Goal: Communication & Community: Share content

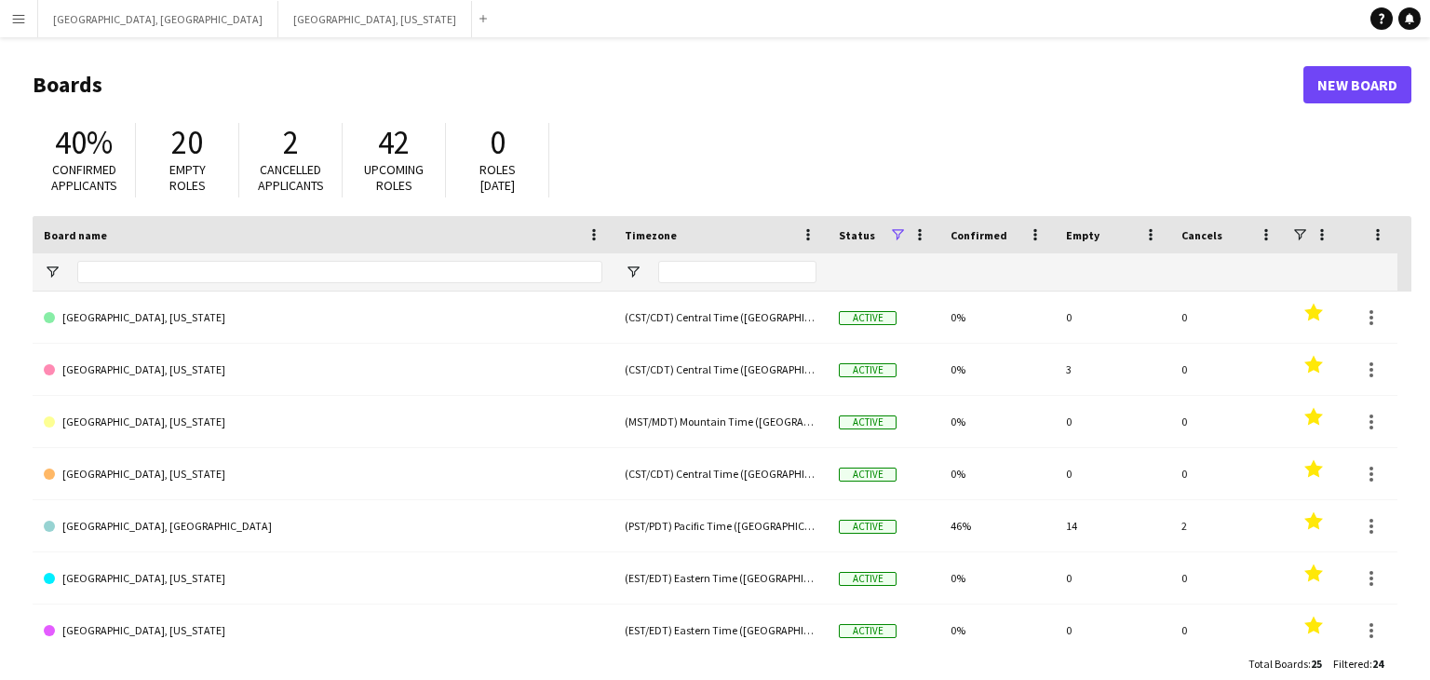
click at [21, 19] on app-icon "Menu" at bounding box center [18, 18] width 15 height 15
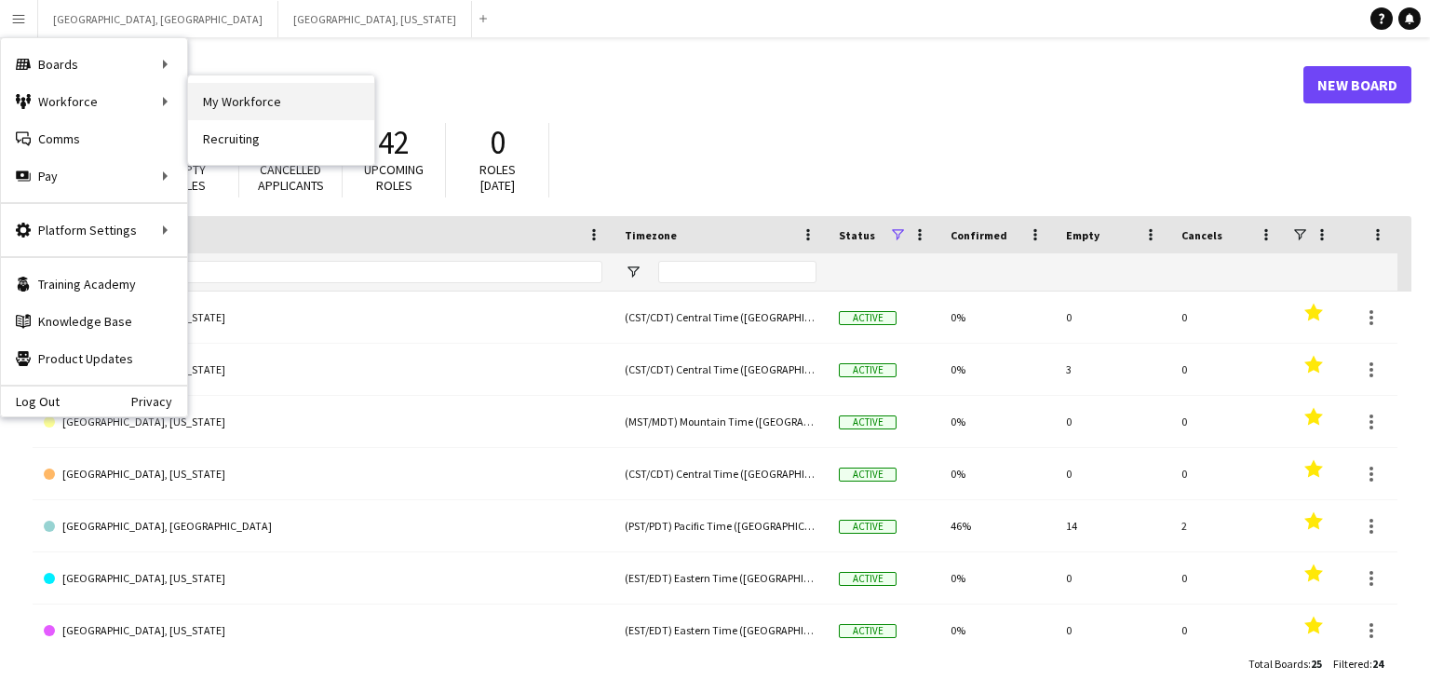
click at [246, 101] on link "My Workforce" at bounding box center [281, 101] width 186 height 37
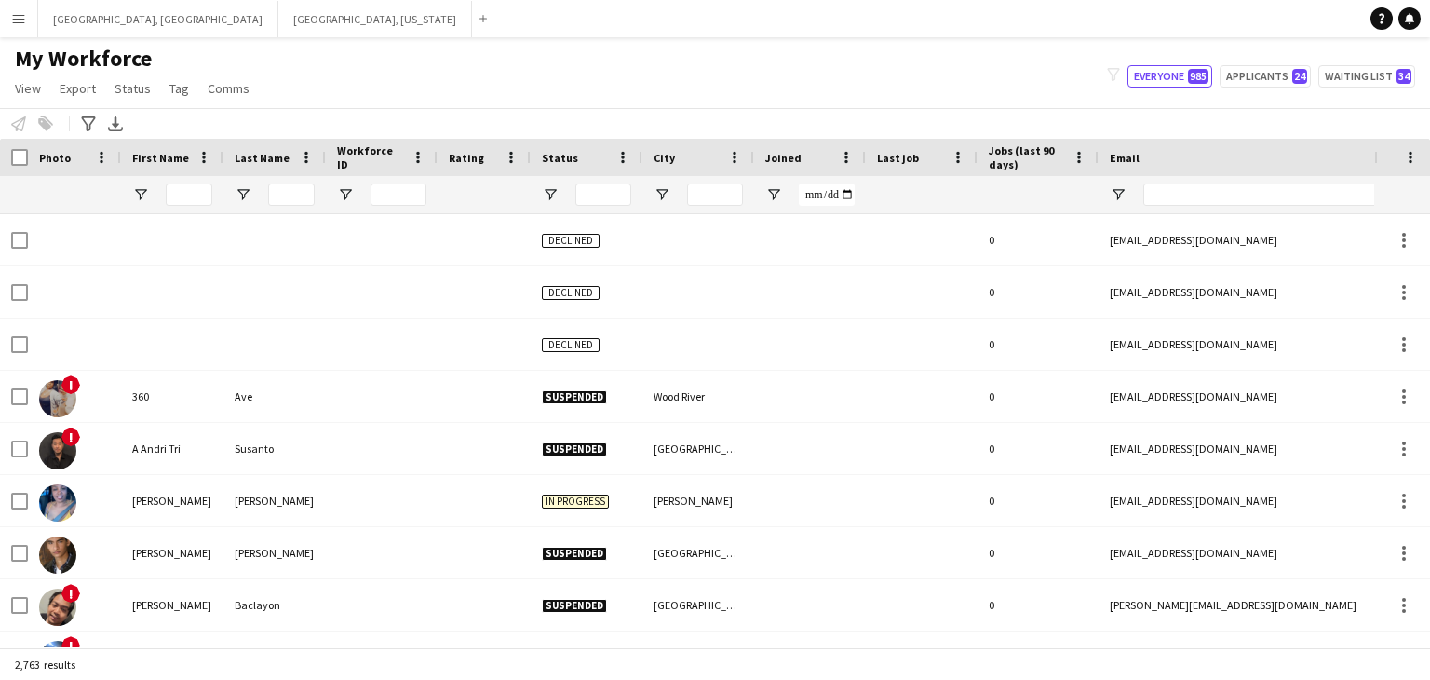
type input "**********"
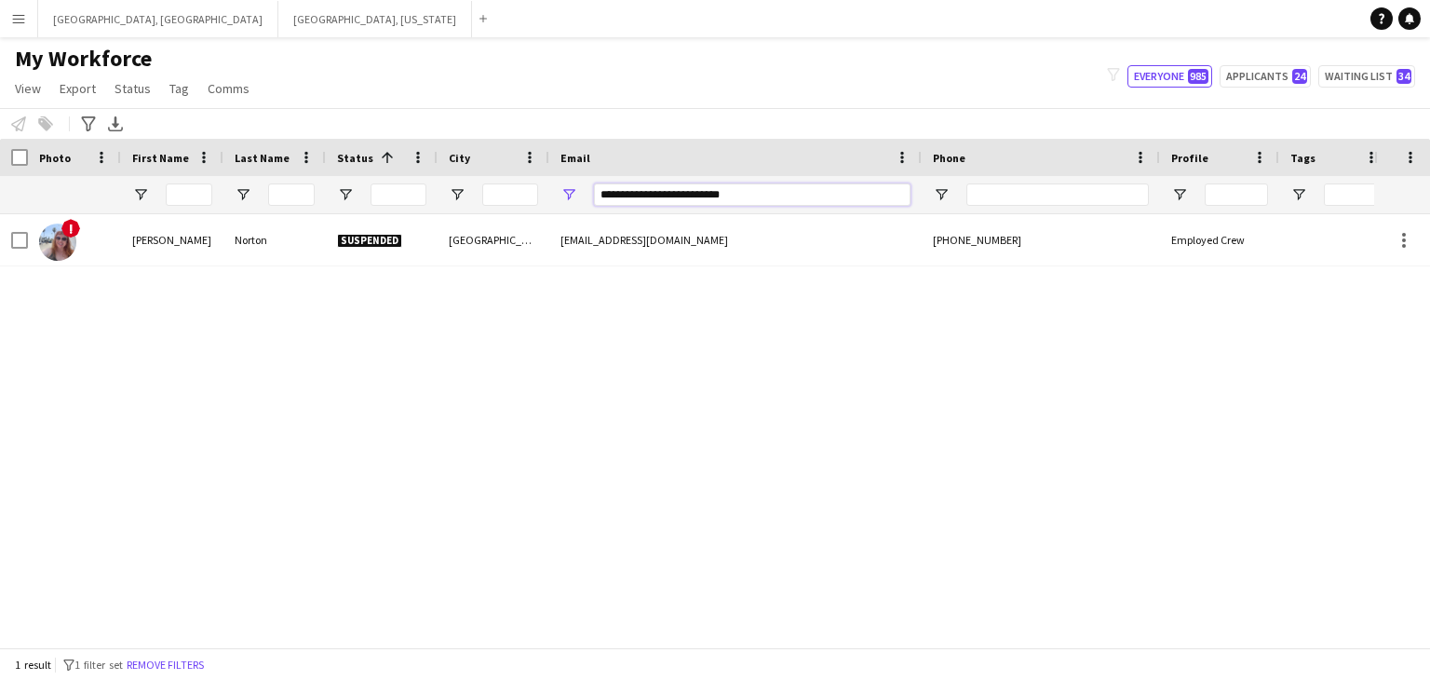
click at [690, 197] on input "**********" at bounding box center [752, 194] width 317 height 22
click at [689, 197] on input "**********" at bounding box center [752, 194] width 317 height 22
click at [689, 198] on input "**********" at bounding box center [752, 194] width 317 height 22
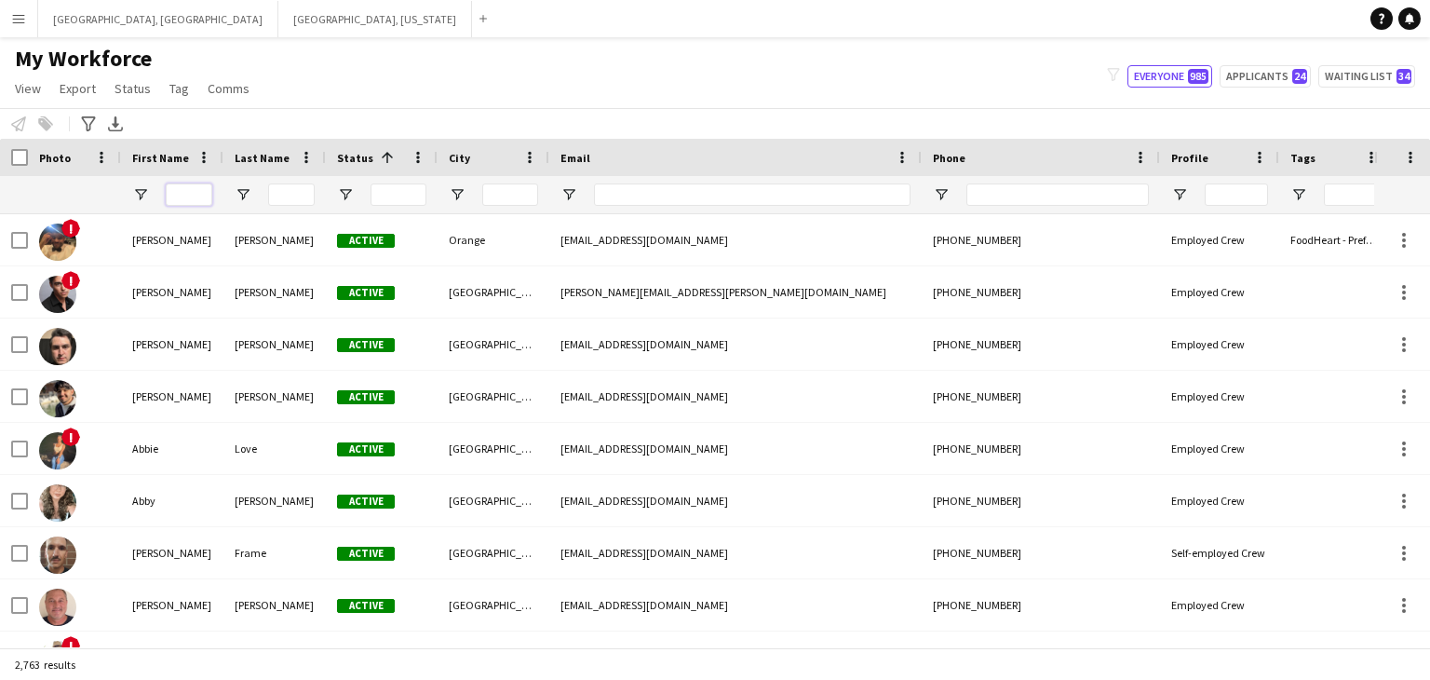
click at [180, 196] on input "First Name Filter Input" at bounding box center [189, 194] width 47 height 22
paste input "******"
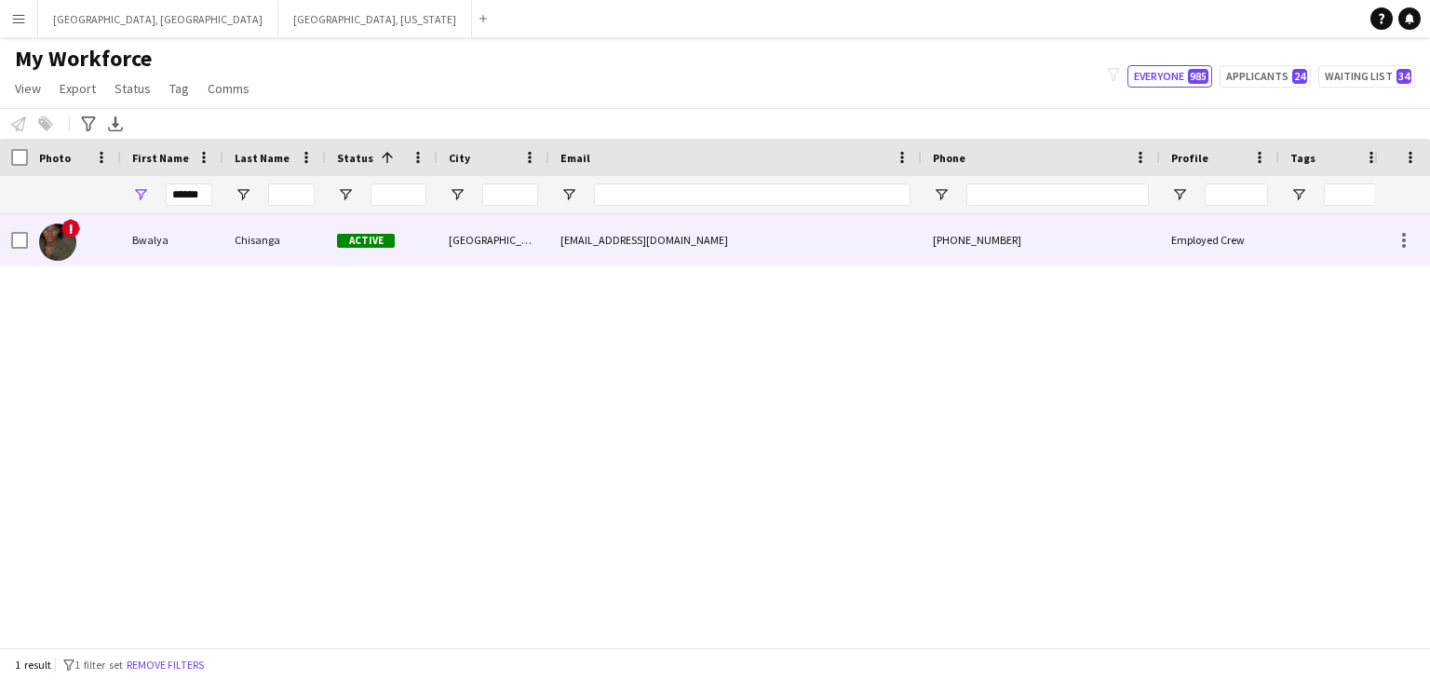
click at [283, 241] on div "Chisanga" at bounding box center [274, 239] width 102 height 51
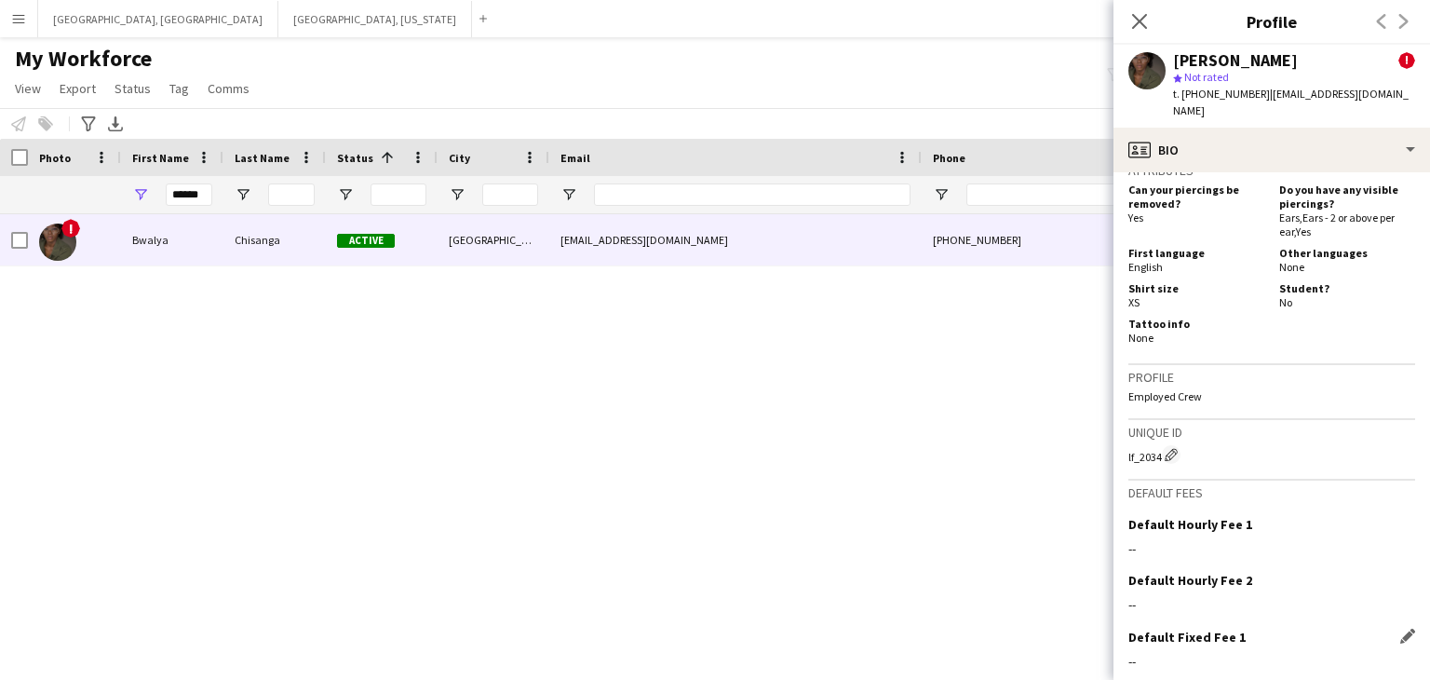
scroll to position [1032, 0]
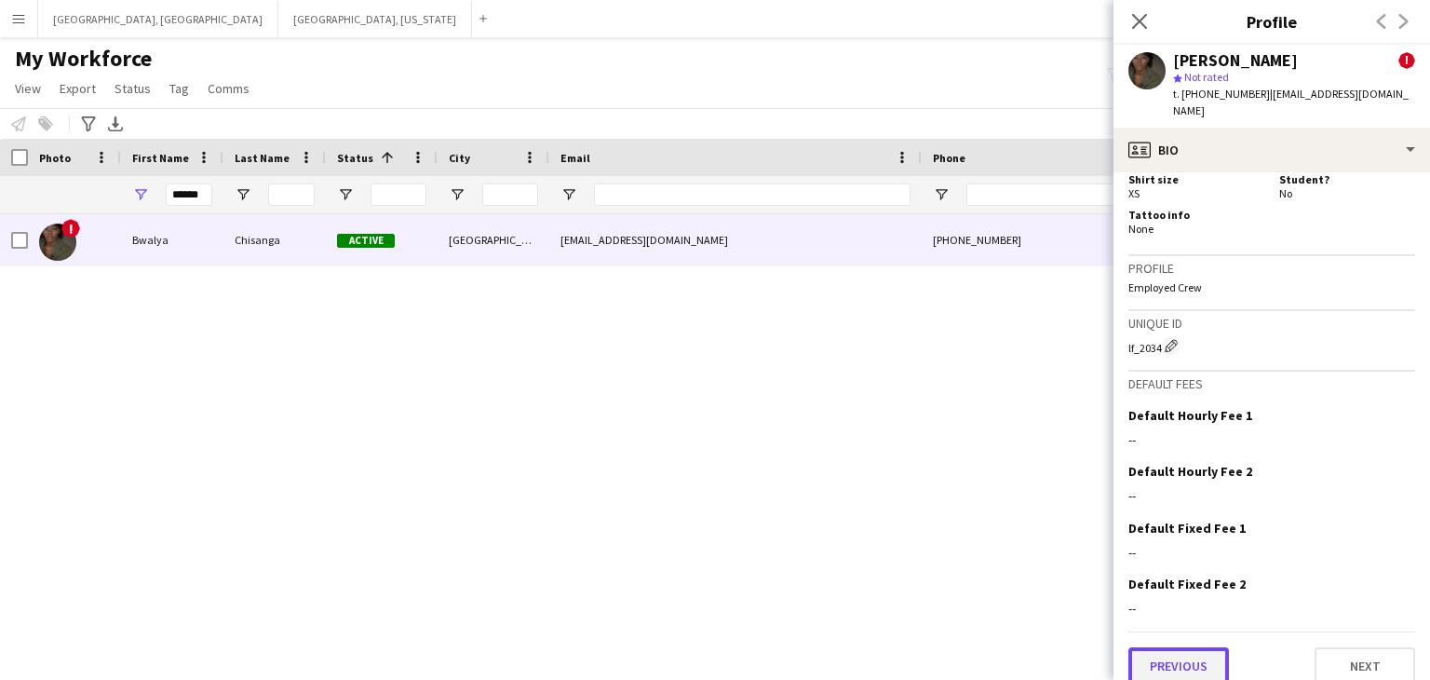
click at [1190, 647] on button "Previous" at bounding box center [1178, 665] width 101 height 37
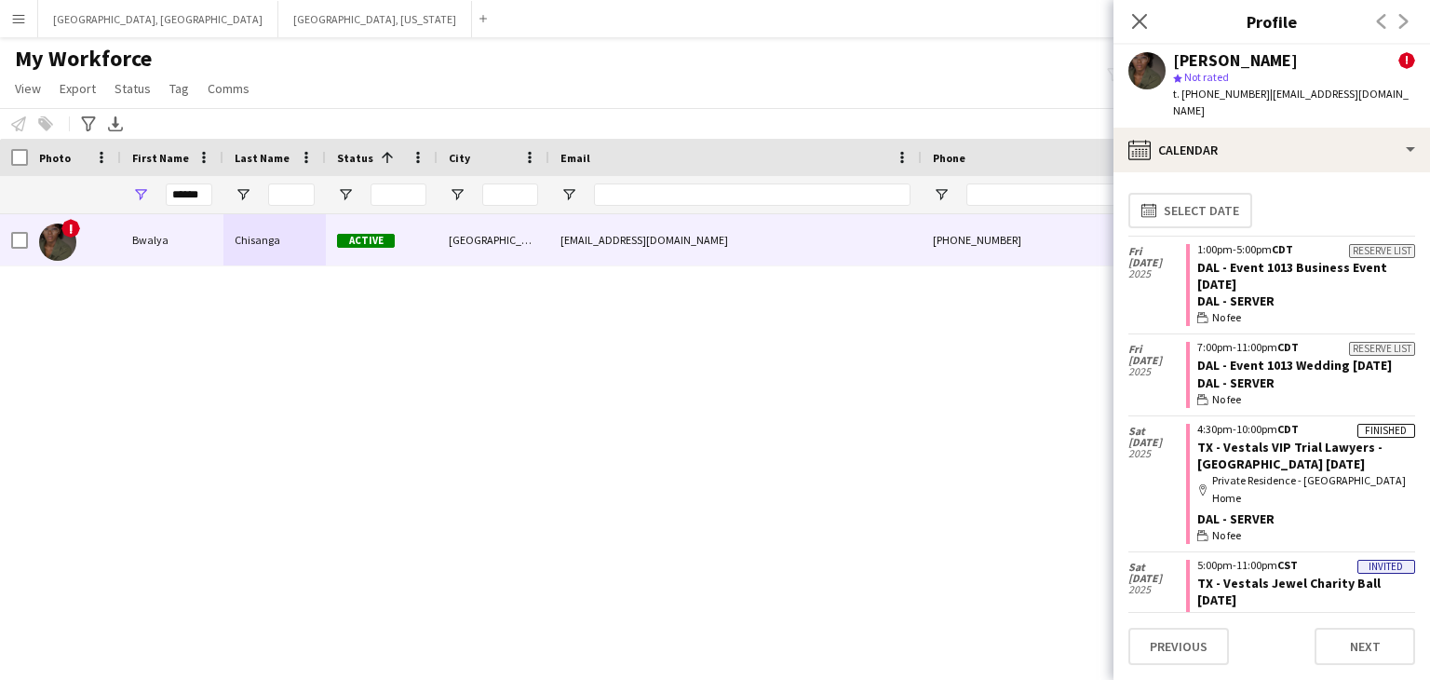
scroll to position [0, 0]
click at [1144, 17] on icon at bounding box center [1139, 21] width 18 height 18
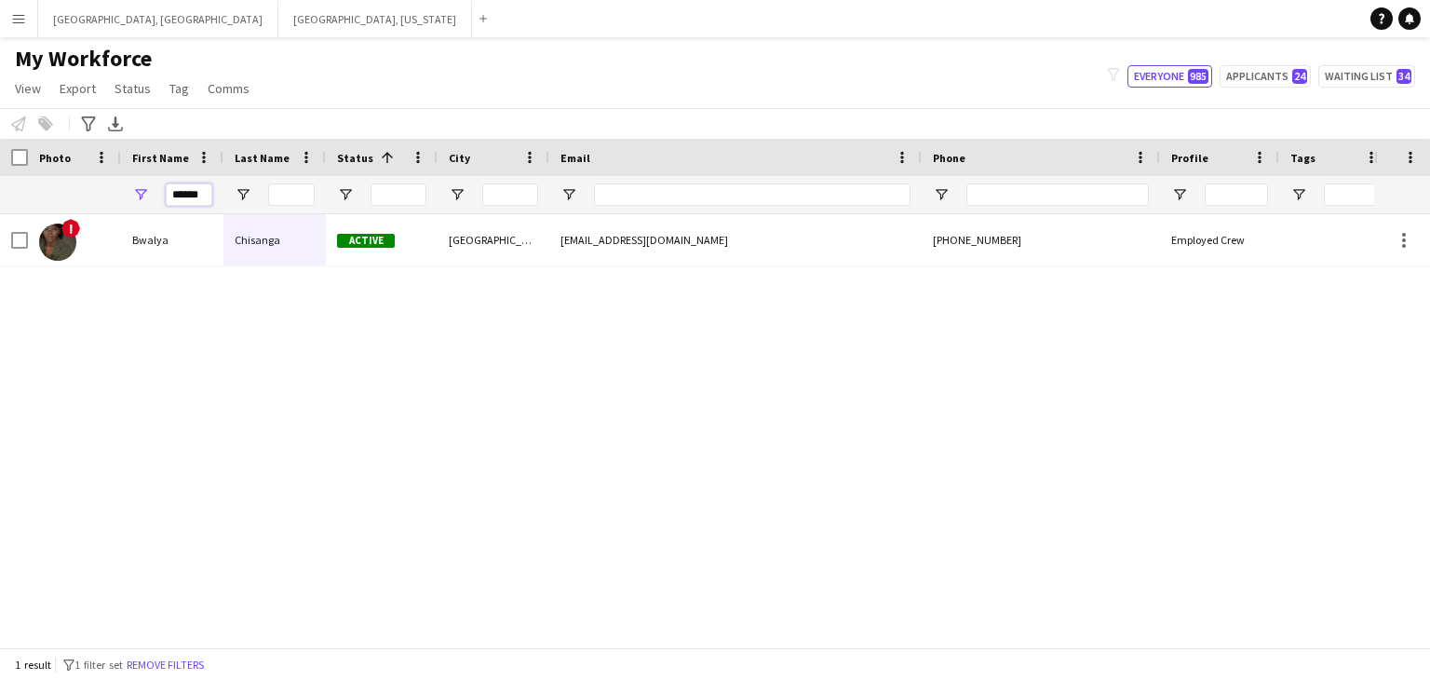
click at [184, 196] on input "******" at bounding box center [189, 194] width 47 height 22
paste input "**********"
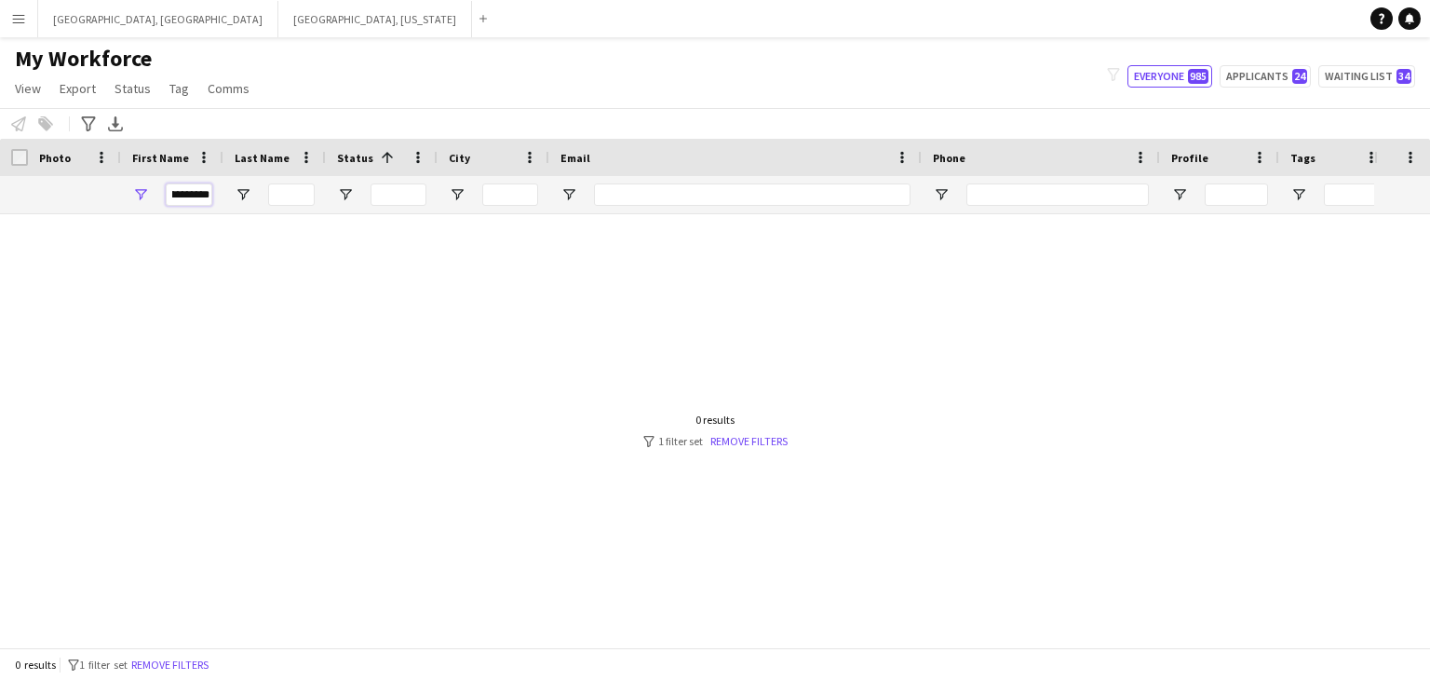
click at [197, 197] on input "**********" at bounding box center [189, 194] width 47 height 22
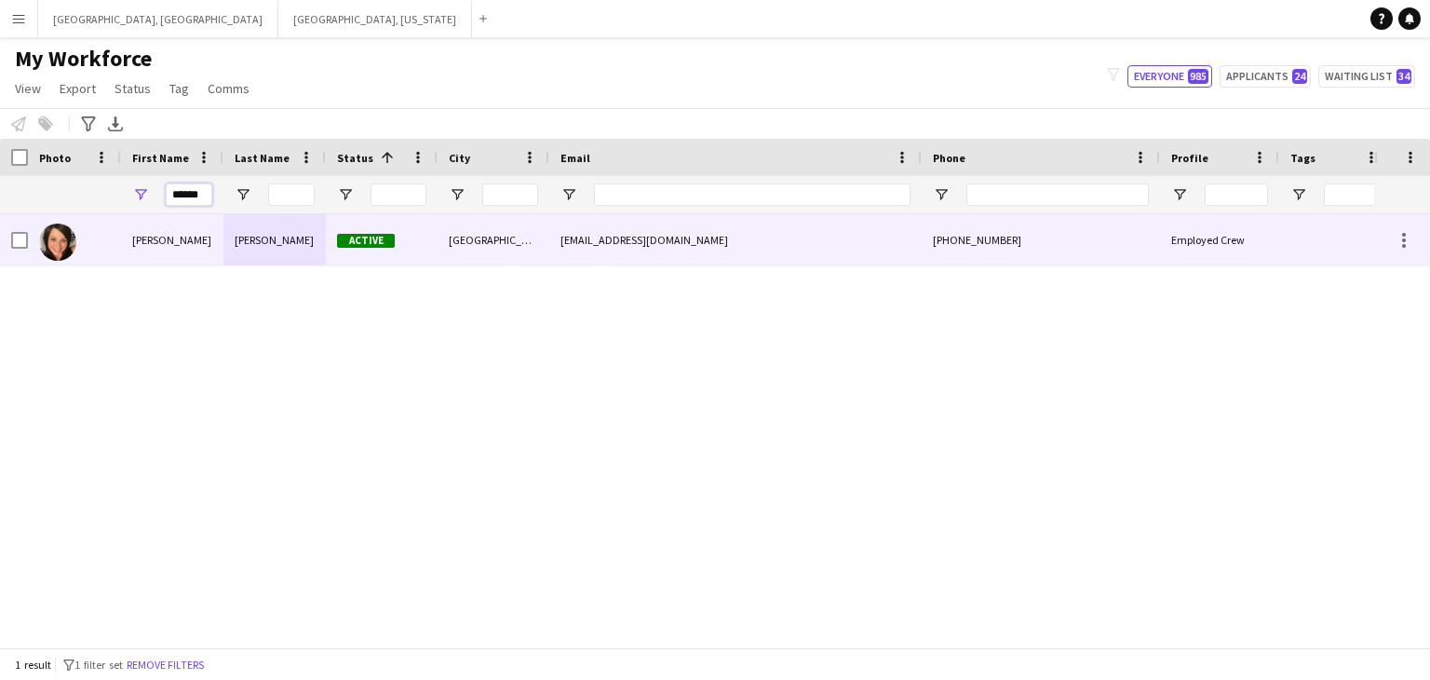
type input "******"
click at [182, 233] on div "Ondrea" at bounding box center [172, 239] width 102 height 51
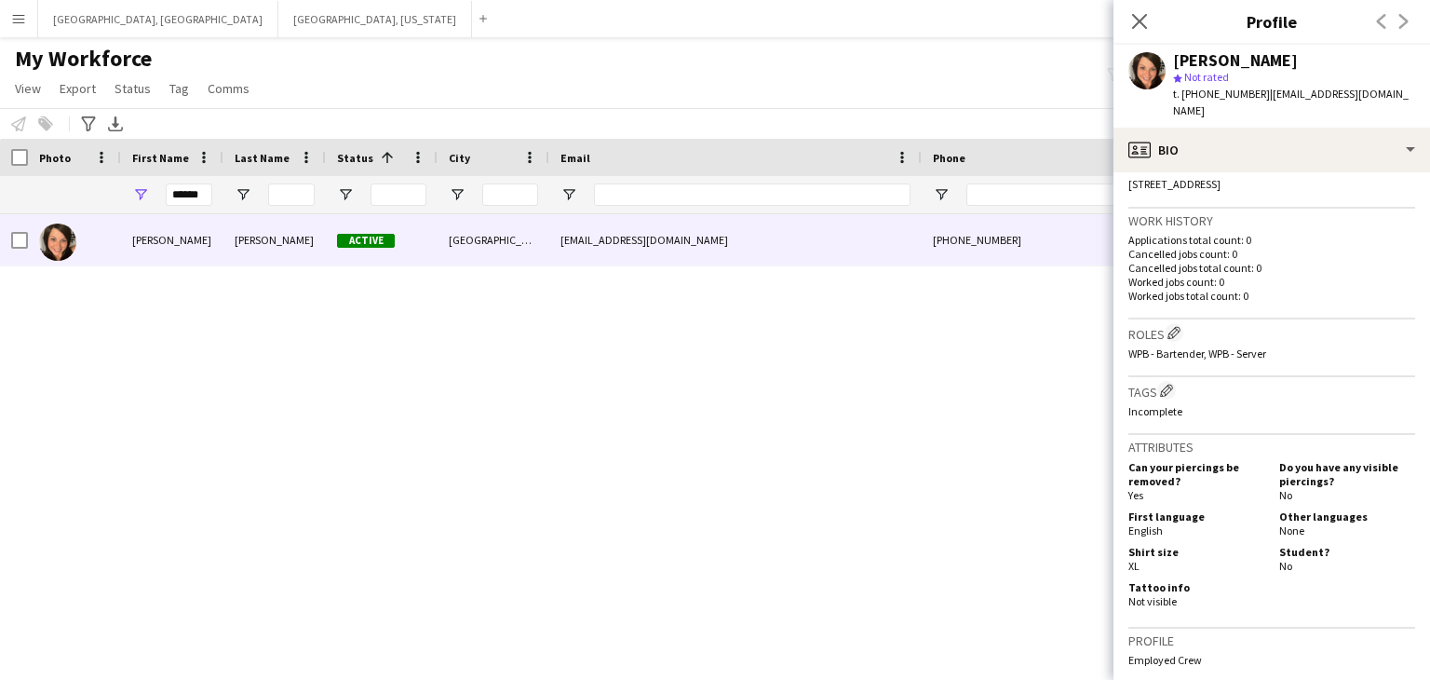
scroll to position [425, 0]
click at [1139, 19] on icon "Close pop-in" at bounding box center [1139, 21] width 18 height 18
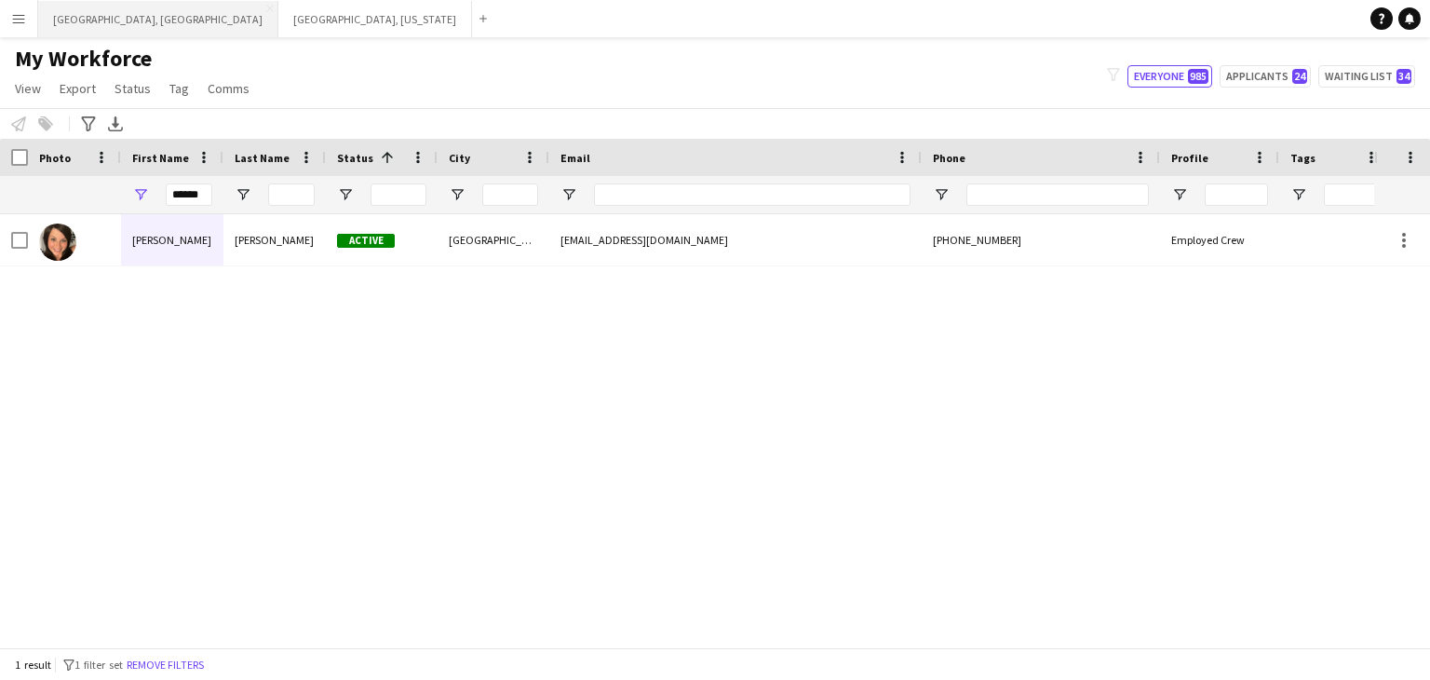
click at [83, 15] on button "[GEOGRAPHIC_DATA], [GEOGRAPHIC_DATA] Close" at bounding box center [158, 19] width 240 height 36
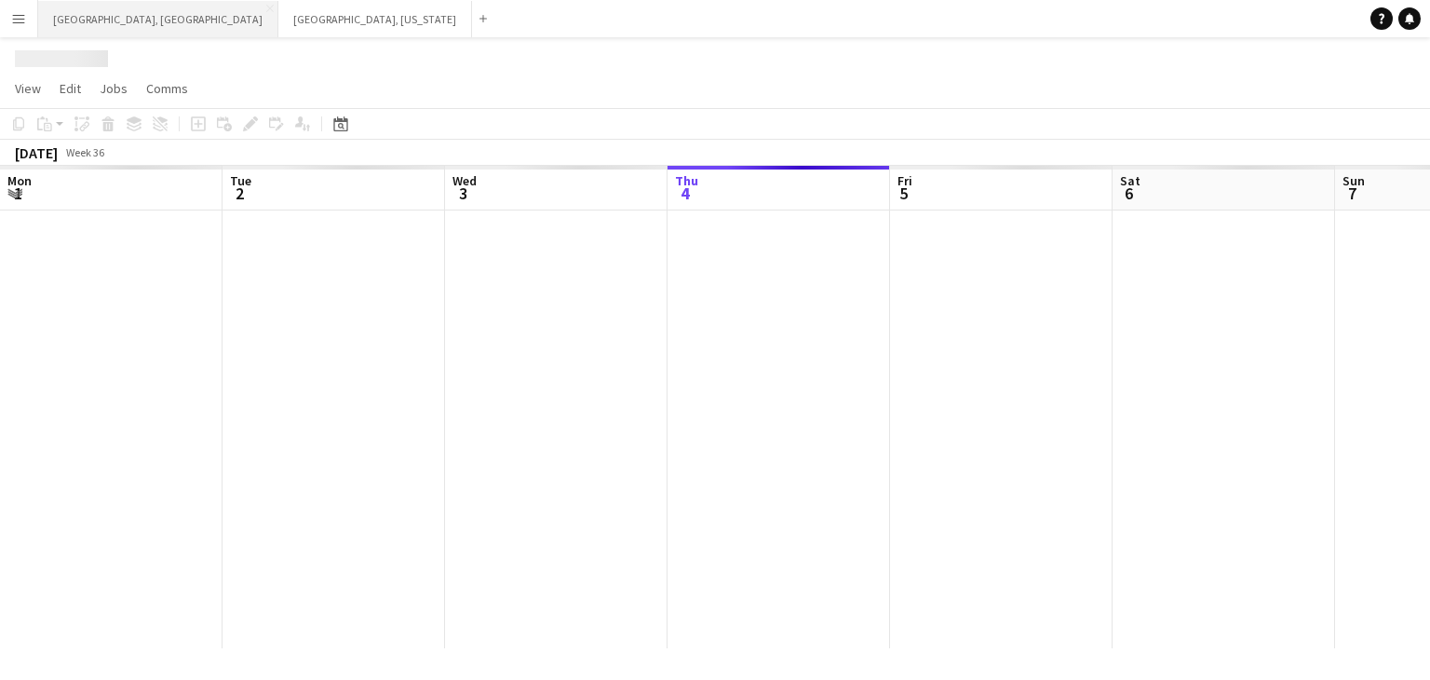
scroll to position [0, 445]
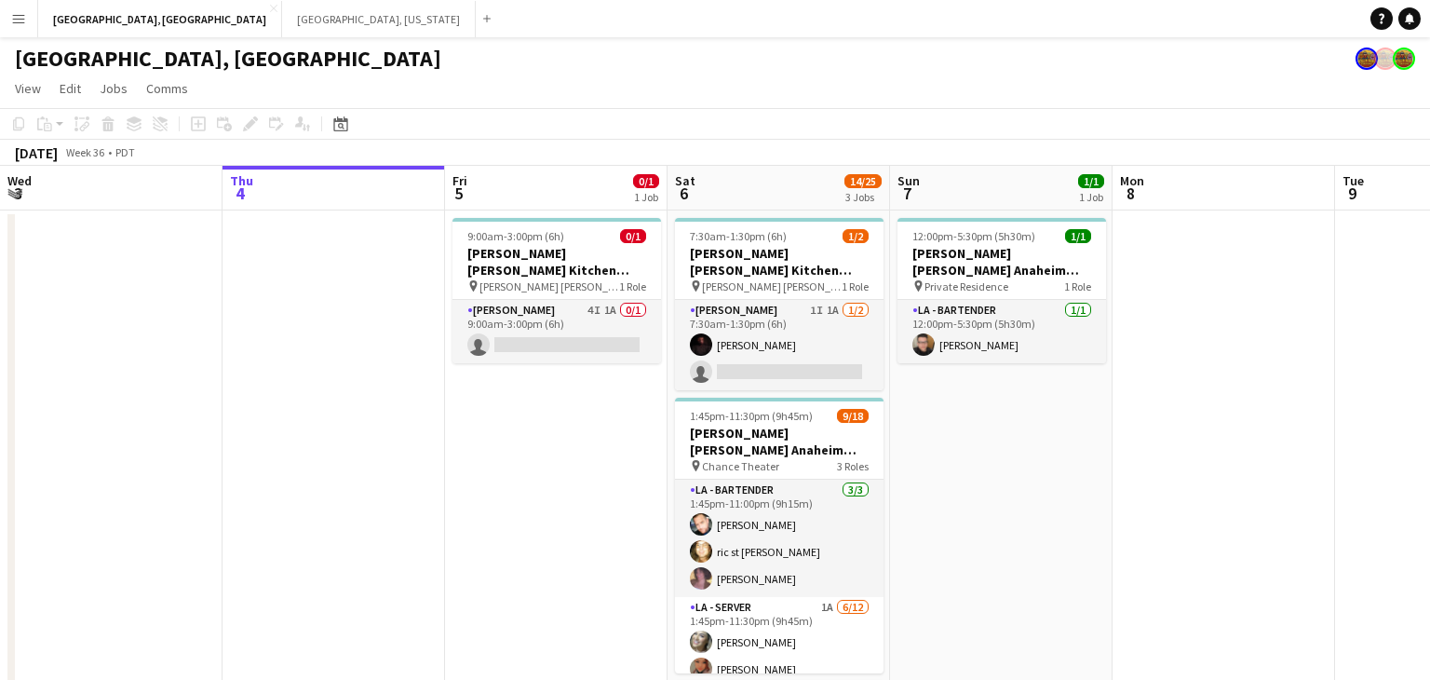
click at [3, 30] on button "Menu" at bounding box center [18, 18] width 37 height 37
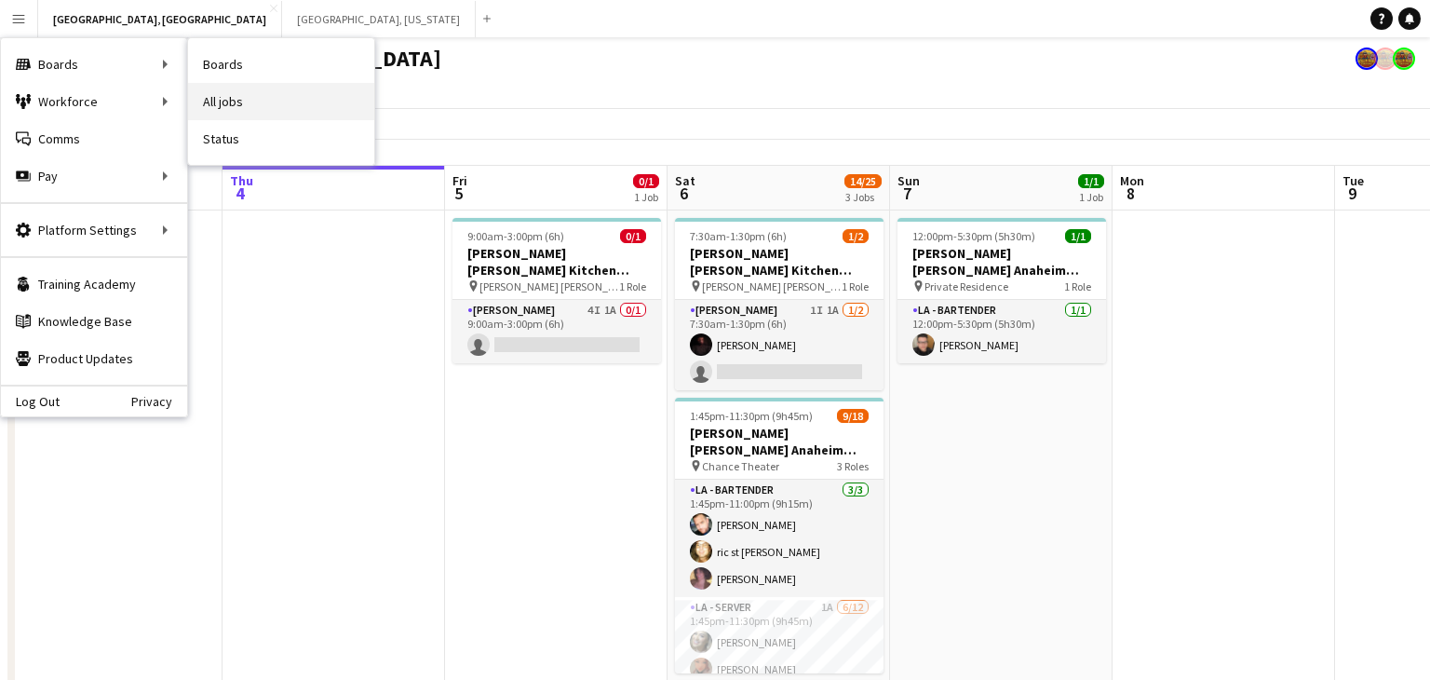
click at [277, 102] on link "All jobs" at bounding box center [281, 101] width 186 height 37
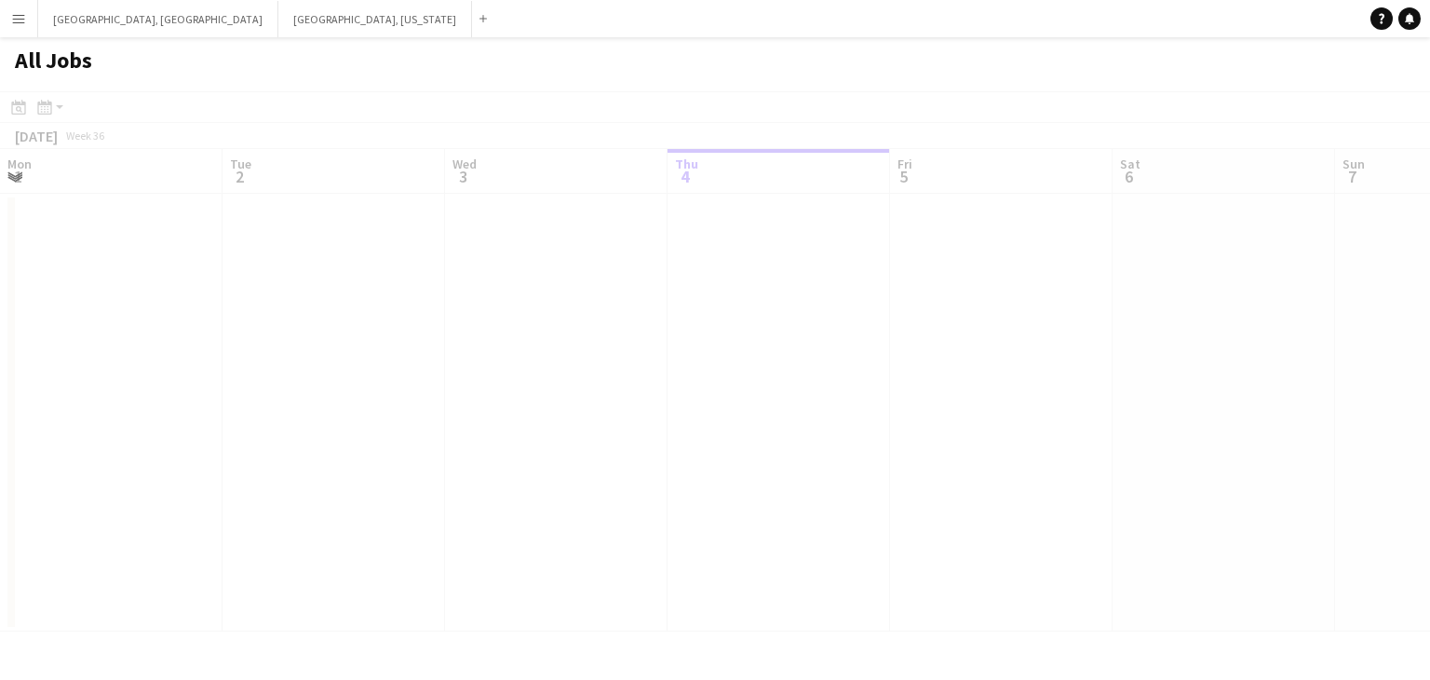
scroll to position [0, 445]
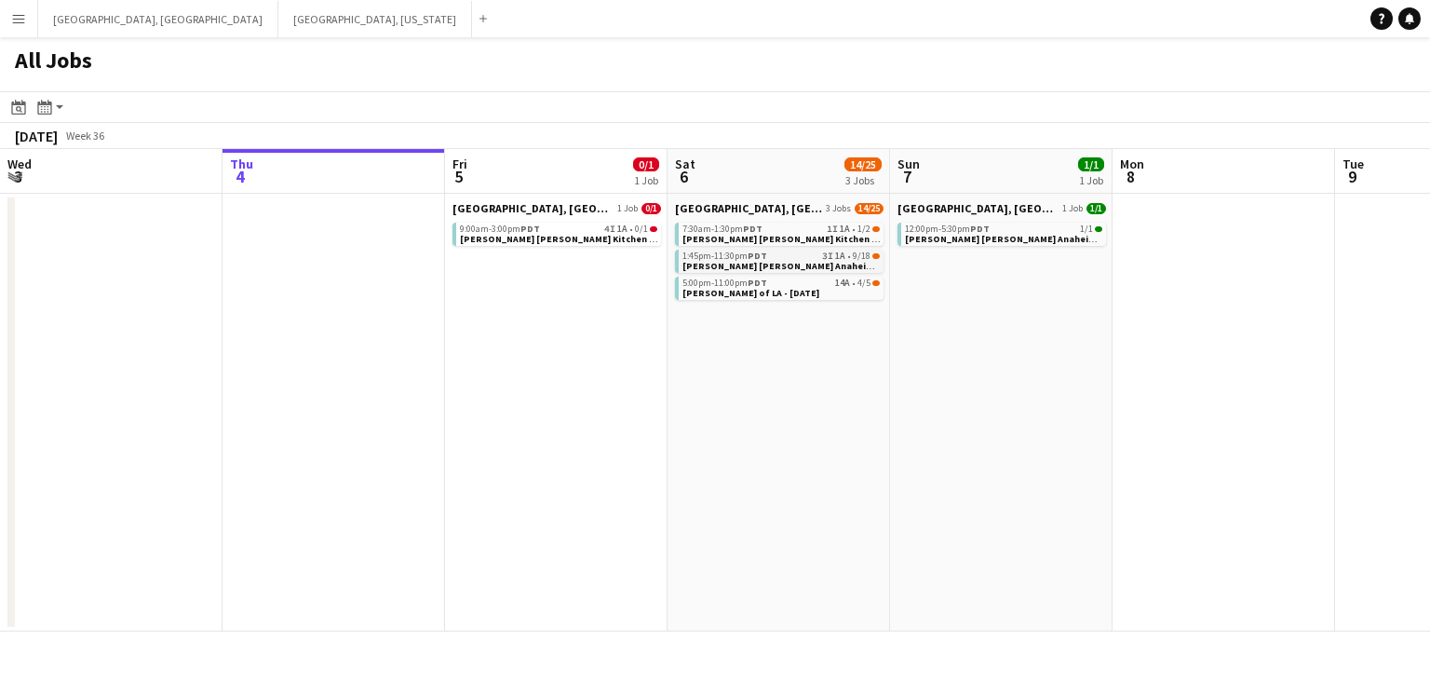
click at [690, 264] on span "[PERSON_NAME] [PERSON_NAME] Anaheim [DATE]" at bounding box center [793, 266] width 223 height 12
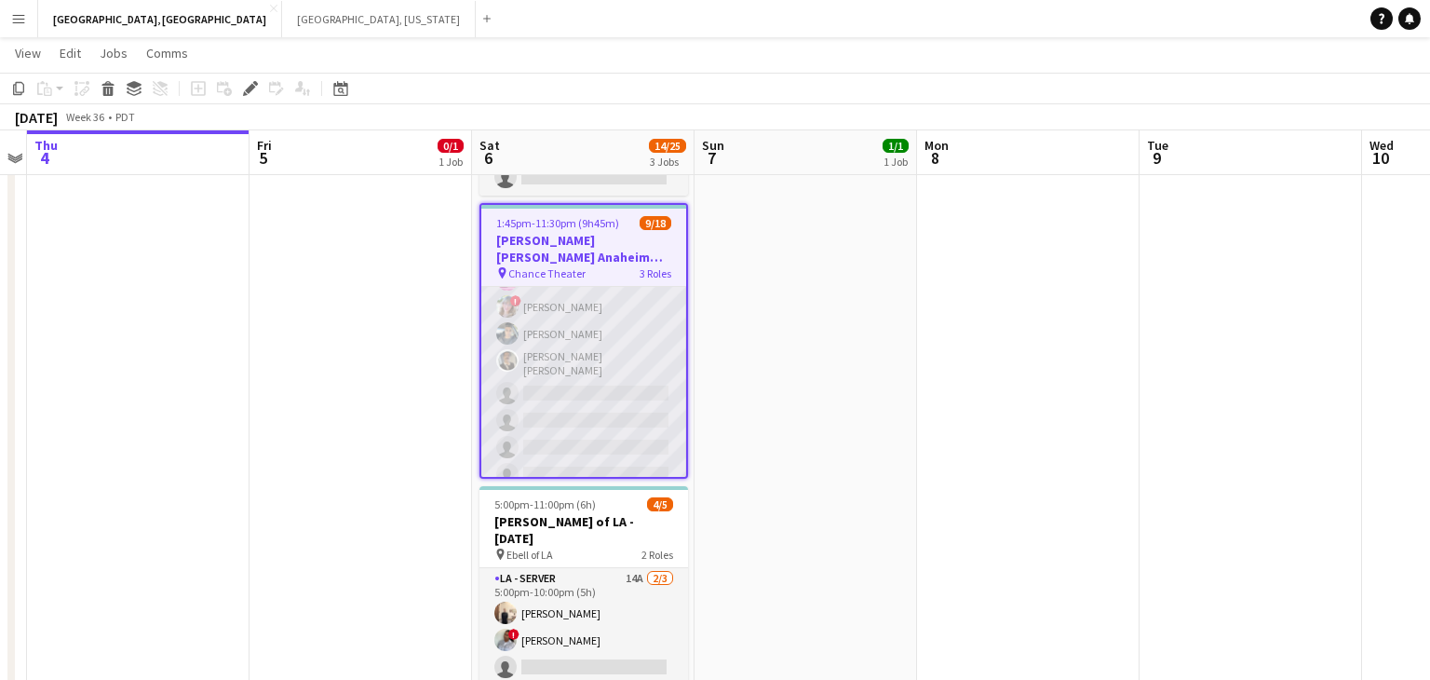
scroll to position [233, 0]
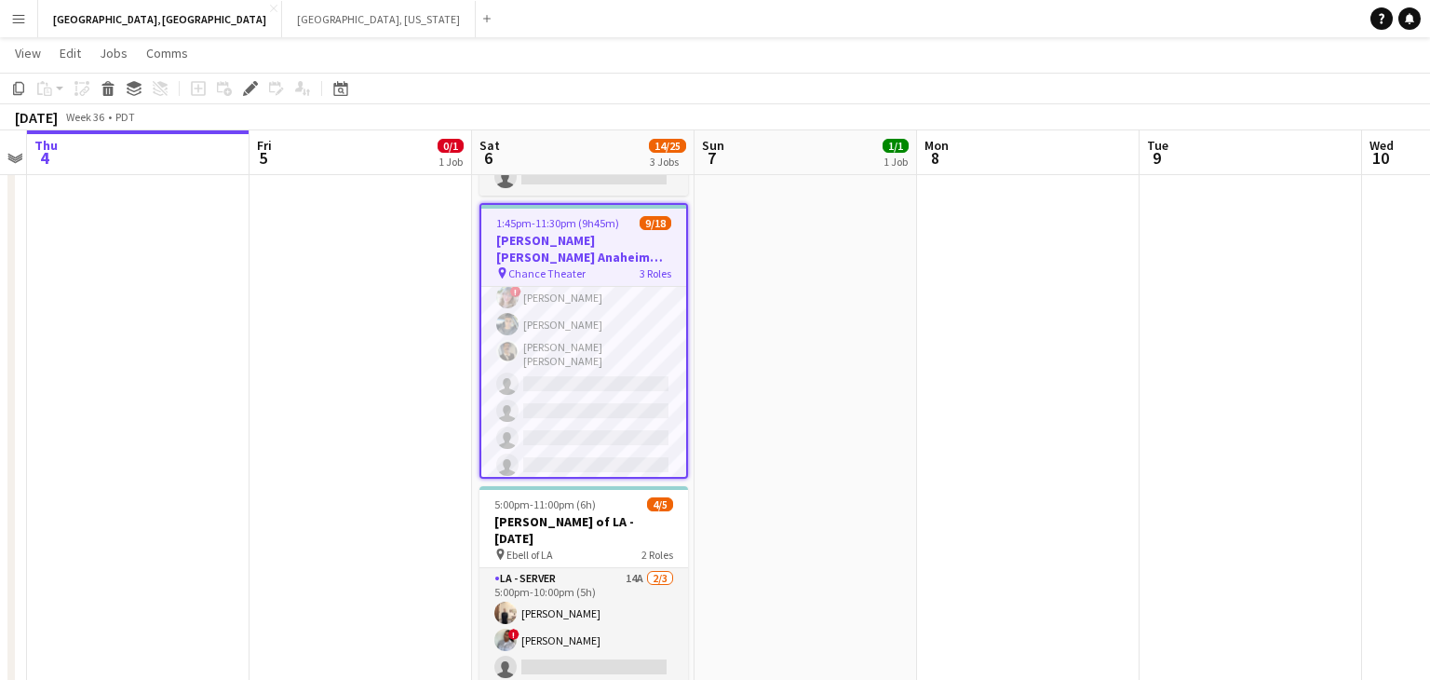
click at [614, 361] on app-card-role "LA - Server 1A 6/12 1:45pm-11:30pm (9h45m) Alyssa Woods Monserrat Gutierrez Edw…" at bounding box center [583, 354] width 205 height 366
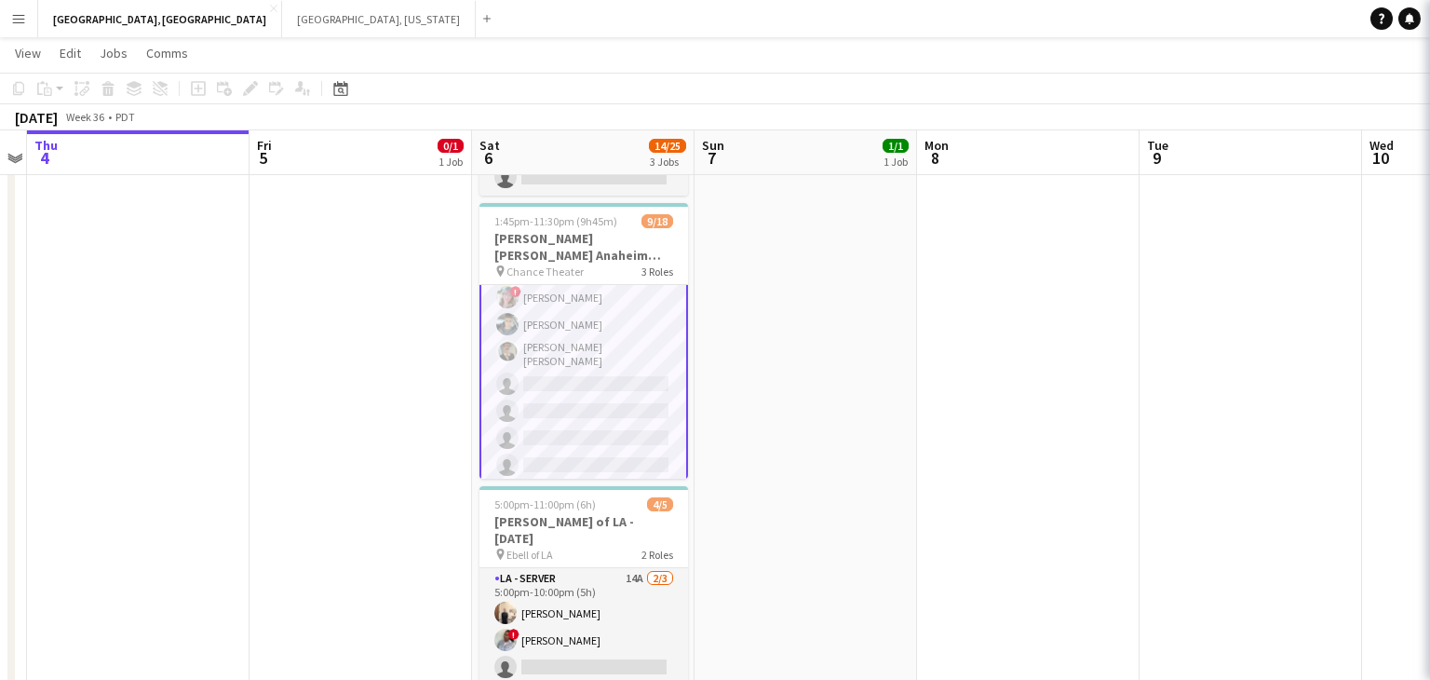
scroll to position [235, 0]
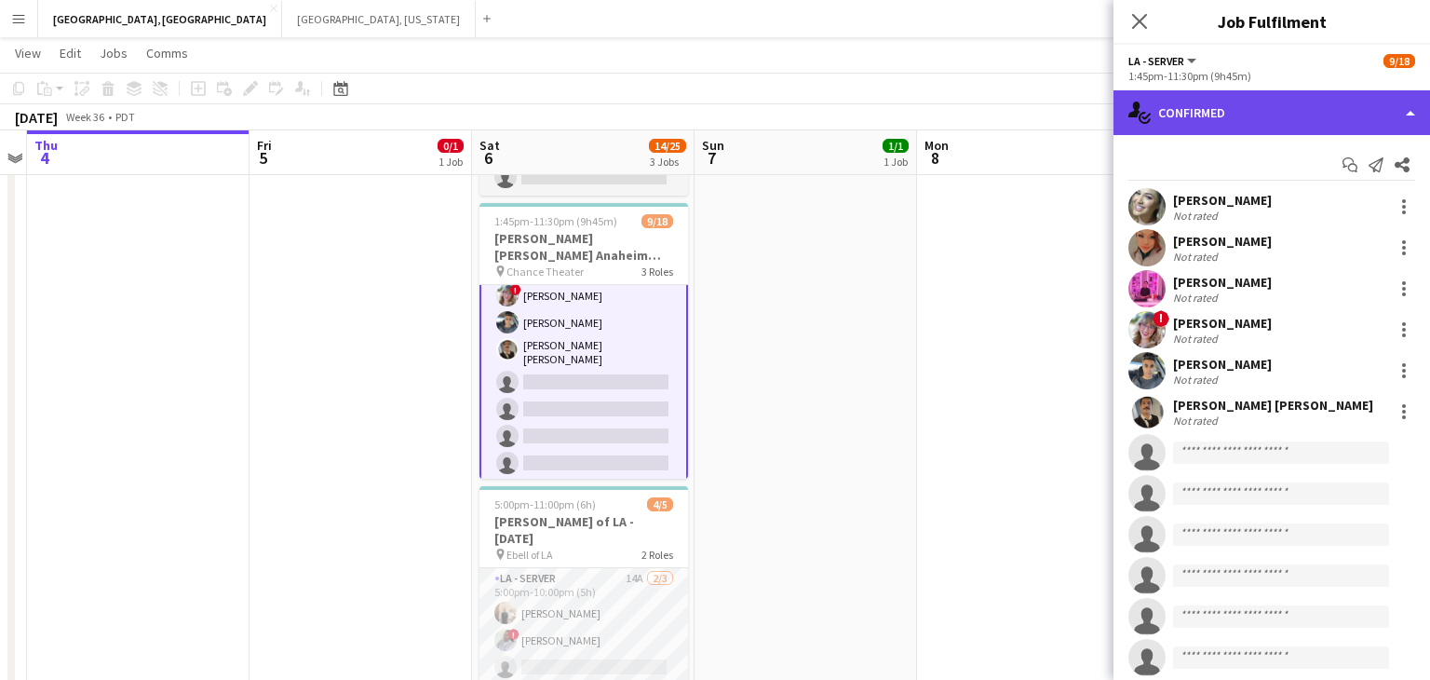
click at [1407, 124] on div "single-neutral-actions-check-2 Confirmed" at bounding box center [1271, 112] width 317 height 45
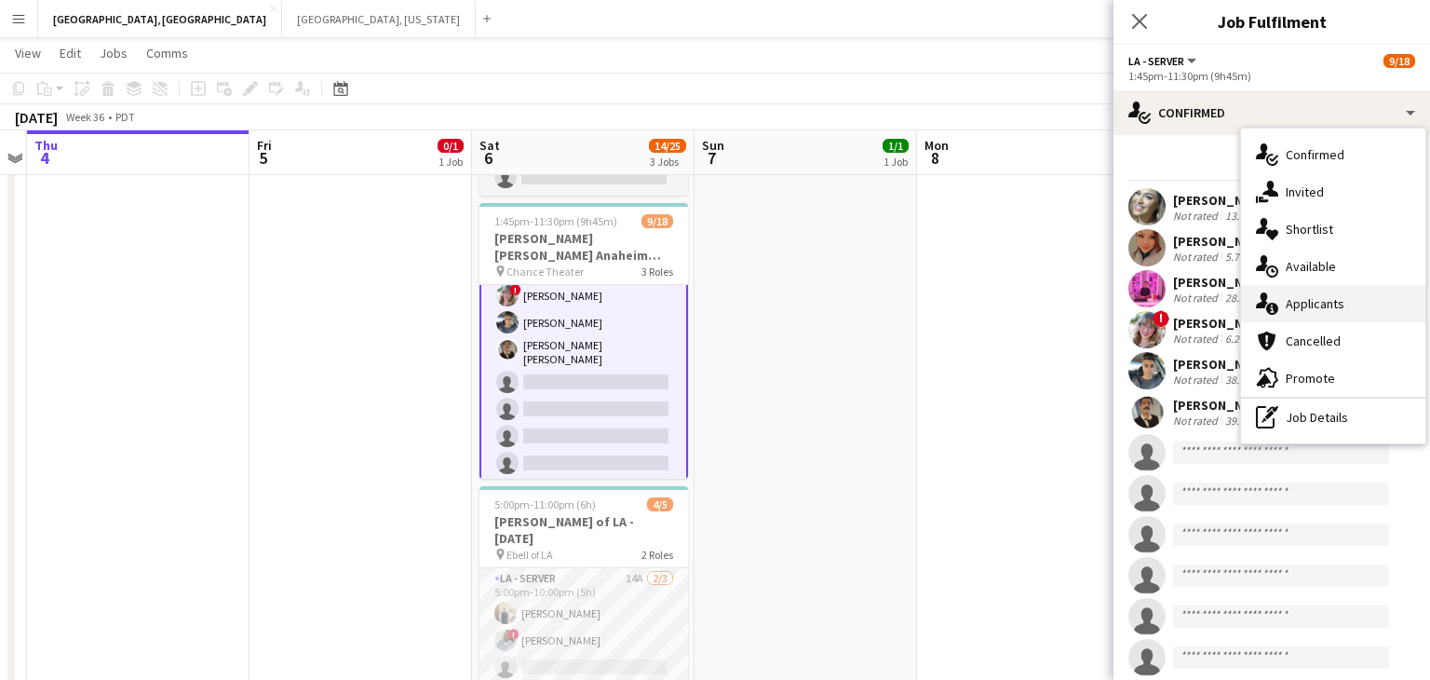
click at [1318, 314] on div "single-neutral-actions-information Applicants" at bounding box center [1333, 303] width 184 height 37
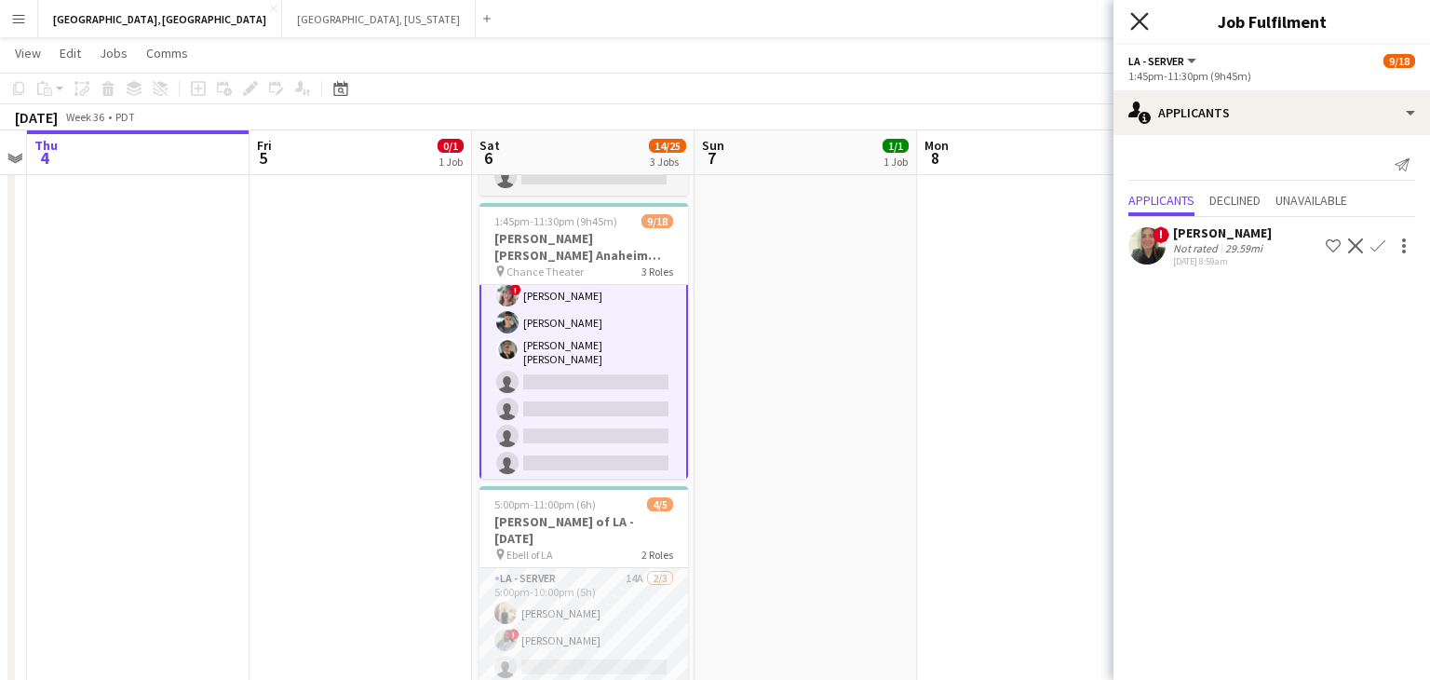
click at [1138, 22] on icon at bounding box center [1139, 21] width 18 height 18
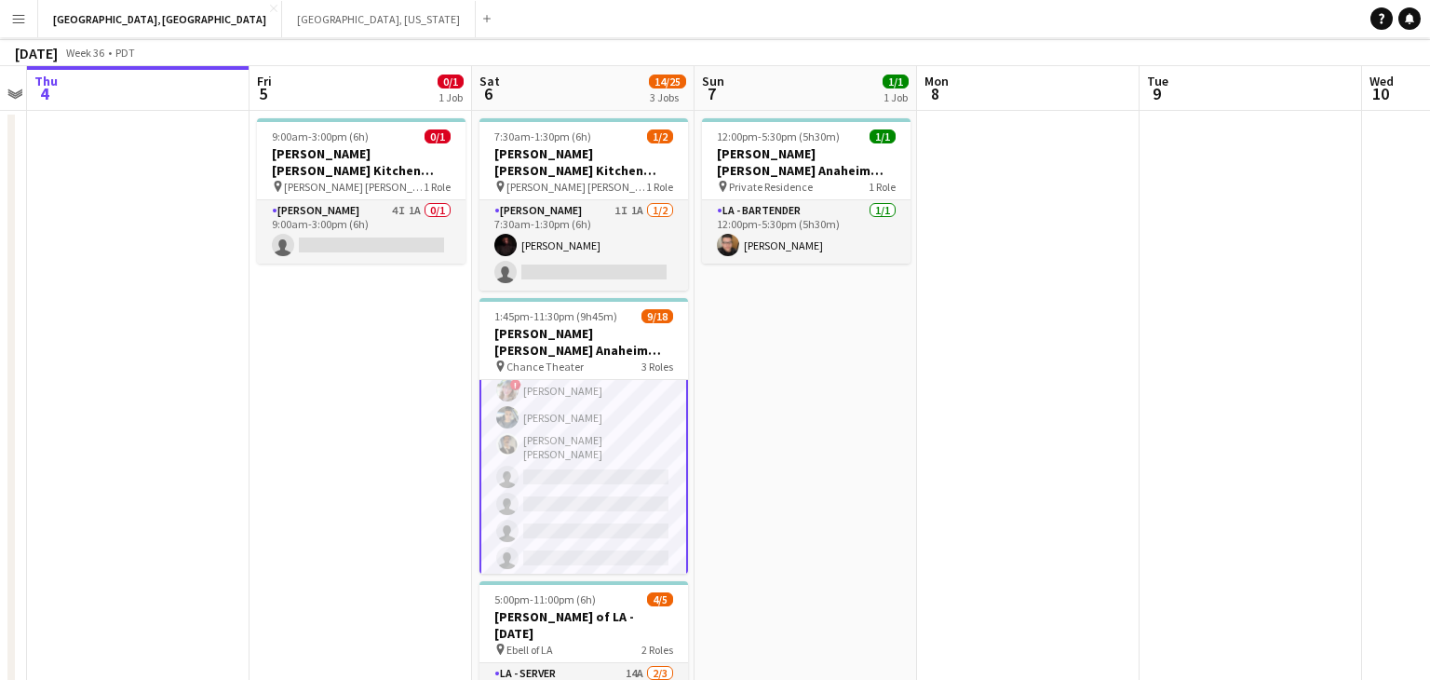
scroll to position [0, 0]
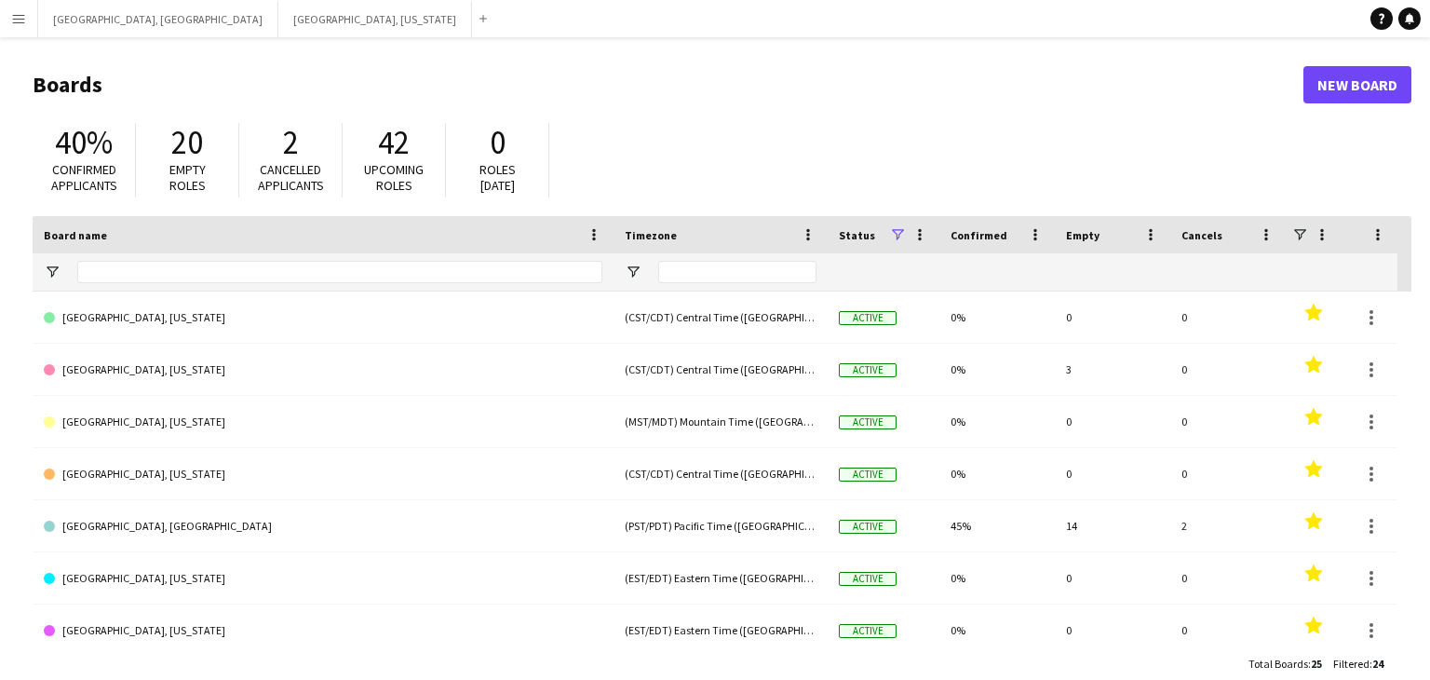
click at [4, 27] on button "Menu" at bounding box center [18, 18] width 37 height 37
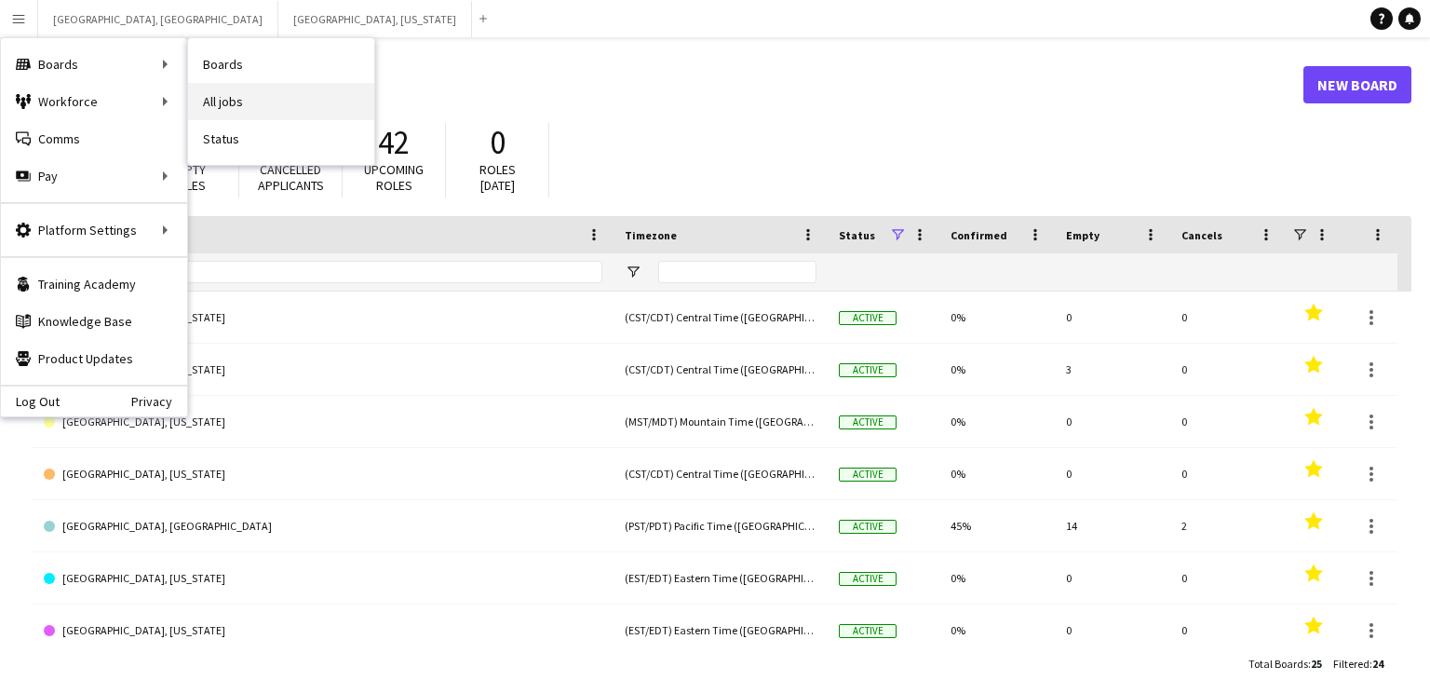
click at [250, 94] on link "All jobs" at bounding box center [281, 101] width 186 height 37
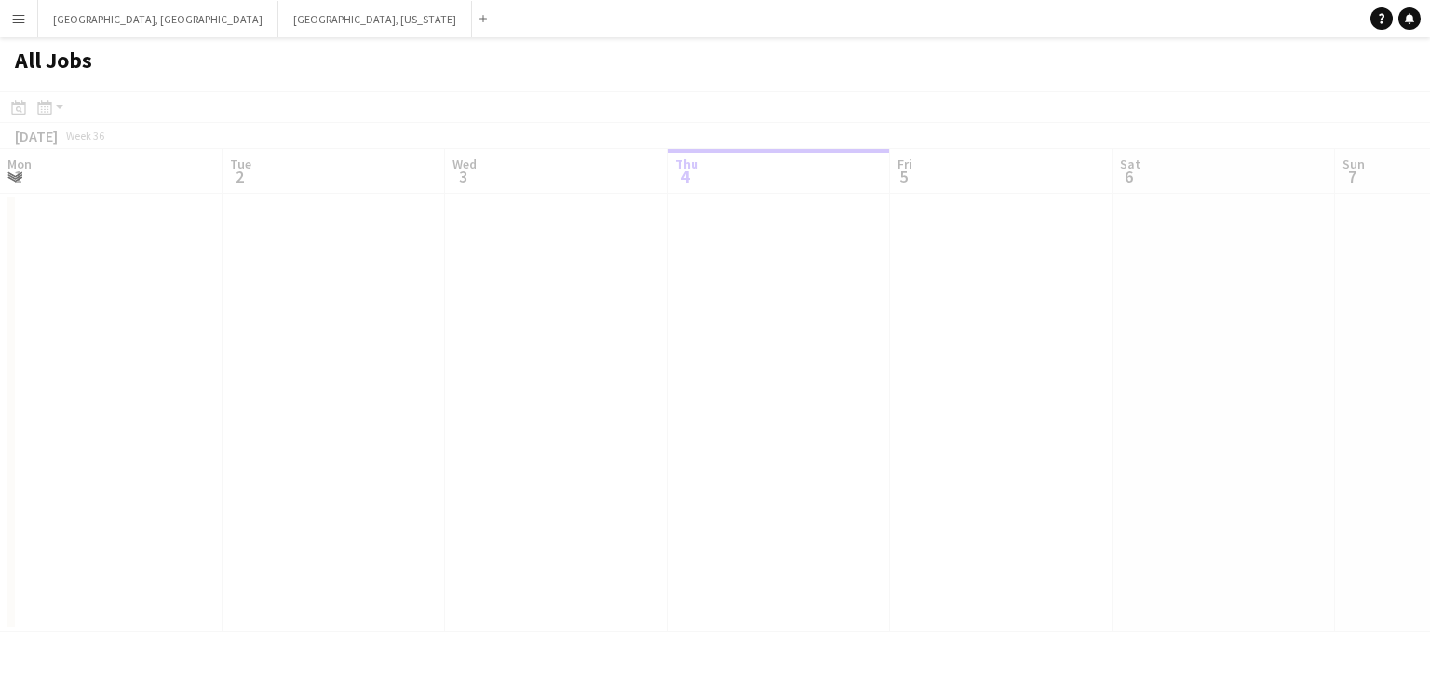
scroll to position [0, 445]
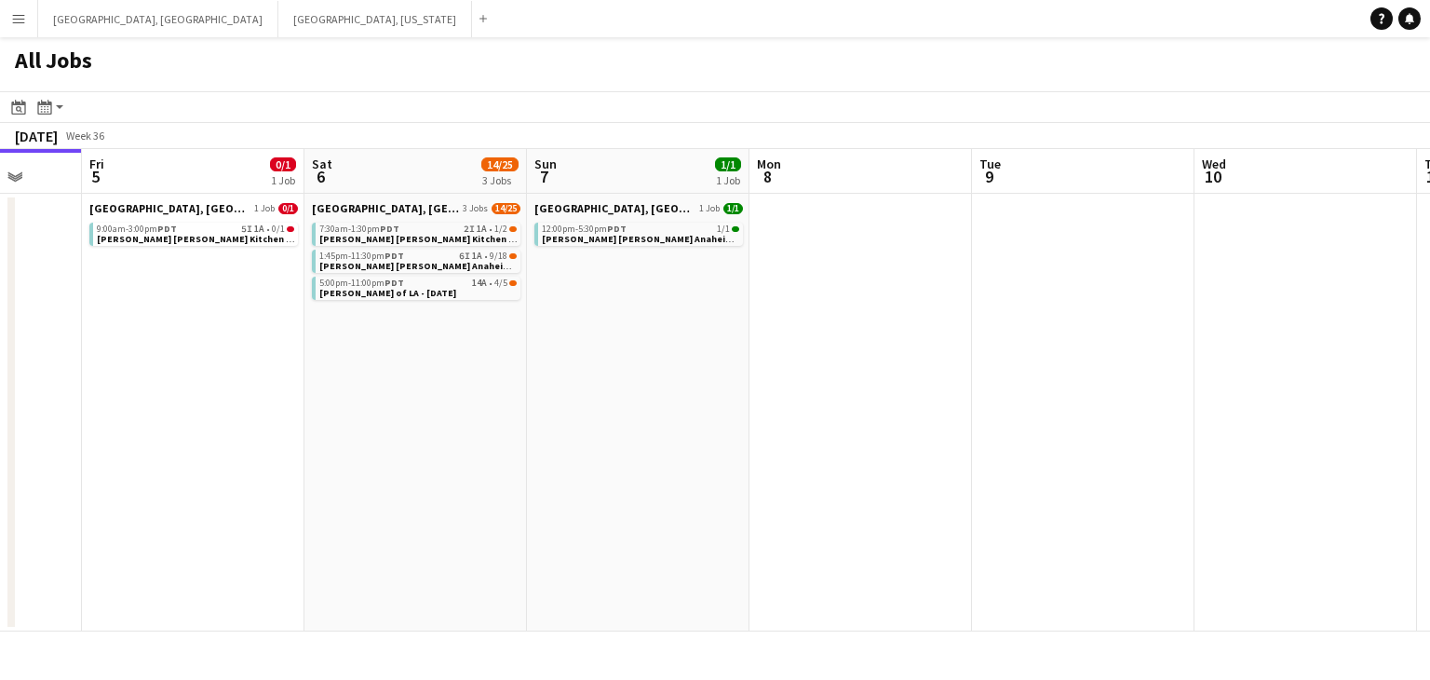
drag, startPoint x: 1065, startPoint y: 370, endPoint x: 693, endPoint y: 449, distance: 380.7
click at [693, 449] on app-calendar-viewport "Mon 1 Tue 2 Wed 3 Thu 4 Fri 5 0/1 1 Job Sat 6 14/25 3 Jobs Sun 7 1/1 1 Job Mon …" at bounding box center [715, 390] width 1430 height 482
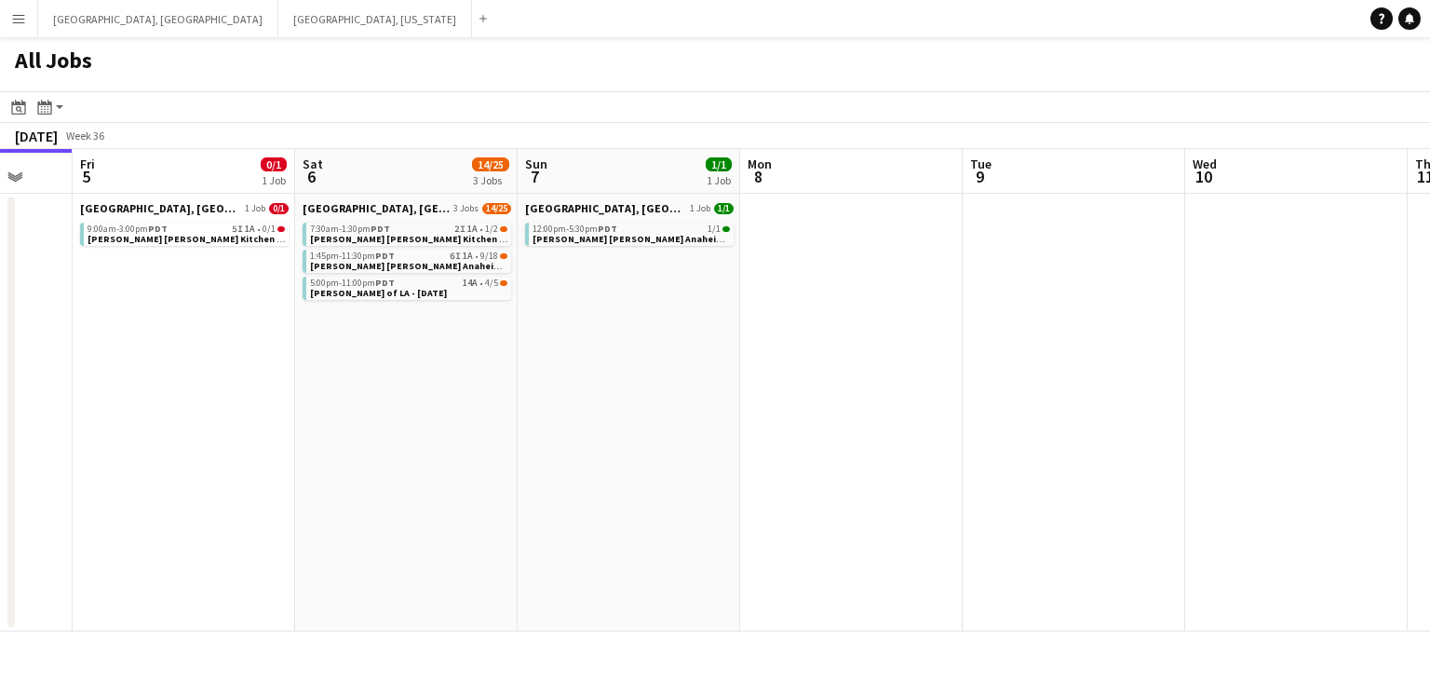
click at [775, 433] on app-calendar-viewport "Mon 1 Tue 2 Wed 3 Thu 4 Fri 5 0/1 1 Job Sat 6 14/25 3 Jobs Sun 7 1/1 1 Job Mon …" at bounding box center [715, 390] width 1430 height 482
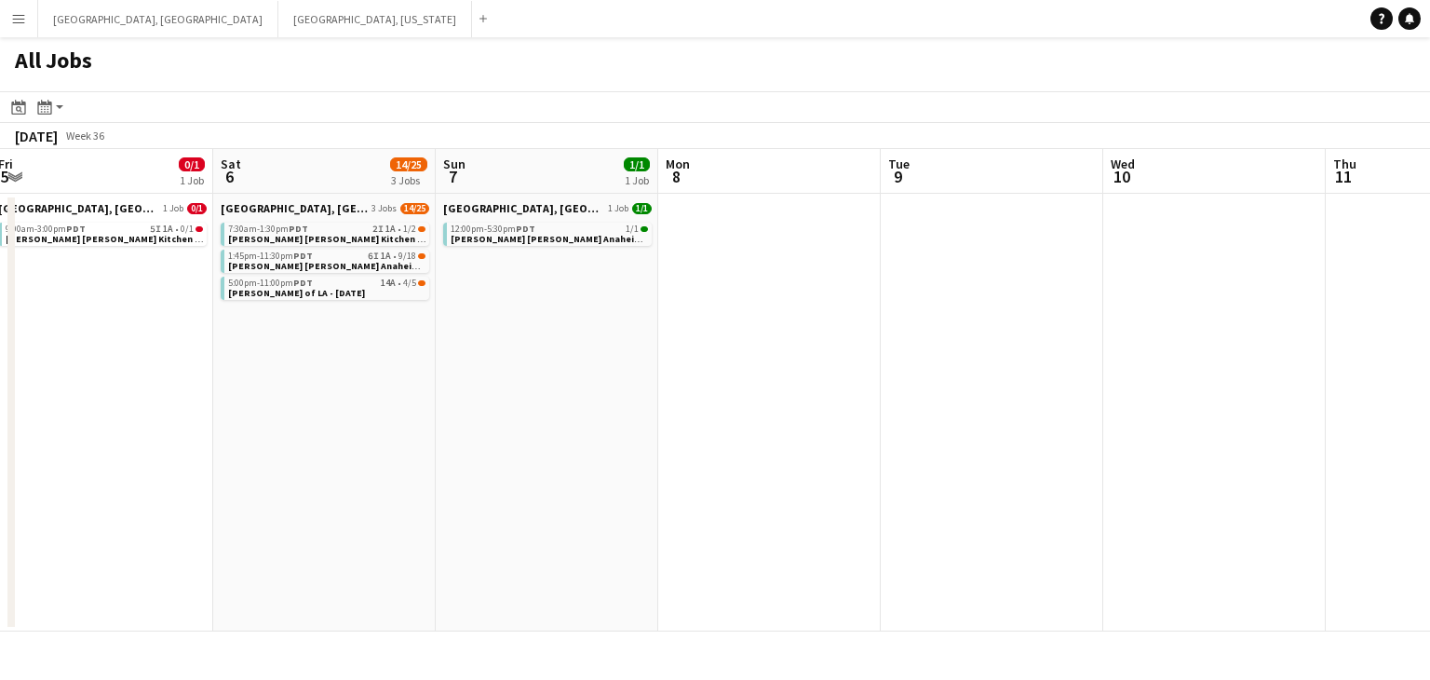
click at [638, 453] on app-all-jobs "All Jobs Date picker SEP 2025 SEP 2025 Monday M Tuesday T Wednesday W Thursday …" at bounding box center [715, 334] width 1430 height 594
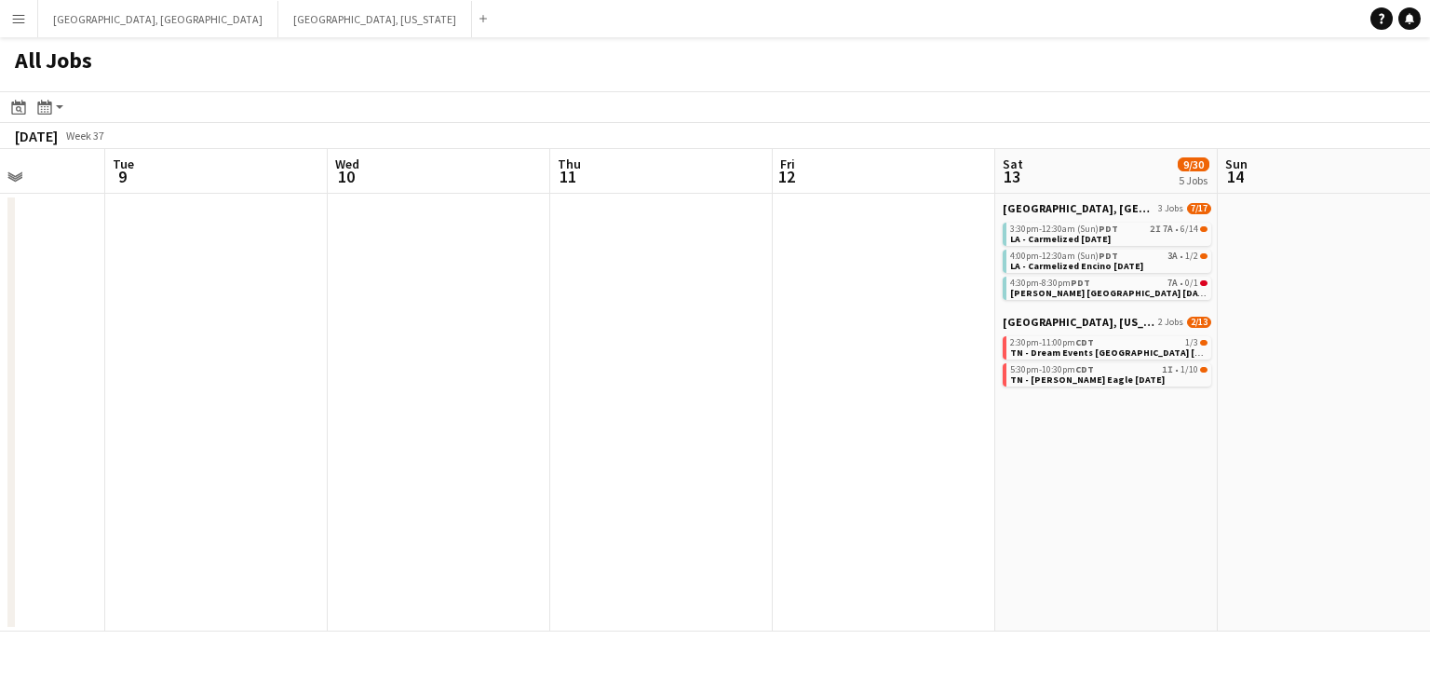
drag, startPoint x: 697, startPoint y: 443, endPoint x: 585, endPoint y: 462, distance: 114.2
click at [585, 462] on app-calendar-viewport "Sat 6 14/25 3 Jobs Sun 7 1/1 1 Job Mon 8 Tue 9 Wed 10 Thu 11 Fri 12 Sat 13 9/30…" at bounding box center [715, 390] width 1430 height 482
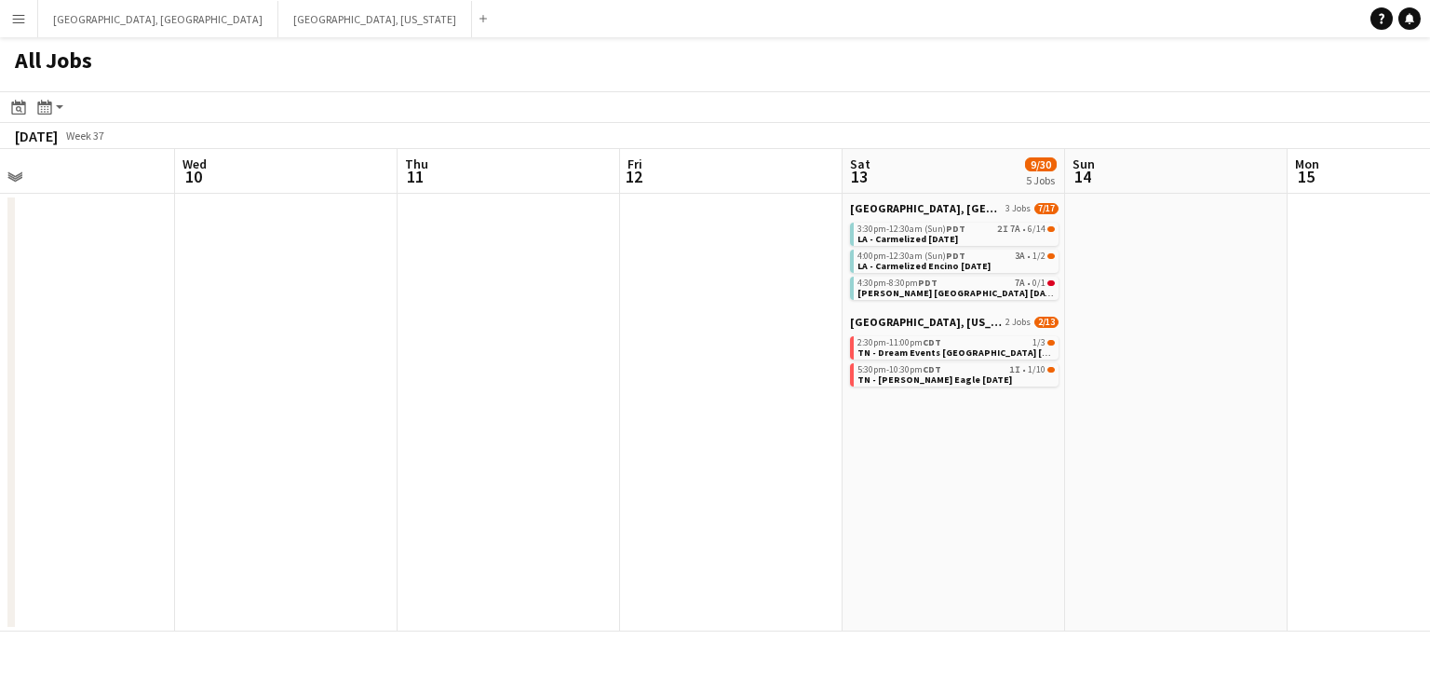
drag, startPoint x: 1094, startPoint y: 416, endPoint x: 511, endPoint y: 493, distance: 587.9
click at [510, 492] on app-calendar-viewport "Sat 6 14/25 3 Jobs Sun 7 1/1 1 Job Mon 8 Tue 9 Wed 10 Thu 11 Fri 12 Sat 13 9/30…" at bounding box center [715, 390] width 1430 height 482
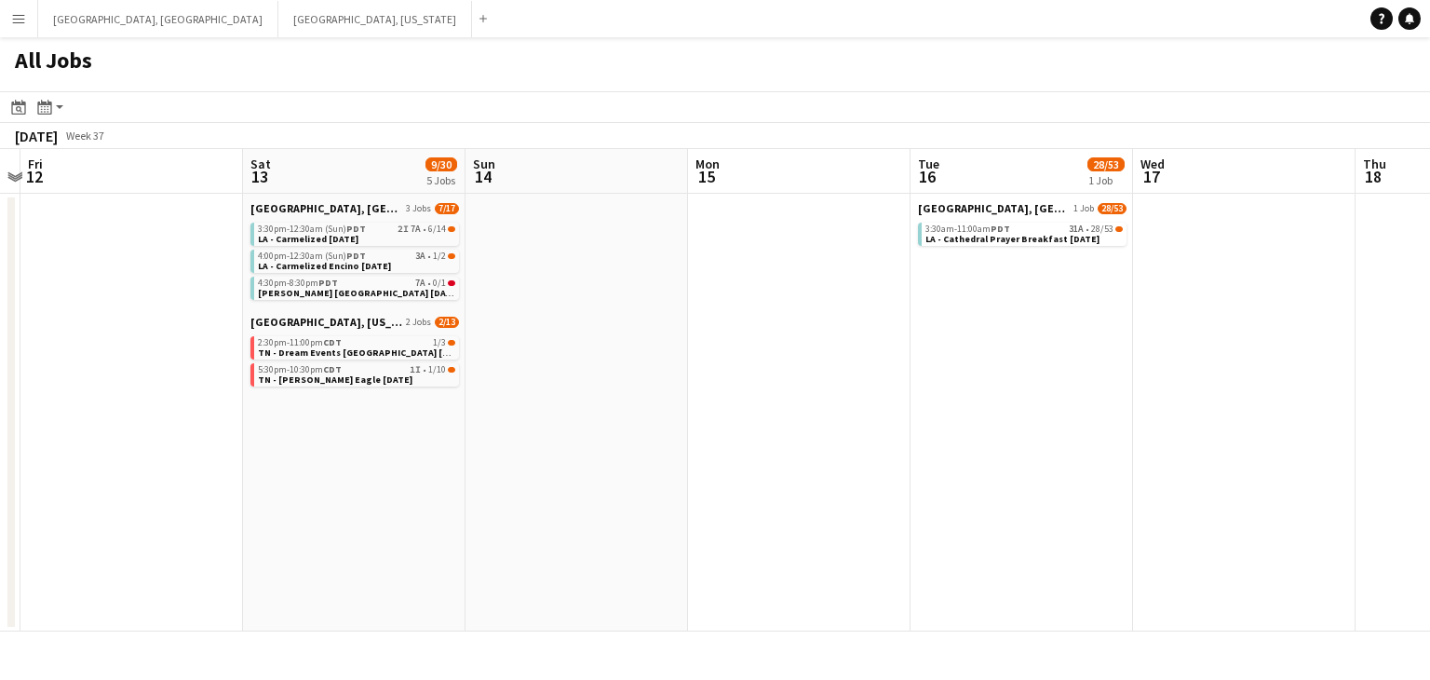
click at [907, 403] on app-all-jobs "All Jobs Date picker SEP 2025 SEP 2025 Monday M Tuesday T Wednesday W Thursday …" at bounding box center [715, 334] width 1430 height 594
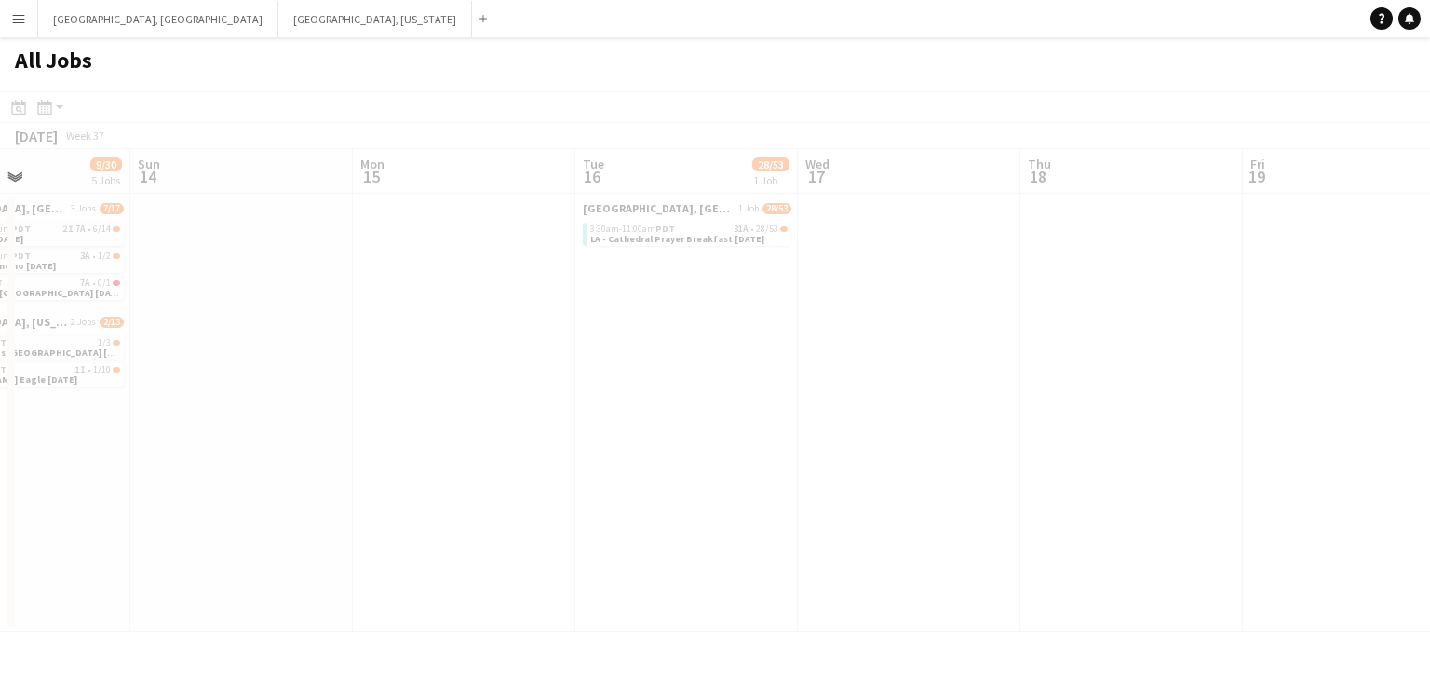
drag, startPoint x: 958, startPoint y: 385, endPoint x: 583, endPoint y: 456, distance: 381.8
click at [594, 454] on app-calendar-viewport "Wed 10 Thu 11 Fri 12 Sat 13 9/30 5 Jobs Sun 14 Mon 15 Tue 16 28/53 1 Job Wed 17…" at bounding box center [715, 390] width 1430 height 482
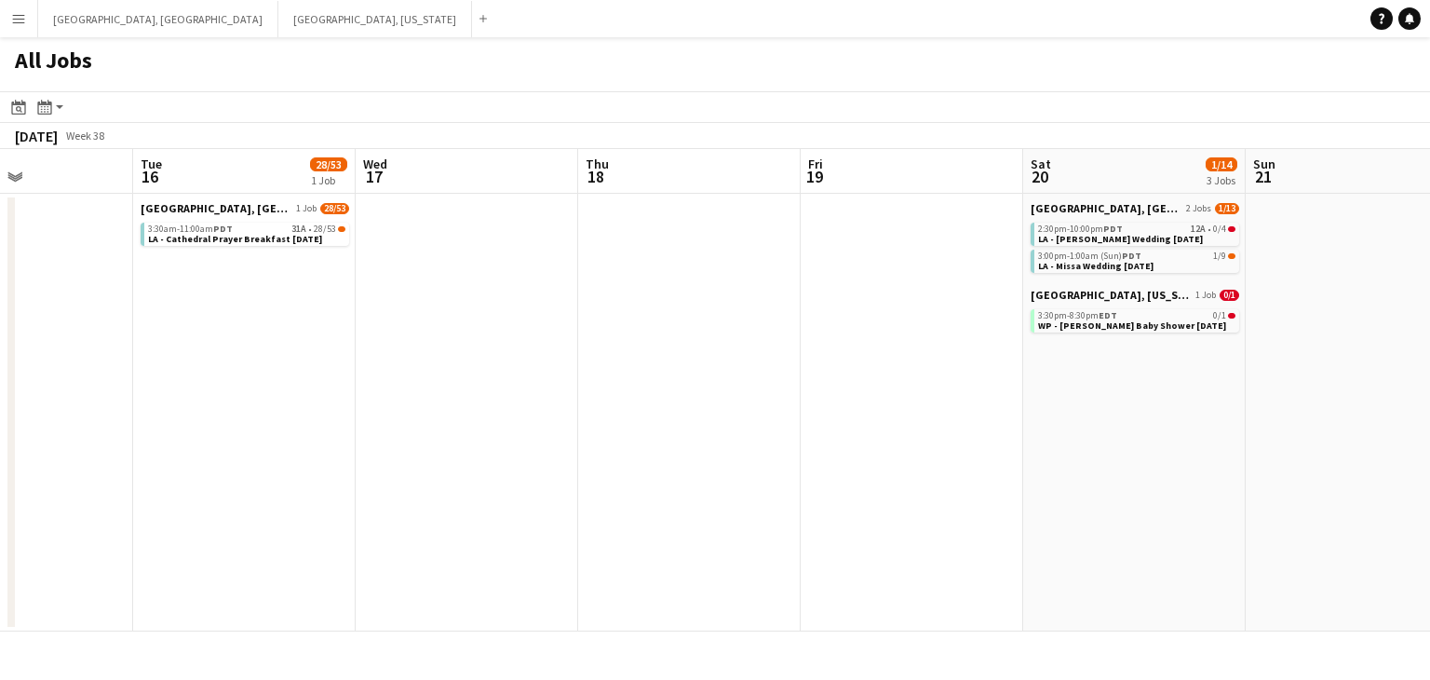
drag, startPoint x: 938, startPoint y: 383, endPoint x: 524, endPoint y: 435, distance: 417.5
click at [521, 435] on app-calendar-viewport "Fri 12 Sat 13 9/30 5 Jobs Sun 14 Mon 15 Tue 16 28/53 1 Job Wed 17 Thu 18 Fri 19…" at bounding box center [715, 390] width 1430 height 482
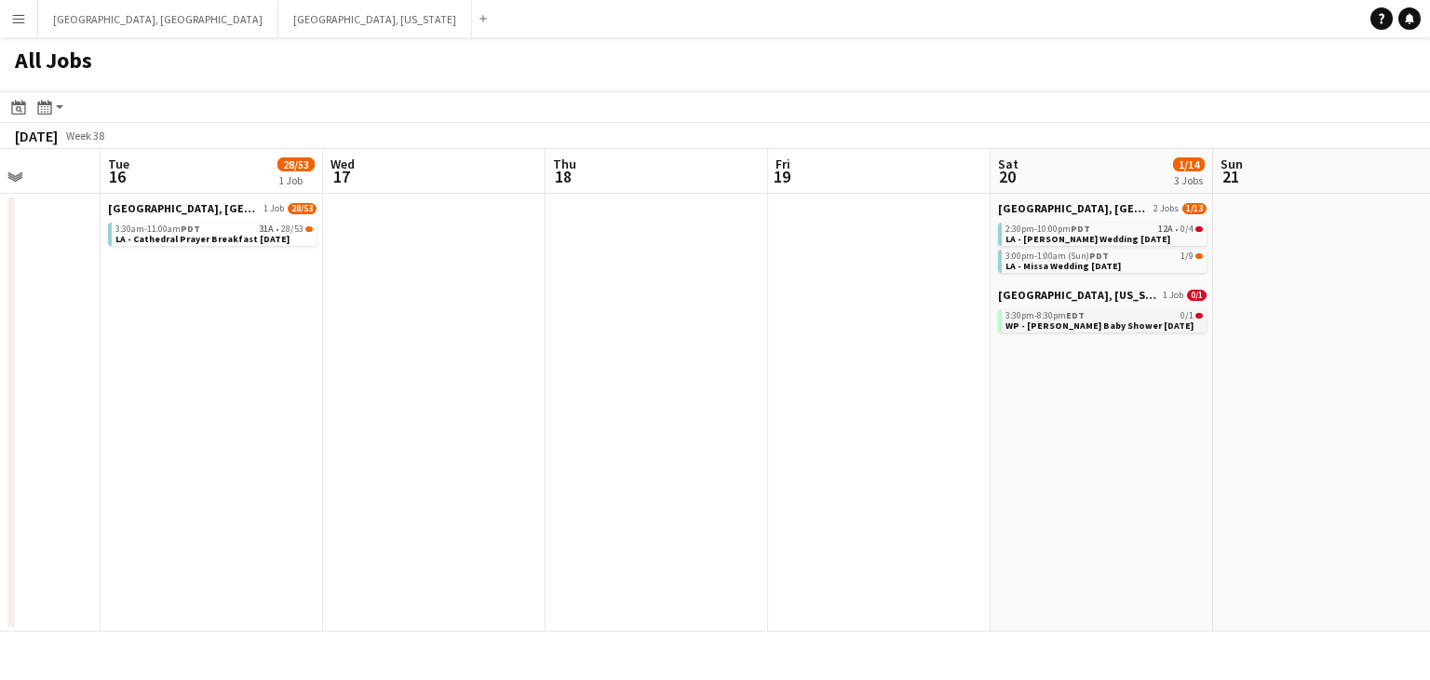
click at [1150, 319] on span "WP - Devi Schneider Baby Shower 9.20.25" at bounding box center [1099, 325] width 188 height 12
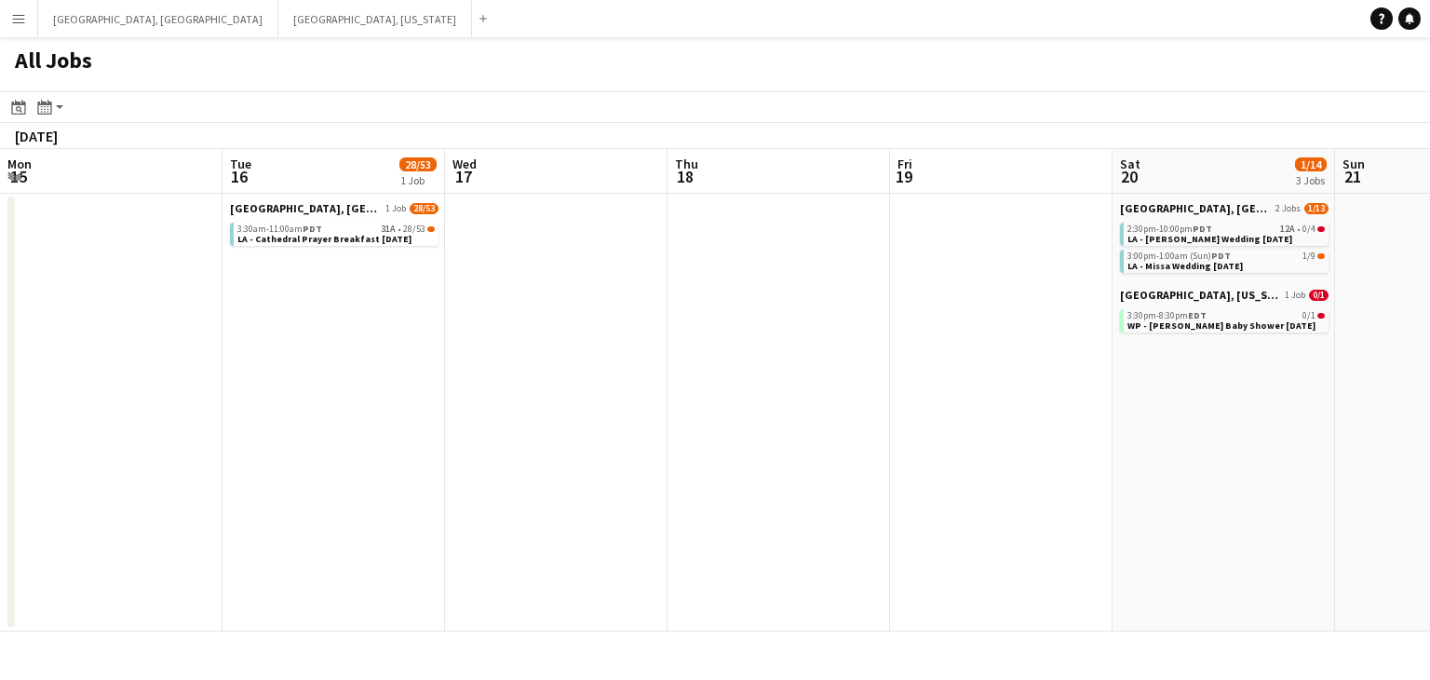
drag, startPoint x: 340, startPoint y: 339, endPoint x: 483, endPoint y: 332, distance: 143.5
click at [483, 332] on app-calendar-viewport "Fri 12 Sat 13 9/30 5 Jobs Sun 14 Mon 15 Tue 16 28/53 1 Job Wed 17 Thu 18 Fri 19…" at bounding box center [715, 390] width 1430 height 482
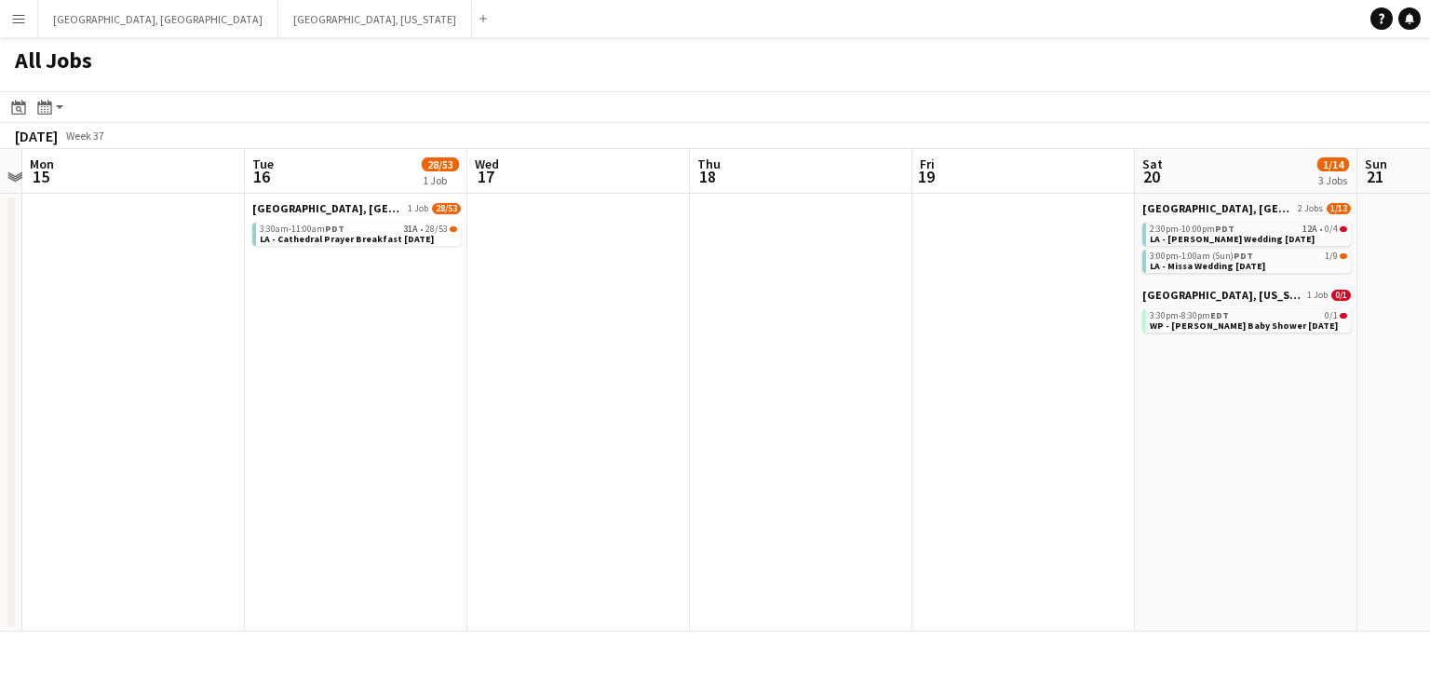
drag, startPoint x: 305, startPoint y: 329, endPoint x: 716, endPoint y: 297, distance: 411.8
click at [712, 298] on app-calendar-viewport "Fri 12 Sat 13 9/30 5 Jobs Sun 14 Mon 15 Tue 16 28/53 1 Job Wed 17 Thu 18 Fri 19…" at bounding box center [715, 390] width 1430 height 482
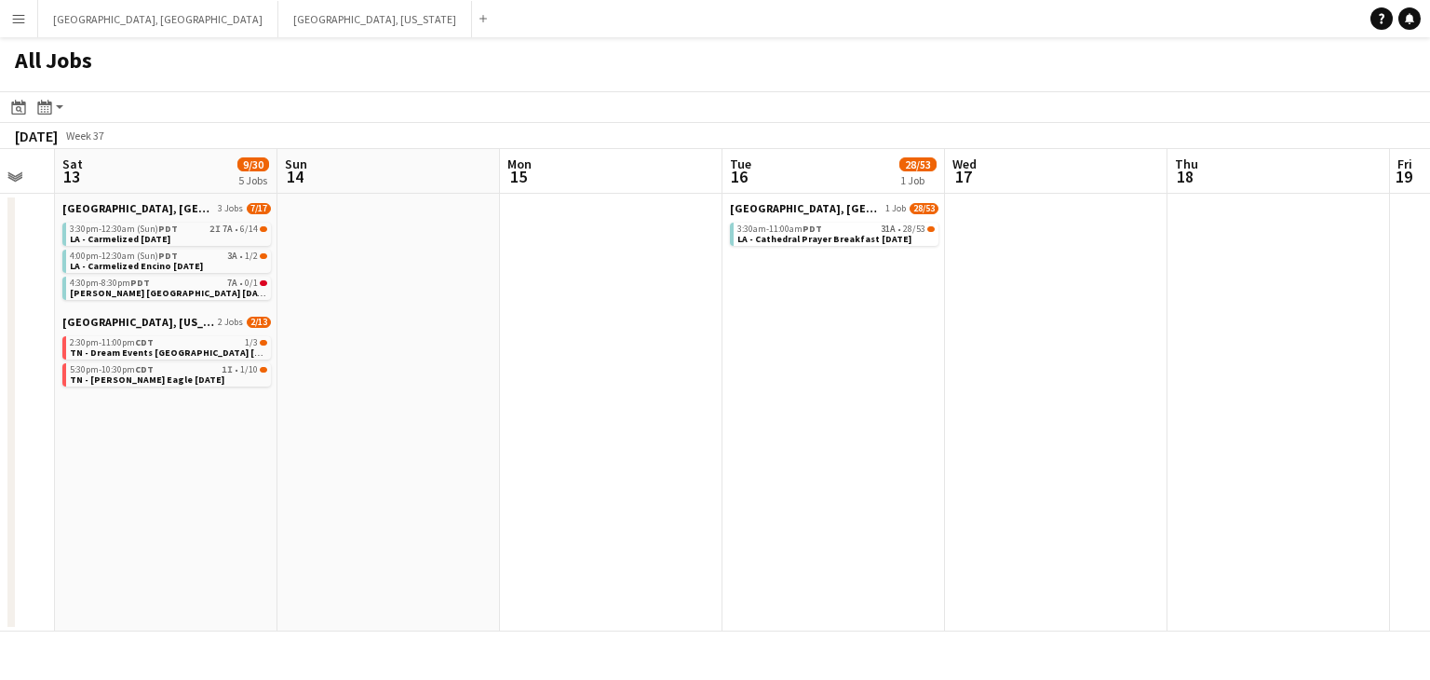
drag, startPoint x: 385, startPoint y: 336, endPoint x: 687, endPoint y: 312, distance: 302.6
click at [686, 312] on app-calendar-viewport "Thu 11 Fri 12 Sat 13 9/30 5 Jobs Sun 14 Mon 15 Tue 16 28/53 1 Job Wed 17 Thu 18…" at bounding box center [715, 390] width 1430 height 482
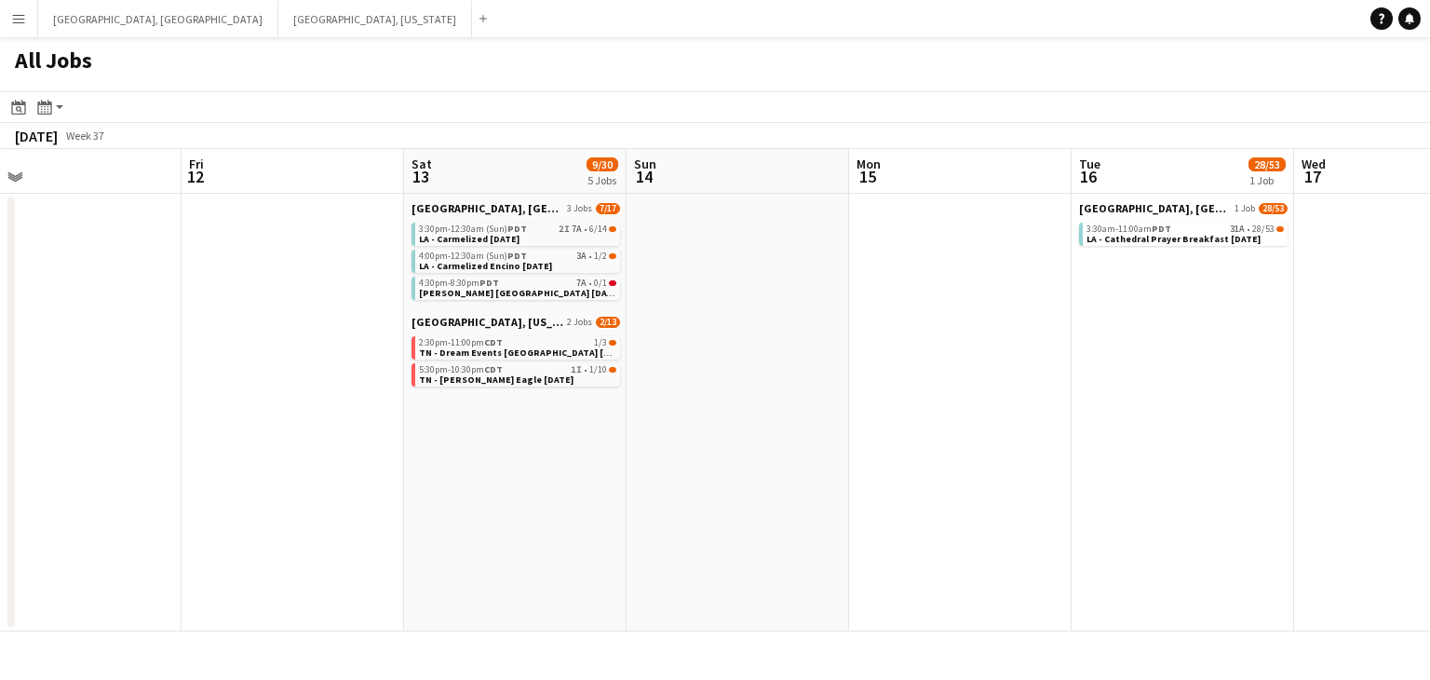
drag, startPoint x: 609, startPoint y: 352, endPoint x: 816, endPoint y: 330, distance: 207.8
click at [816, 330] on app-calendar-viewport "Tue 9 Wed 10 Thu 11 Fri 12 Sat 13 9/30 5 Jobs Sun 14 Mon 15 Tue 16 28/53 1 Job …" at bounding box center [715, 390] width 1430 height 482
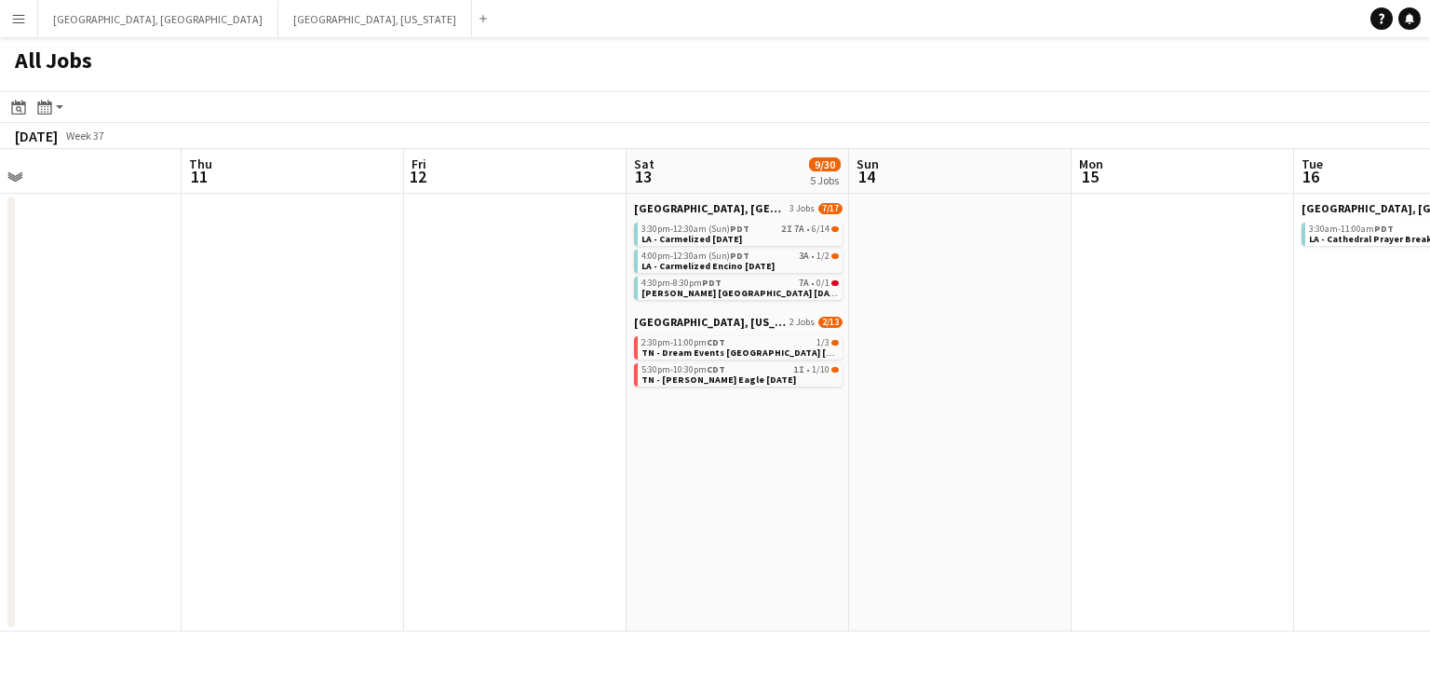
drag, startPoint x: 438, startPoint y: 396, endPoint x: 710, endPoint y: 354, distance: 275.0
click at [707, 355] on app-calendar-viewport "Mon 8 Tue 9 Wed 10 Thu 11 Fri 12 Sat 13 9/30 5 Jobs Sun 14 Mon 15 Tue 16 28/53 …" at bounding box center [715, 390] width 1430 height 482
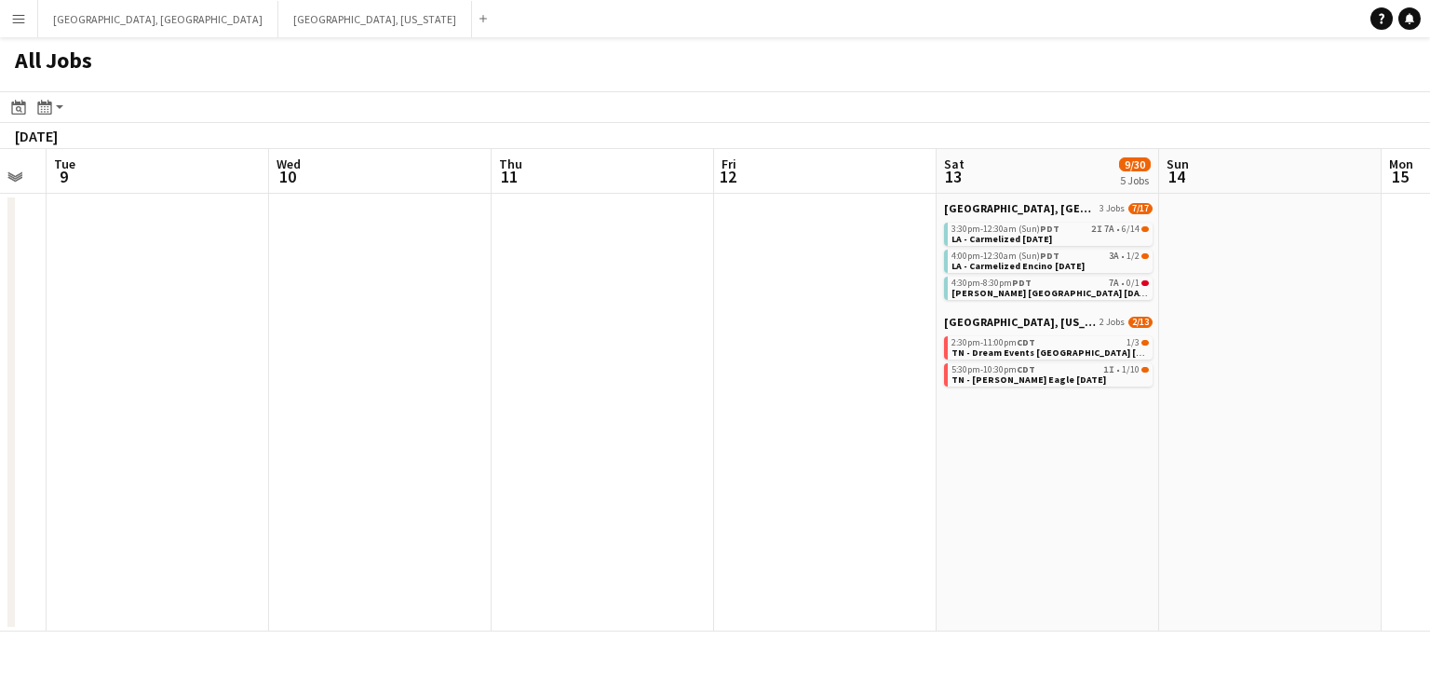
drag, startPoint x: 402, startPoint y: 394, endPoint x: 671, endPoint y: 341, distance: 274.2
click at [672, 341] on app-calendar-viewport "Sun 7 1/1 1 Job Mon 8 Tue 9 Wed 10 Thu 11 Fri 12 Sat 13 9/30 5 Jobs Sun 14 Mon …" at bounding box center [715, 390] width 1430 height 482
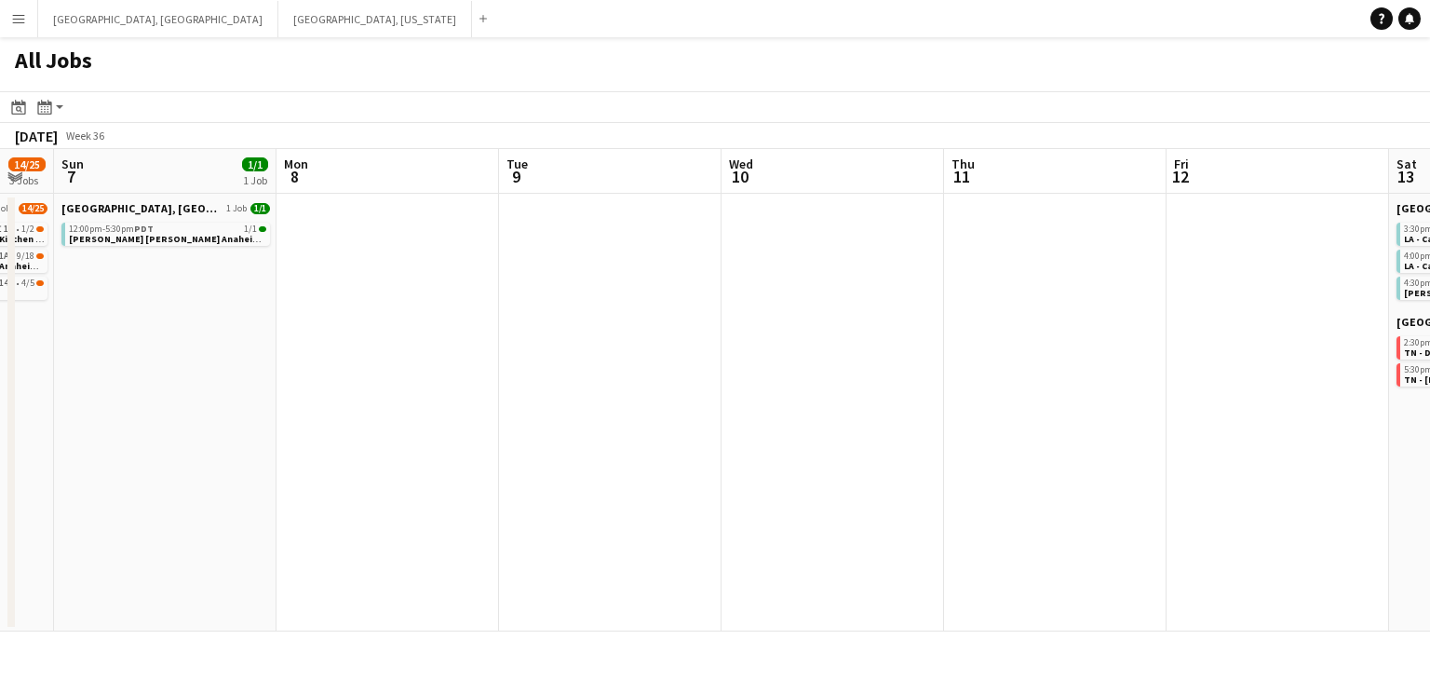
drag, startPoint x: 433, startPoint y: 378, endPoint x: 681, endPoint y: 337, distance: 251.9
click at [671, 338] on app-calendar-viewport "Fri 5 0/1 1 Job Sat 6 14/25 3 Jobs Sun 7 1/1 1 Job Mon 8 Tue 9 Wed 10 Thu 11 Fr…" at bounding box center [715, 390] width 1430 height 482
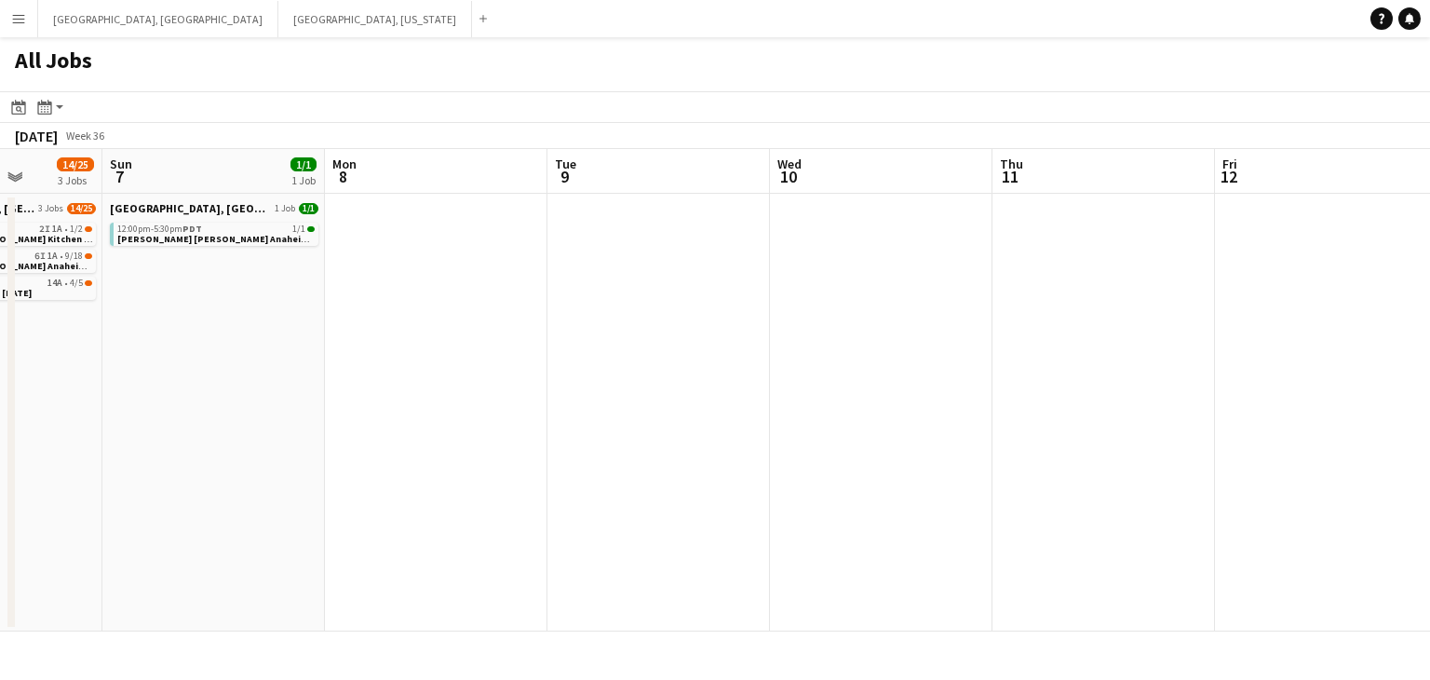
drag, startPoint x: 539, startPoint y: 358, endPoint x: 740, endPoint y: 329, distance: 203.3
click at [742, 329] on app-calendar-viewport "Thu 4 Fri 5 0/1 1 Job Sat 6 14/25 3 Jobs Sun 7 1/1 1 Job Mon 8 Tue 9 Wed 10 Thu…" at bounding box center [715, 390] width 1430 height 482
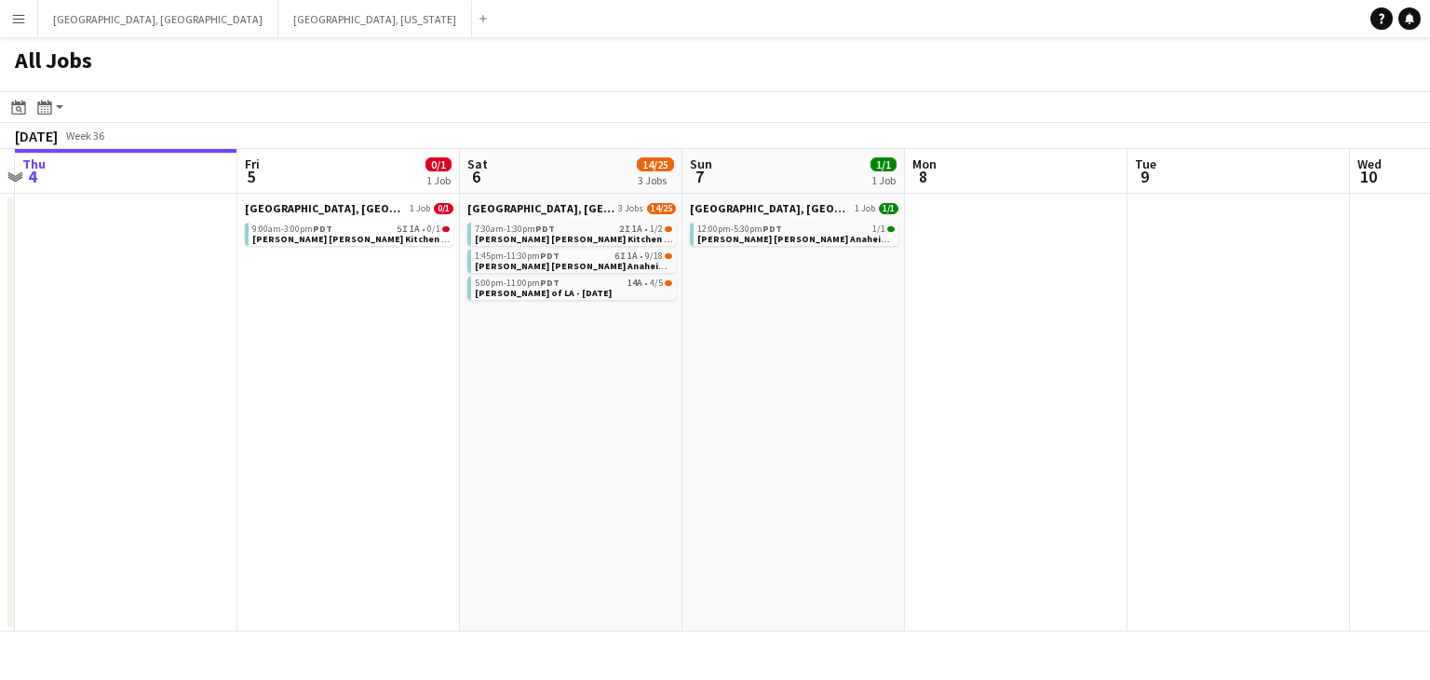
drag, startPoint x: 497, startPoint y: 366, endPoint x: 810, endPoint y: 319, distance: 316.2
click at [811, 319] on app-calendar-viewport "Tue 2 Wed 3 Thu 4 Fri 5 0/1 1 Job Sat 6 14/25 3 Jobs Sun 7 1/1 1 Job Mon 8 Tue …" at bounding box center [715, 390] width 1430 height 482
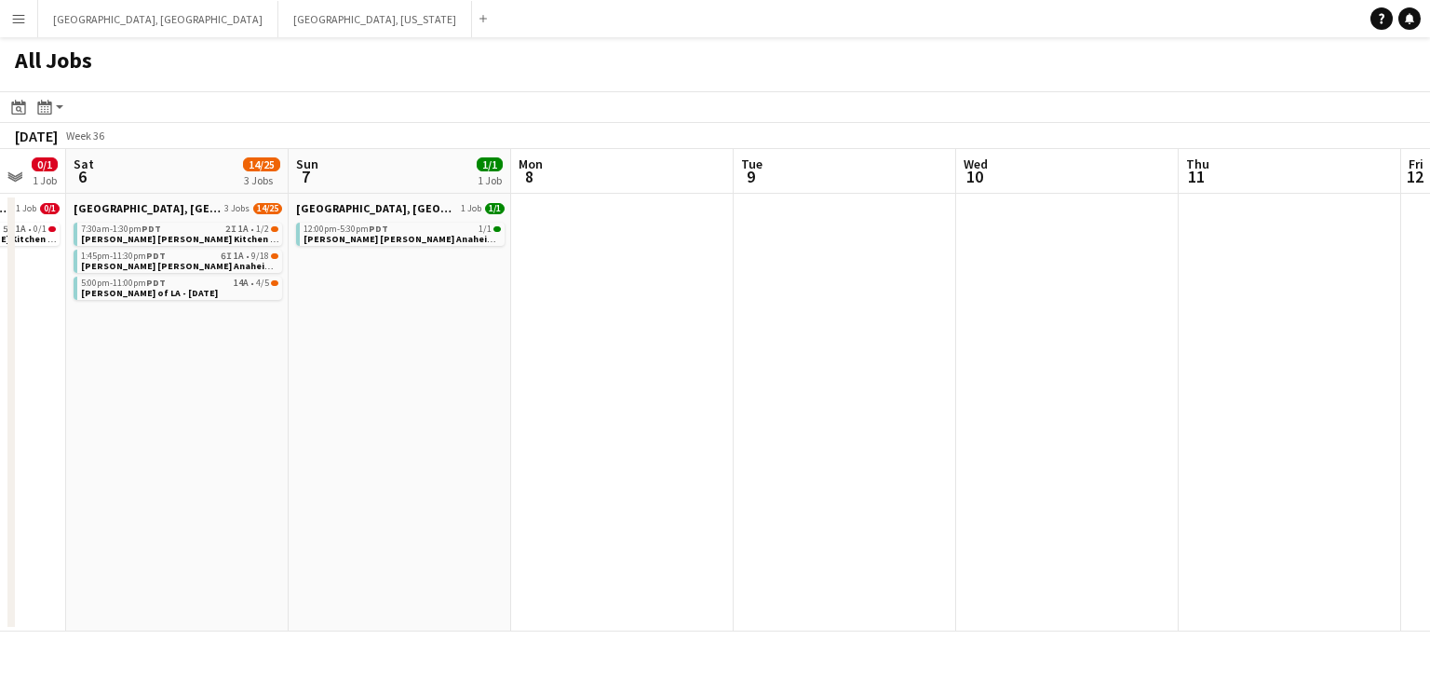
drag, startPoint x: 745, startPoint y: 352, endPoint x: 292, endPoint y: 419, distance: 457.4
click at [291, 419] on app-calendar-viewport "Tue 2 Wed 3 Thu 4 Fri 5 0/1 1 Job Sat 6 14/25 3 Jobs Sun 7 1/1 1 Job Mon 8 Tue …" at bounding box center [715, 390] width 1430 height 482
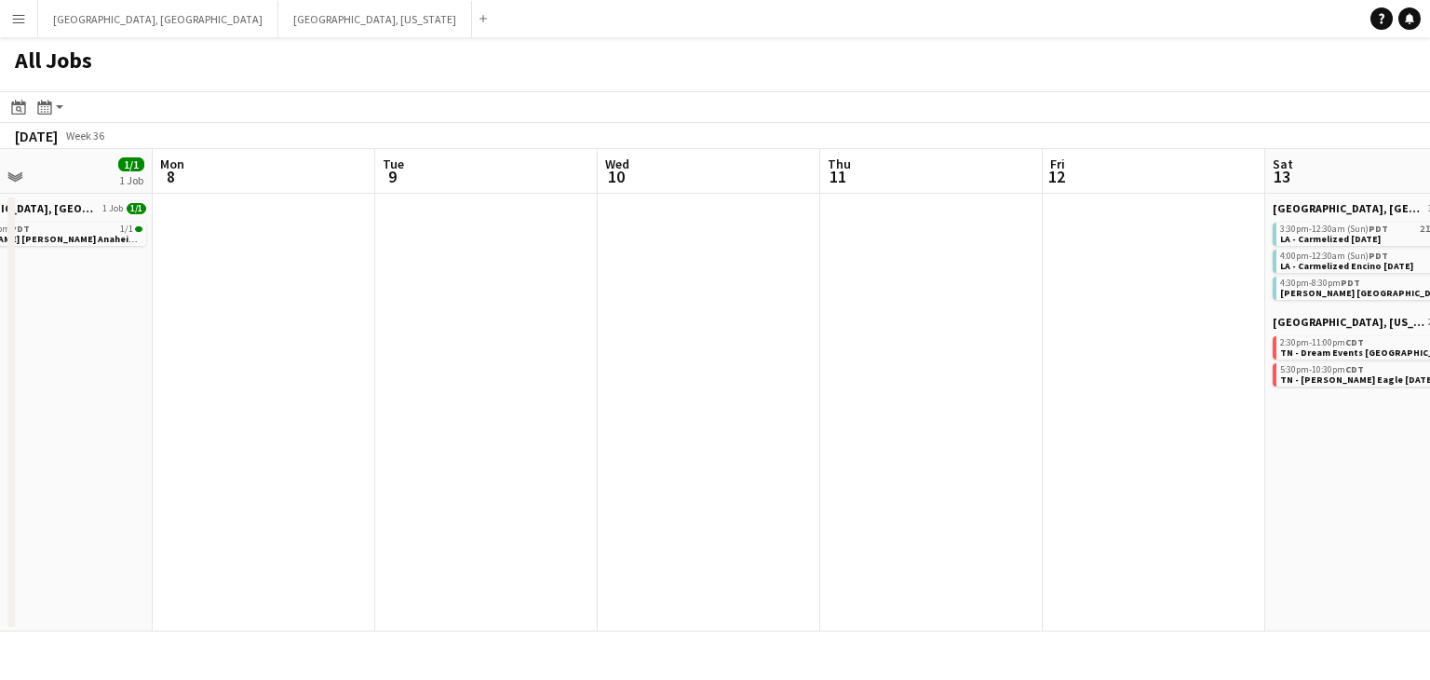
drag, startPoint x: 605, startPoint y: 365, endPoint x: 332, endPoint y: 403, distance: 275.4
click at [332, 403] on app-calendar-viewport "Fri 5 0/1 1 Job Sat 6 14/25 3 Jobs Sun 7 1/1 1 Job Mon 8 Tue 9 Wed 10 Thu 11 Fr…" at bounding box center [715, 390] width 1430 height 482
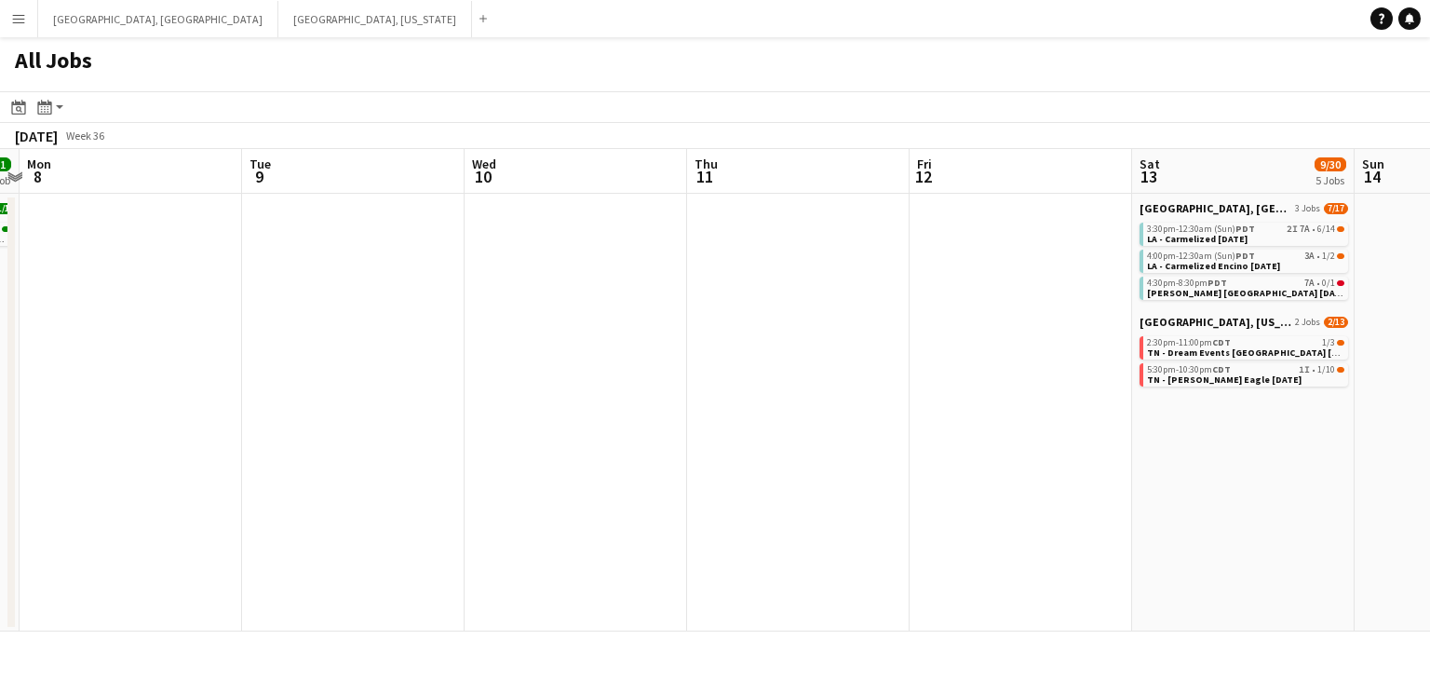
click at [333, 387] on app-calendar-viewport "Fri 5 0/1 1 Job Sat 6 14/25 3 Jobs Sun 7 1/1 1 Job Mon 8 Tue 9 Wed 10 Thu 11 Fr…" at bounding box center [715, 390] width 1430 height 482
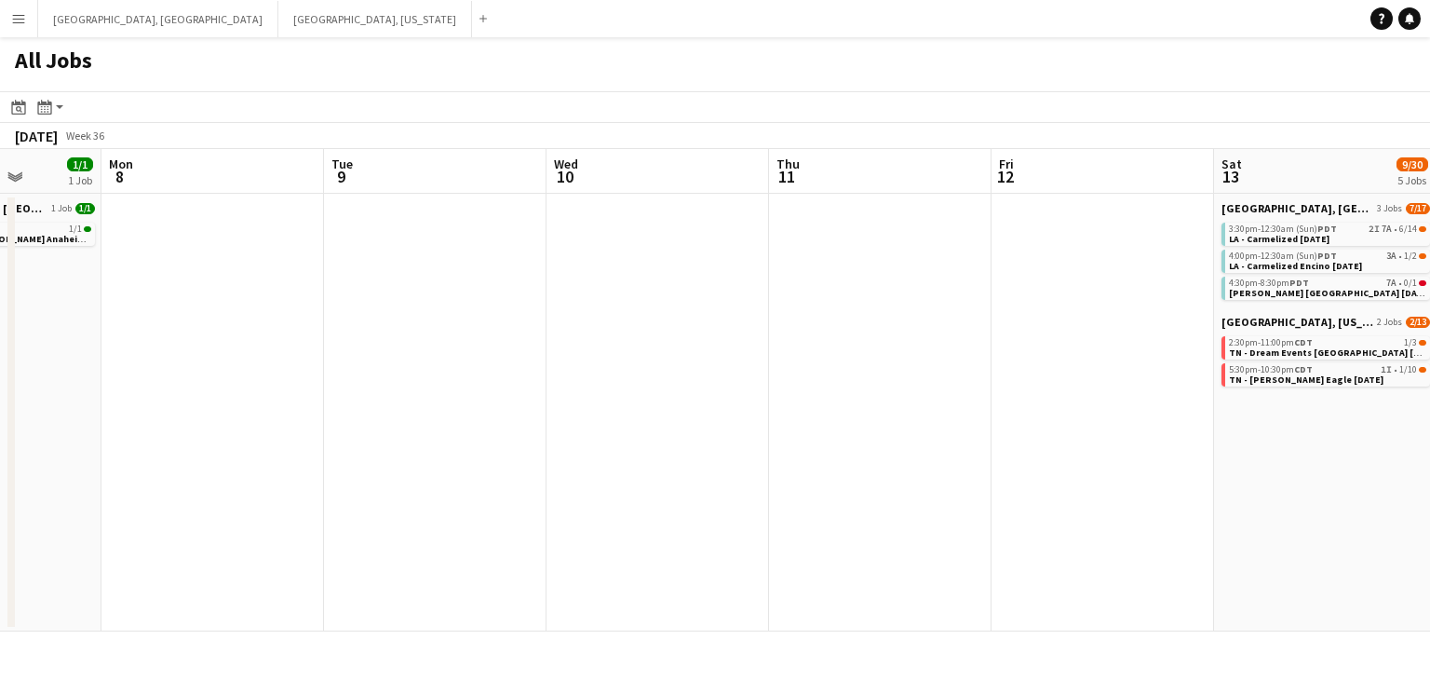
scroll to position [0, 540]
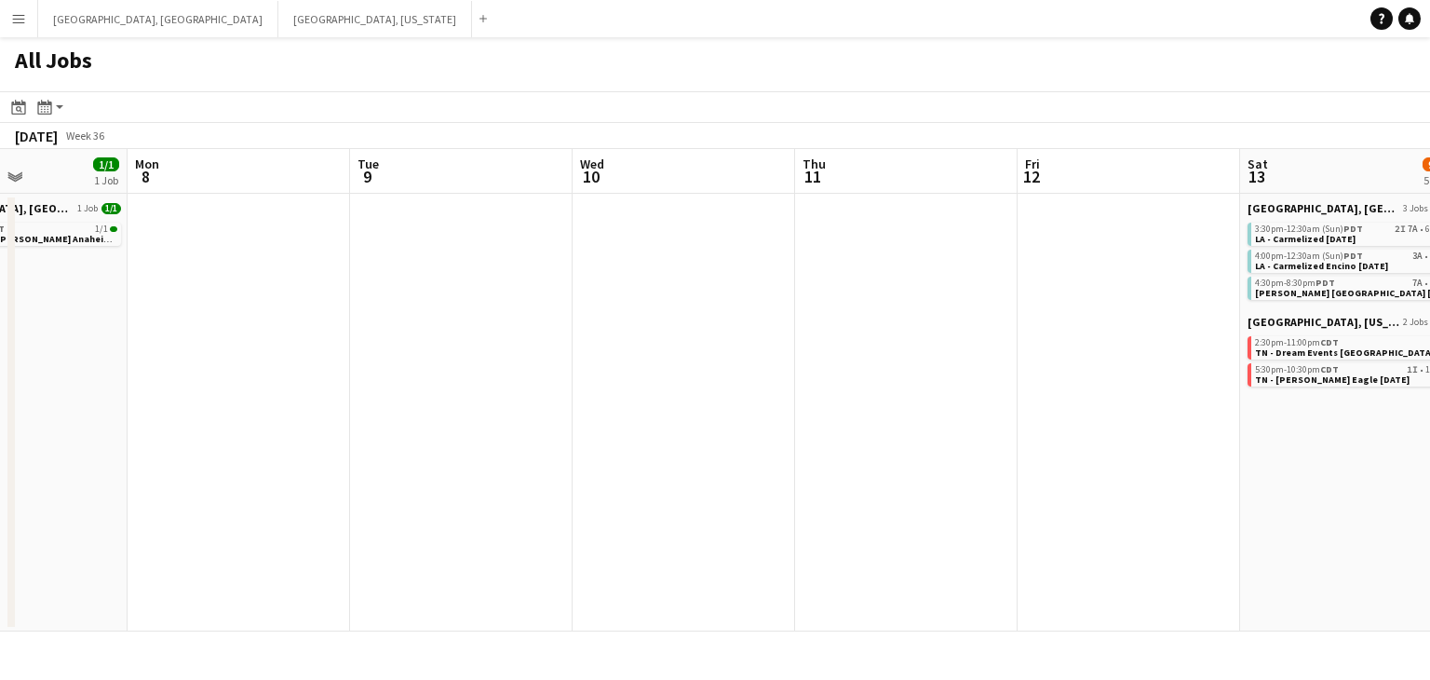
drag, startPoint x: 333, startPoint y: 387, endPoint x: 441, endPoint y: 380, distance: 108.2
click at [441, 380] on app-calendar-viewport "Fri 5 0/1 1 Job Sat 6 14/25 3 Jobs Sun 7 1/1 1 Job Mon 8 Tue 9 Wed 10 Thu 11 Fr…" at bounding box center [715, 390] width 1430 height 482
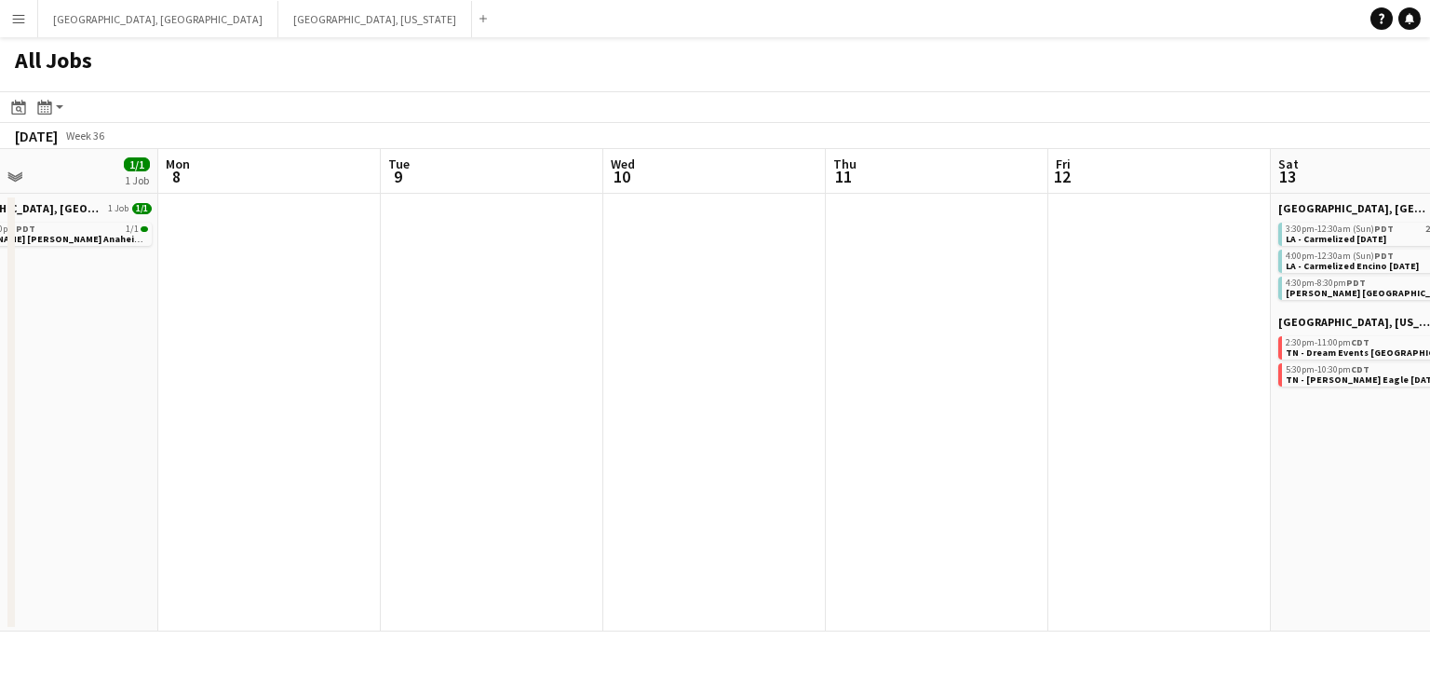
drag, startPoint x: 409, startPoint y: 284, endPoint x: 528, endPoint y: 260, distance: 121.6
click at [528, 260] on app-calendar-viewport "Fri 5 0/1 1 Job Sat 6 14/25 3 Jobs Sun 7 1/1 1 Job Mon 8 Tue 9 Wed 10 Thu 11 Fr…" at bounding box center [715, 390] width 1430 height 482
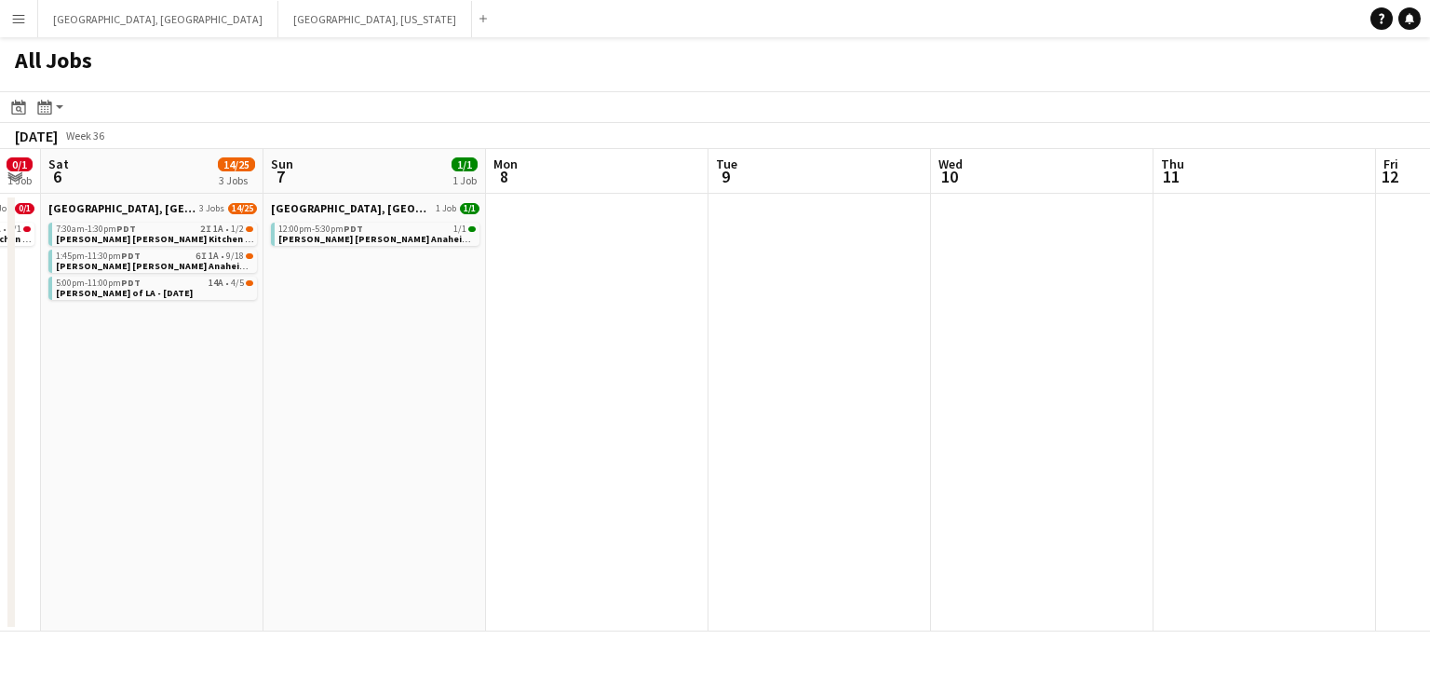
drag, startPoint x: 356, startPoint y: 305, endPoint x: 552, endPoint y: 287, distance: 197.3
click at [552, 287] on app-calendar-viewport "Thu 4 Fri 5 0/1 1 Job Sat 6 14/25 3 Jobs Sun 7 1/1 1 Job Mon 8 Tue 9 Wed 10 Thu…" at bounding box center [715, 390] width 1430 height 482
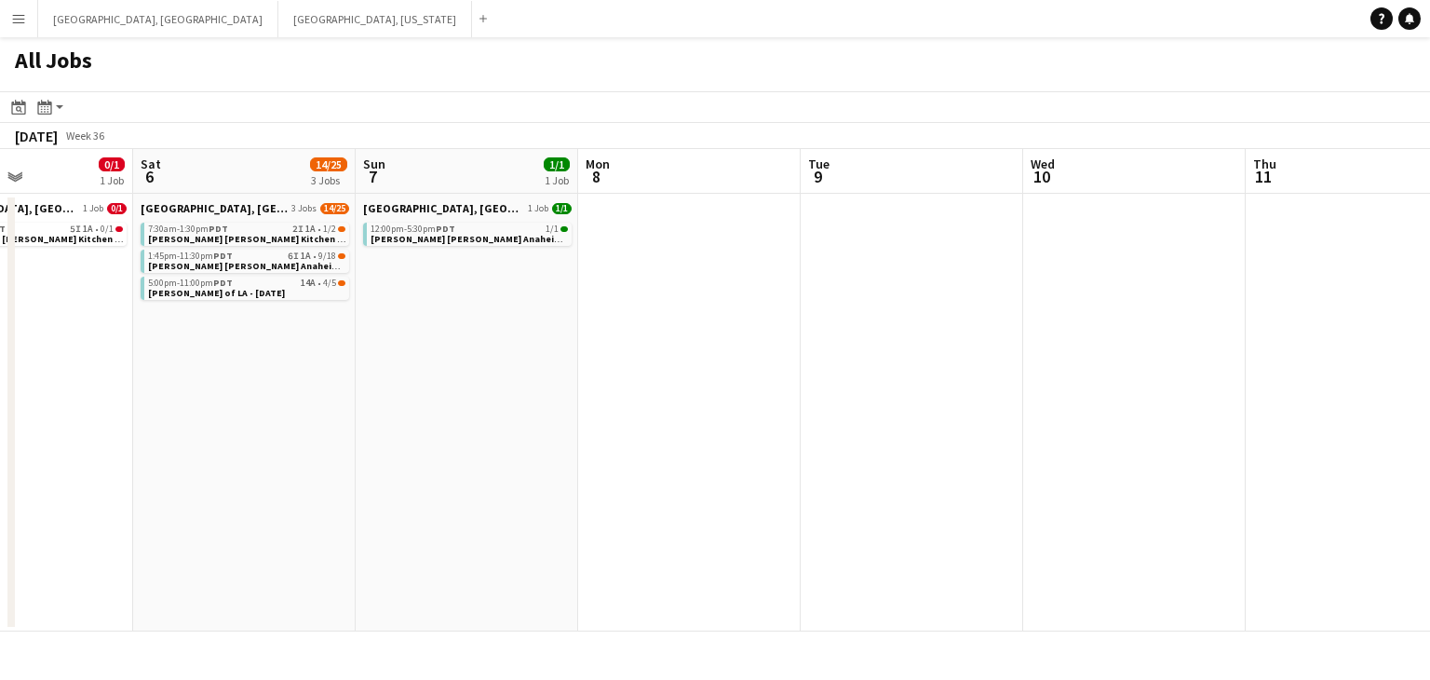
click at [7, 12] on button "Menu" at bounding box center [18, 18] width 37 height 37
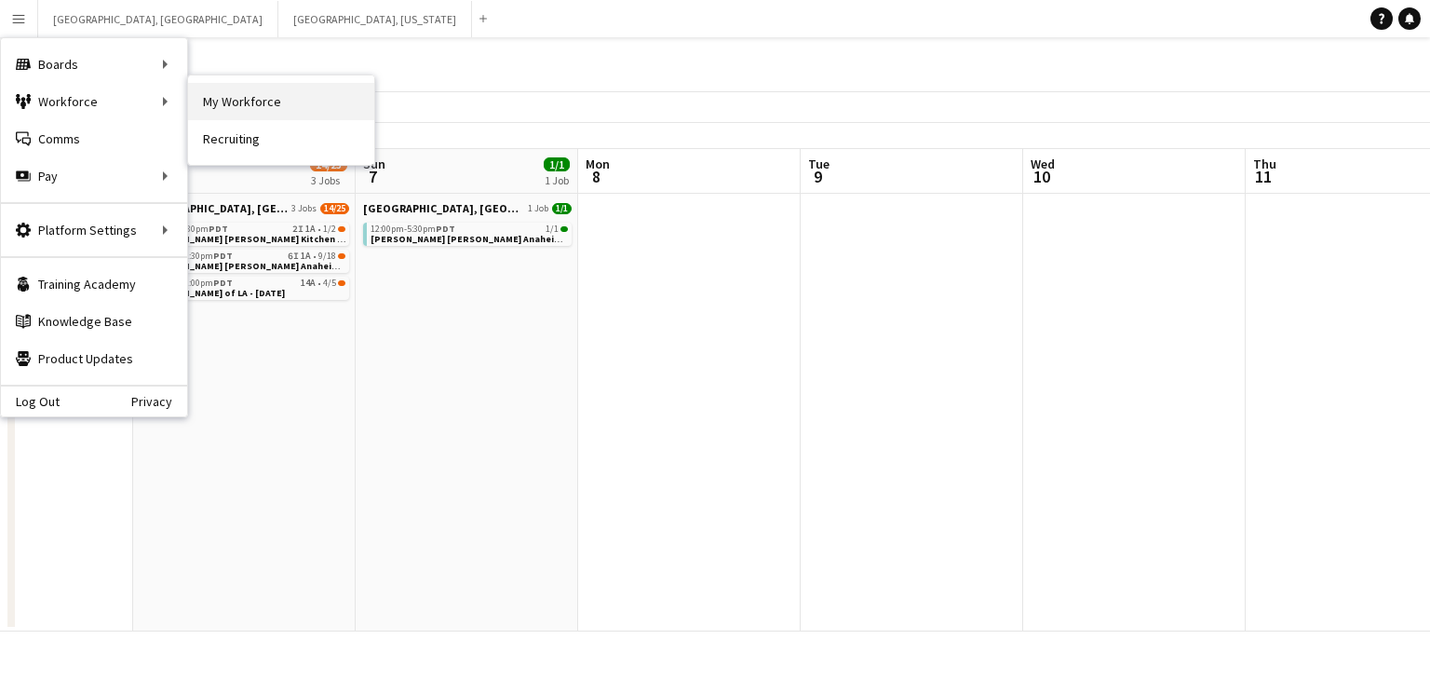
click at [303, 91] on link "My Workforce" at bounding box center [281, 101] width 186 height 37
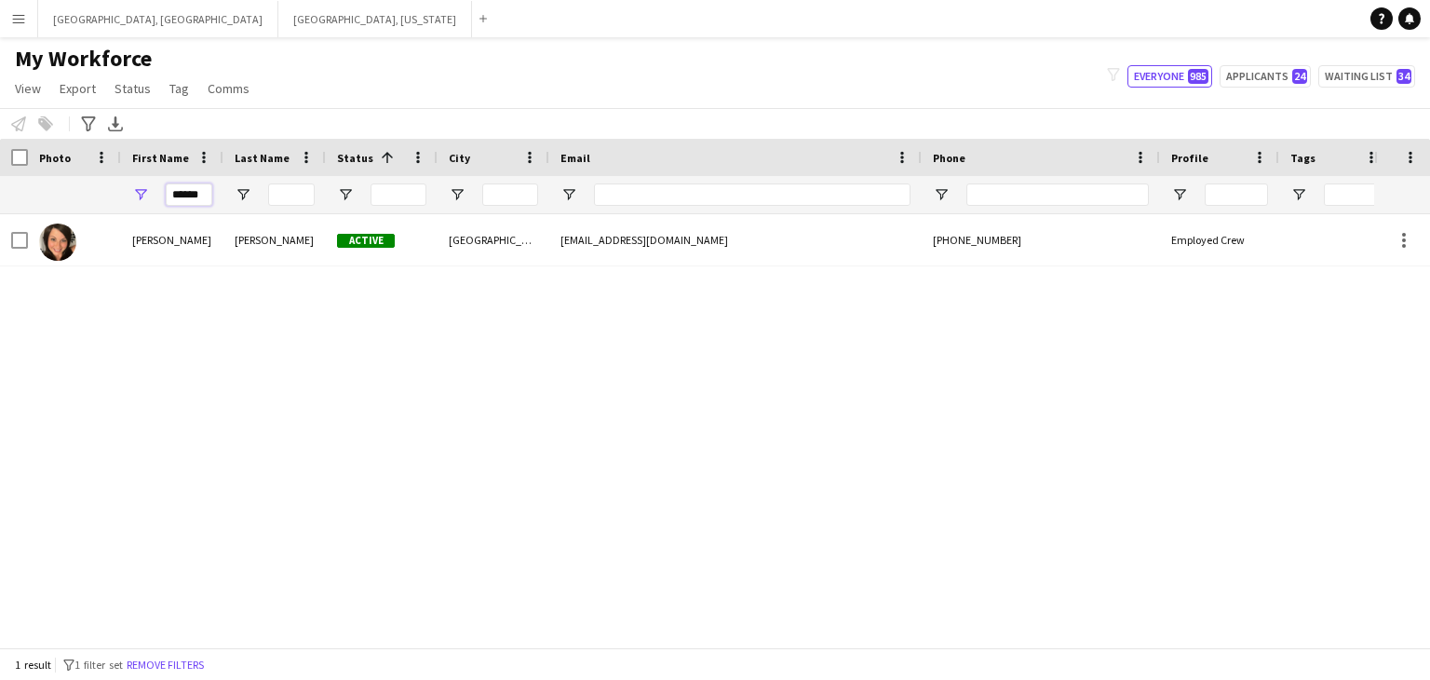
click at [184, 193] on input "******" at bounding box center [189, 194] width 47 height 22
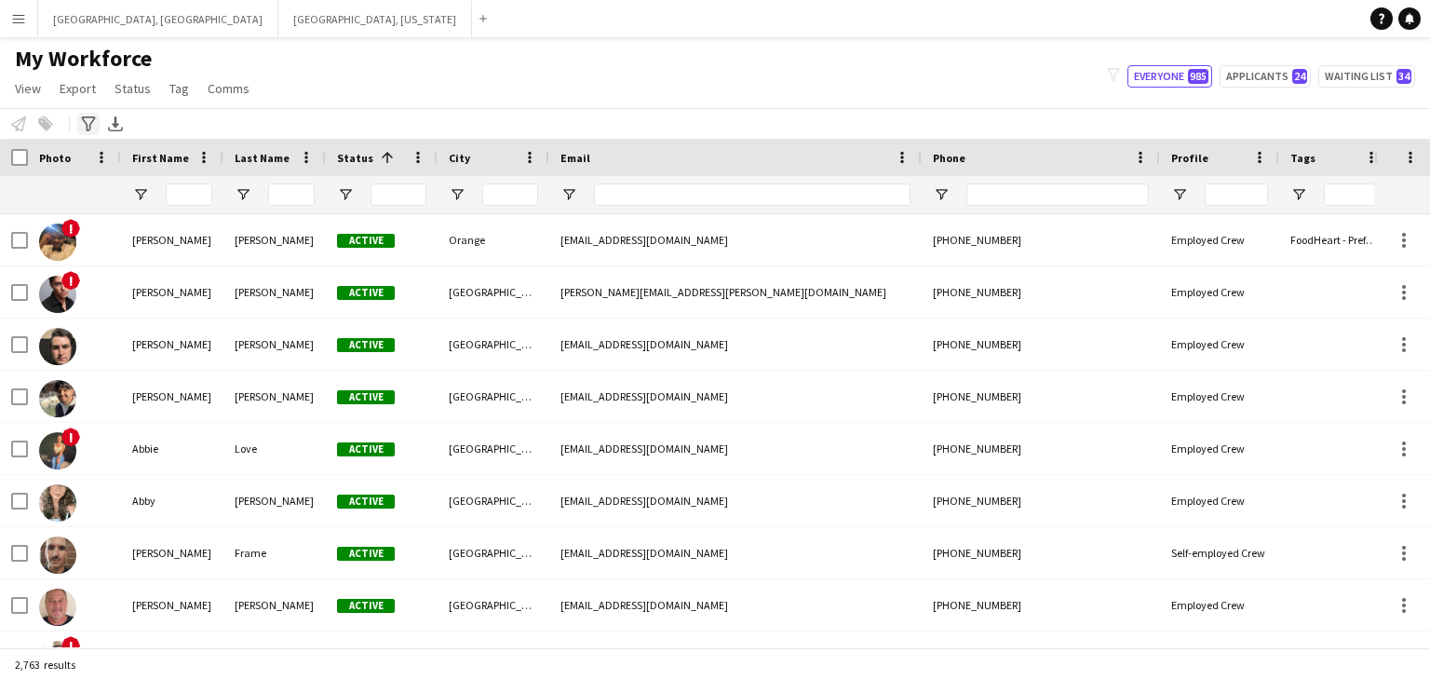
click at [82, 128] on icon "Advanced filters" at bounding box center [88, 123] width 15 height 15
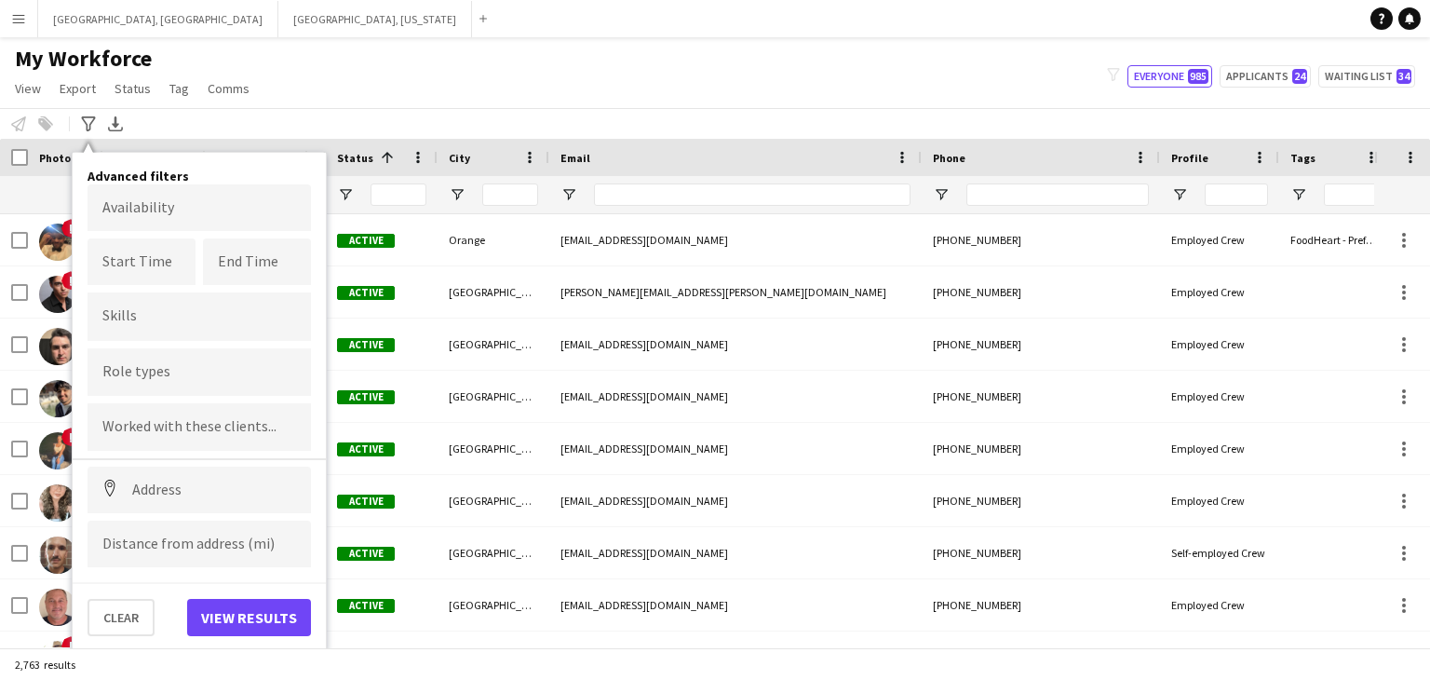
click at [178, 374] on input "Type to search role types..." at bounding box center [199, 372] width 194 height 17
type input "******"
click at [170, 401] on div "[PERSON_NAME]" at bounding box center [199, 423] width 223 height 45
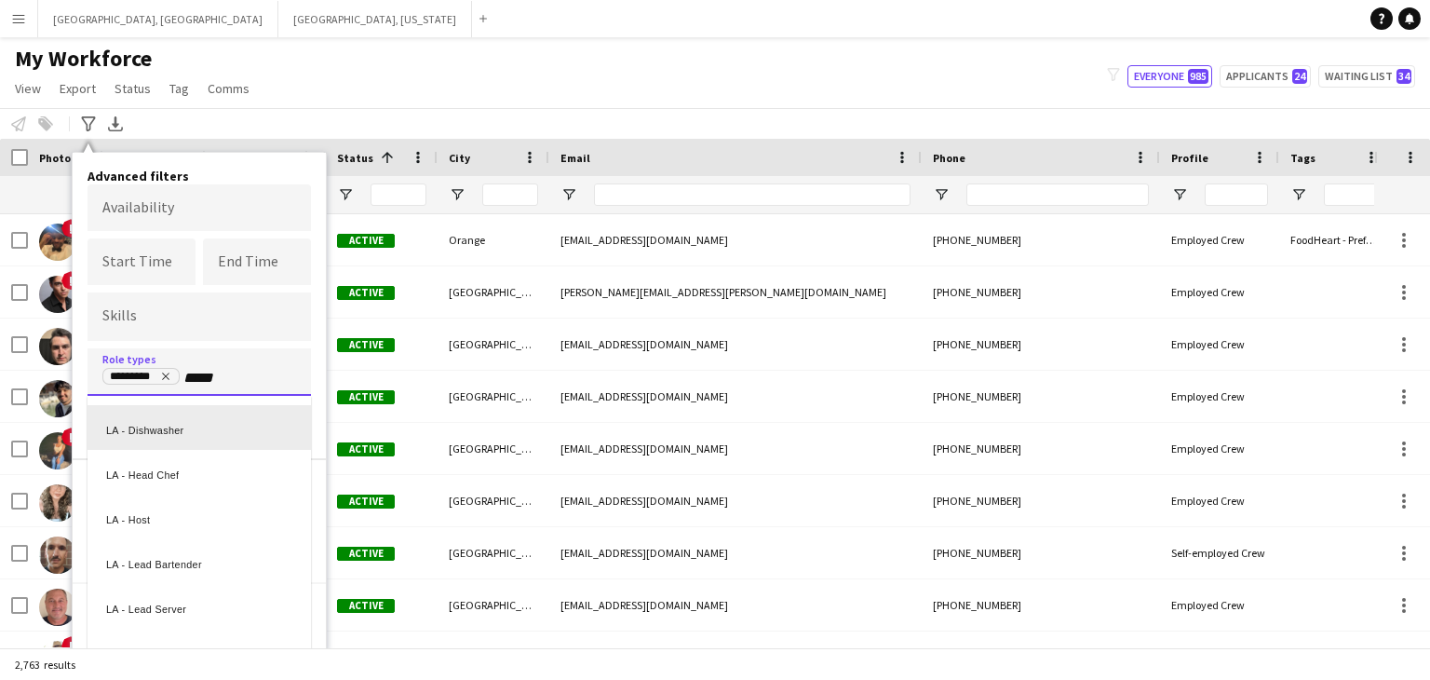
scroll to position [140, 0]
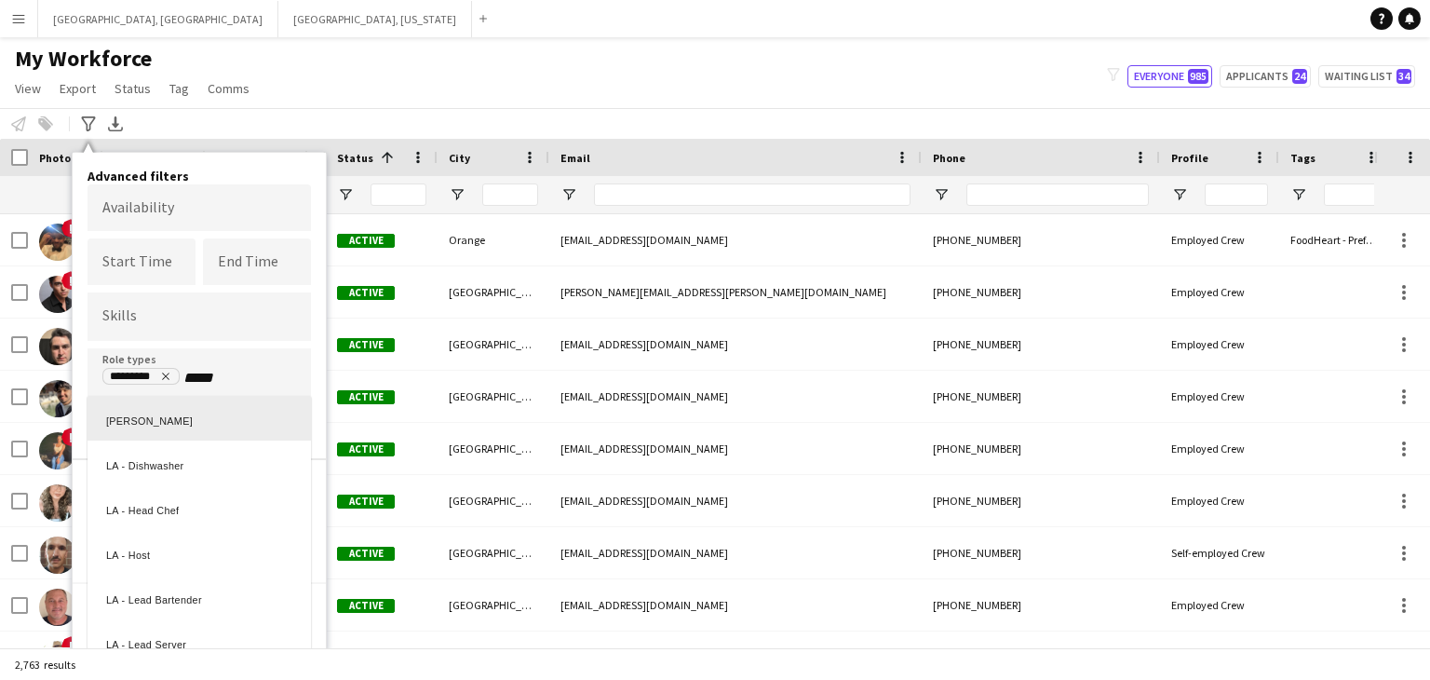
click at [258, 376] on div at bounding box center [715, 340] width 1430 height 680
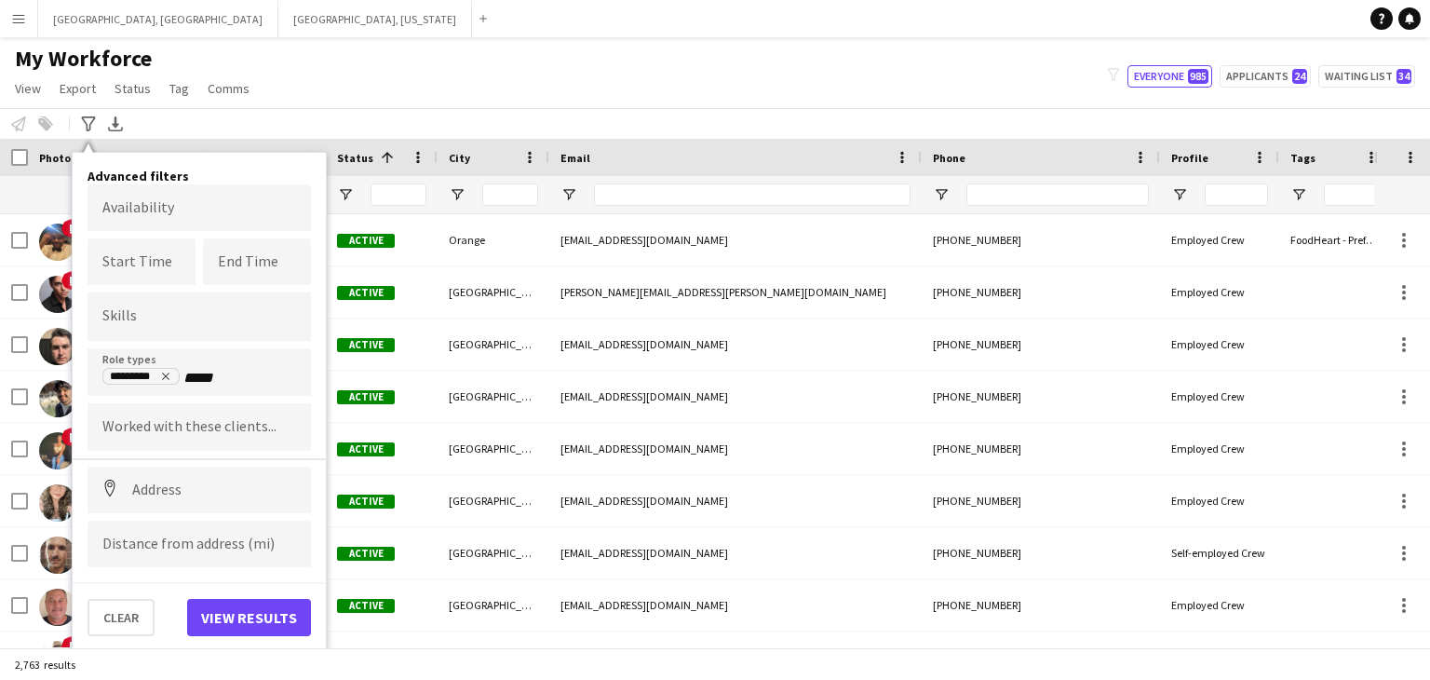
click at [253, 382] on input "****" at bounding box center [222, 378] width 79 height 17
type input "********"
click at [194, 419] on div "LA - Server" at bounding box center [199, 423] width 223 height 45
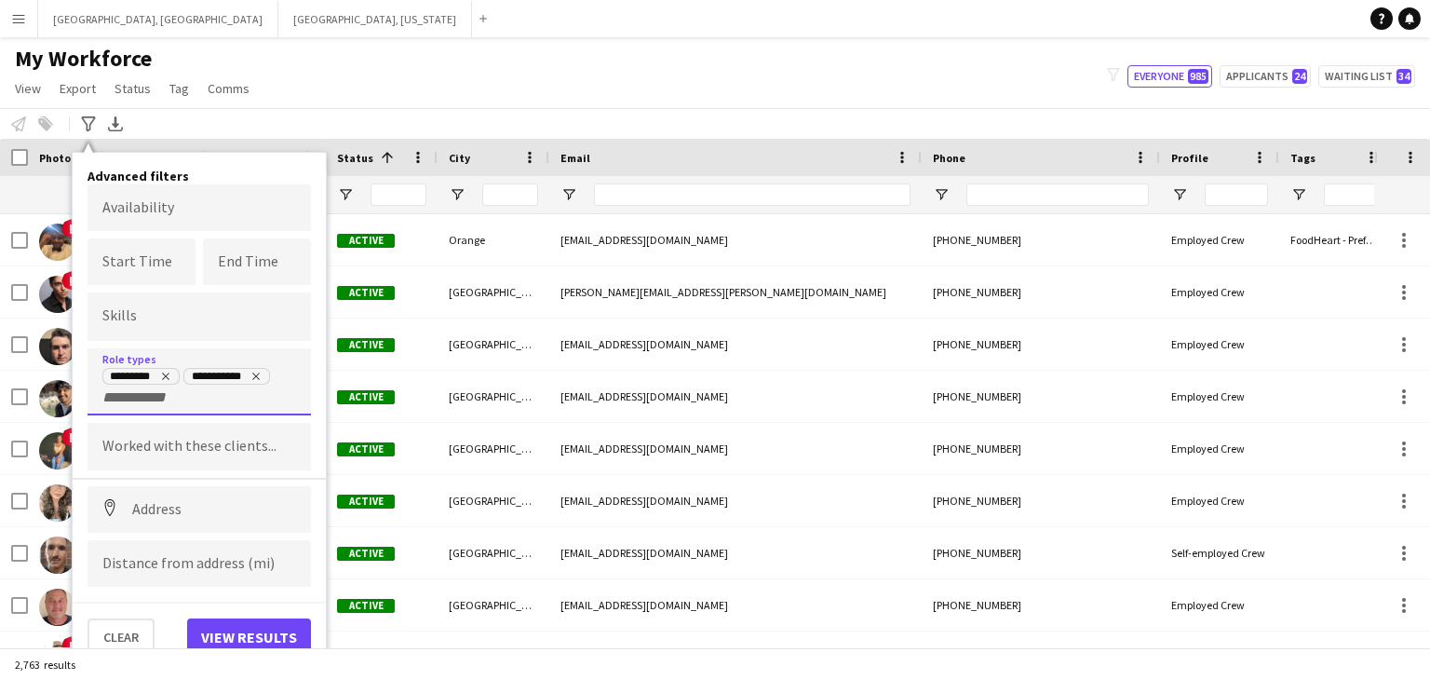
click at [175, 403] on div "**********" at bounding box center [199, 381] width 223 height 67
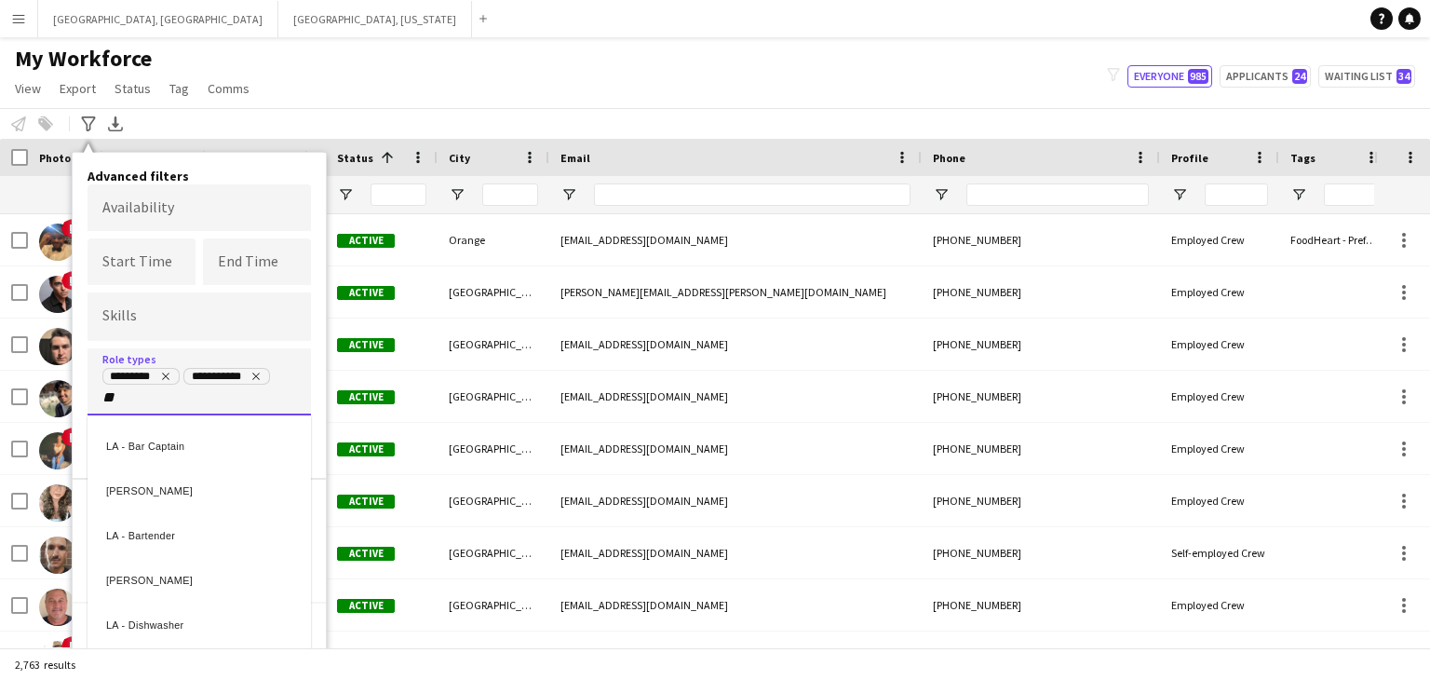
type input "*"
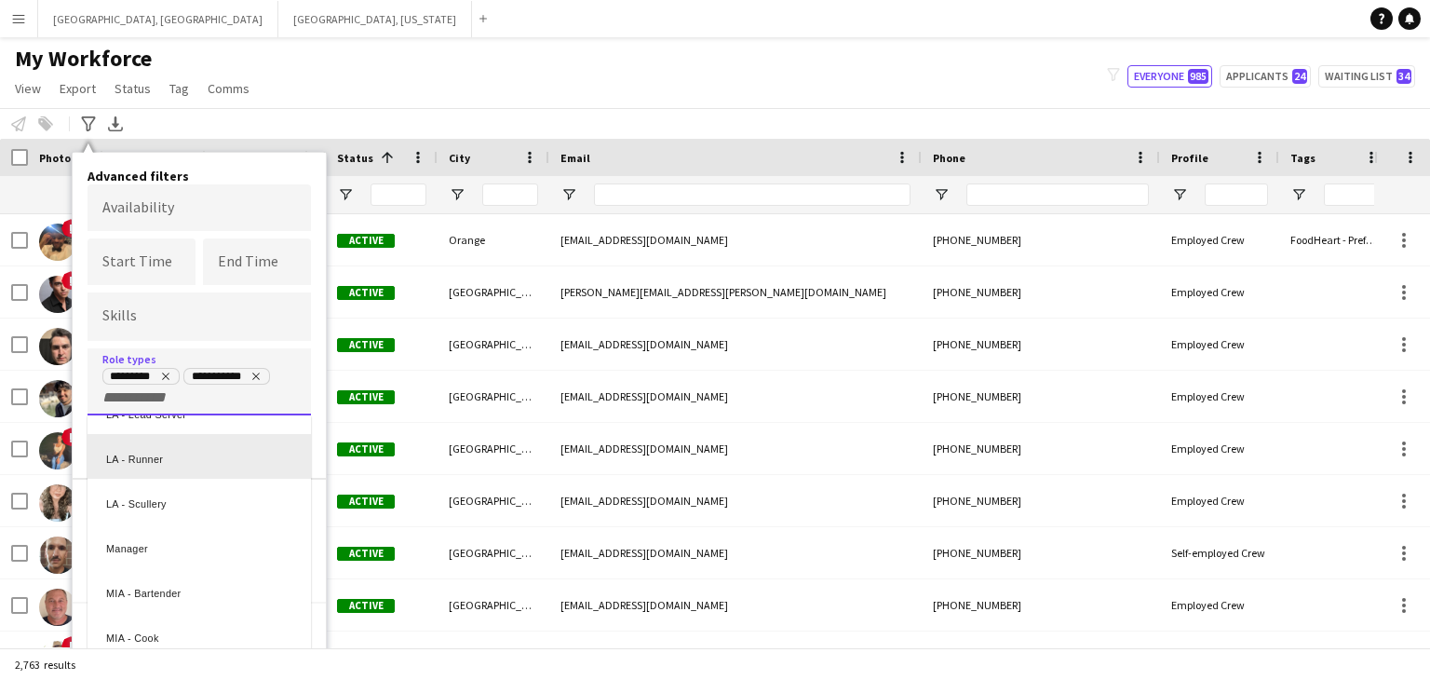
scroll to position [2419, 0]
click at [245, 164] on div "**********" at bounding box center [199, 411] width 255 height 519
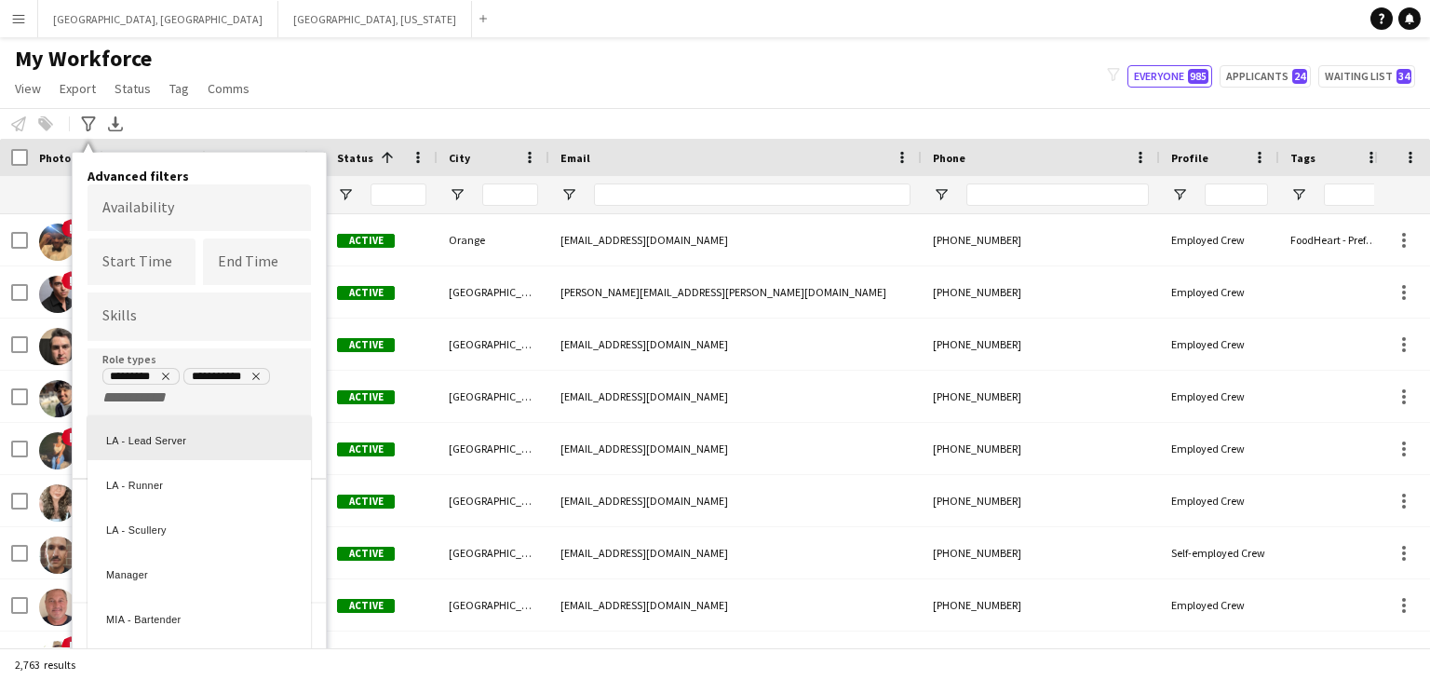
click at [316, 222] on div at bounding box center [715, 340] width 1430 height 680
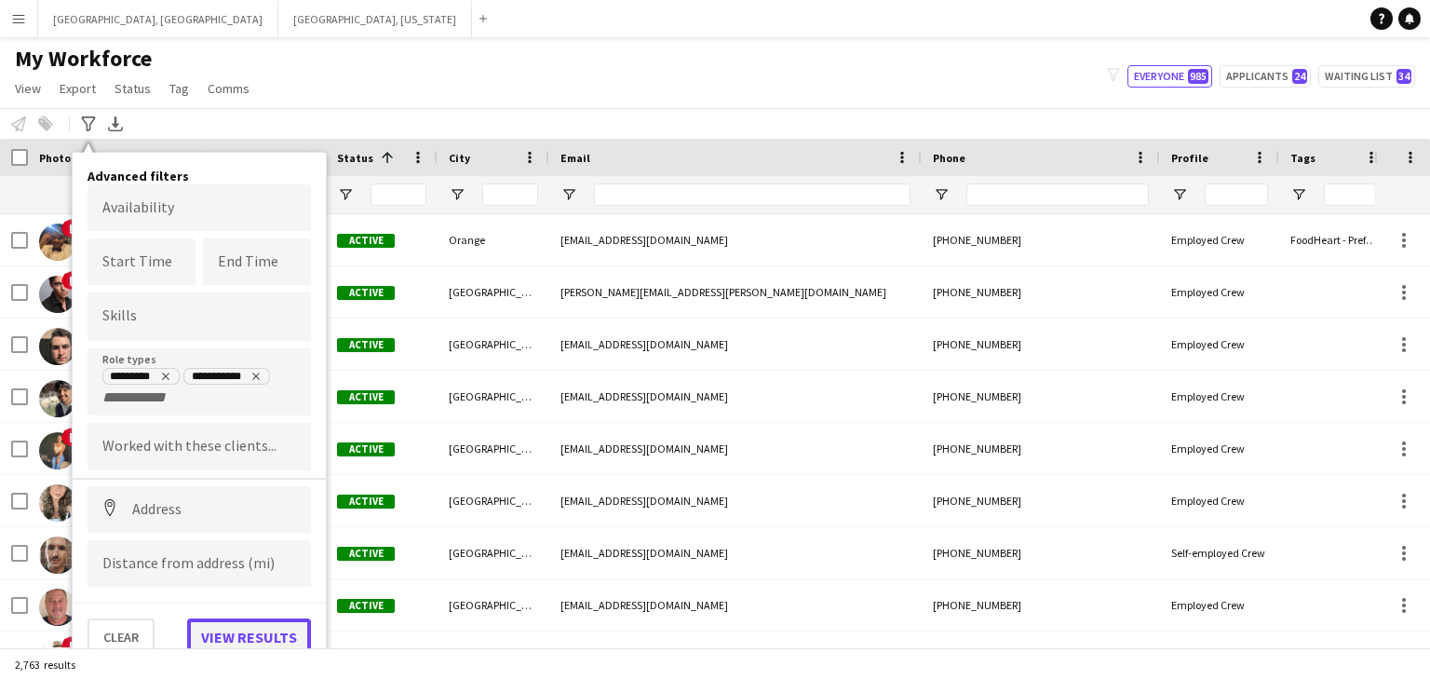
click at [260, 631] on button "View results" at bounding box center [249, 636] width 124 height 37
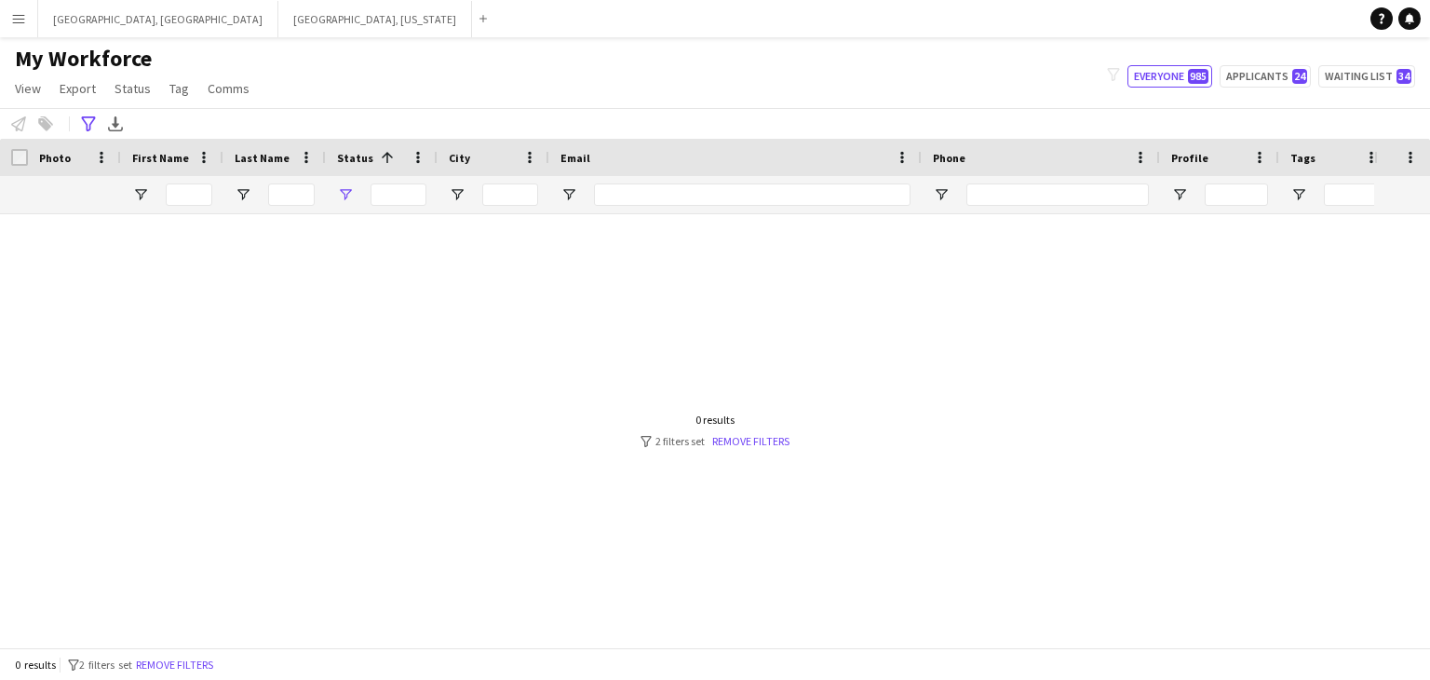
type input "**********"
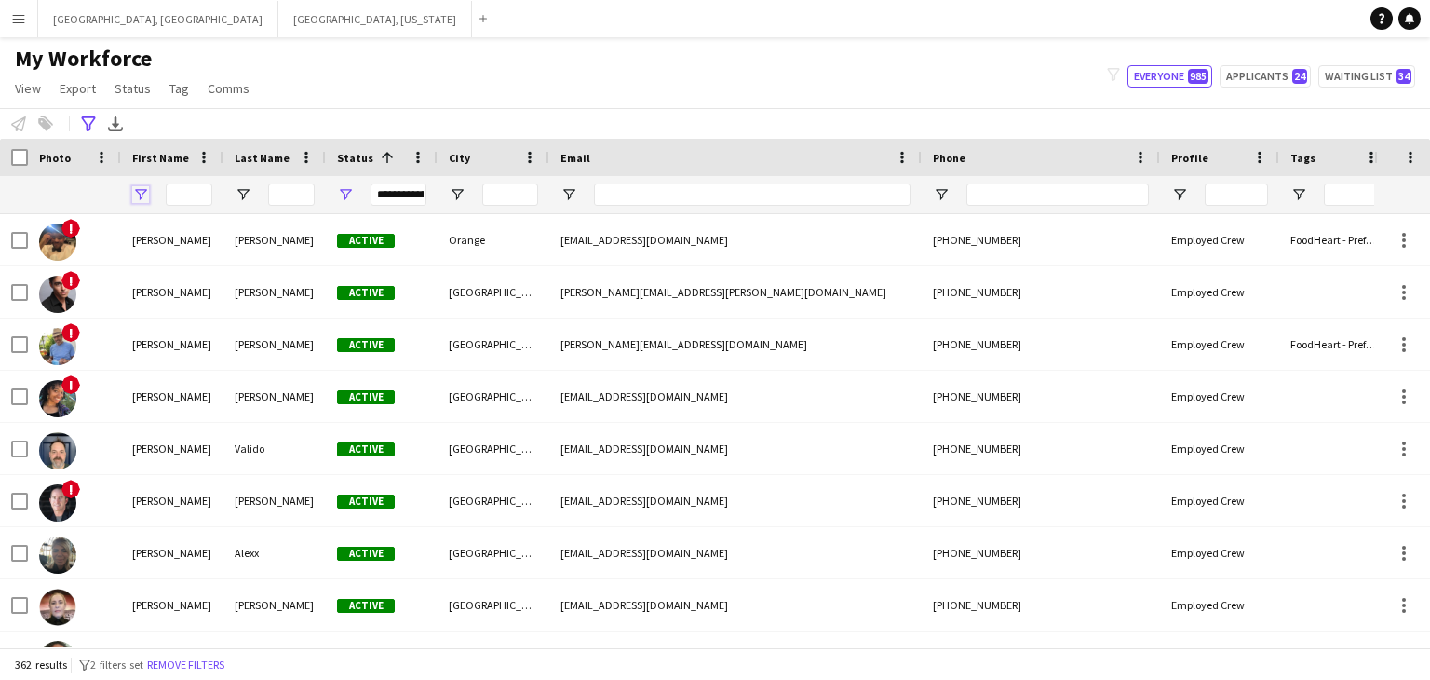
click at [139, 193] on span "Open Filter Menu" at bounding box center [140, 194] width 17 height 17
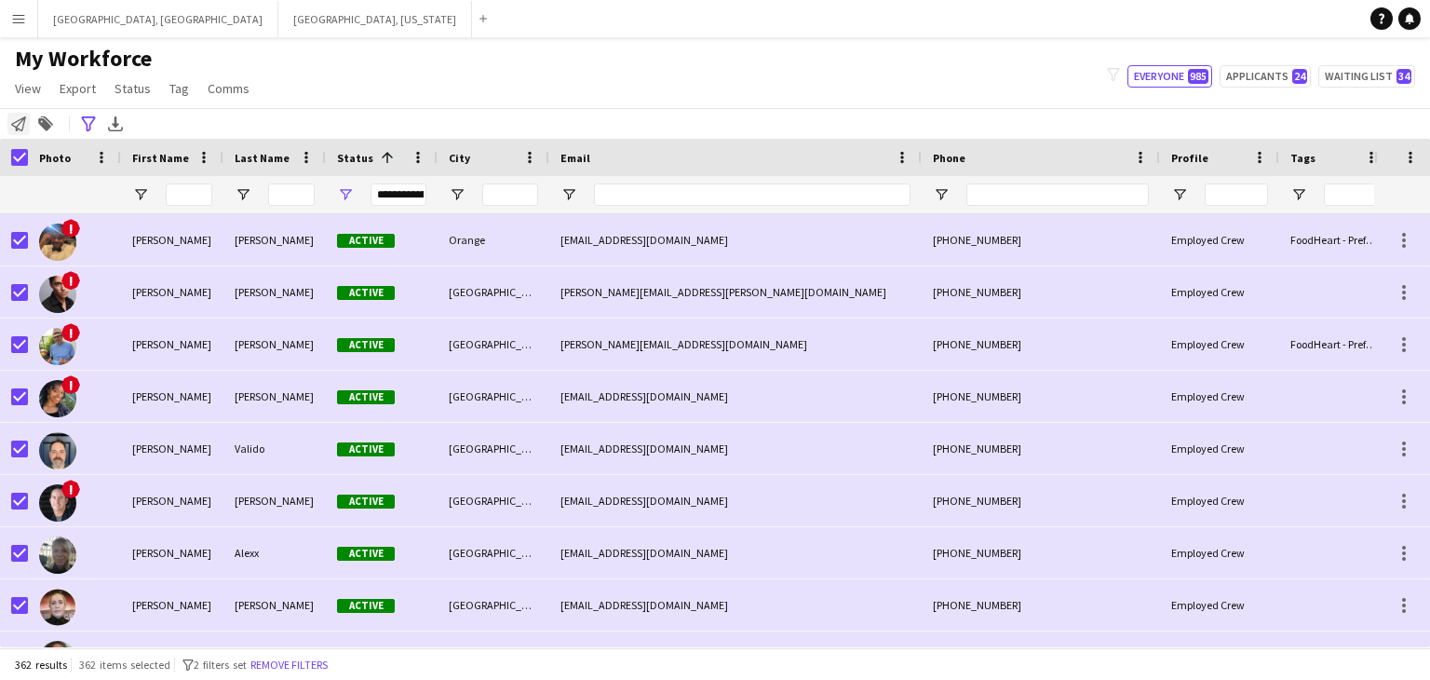
click at [9, 128] on div "Notify workforce" at bounding box center [18, 124] width 22 height 22
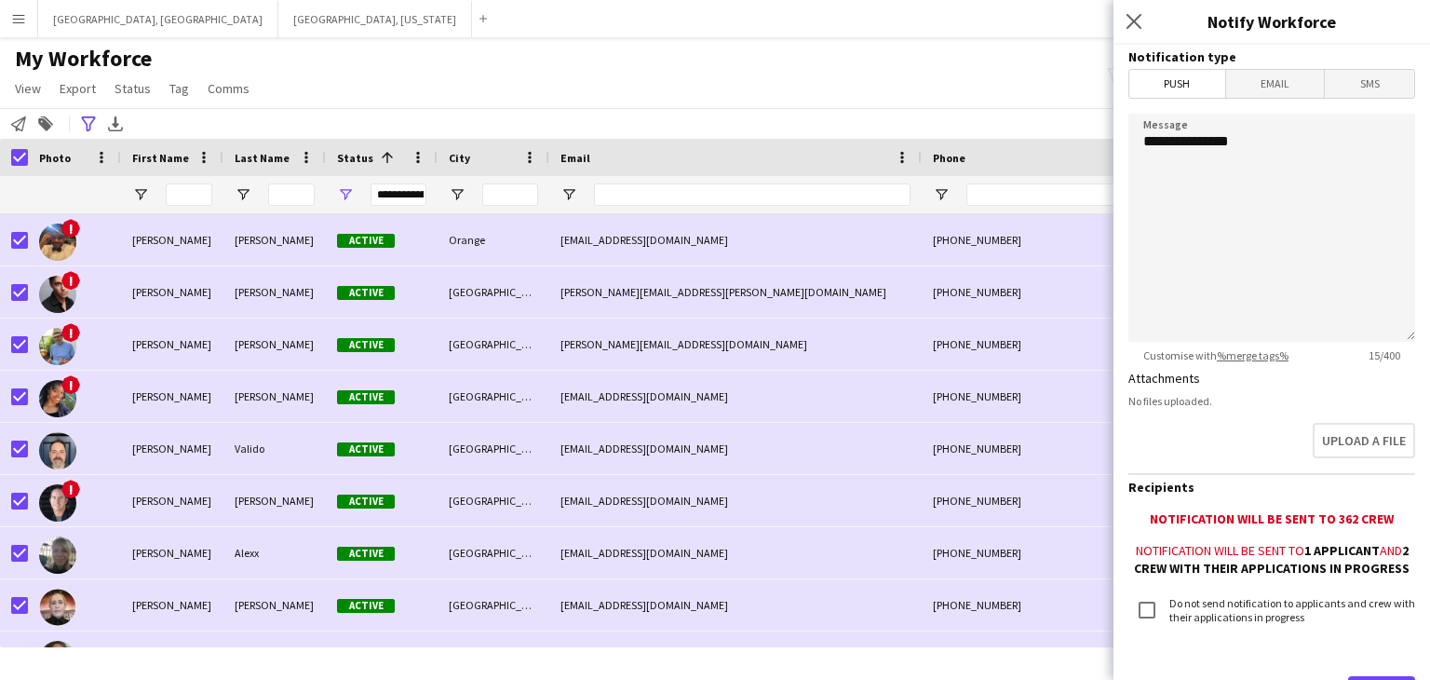
click at [1353, 84] on span "SMS" at bounding box center [1369, 84] width 89 height 28
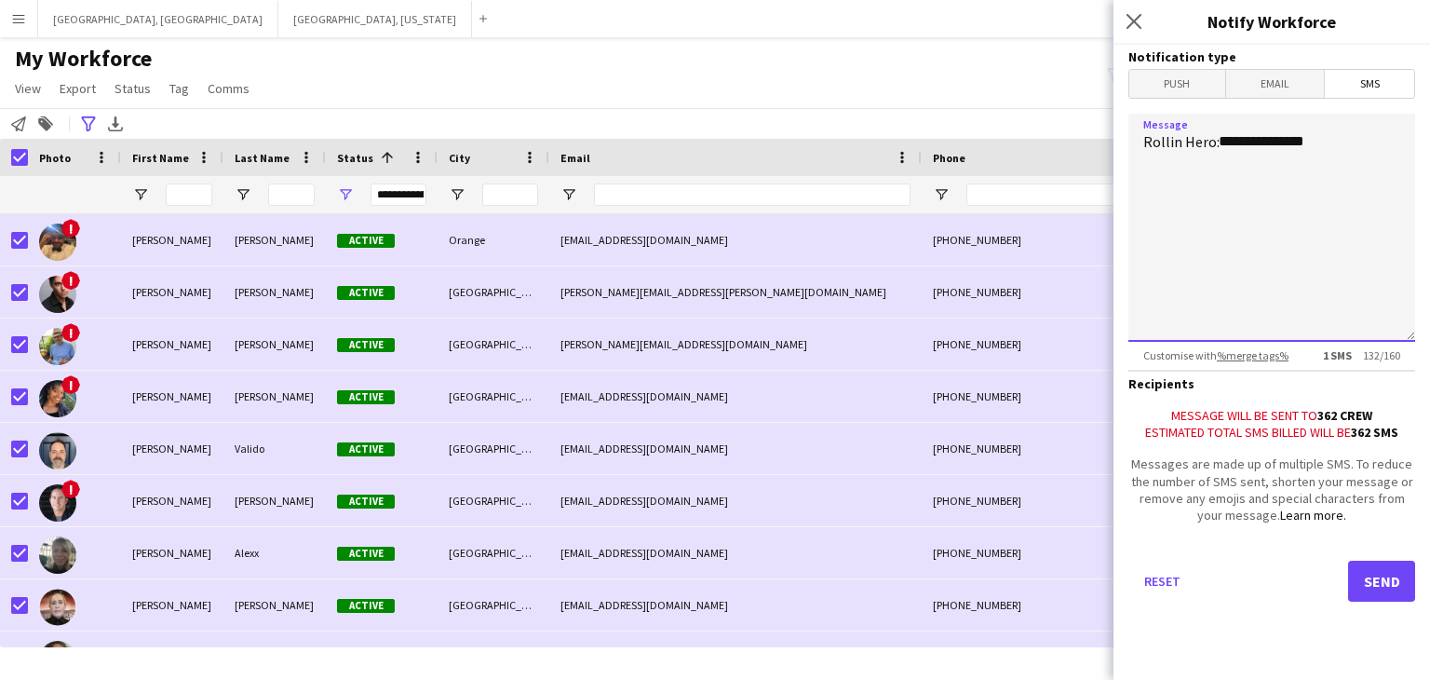
drag, startPoint x: 1218, startPoint y: 142, endPoint x: 1329, endPoint y: 144, distance: 111.7
click at [1329, 144] on textarea "**********" at bounding box center [1271, 228] width 287 height 228
click at [1322, 144] on textarea "**********" at bounding box center [1271, 228] width 287 height 228
type textarea "*"
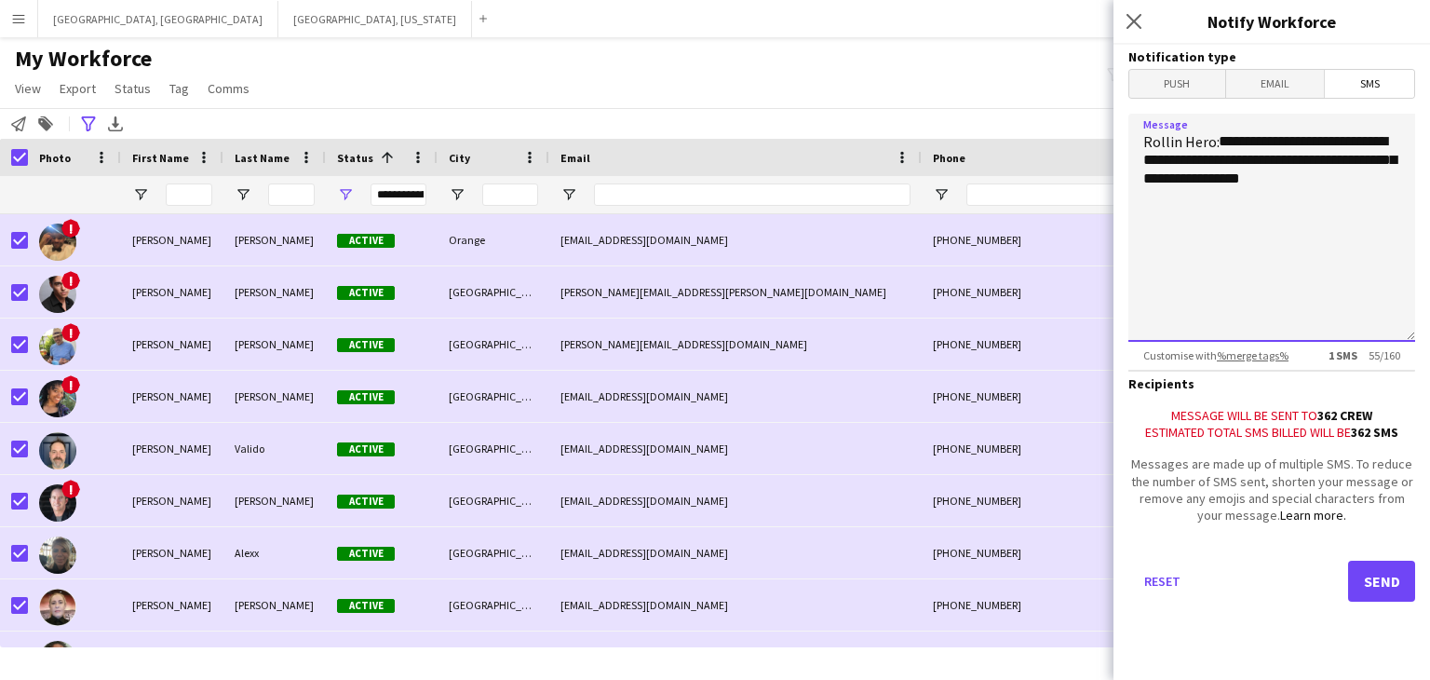
paste textarea "**********"
click at [1168, 197] on textarea "**********" at bounding box center [1271, 228] width 287 height 228
click at [1291, 194] on textarea "**********" at bounding box center [1271, 228] width 287 height 228
click at [1268, 177] on textarea "**********" at bounding box center [1271, 228] width 287 height 228
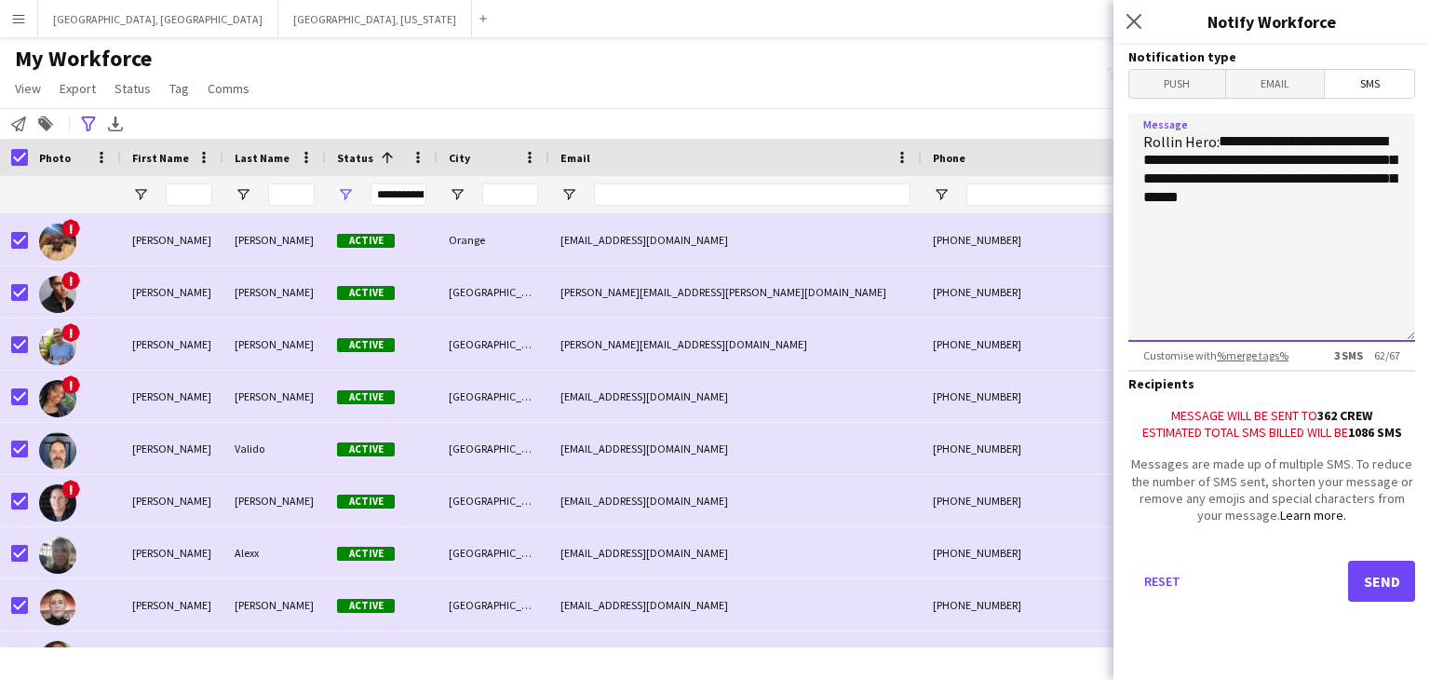
click at [1353, 198] on textarea "**********" at bounding box center [1271, 228] width 287 height 228
drag, startPoint x: 1305, startPoint y: 181, endPoint x: 1308, endPoint y: 161, distance: 19.7
click at [1308, 161] on textarea "**********" at bounding box center [1271, 228] width 287 height 228
click at [1266, 232] on textarea "**********" at bounding box center [1271, 228] width 287 height 228
drag, startPoint x: 1269, startPoint y: 156, endPoint x: 1135, endPoint y: 168, distance: 134.5
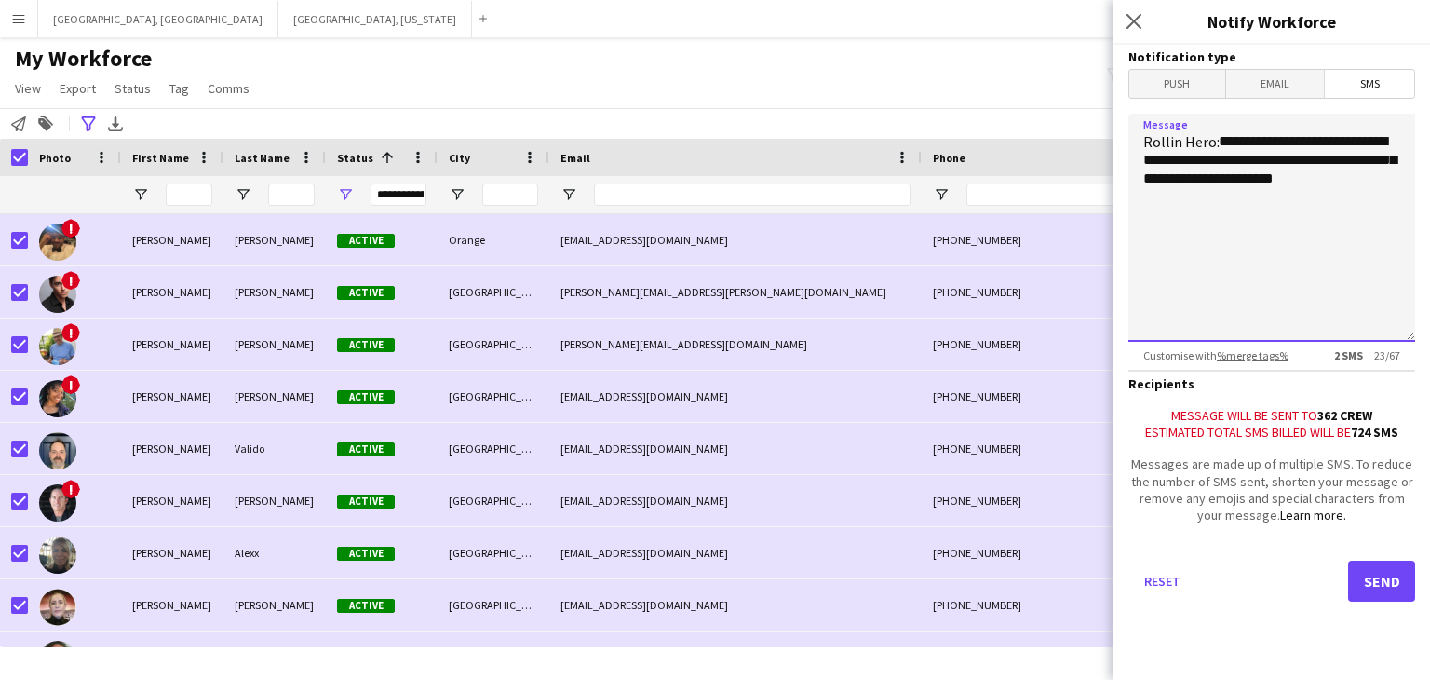
click at [1135, 168] on textarea "**********" at bounding box center [1271, 228] width 287 height 228
type textarea "**********"
click at [1418, 232] on form "**********" at bounding box center [1271, 349] width 317 height 609
click at [1353, 203] on textarea "**********" at bounding box center [1271, 228] width 287 height 228
click at [1265, 358] on link "%merge tags%" at bounding box center [1253, 355] width 72 height 14
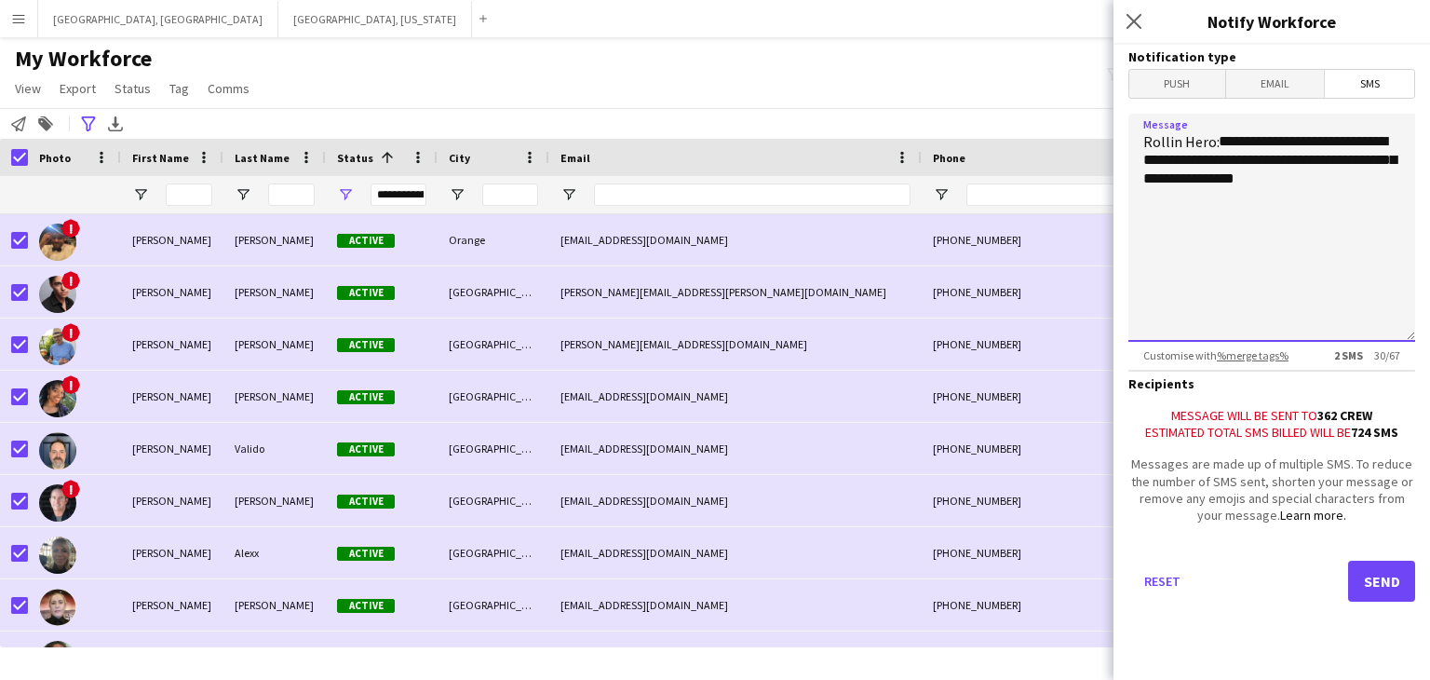
click at [1315, 185] on textarea "**********" at bounding box center [1271, 228] width 287 height 228
click at [1393, 358] on span "2 SMS 30 / 67" at bounding box center [1367, 355] width 96 height 14
click at [1301, 256] on textarea "**********" at bounding box center [1271, 228] width 287 height 228
click at [1334, 363] on form "**********" at bounding box center [1271, 349] width 317 height 609
click at [1334, 358] on b "2 SMS" at bounding box center [1348, 355] width 29 height 14
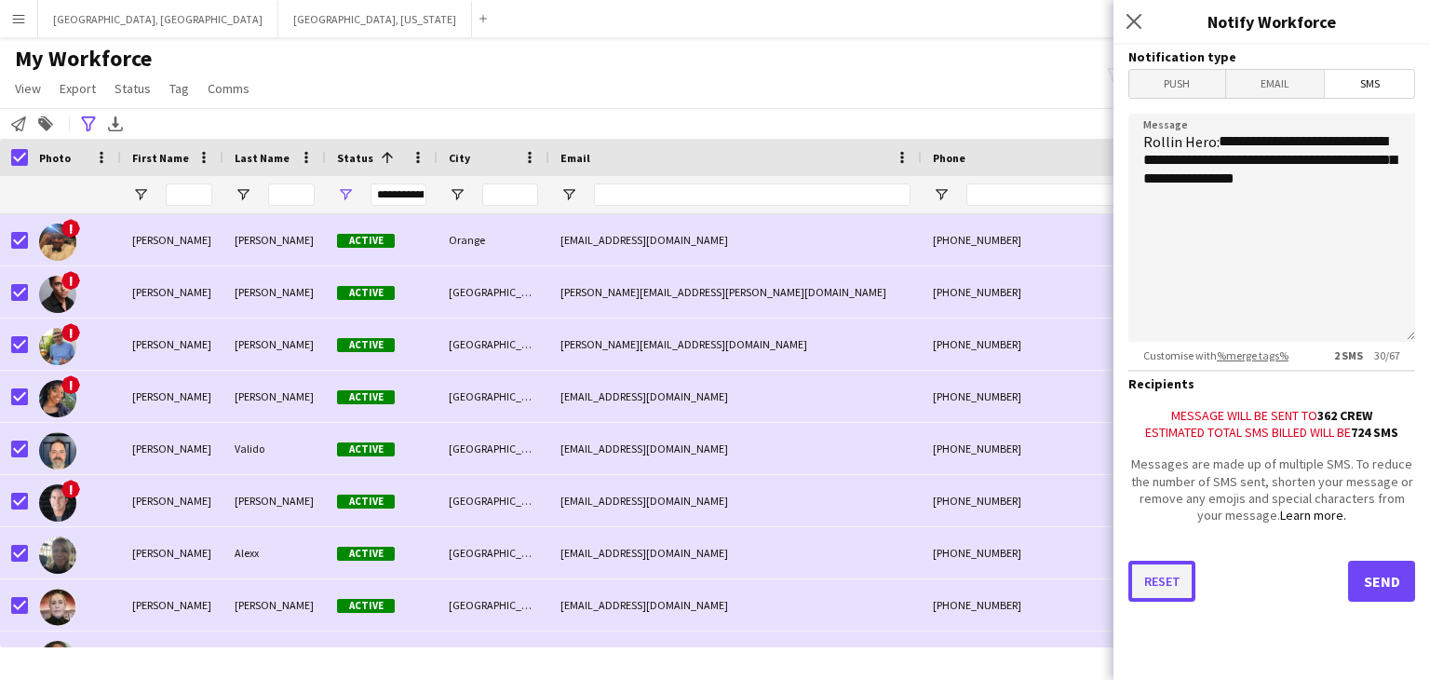
click at [1157, 583] on button "Reset" at bounding box center [1161, 580] width 67 height 41
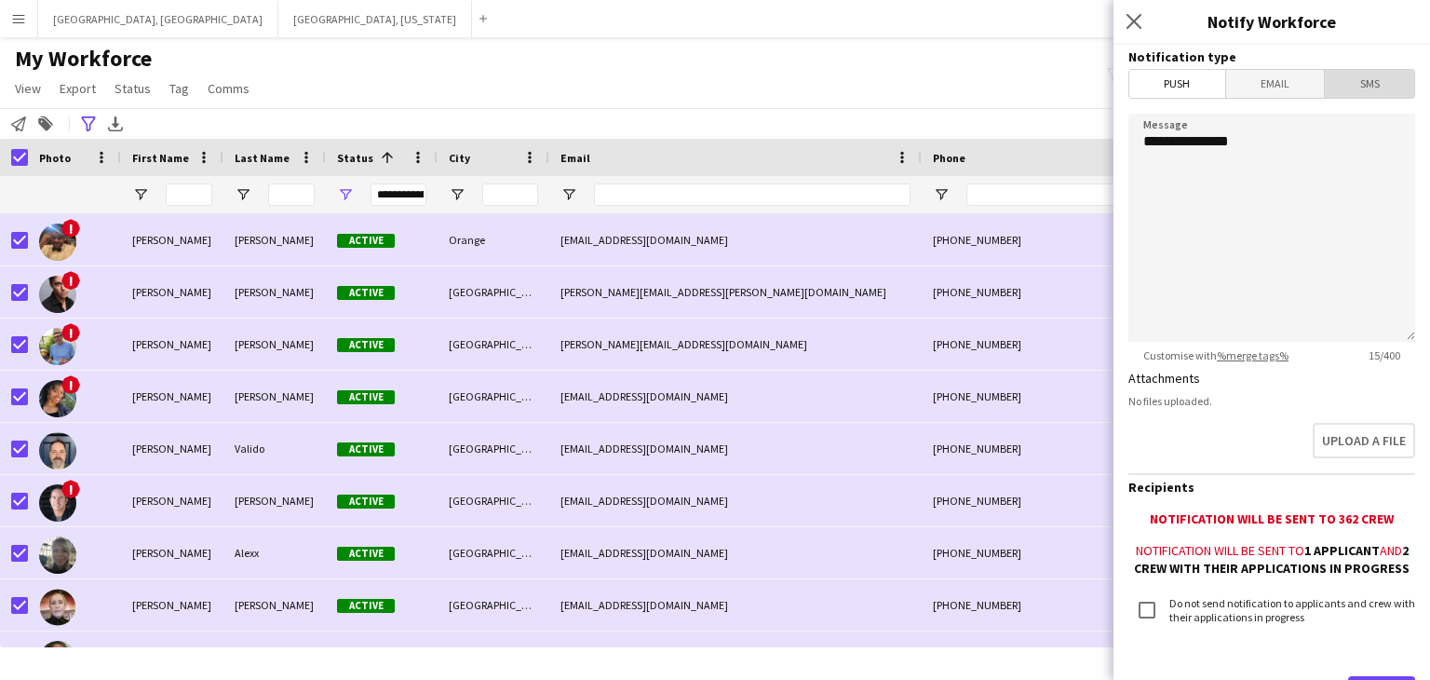
click at [1350, 91] on span "SMS" at bounding box center [1369, 84] width 89 height 28
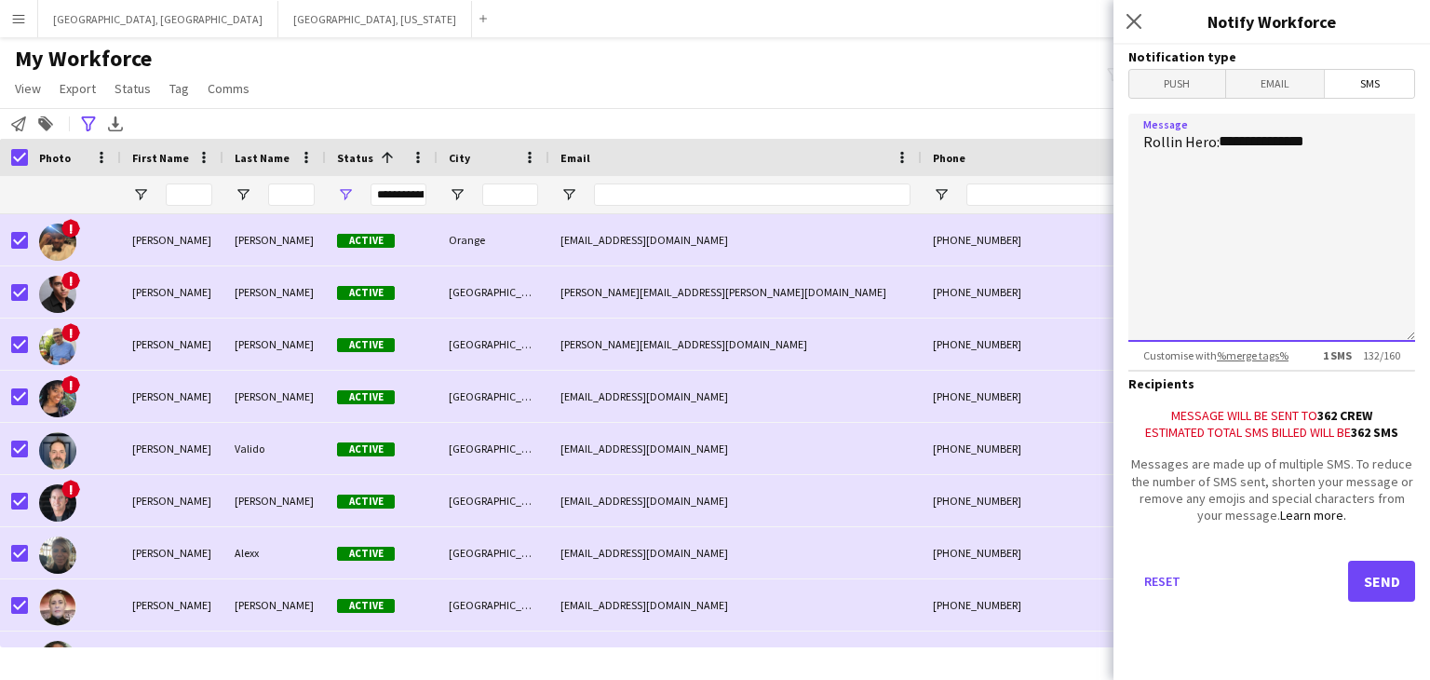
drag, startPoint x: 1223, startPoint y: 142, endPoint x: 1331, endPoint y: 143, distance: 108.0
click at [1331, 143] on textarea "**********" at bounding box center [1271, 228] width 287 height 228
type textarea "*"
paste textarea "**********"
click at [1328, 160] on textarea "**********" at bounding box center [1271, 228] width 287 height 228
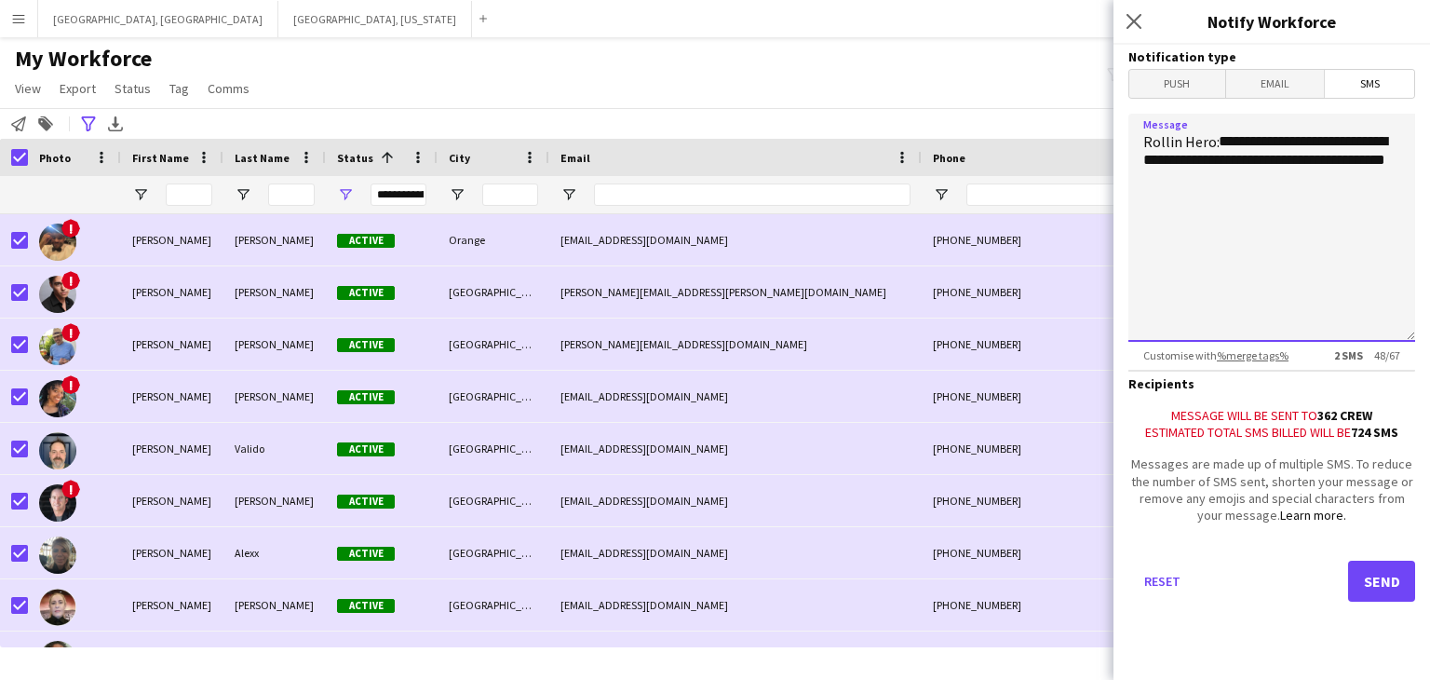
click at [1324, 164] on textarea "**********" at bounding box center [1271, 228] width 287 height 228
click at [1272, 182] on textarea "**********" at bounding box center [1271, 228] width 287 height 228
click at [1339, 285] on textarea "**********" at bounding box center [1271, 228] width 287 height 228
click at [1207, 305] on textarea "**********" at bounding box center [1271, 228] width 287 height 228
drag, startPoint x: 1301, startPoint y: 162, endPoint x: 1168, endPoint y: 164, distance: 133.1
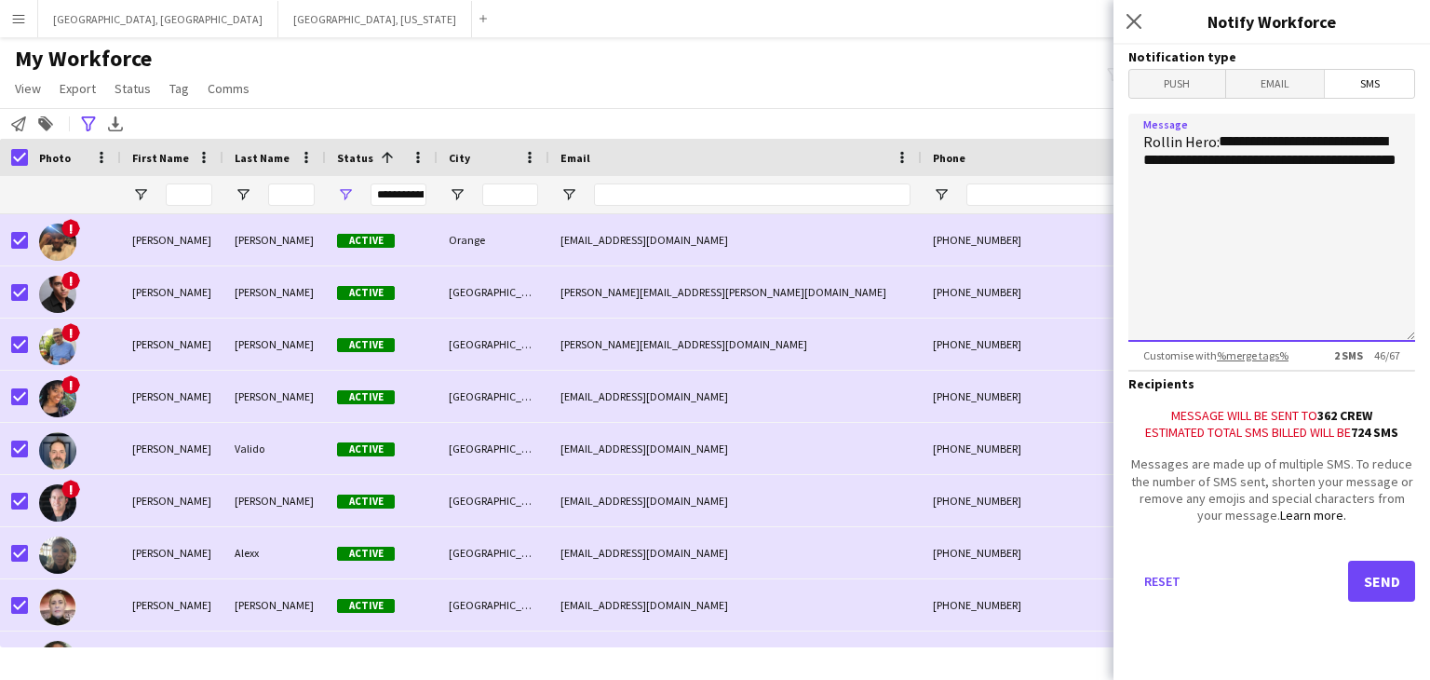
click at [1168, 164] on textarea "**********" at bounding box center [1271, 228] width 287 height 228
click at [1355, 166] on textarea "**********" at bounding box center [1271, 228] width 287 height 228
type textarea "**********"
click at [1389, 591] on button "Send" at bounding box center [1381, 580] width 67 height 41
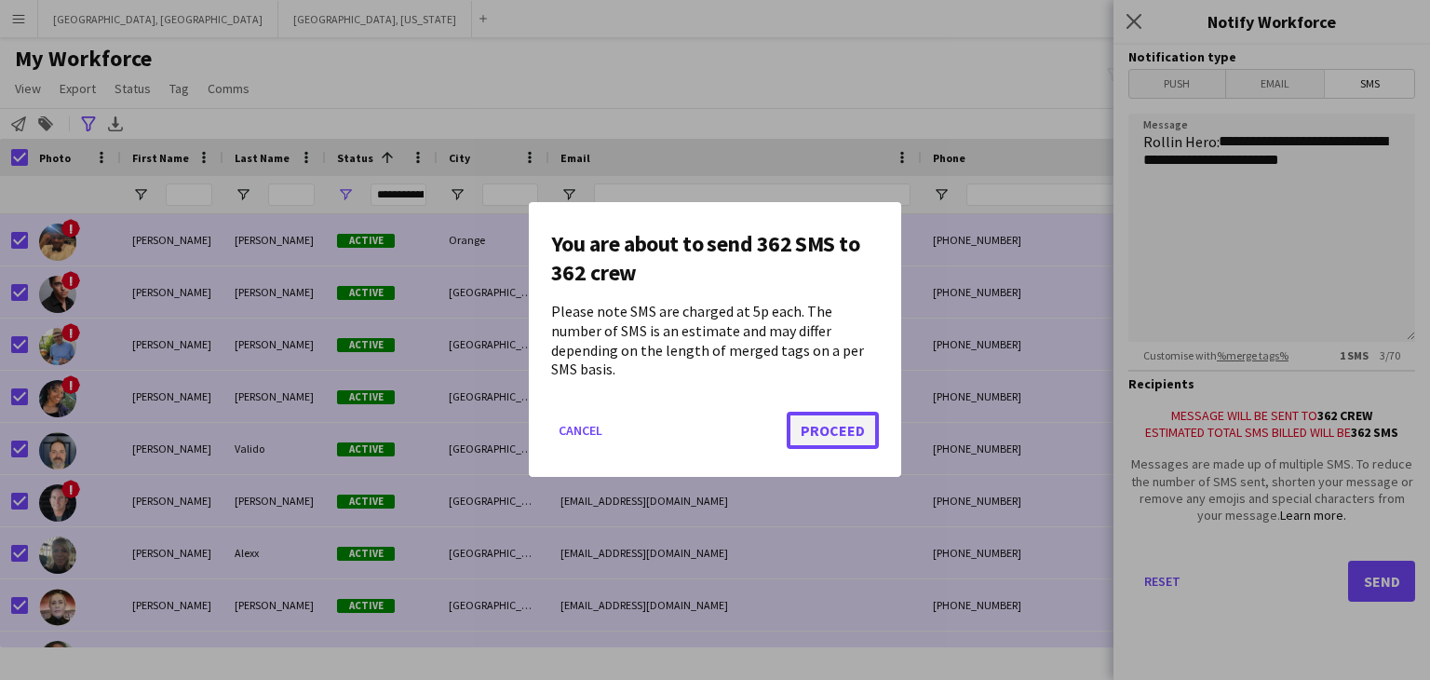
click at [839, 423] on button "Proceed" at bounding box center [833, 430] width 92 height 37
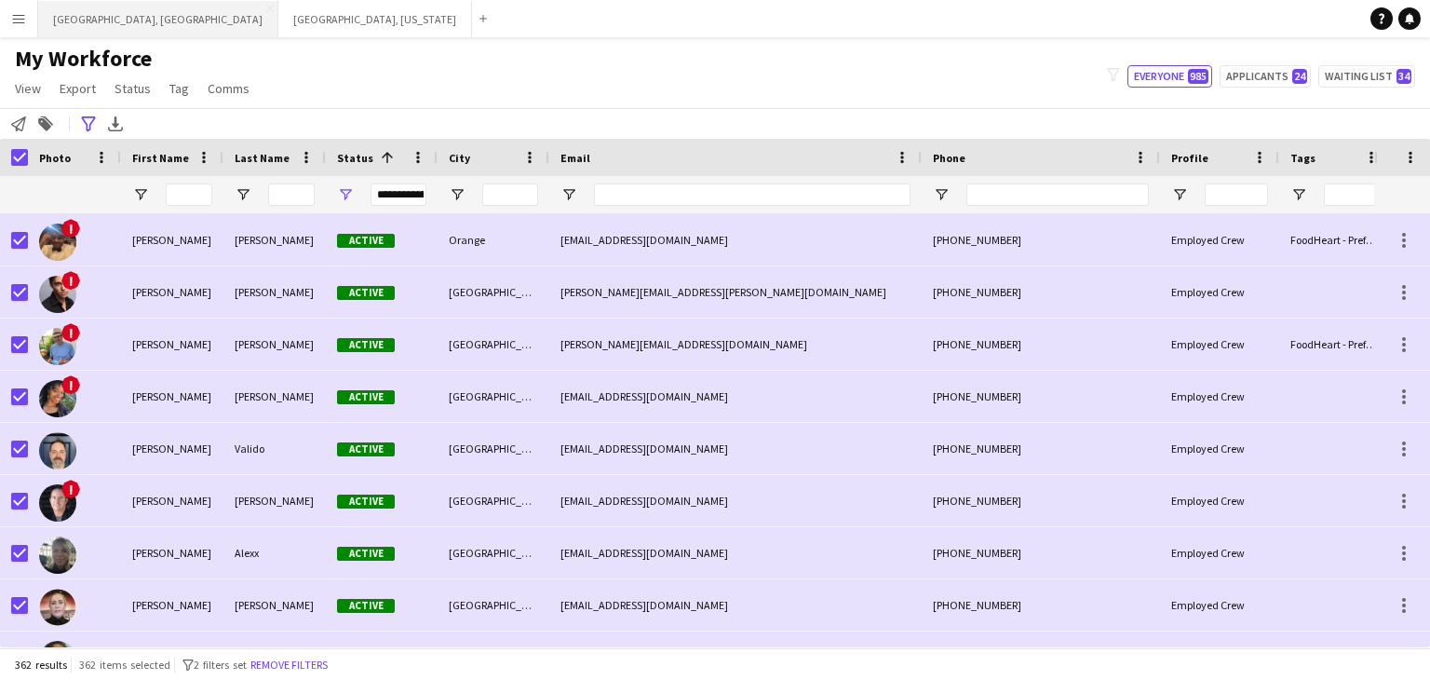
click at [93, 21] on button "[GEOGRAPHIC_DATA], [GEOGRAPHIC_DATA] Close" at bounding box center [158, 19] width 240 height 36
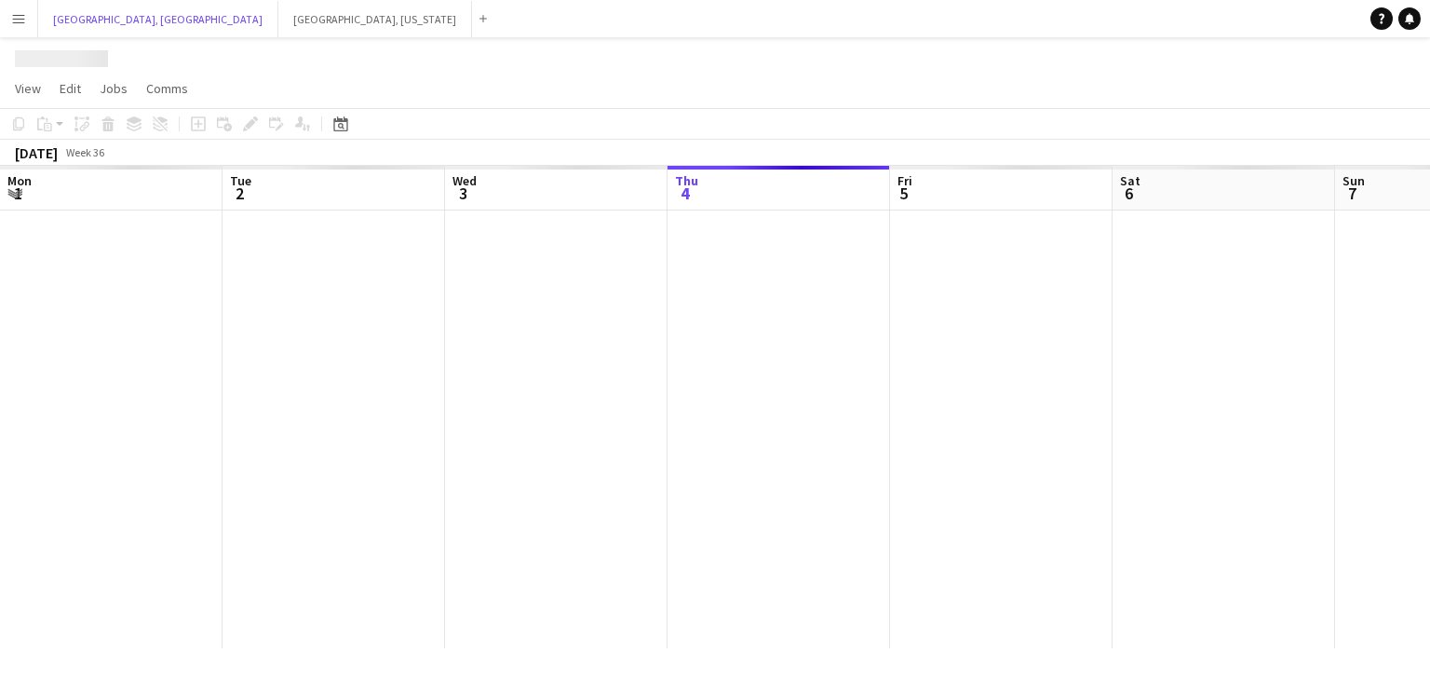
scroll to position [0, 445]
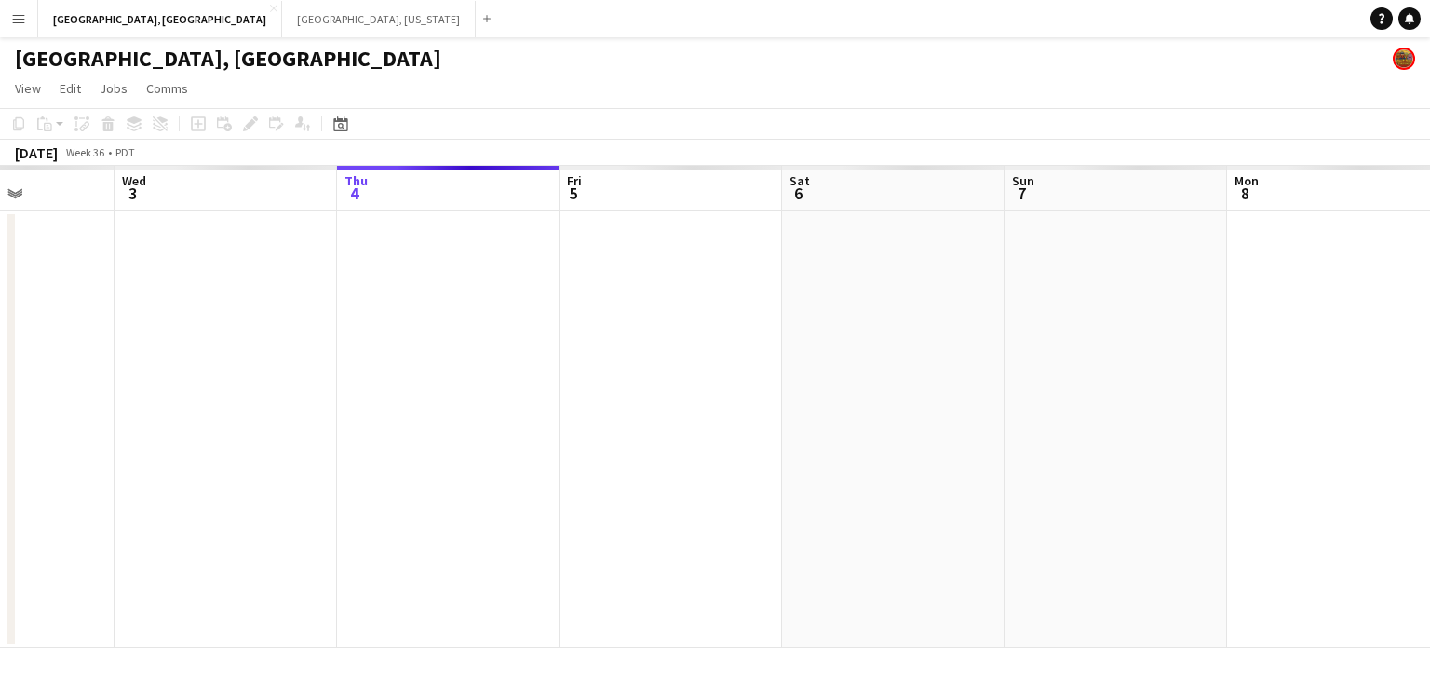
drag, startPoint x: 549, startPoint y: 358, endPoint x: 919, endPoint y: 321, distance: 371.5
click at [921, 321] on app-calendar-viewport "Mon 1 Tue 2 Wed 3 Thu 4 Fri 5 Sat 6 Sun 7 Mon 8 Tue 9 Wed 10 Thu 11 Fri 12" at bounding box center [715, 407] width 1430 height 482
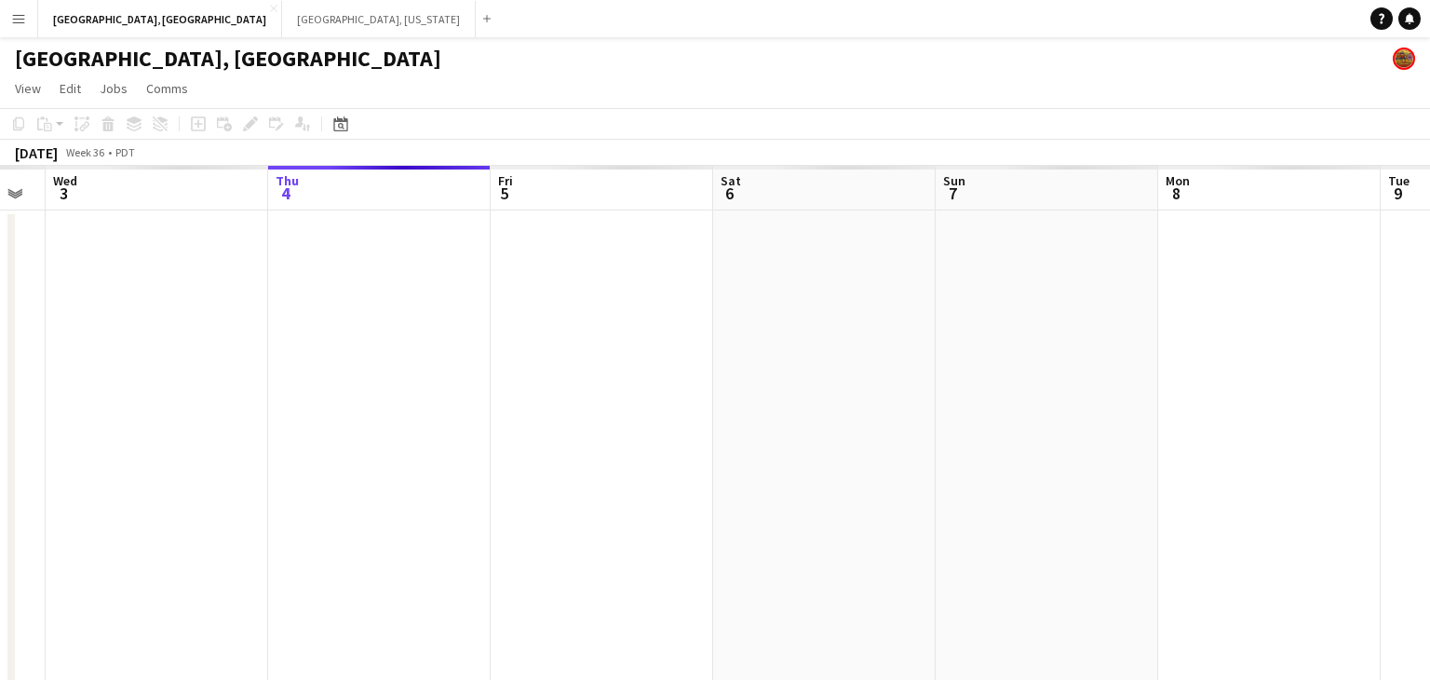
drag, startPoint x: 760, startPoint y: 352, endPoint x: 147, endPoint y: 395, distance: 614.1
click at [147, 395] on app-calendar-viewport "Sat 30 8/8 2 Jobs Sun 31 Mon 1 Tue 2 Wed 3 Thu 4 Fri 5 Sat 6 Sun 7 Mon 8 Tue 9 …" at bounding box center [715, 439] width 1430 height 546
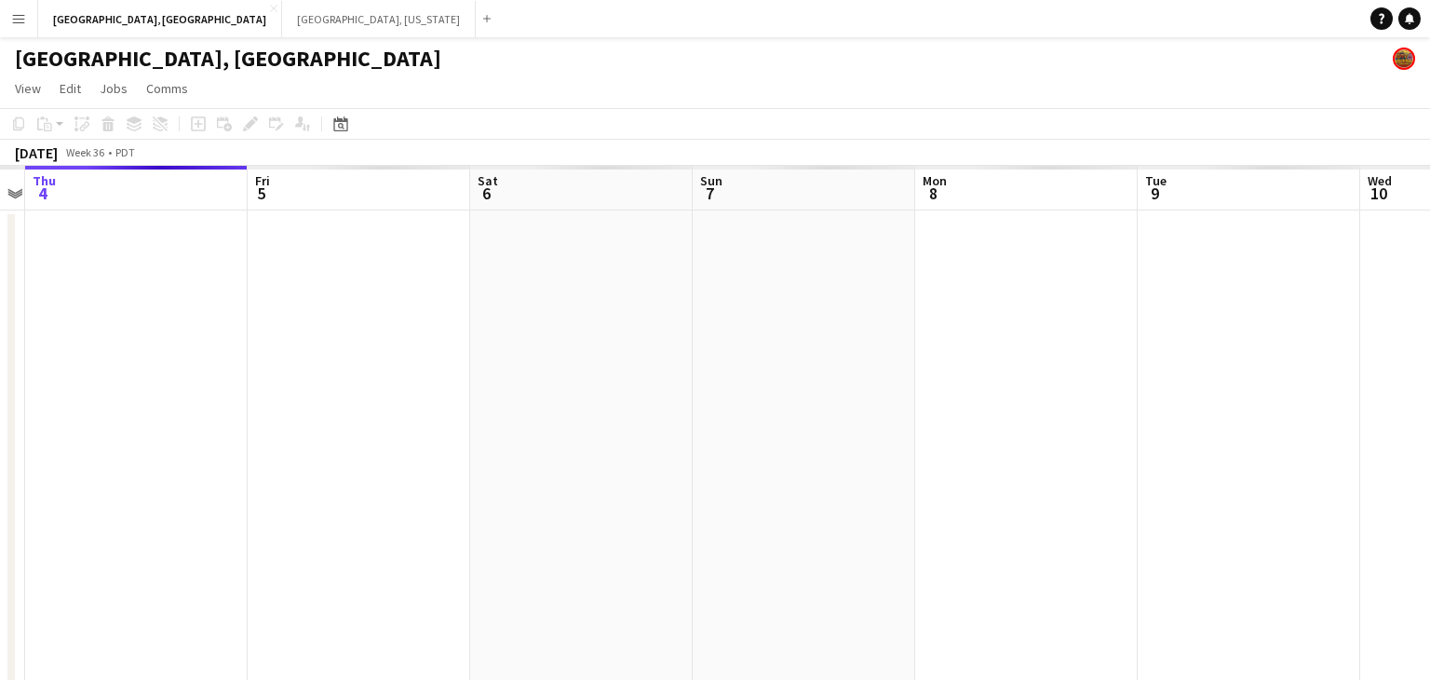
drag, startPoint x: 693, startPoint y: 358, endPoint x: 503, endPoint y: 384, distance: 191.7
click at [503, 384] on app-calendar-viewport "Mon 1 Tue 2 Wed 3 Thu 4 Fri 5 Sat 6 Sun 7 Mon 8 Tue 9 Wed 10 Thu 11 Fri 12" at bounding box center [715, 439] width 1430 height 546
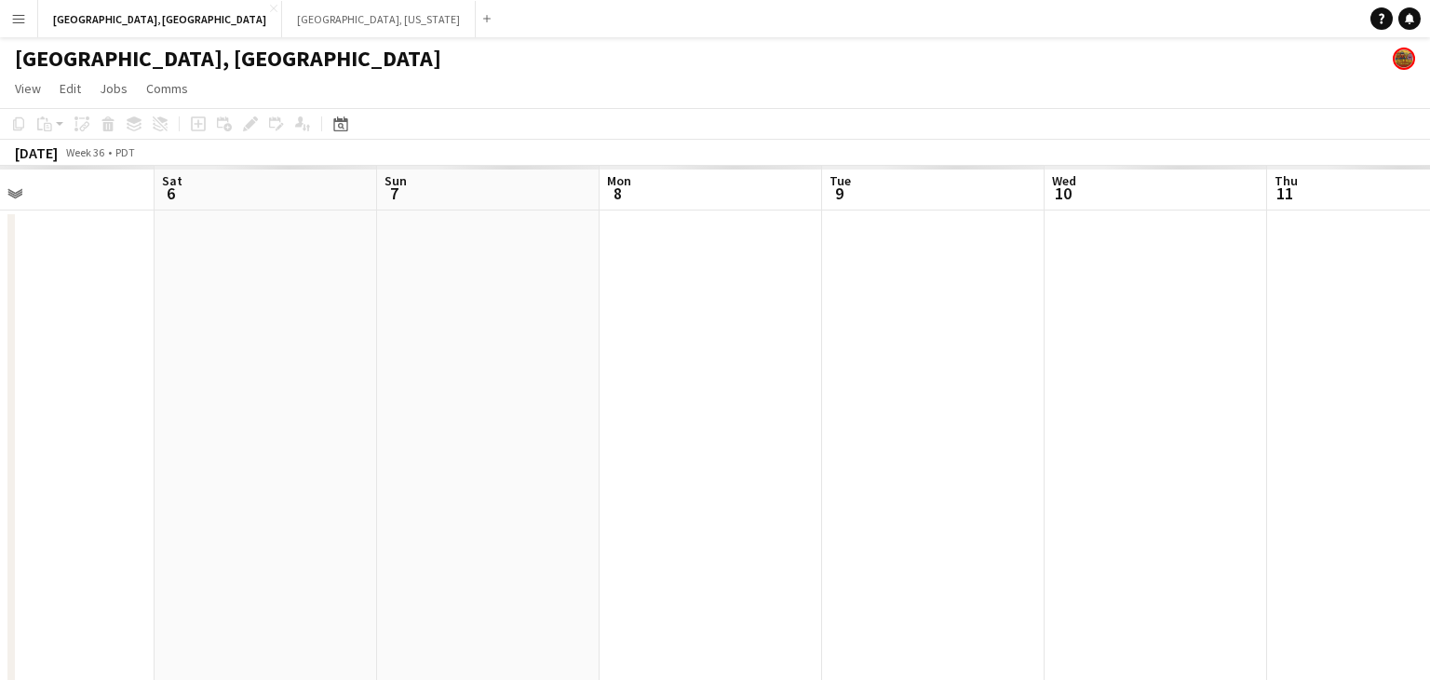
drag, startPoint x: 831, startPoint y: 348, endPoint x: 630, endPoint y: 372, distance: 202.5
click at [641, 371] on app-calendar-viewport "Wed 3 Thu 4 Fri 5 Sat 6 Sun 7 Mon 8 Tue 9 Wed 10 Thu 11 Fri 12 Sat 13 7/17 3 Jo…" at bounding box center [715, 516] width 1430 height 700
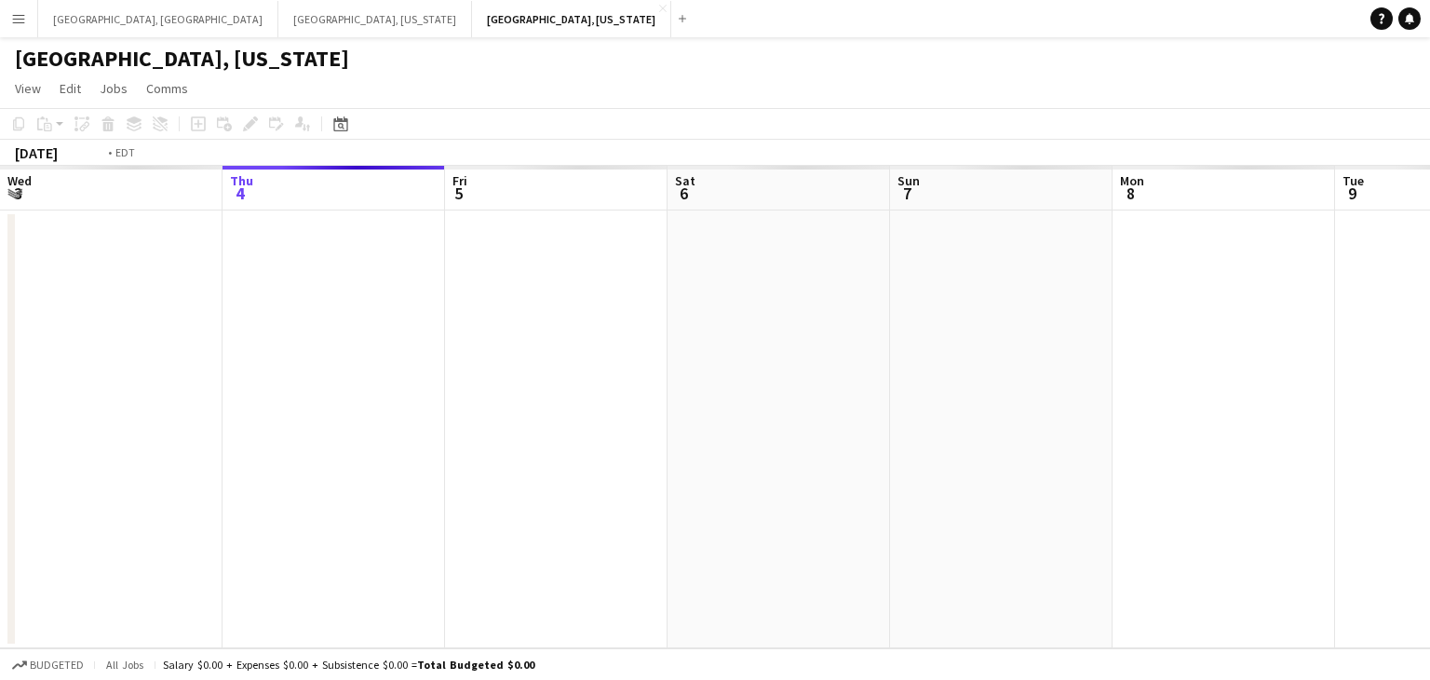
scroll to position [0, 640]
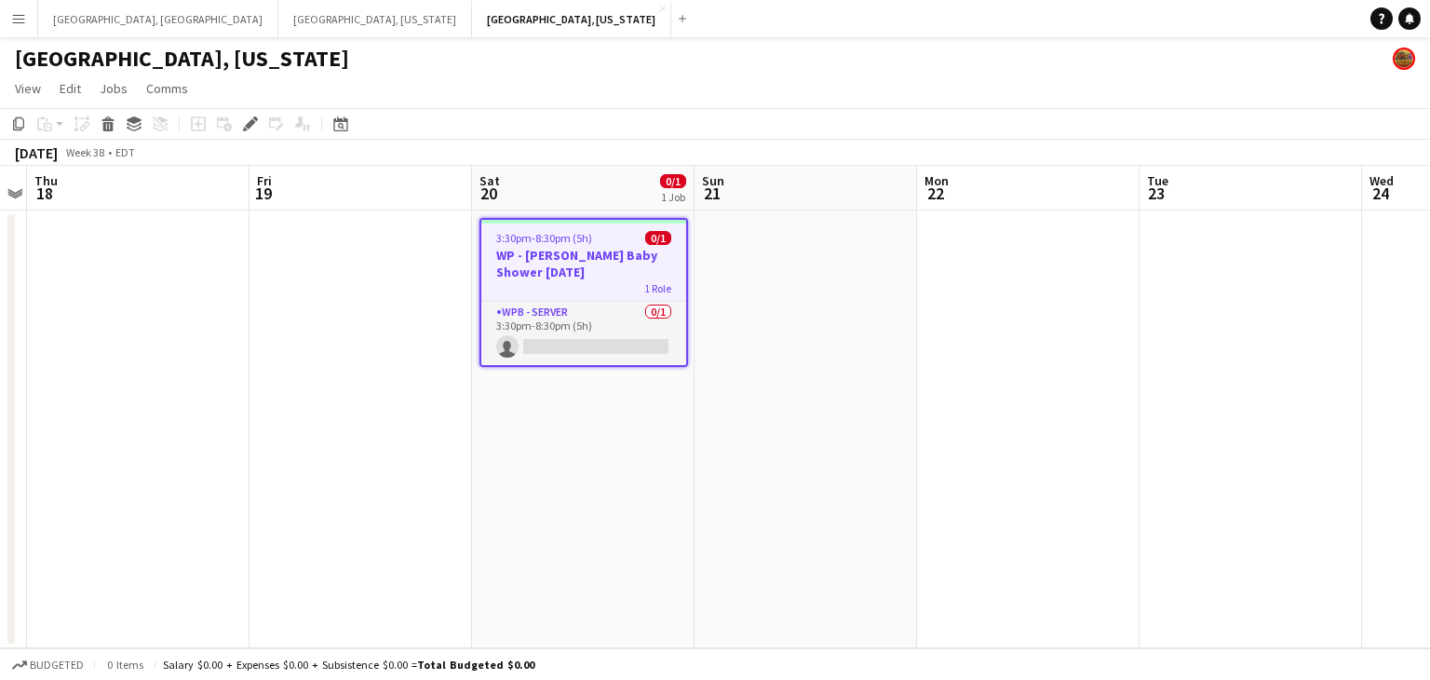
click at [603, 358] on app-card-role "WPB - Server 0/1 3:30pm-8:30pm (5h) single-neutral-actions" at bounding box center [583, 333] width 205 height 63
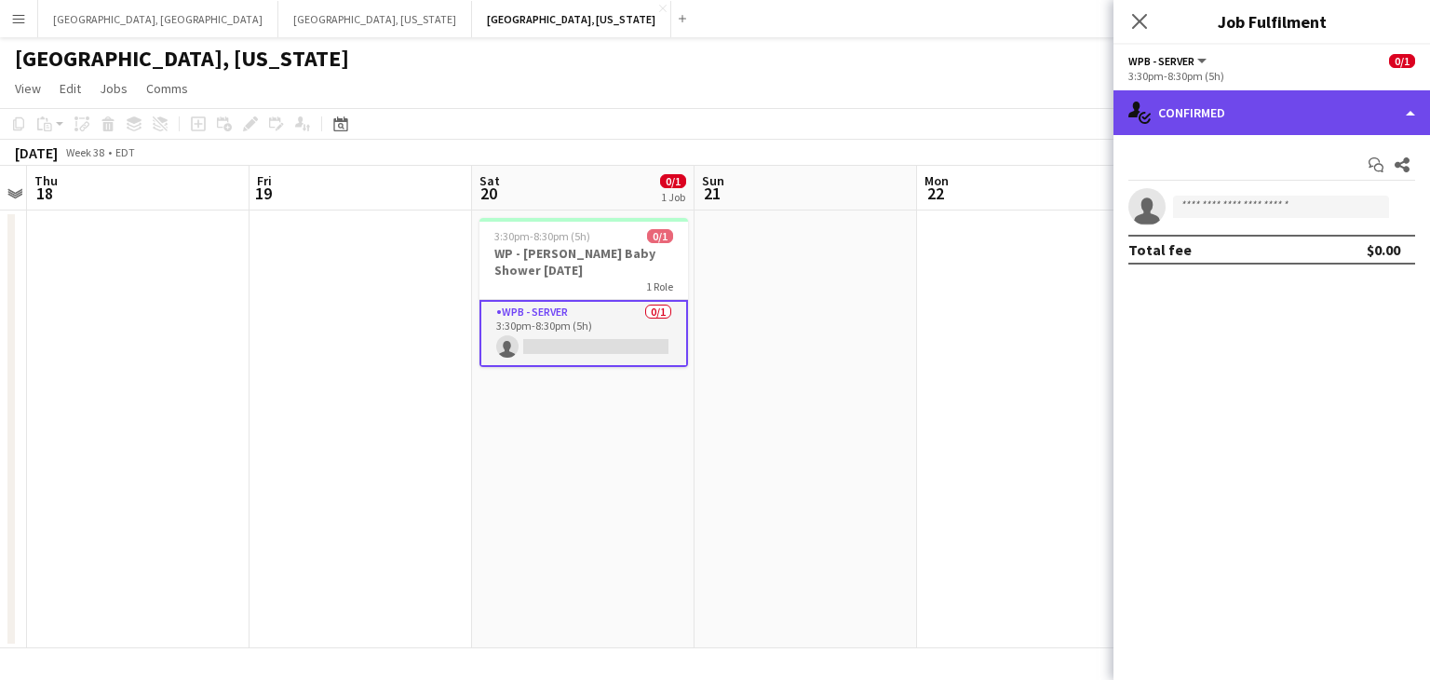
click at [1409, 116] on div "single-neutral-actions-check-2 Confirmed" at bounding box center [1271, 112] width 317 height 45
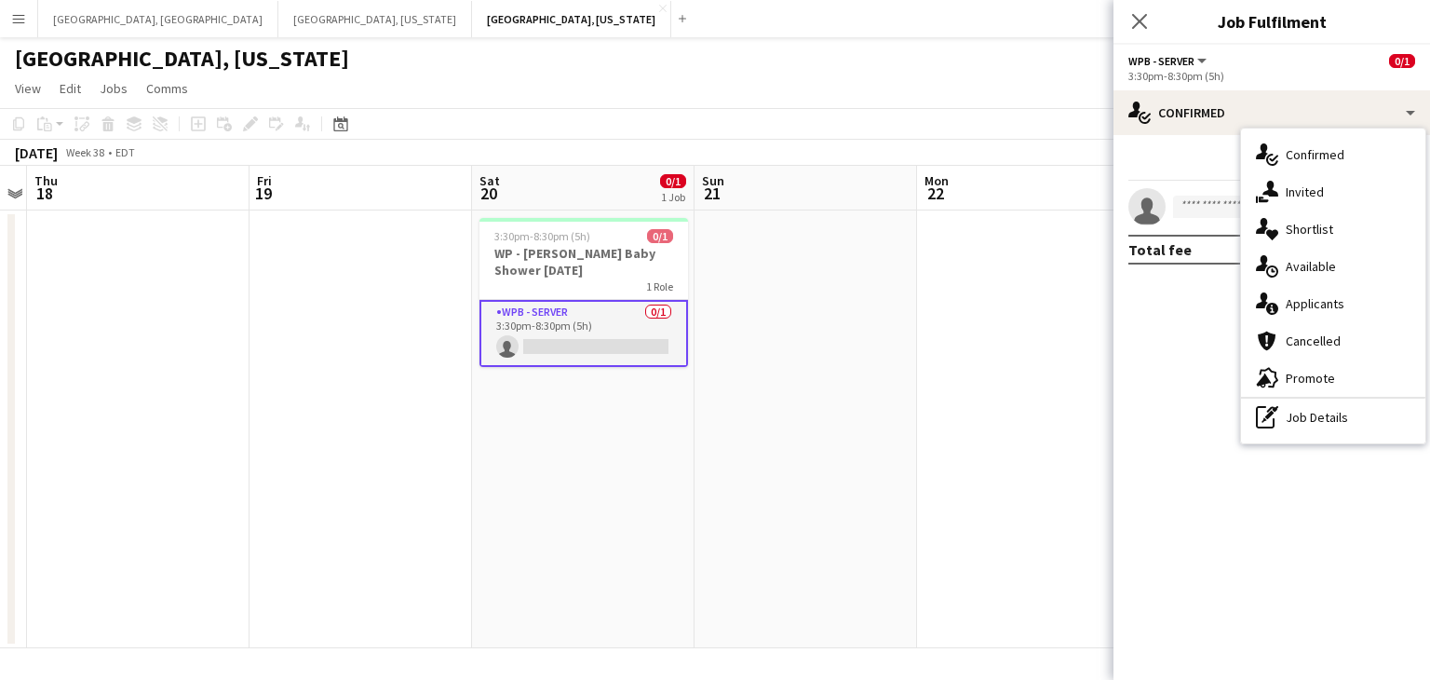
click at [1292, 311] on div "single-neutral-actions-information Applicants" at bounding box center [1333, 303] width 184 height 37
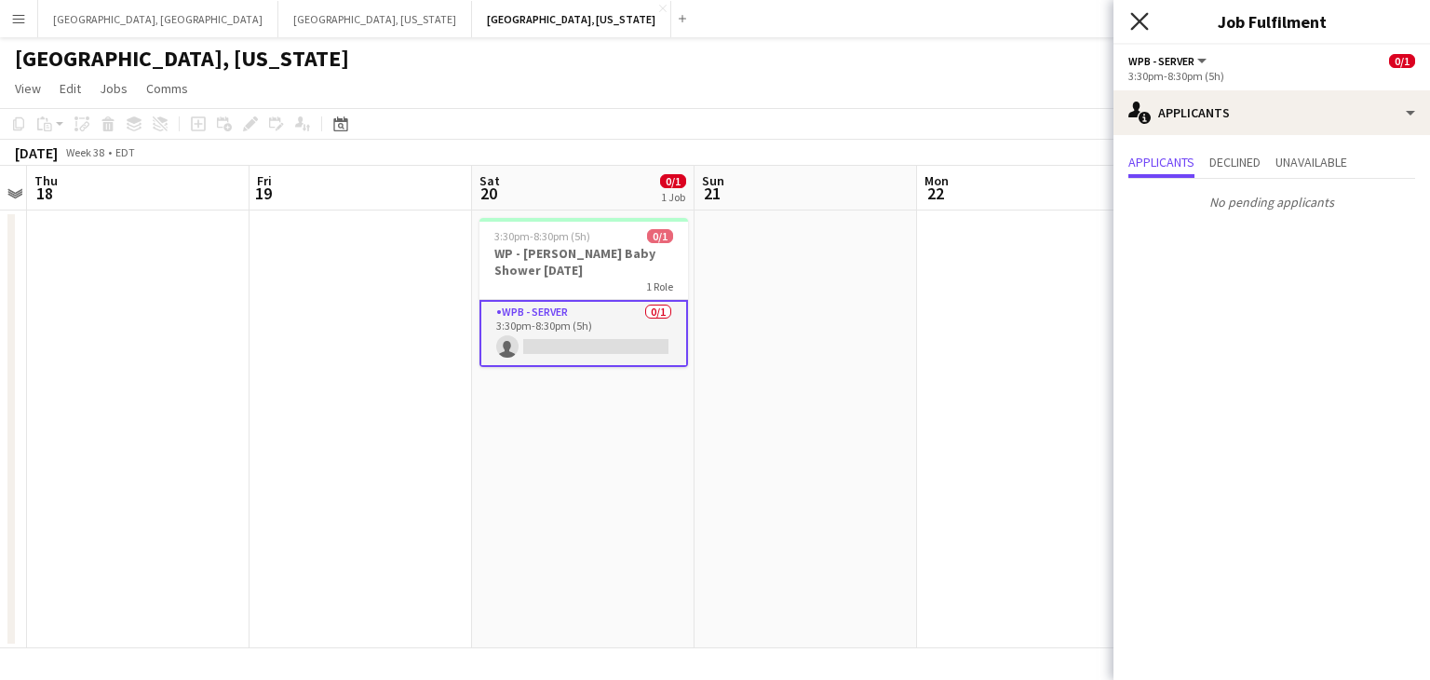
click at [1141, 16] on icon "Close pop-in" at bounding box center [1139, 21] width 18 height 18
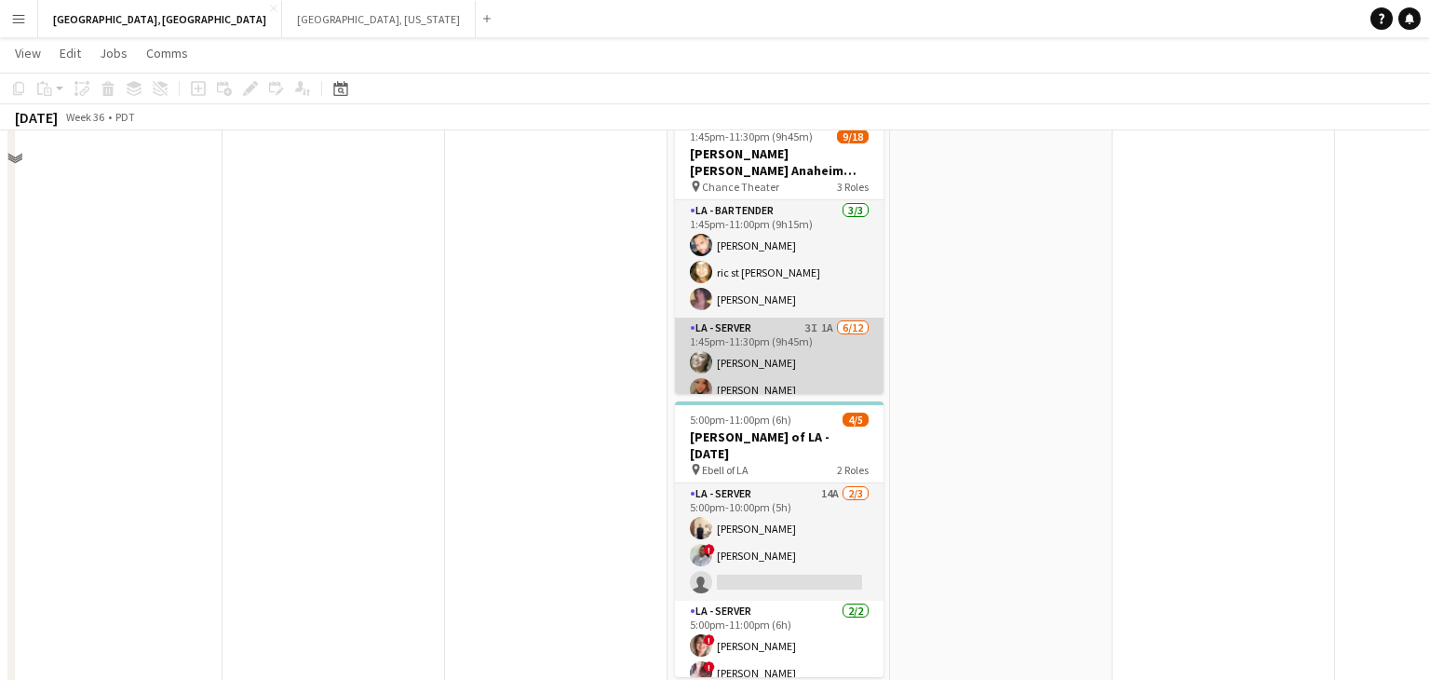
scroll to position [298, 0]
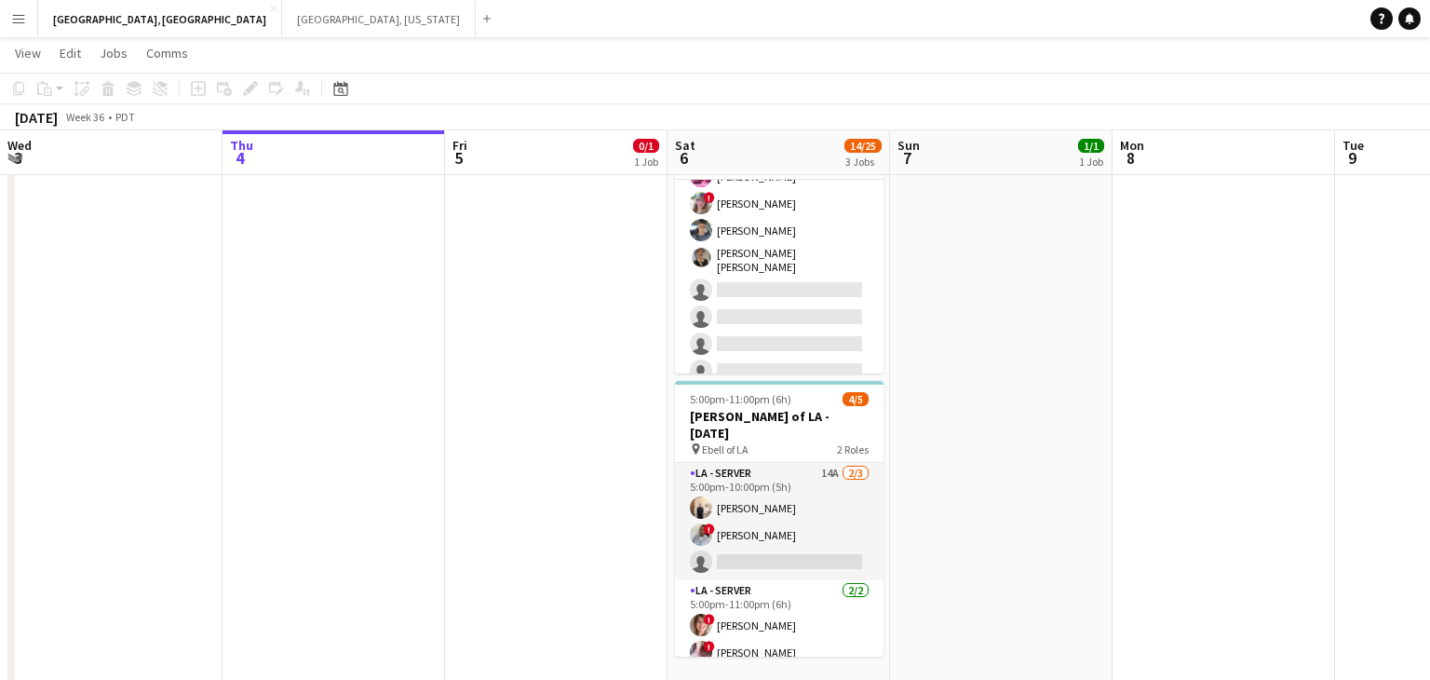
click at [769, 332] on app-card-role "LA - Server 3I 1A [DATE] 1:45pm-11:30pm (9h45m) [PERSON_NAME] [PERSON_NAME] [PE…" at bounding box center [779, 260] width 209 height 366
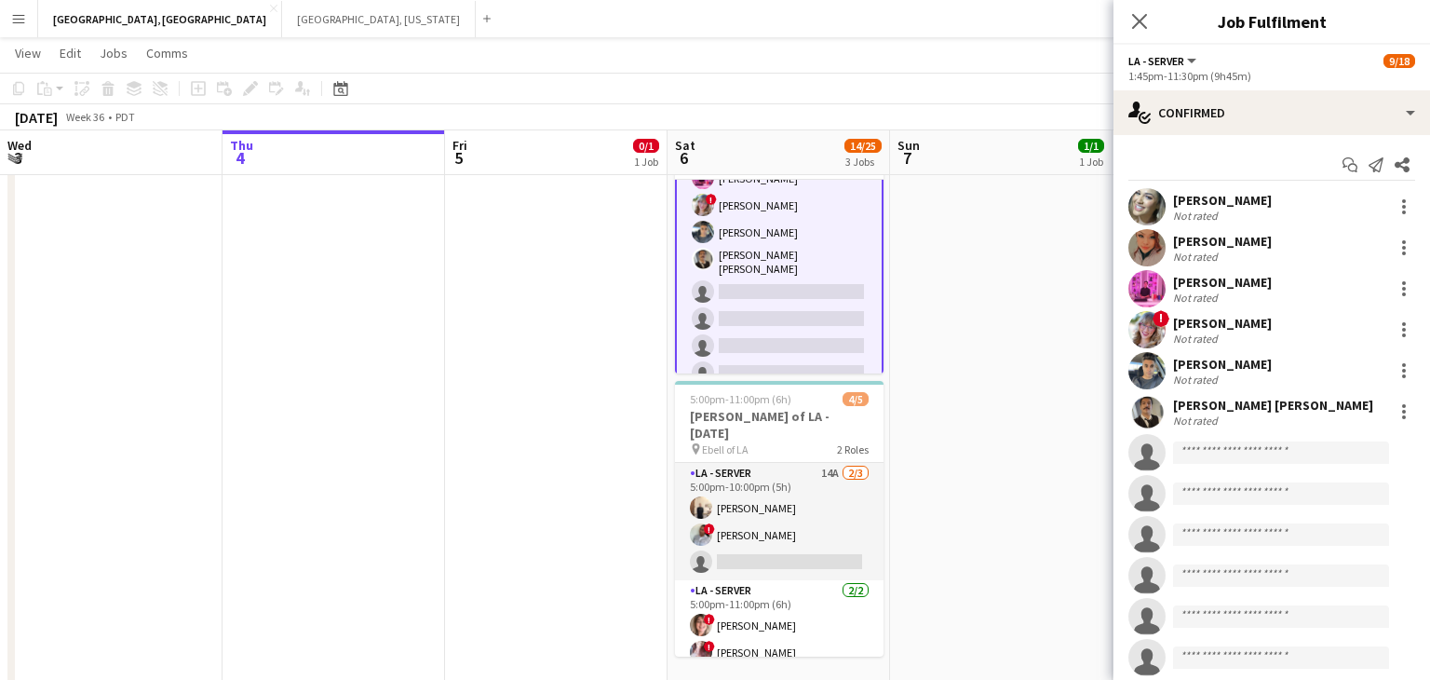
scroll to position [222, 0]
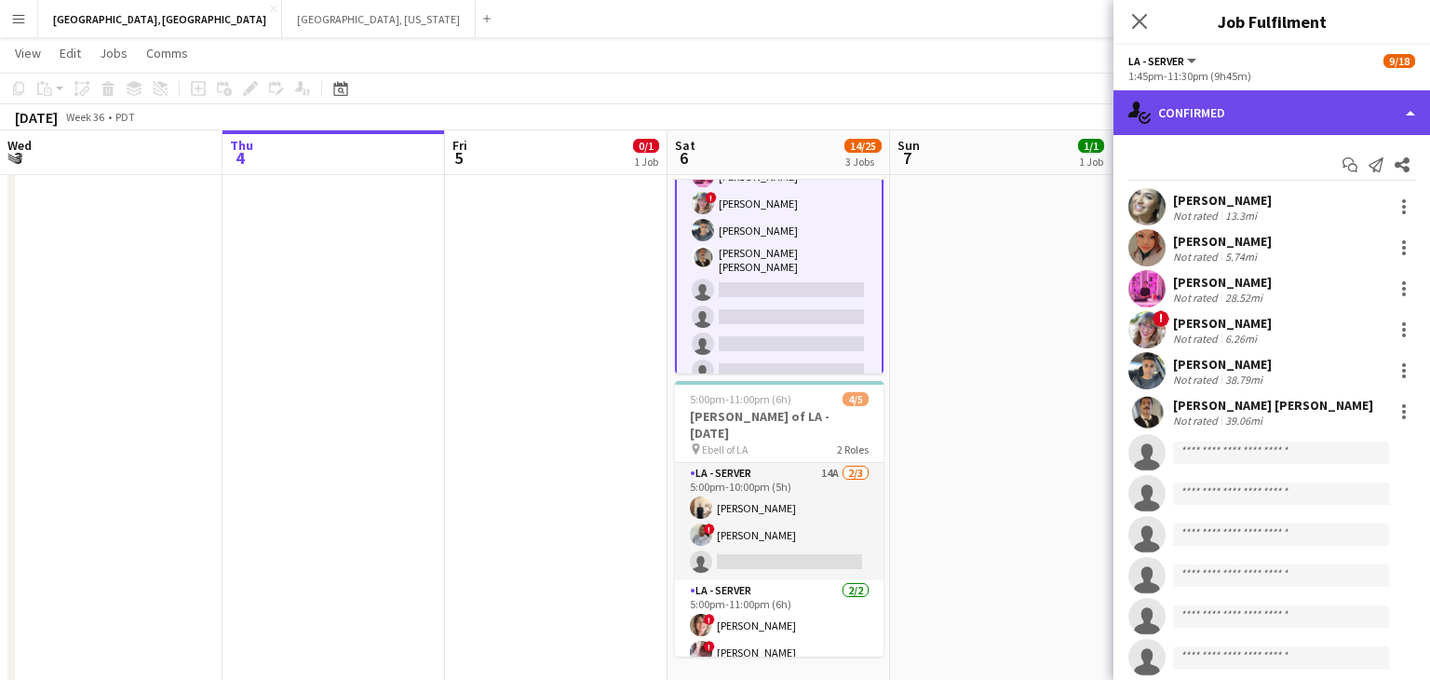
click at [1396, 121] on div "single-neutral-actions-check-2 Confirmed" at bounding box center [1271, 112] width 317 height 45
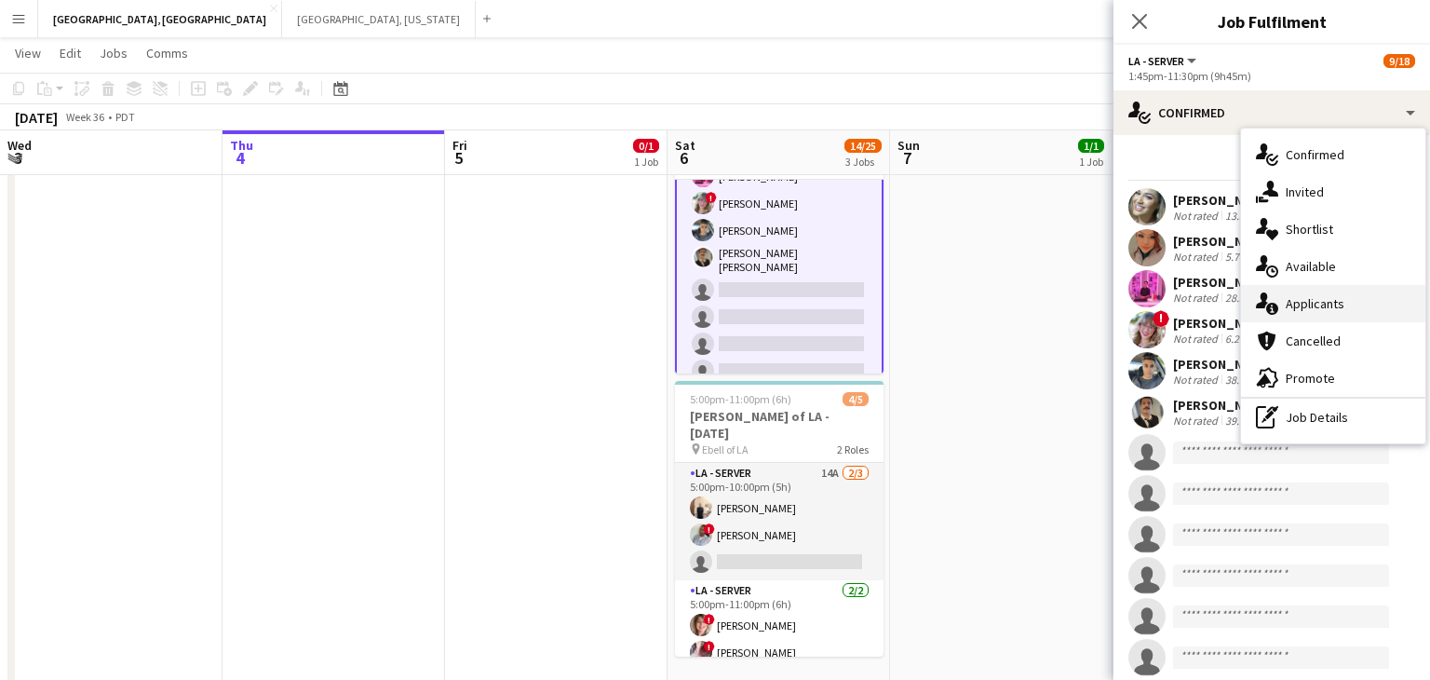
click at [1339, 306] on span "Applicants" at bounding box center [1315, 303] width 59 height 17
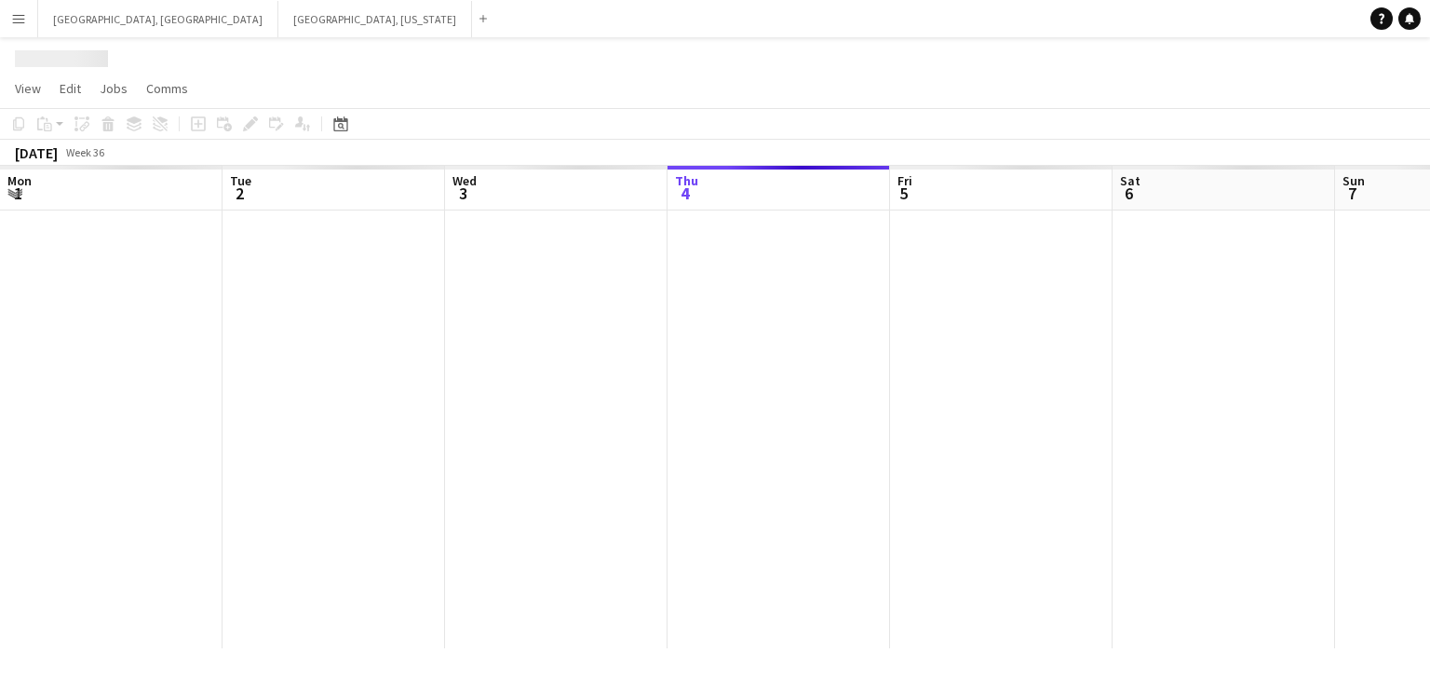
scroll to position [0, 445]
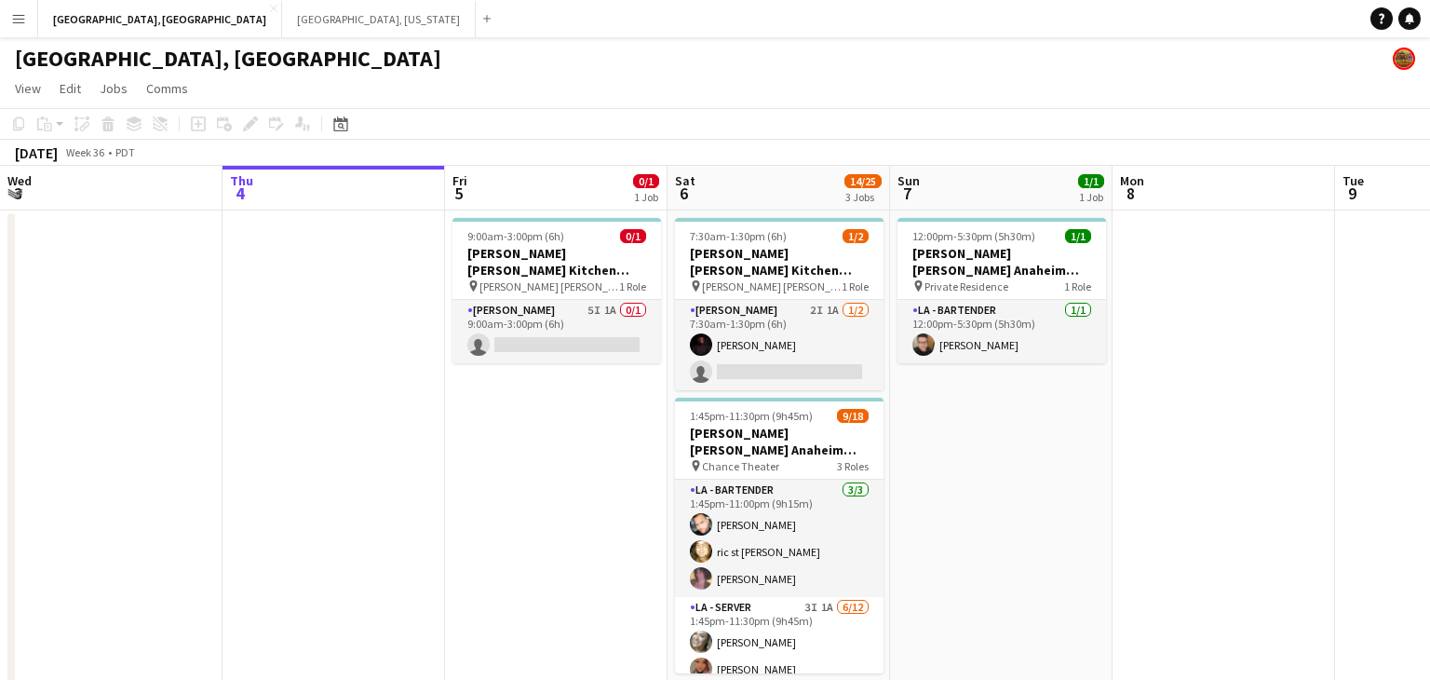
drag, startPoint x: 819, startPoint y: 323, endPoint x: 1180, endPoint y: 149, distance: 400.1
click at [819, 322] on app-card-role "[PERSON_NAME] 2I 1A [DATE] 7:30am-1:30pm (6h) [PERSON_NAME] single-neutral-acti…" at bounding box center [779, 345] width 209 height 90
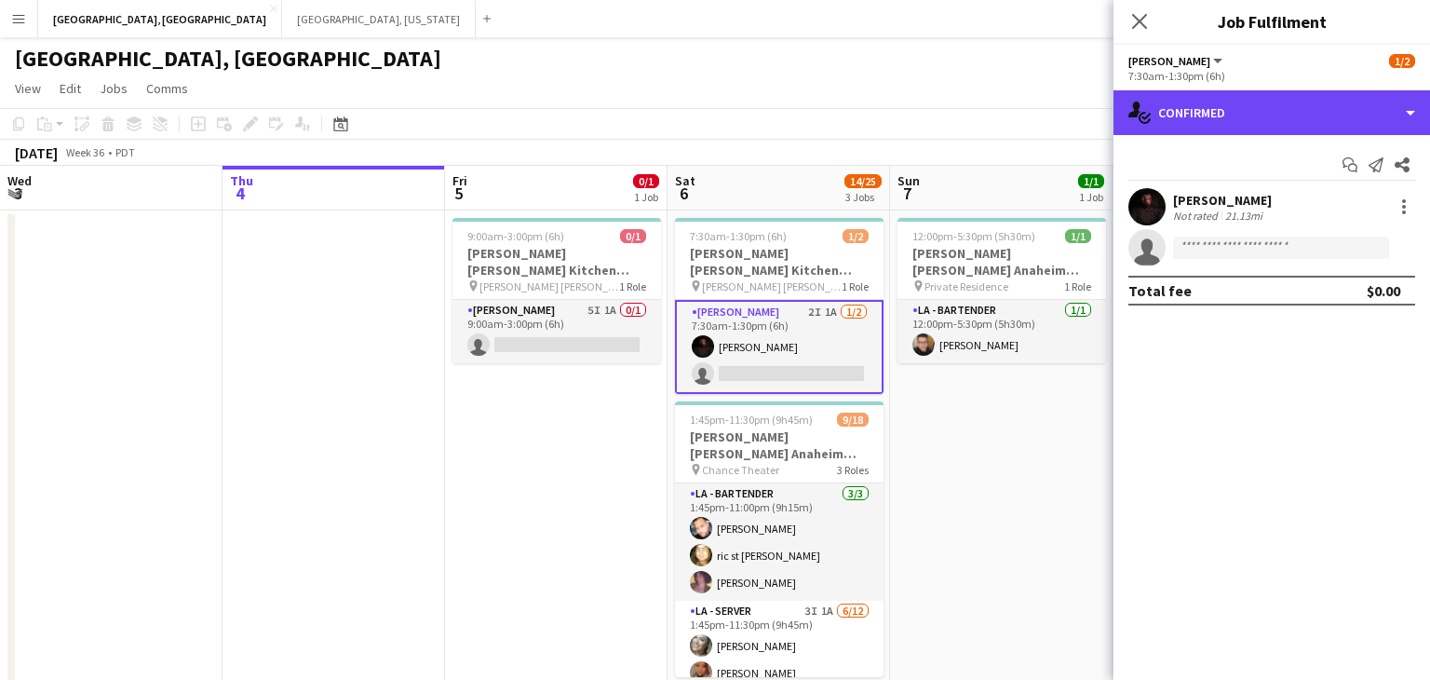
click at [1417, 120] on div "single-neutral-actions-check-2 Confirmed" at bounding box center [1271, 112] width 317 height 45
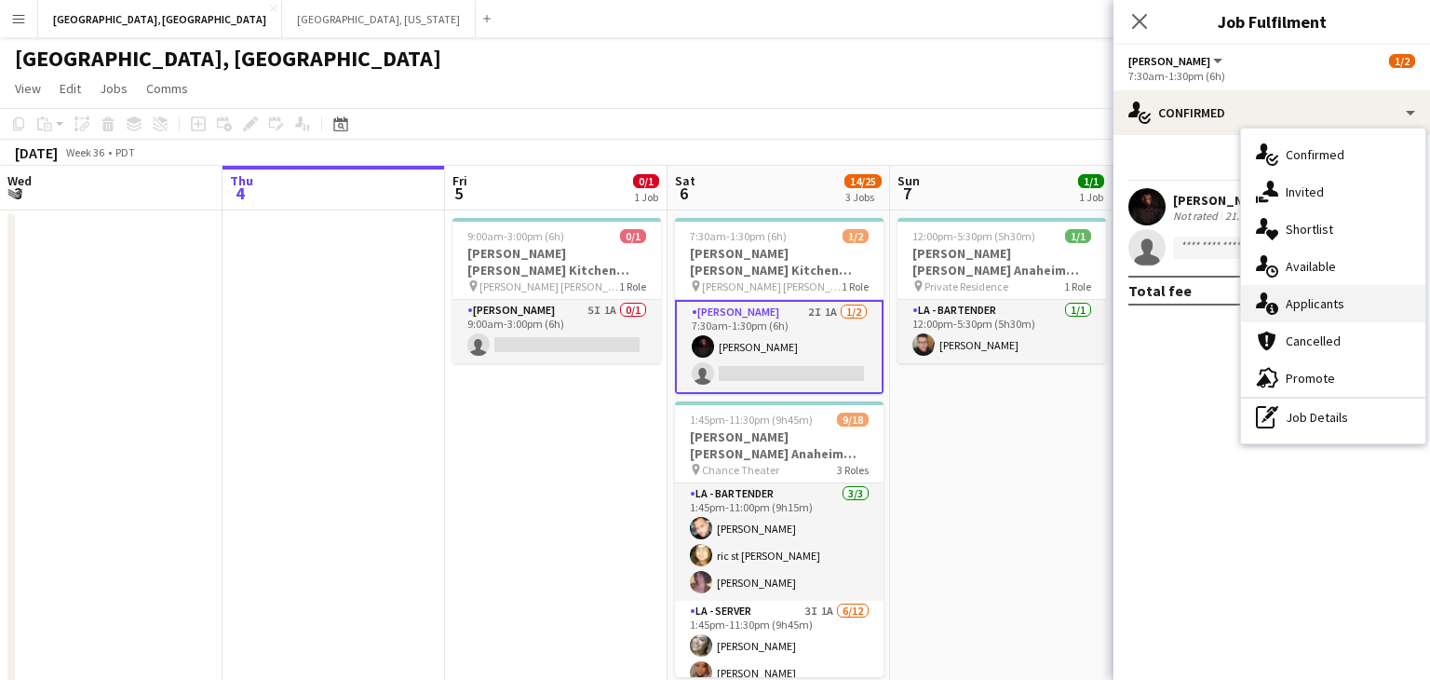
click at [1301, 315] on div "single-neutral-actions-information Applicants" at bounding box center [1333, 303] width 184 height 37
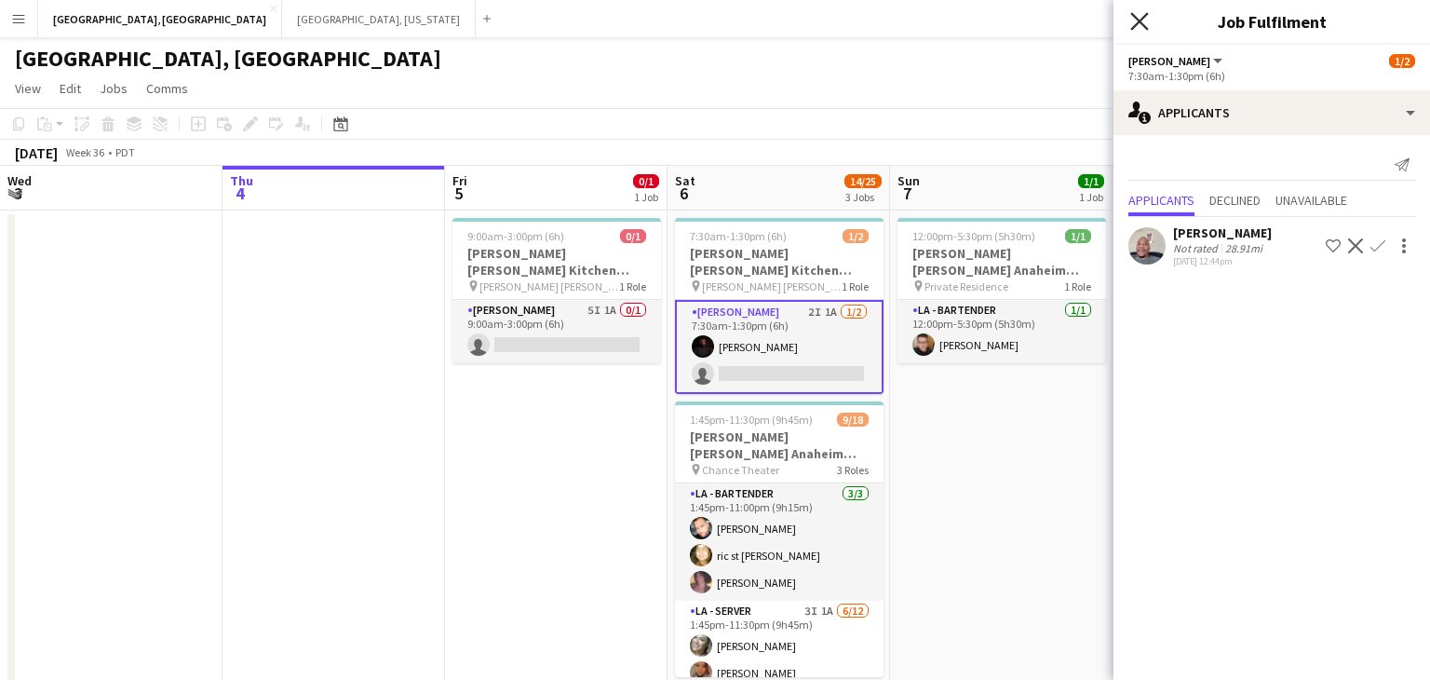
click at [1139, 20] on icon at bounding box center [1139, 21] width 18 height 18
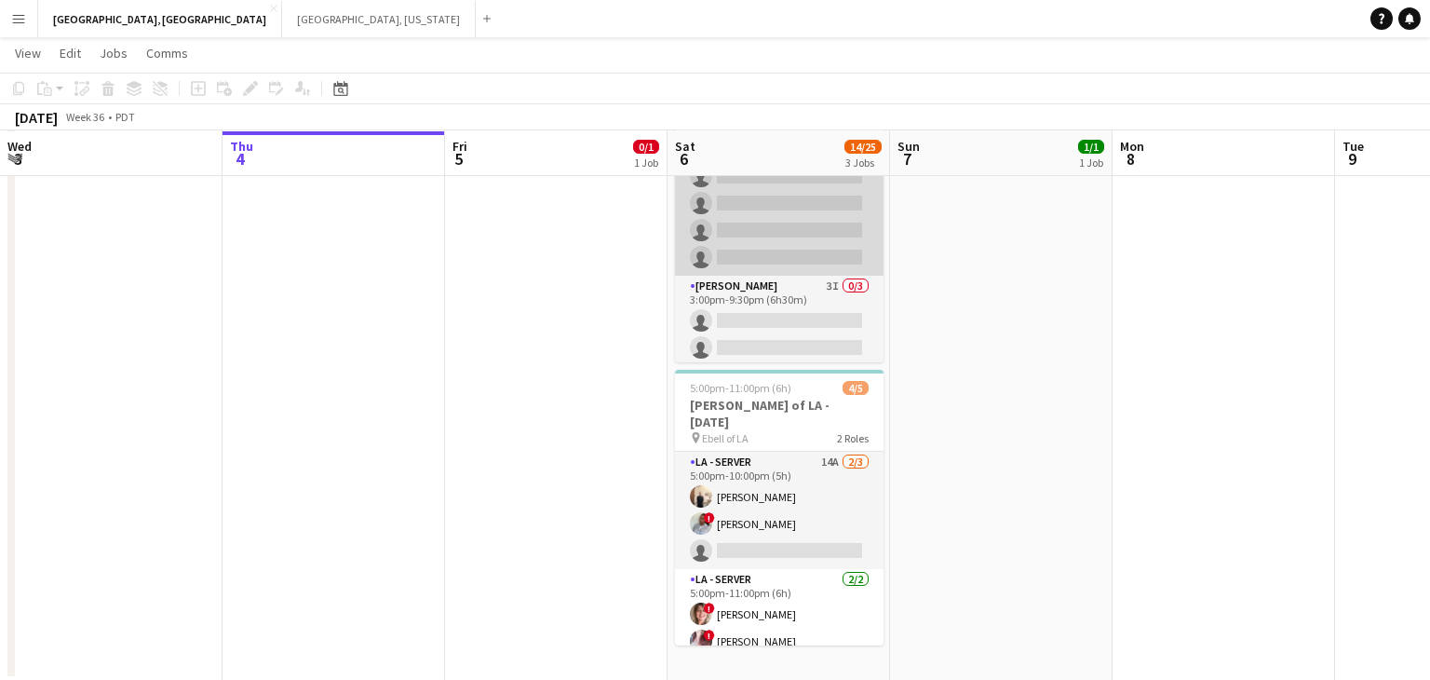
scroll to position [384, 0]
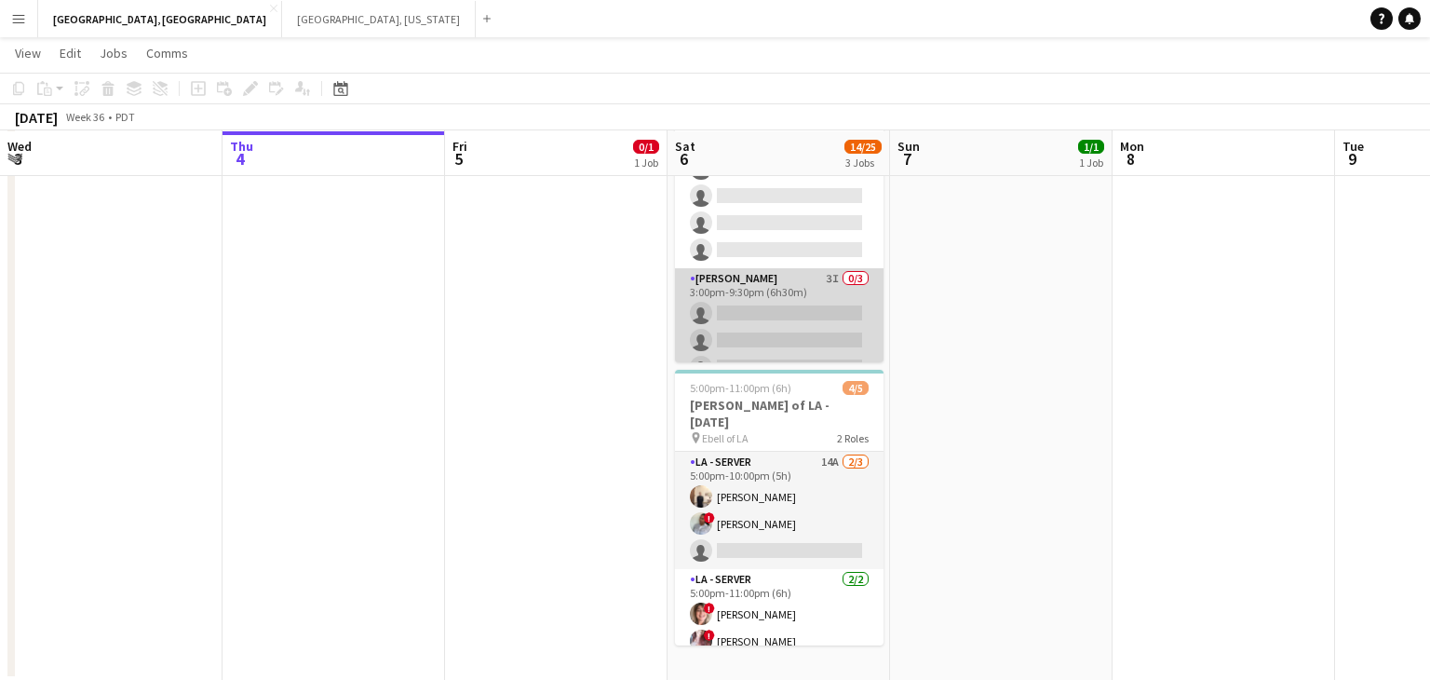
click at [798, 289] on app-card-role "[PERSON_NAME] 3I 0/3 3:00pm-9:30pm (6h30m) single-neutral-actions single-neutra…" at bounding box center [779, 326] width 209 height 117
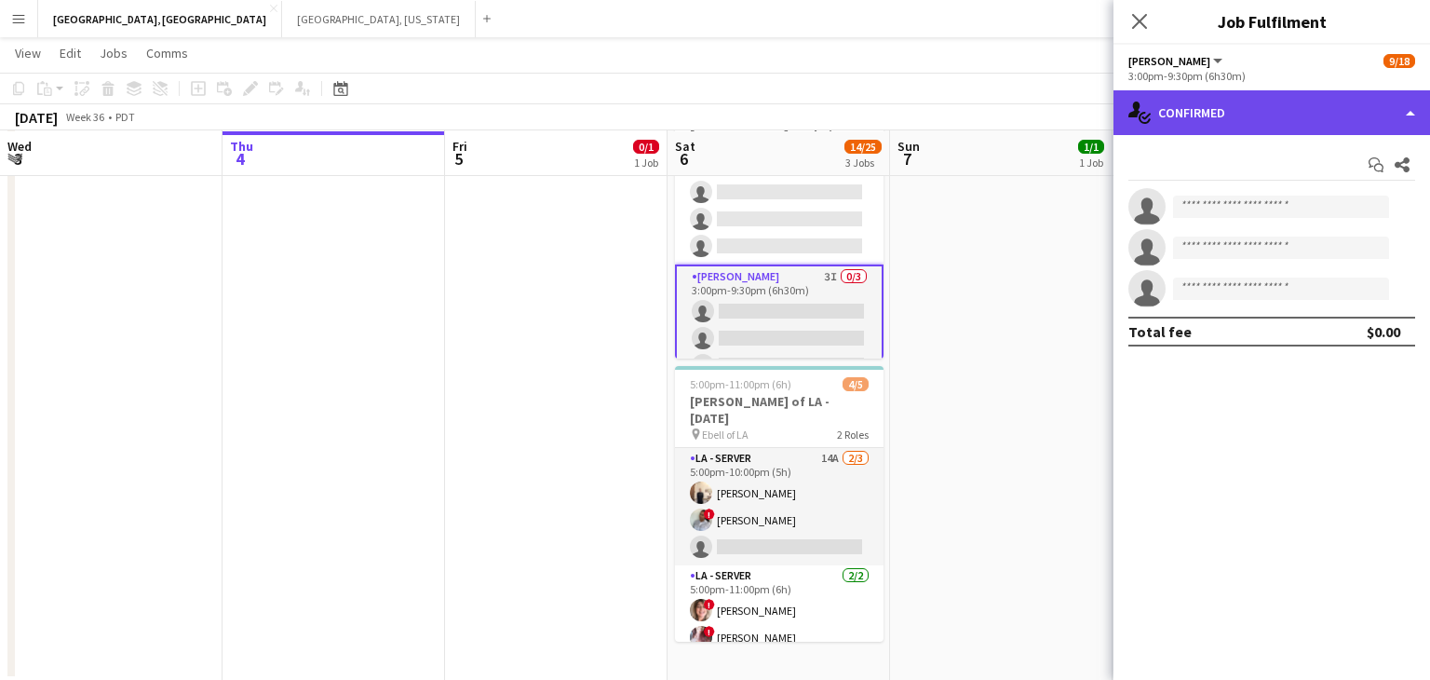
click at [1401, 114] on div "single-neutral-actions-check-2 Confirmed" at bounding box center [1271, 112] width 317 height 45
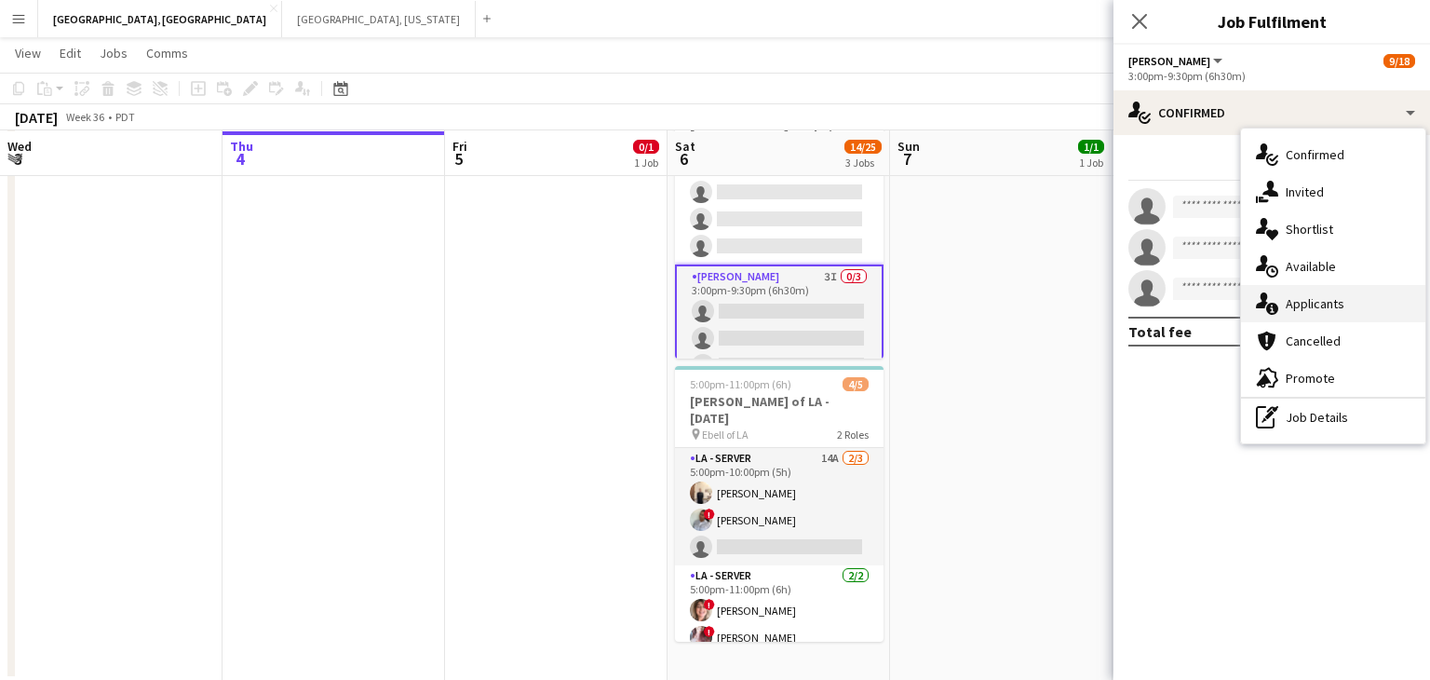
click at [1306, 314] on div "single-neutral-actions-information Applicants" at bounding box center [1333, 303] width 184 height 37
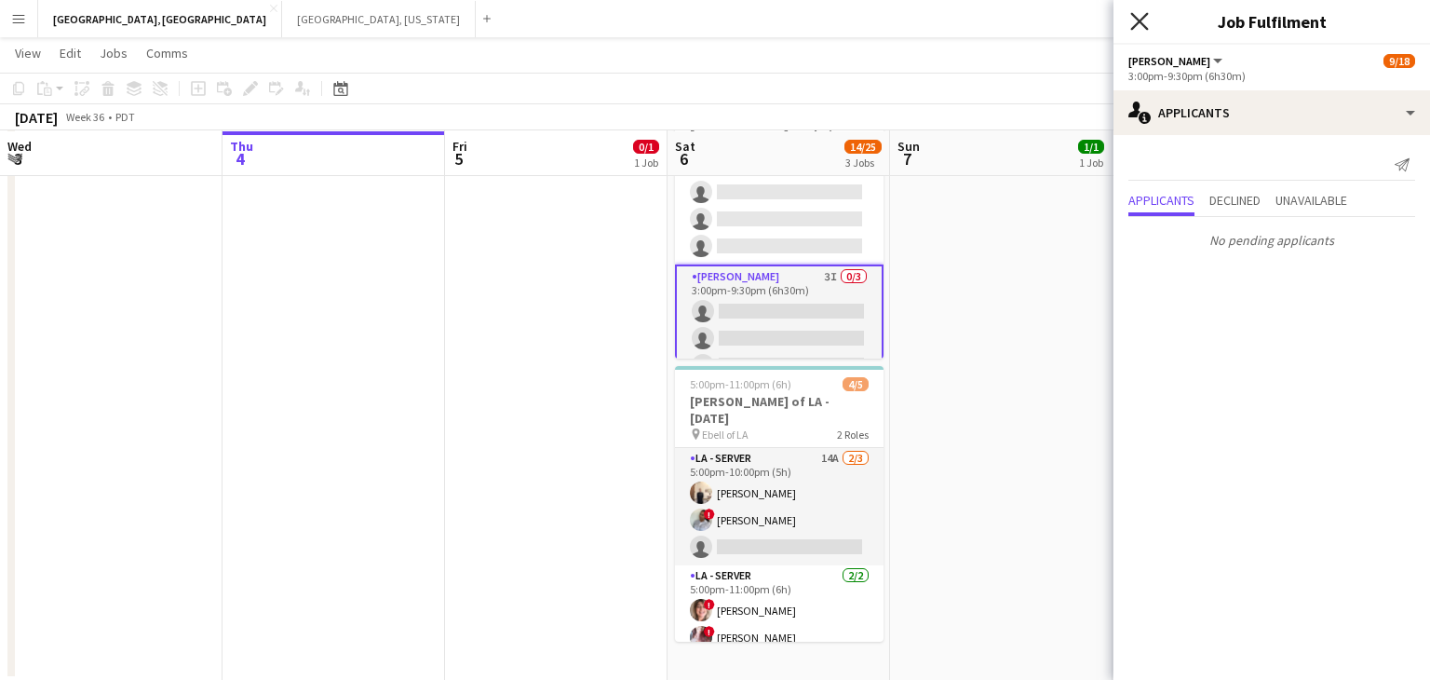
click at [1135, 21] on icon "Close pop-in" at bounding box center [1139, 21] width 18 height 18
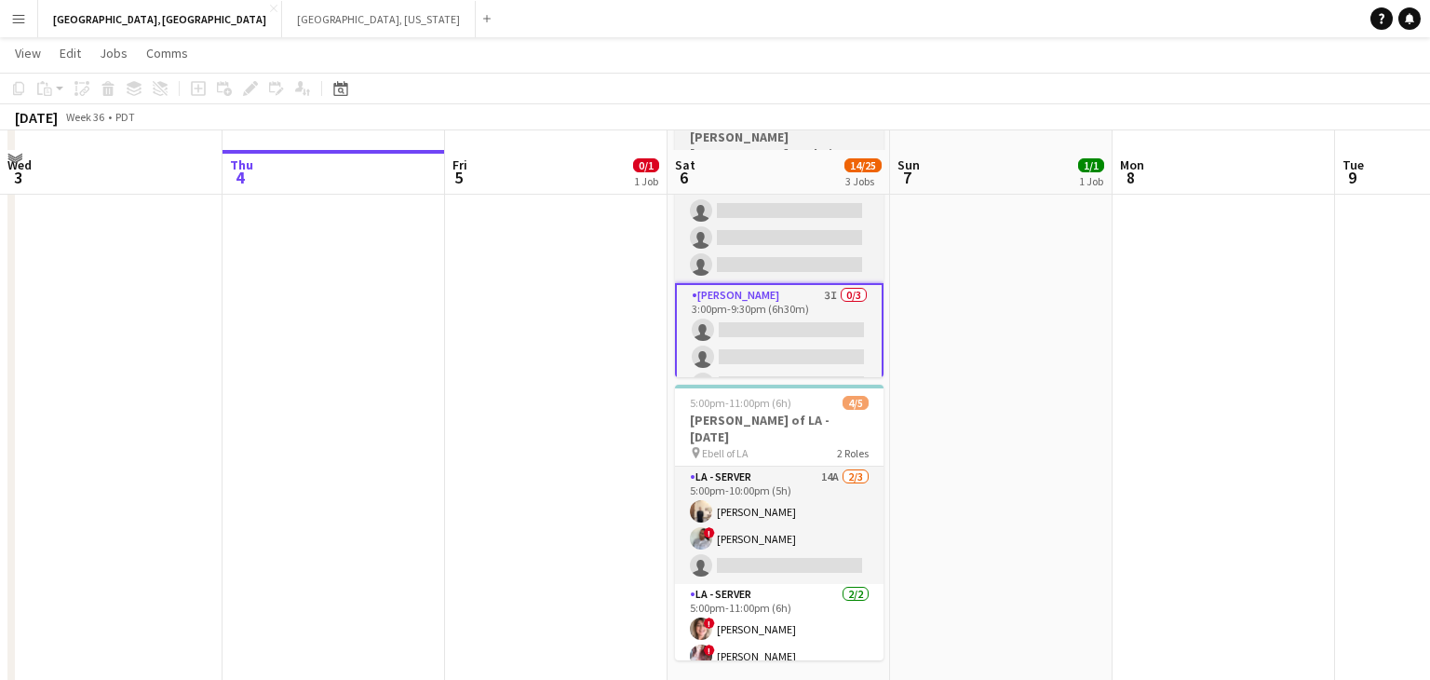
scroll to position [276, 0]
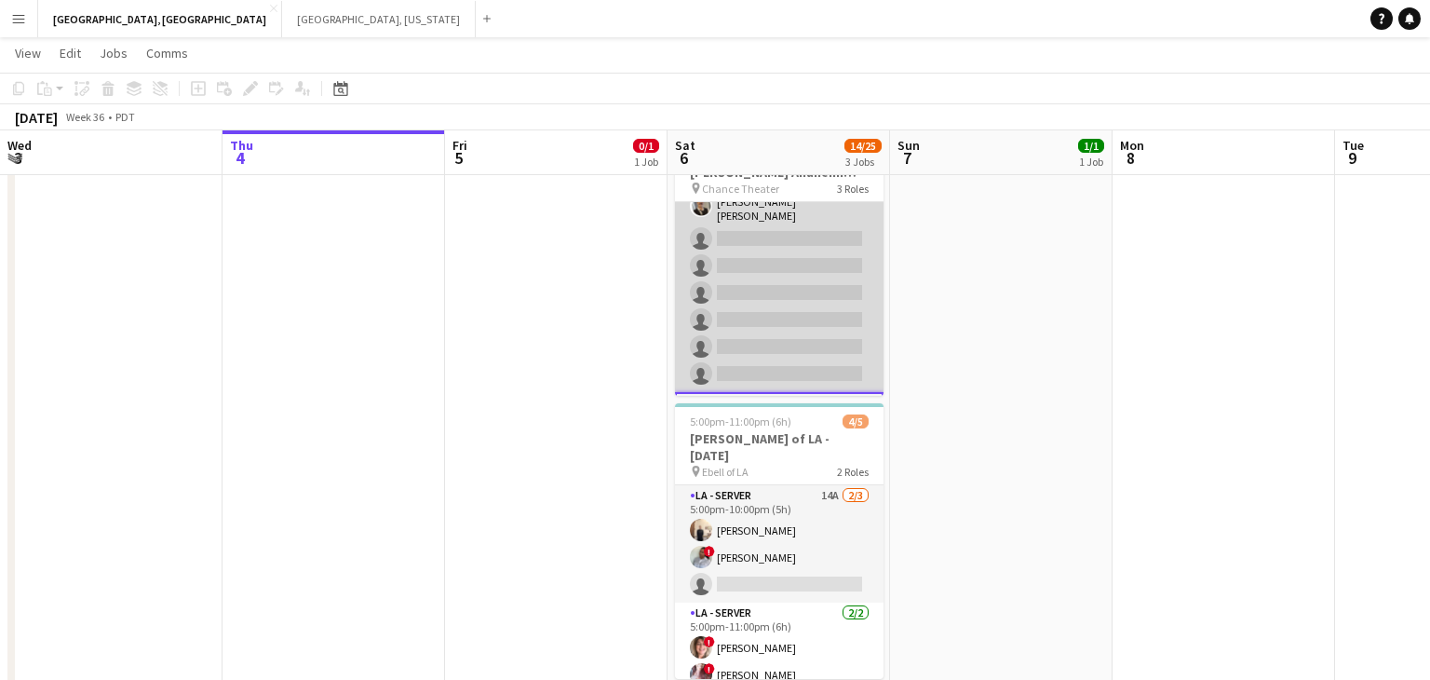
click at [759, 264] on app-card-role "LA - Server 3I 1A [DATE] 1:45pm-11:30pm (9h45m) [PERSON_NAME] [PERSON_NAME] [PE…" at bounding box center [779, 209] width 209 height 366
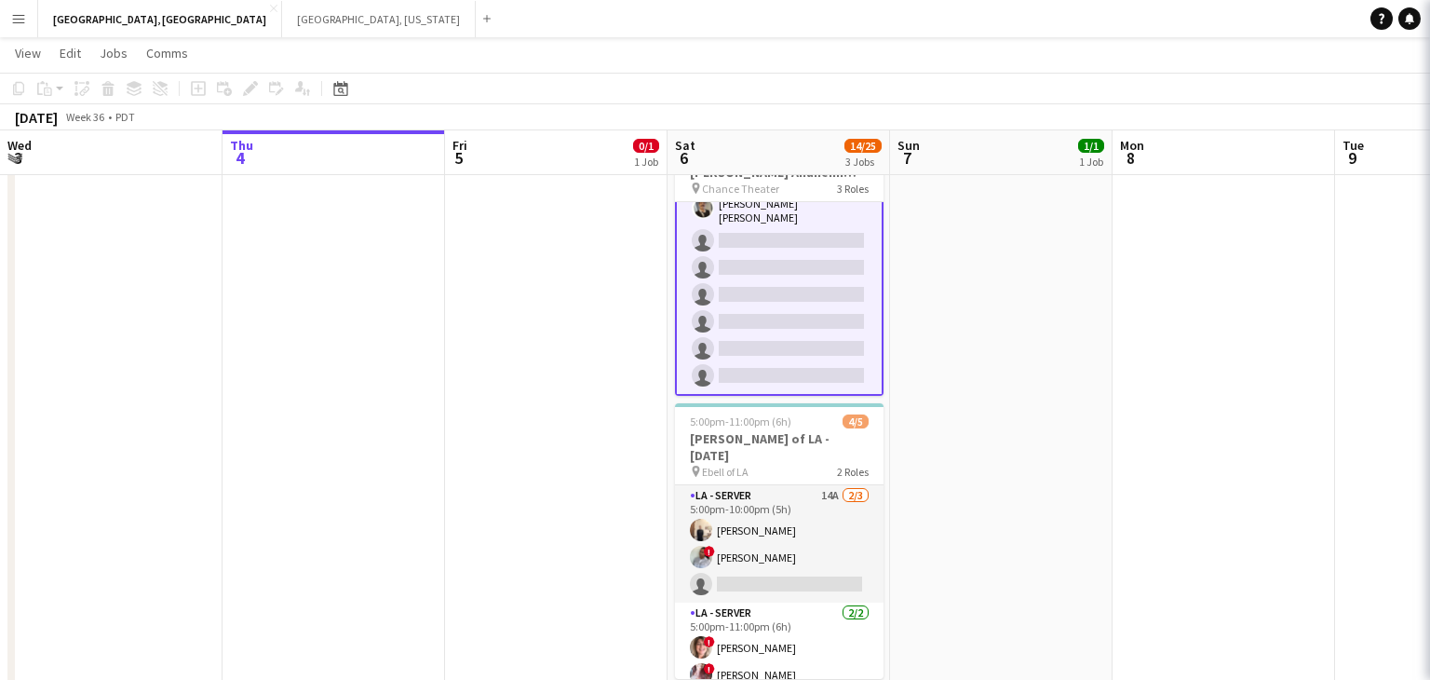
scroll to position [294, 0]
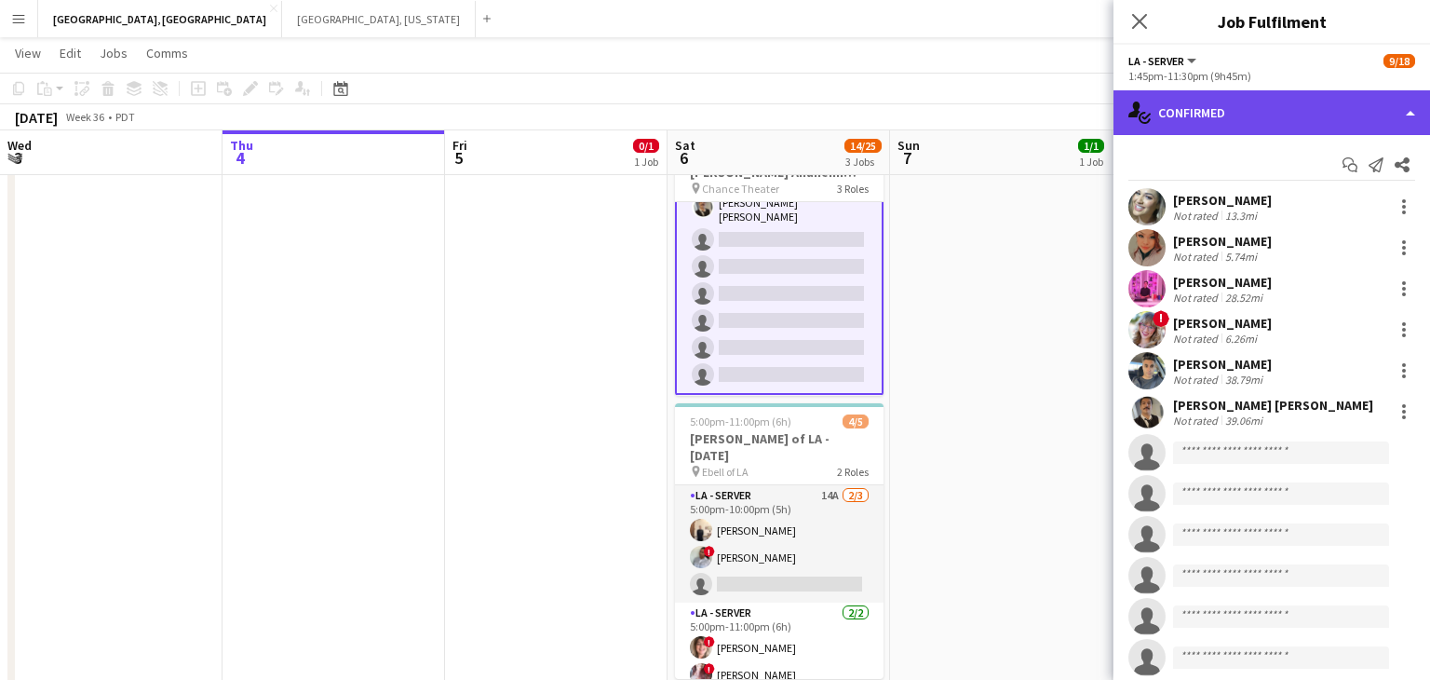
click at [1403, 113] on div "single-neutral-actions-check-2 Confirmed" at bounding box center [1271, 112] width 317 height 45
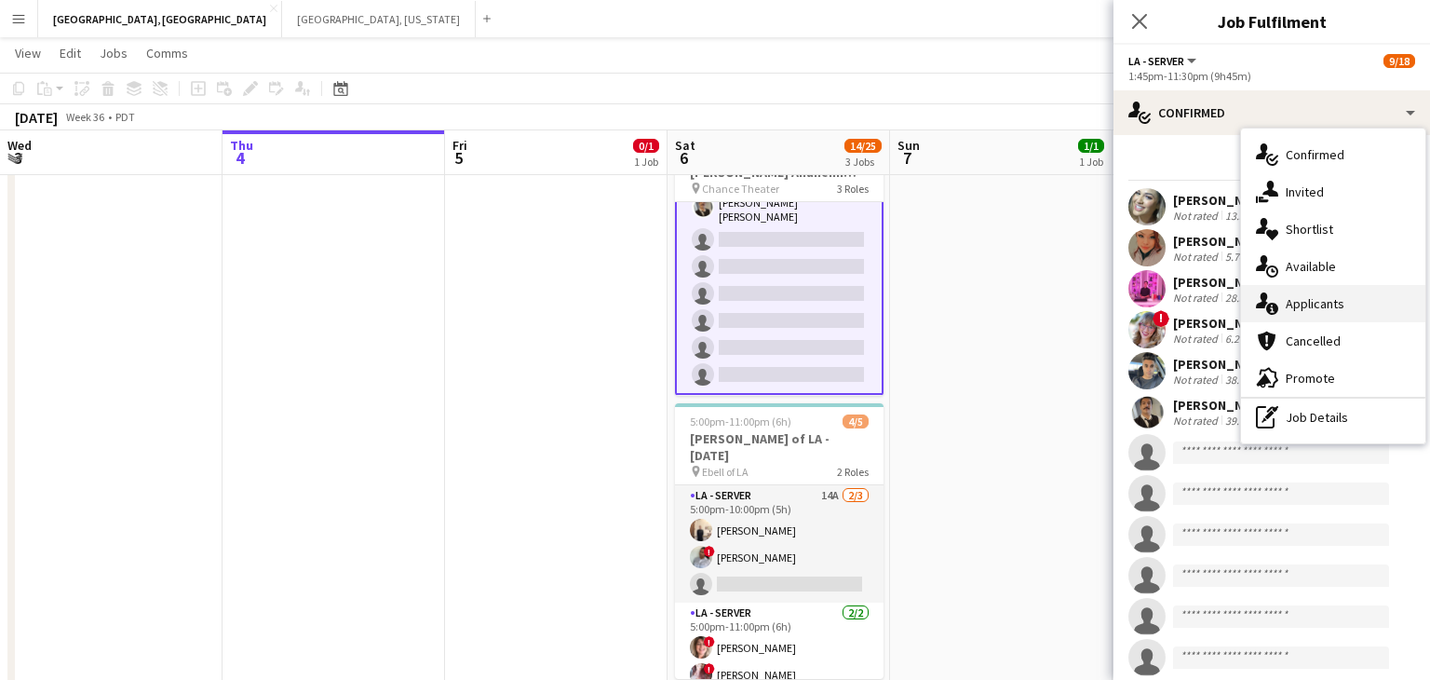
click at [1310, 302] on span "Applicants" at bounding box center [1315, 303] width 59 height 17
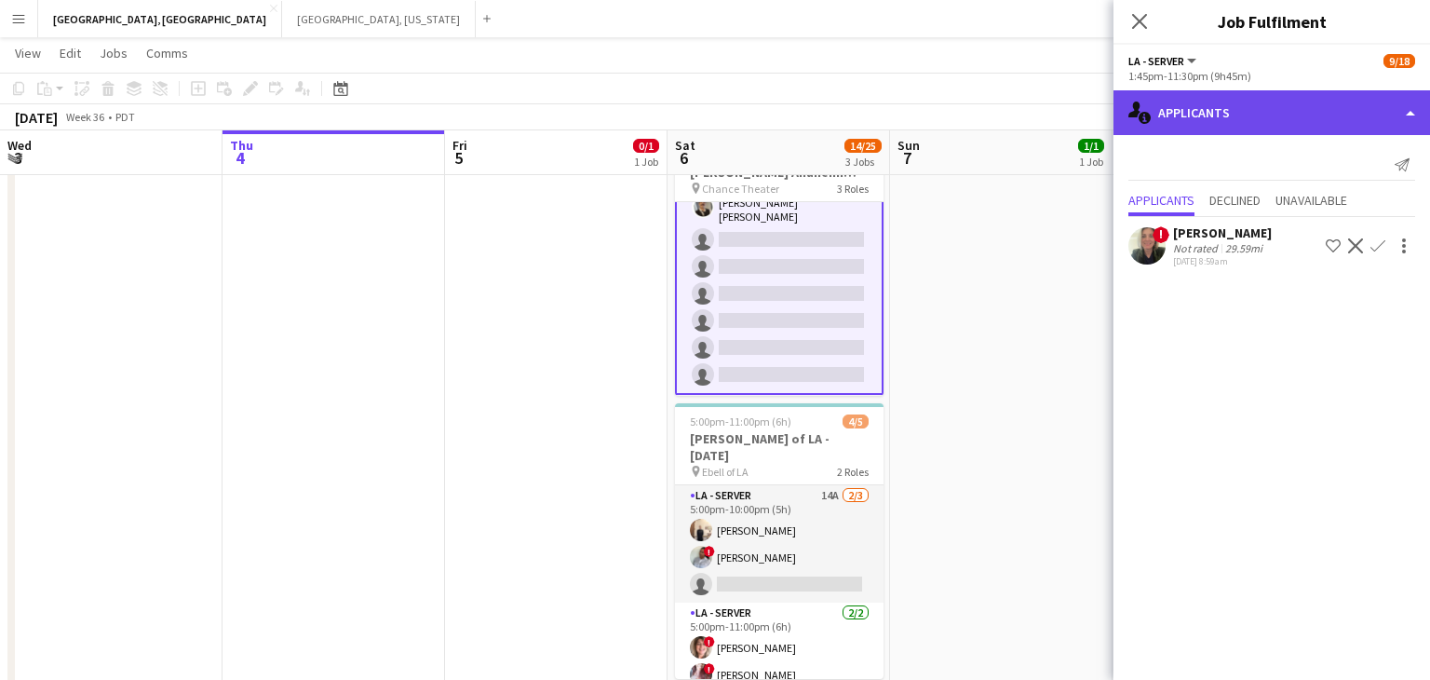
click at [1405, 124] on div "single-neutral-actions-information Applicants" at bounding box center [1271, 112] width 317 height 45
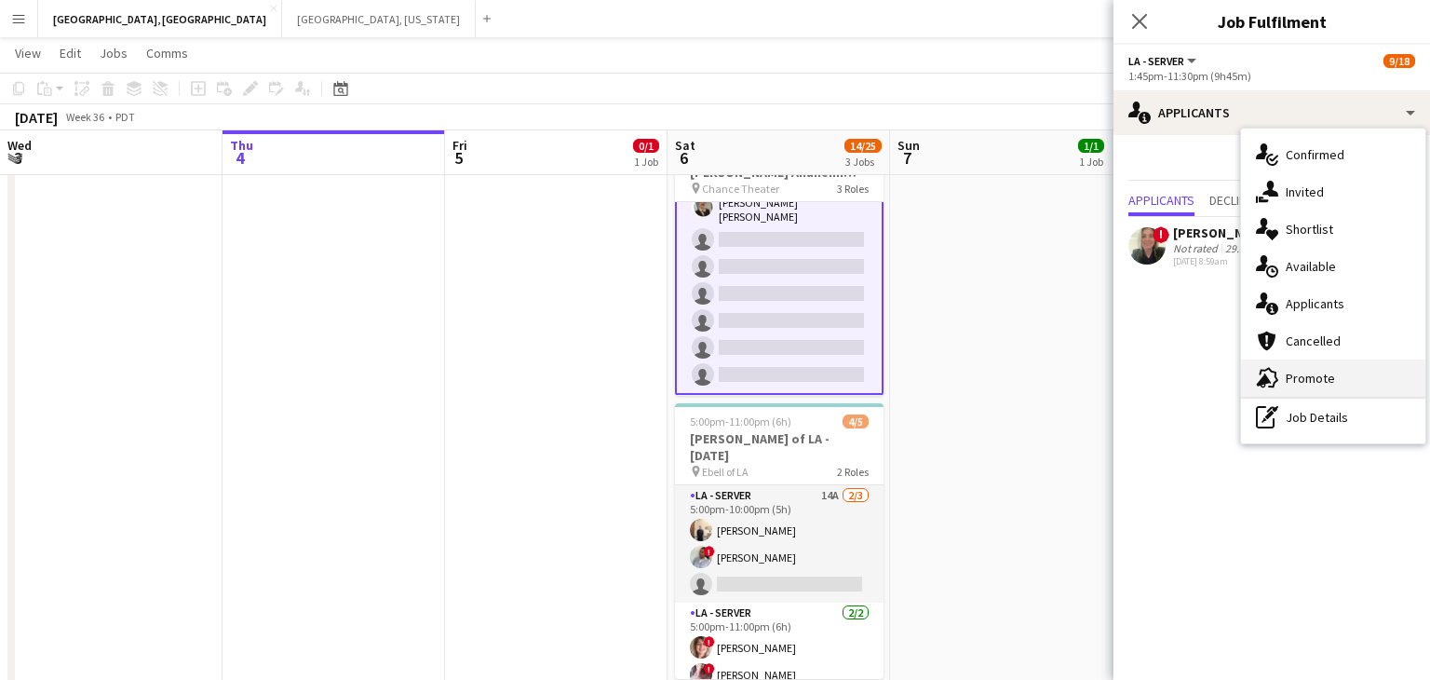
click at [1304, 377] on span "Promote" at bounding box center [1310, 378] width 49 height 17
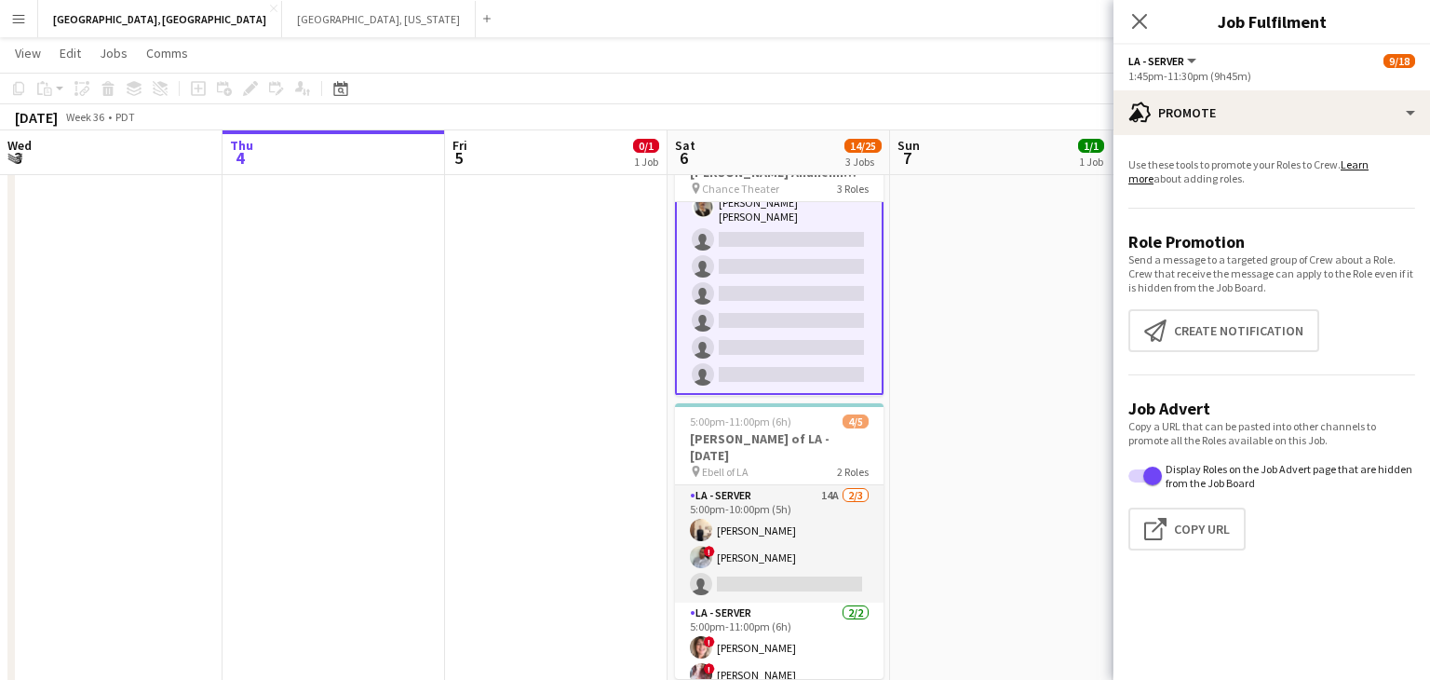
click at [1184, 361] on app-promote-tab "Use these tools to promote your Roles to Crew. Learn more about adding roles. R…" at bounding box center [1271, 357] width 317 height 415
click at [1180, 330] on button "Create notification Create notification" at bounding box center [1223, 330] width 191 height 43
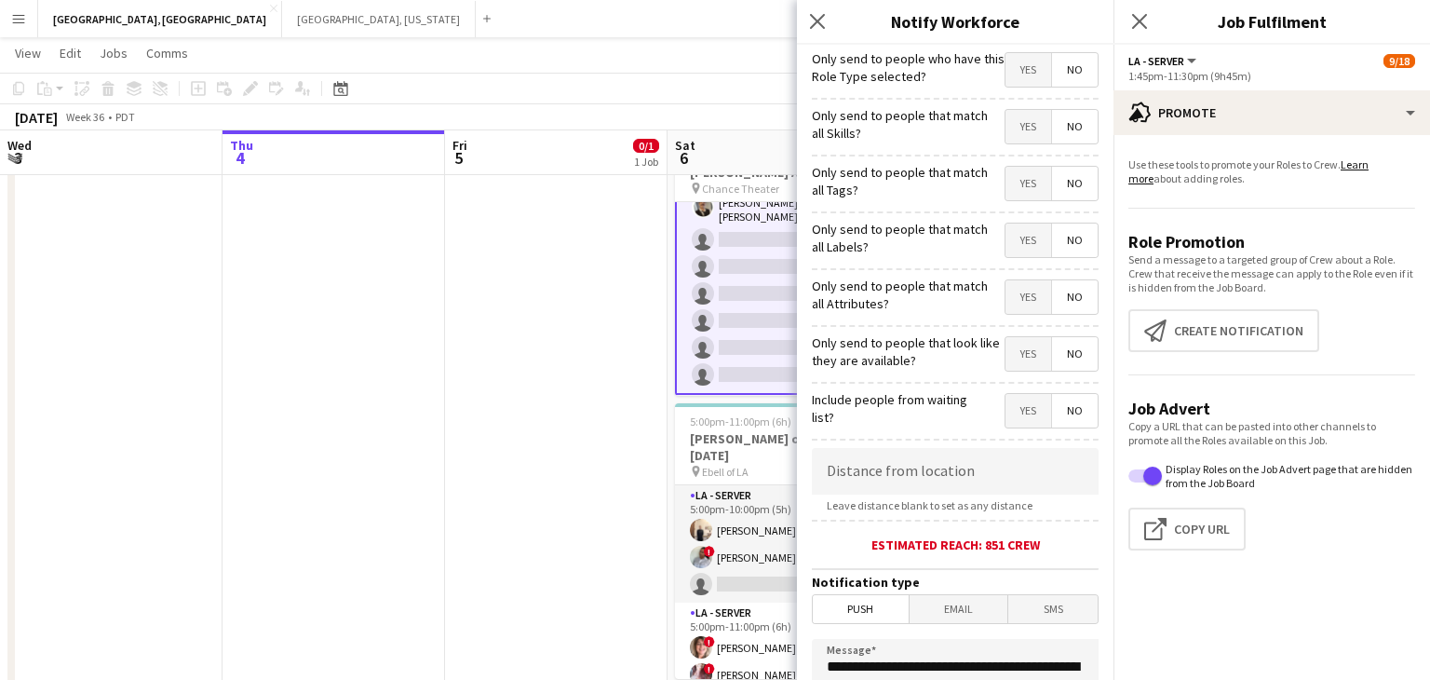
click at [1027, 61] on span "Yes" at bounding box center [1028, 70] width 46 height 34
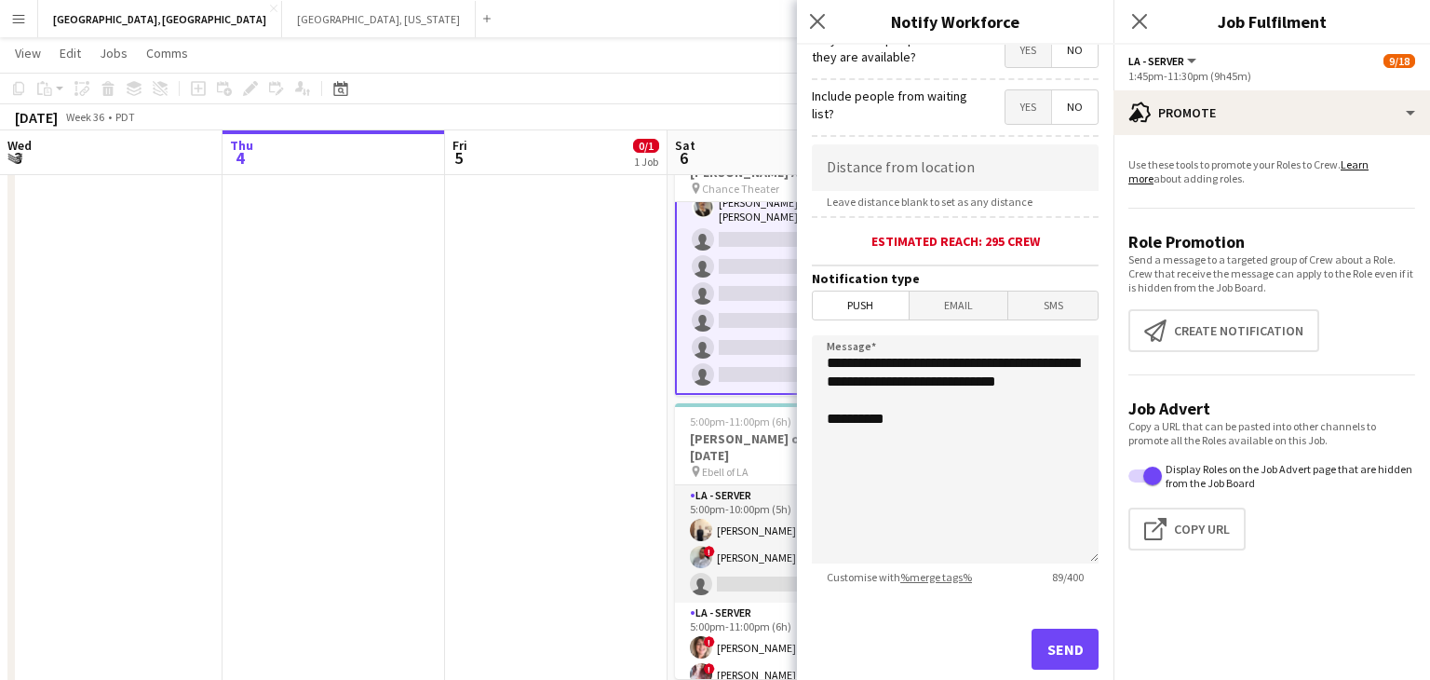
scroll to position [351, 0]
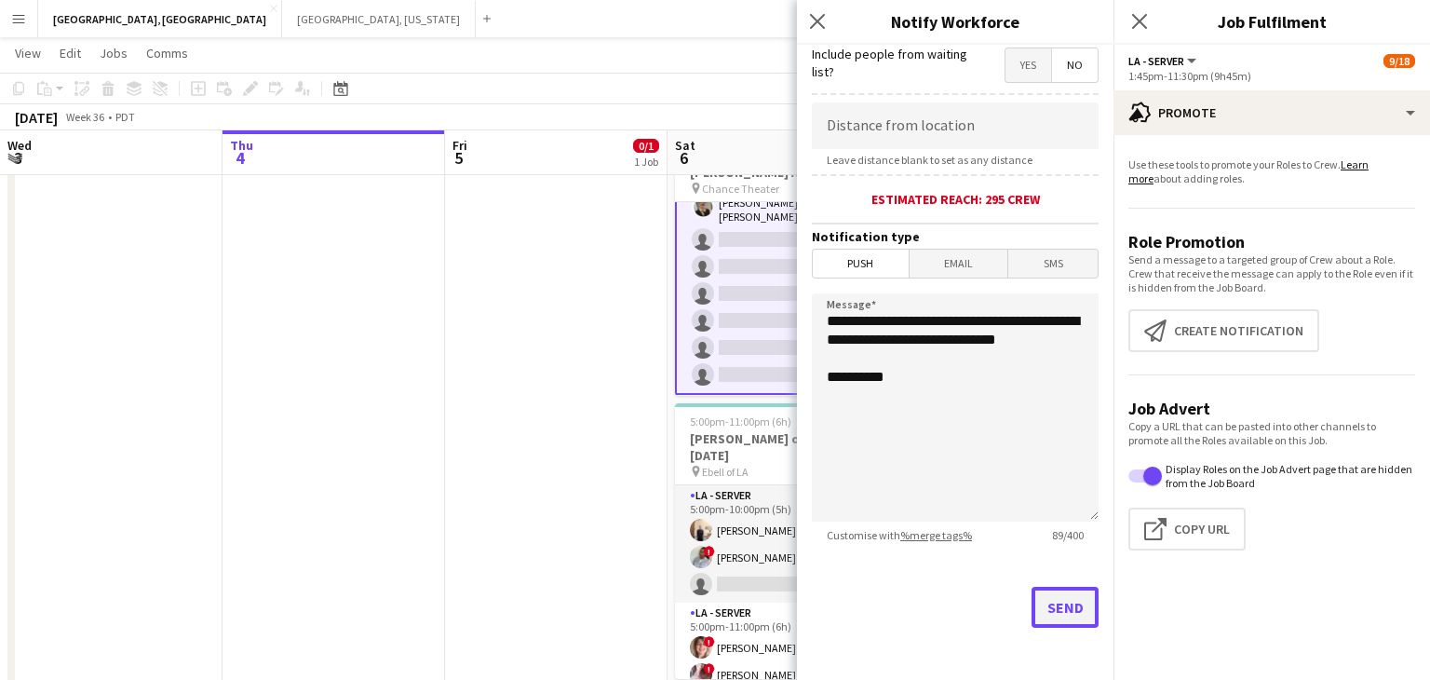
click at [1062, 624] on button "Send" at bounding box center [1064, 607] width 67 height 41
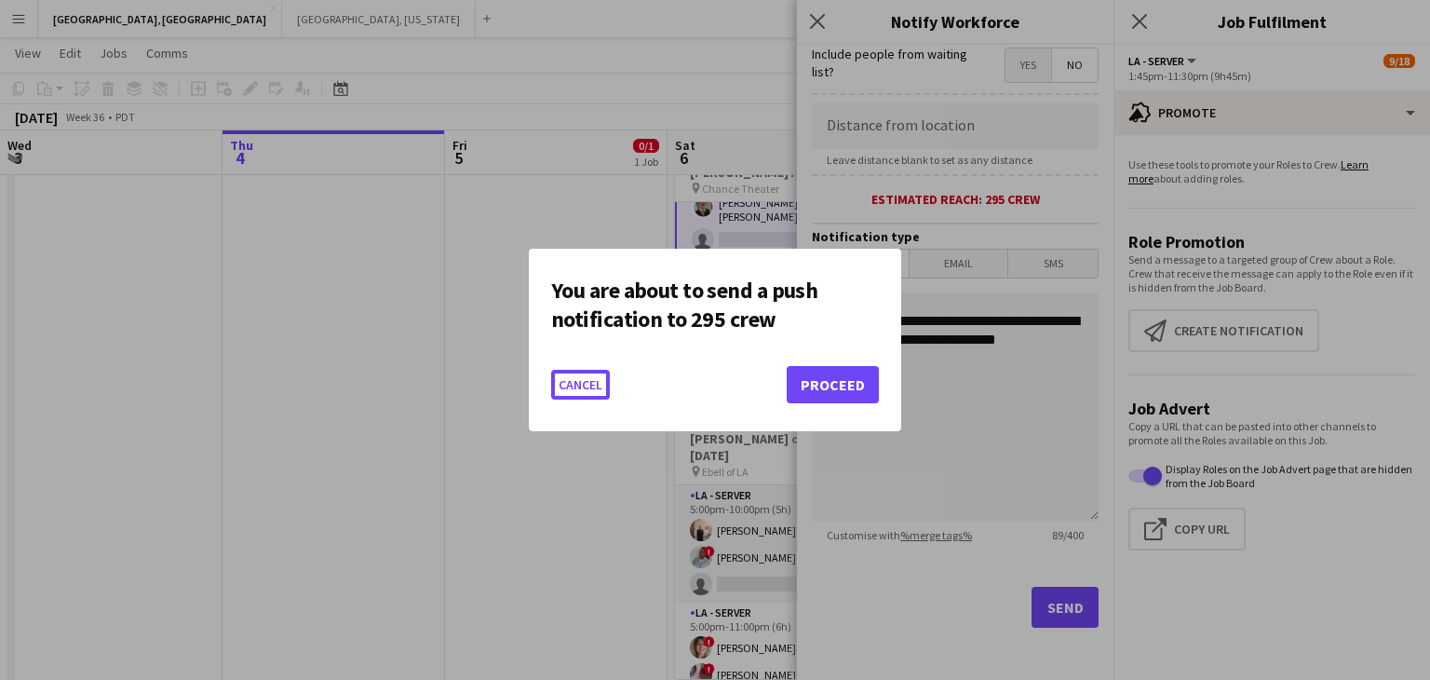
scroll to position [0, 0]
drag, startPoint x: 815, startPoint y: 383, endPoint x: 829, endPoint y: 391, distance: 17.1
click at [815, 382] on button "Proceed" at bounding box center [833, 384] width 92 height 37
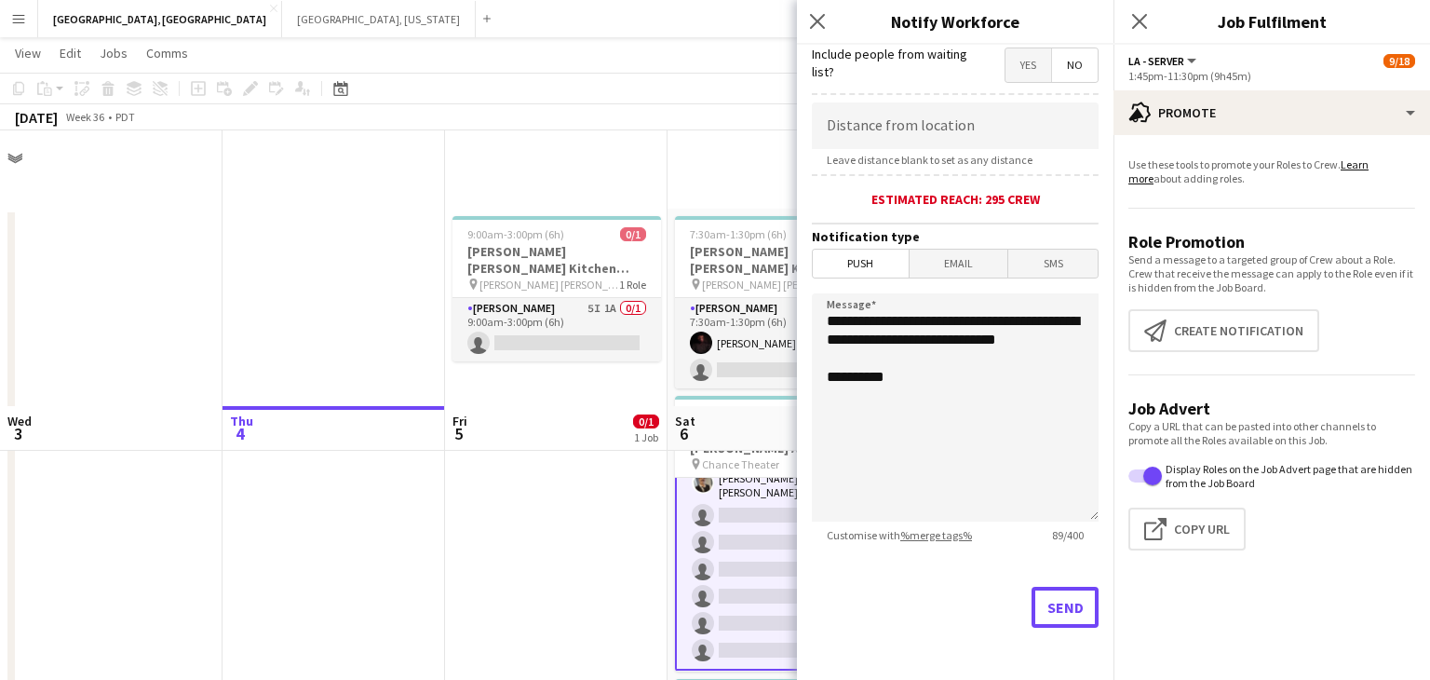
scroll to position [276, 0]
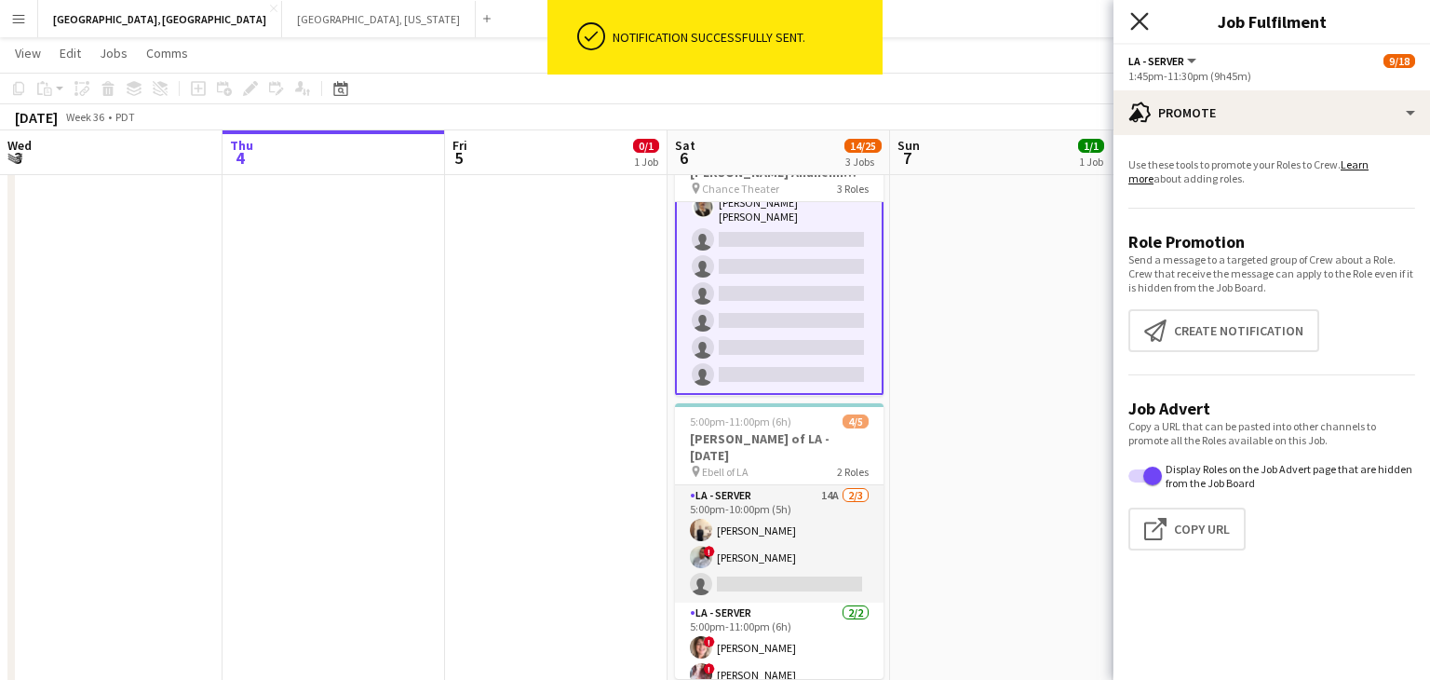
click at [1141, 27] on icon "Close pop-in" at bounding box center [1139, 21] width 18 height 18
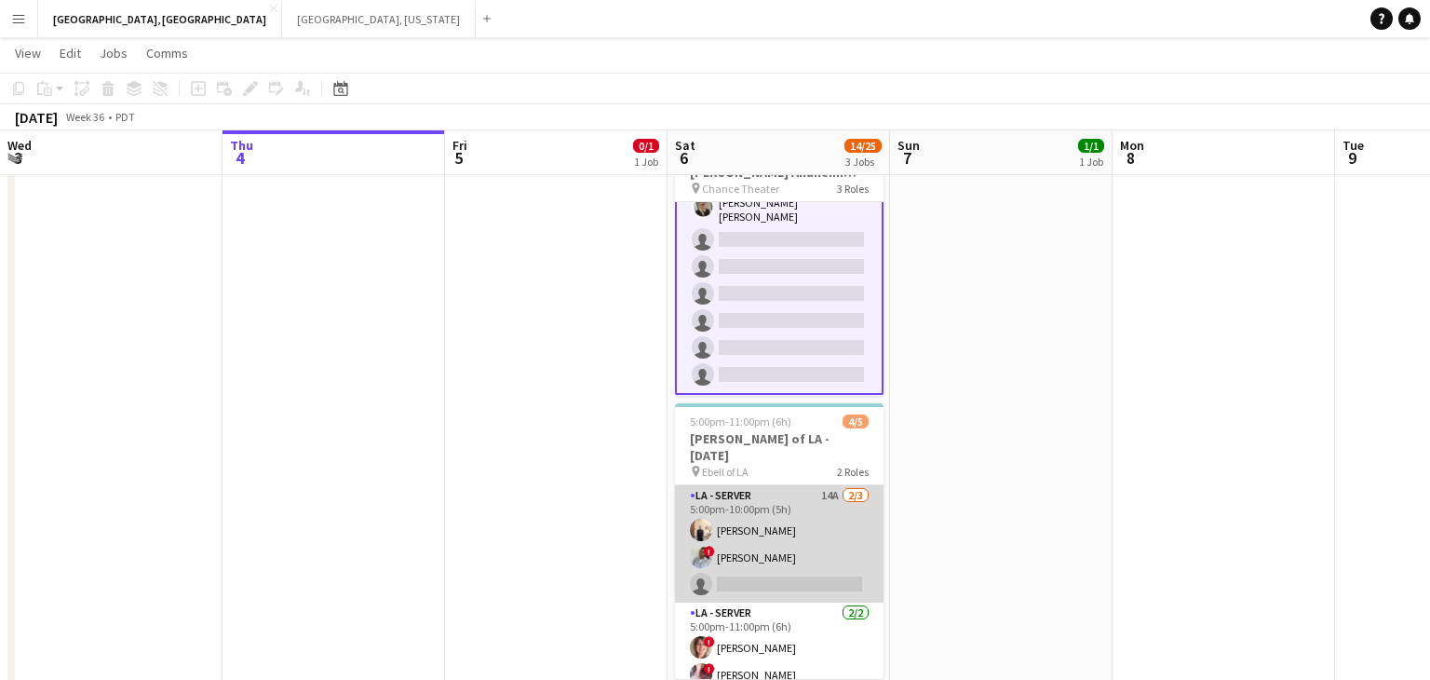
click at [745, 530] on app-card-role "LA - Server 14A 2/3 5:00pm-10:00pm (5h) antonina anselmo ! Luisa Perez single-n…" at bounding box center [779, 543] width 209 height 117
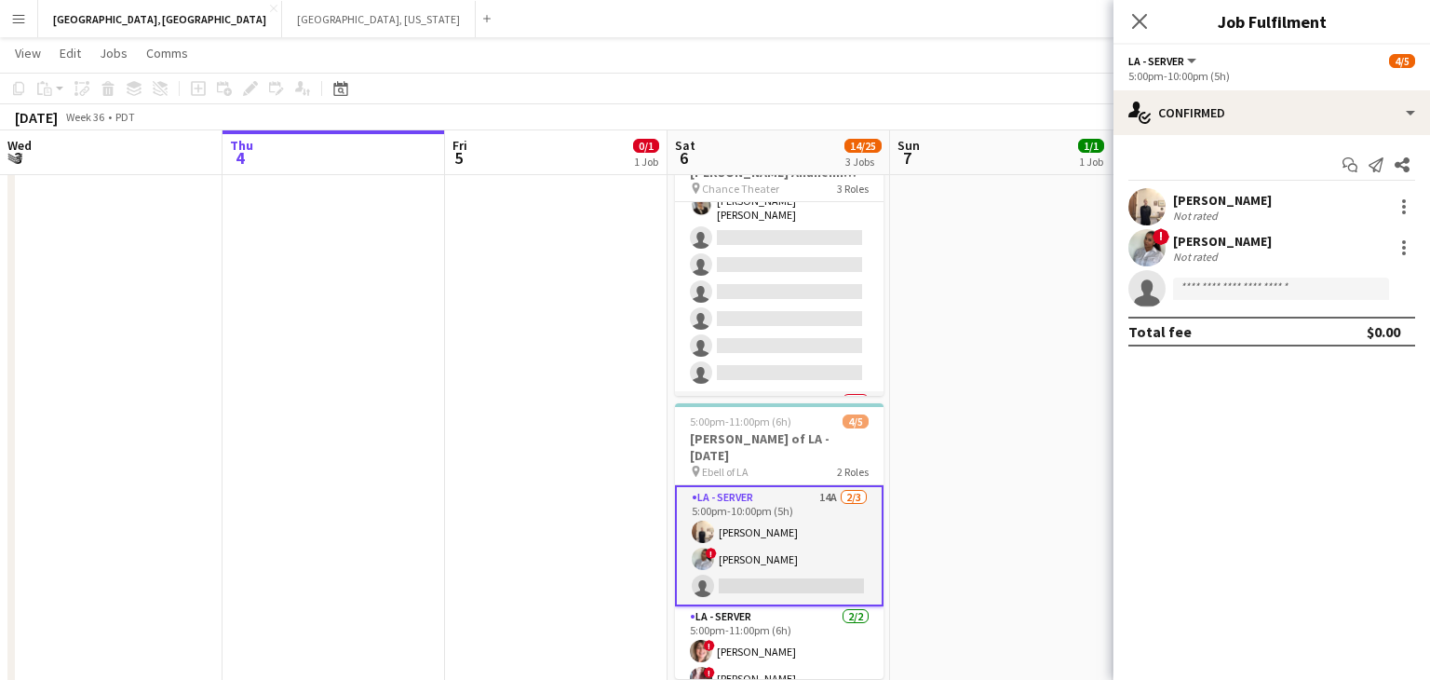
scroll to position [293, 0]
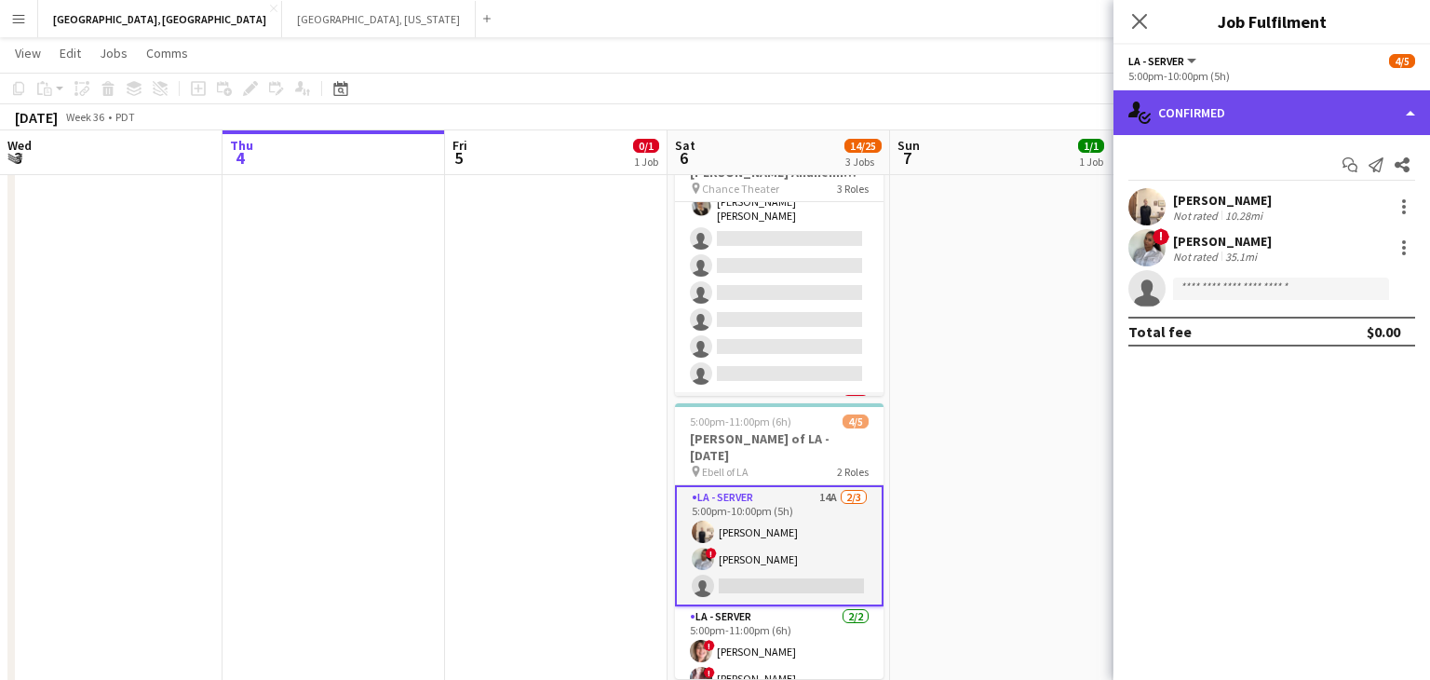
click at [1408, 115] on div "single-neutral-actions-check-2 Confirmed" at bounding box center [1271, 112] width 317 height 45
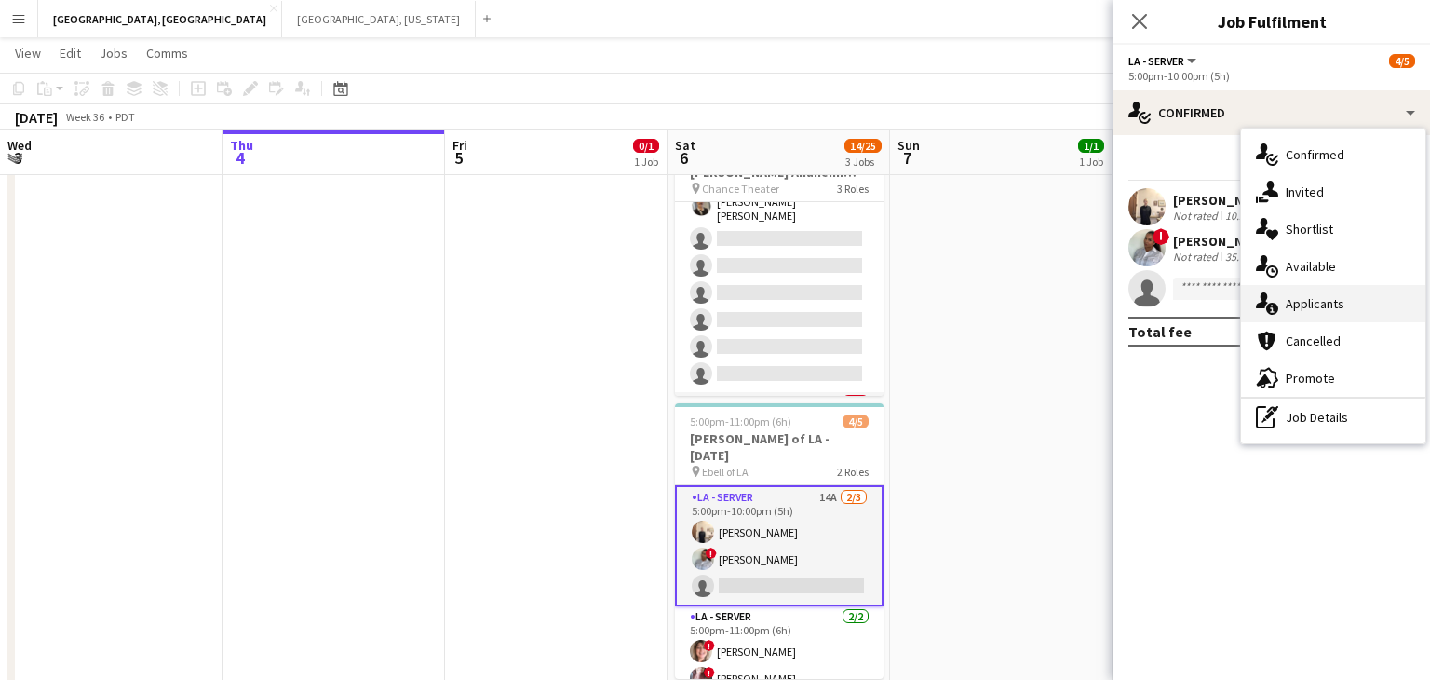
click at [1344, 311] on div "single-neutral-actions-information Applicants" at bounding box center [1333, 303] width 184 height 37
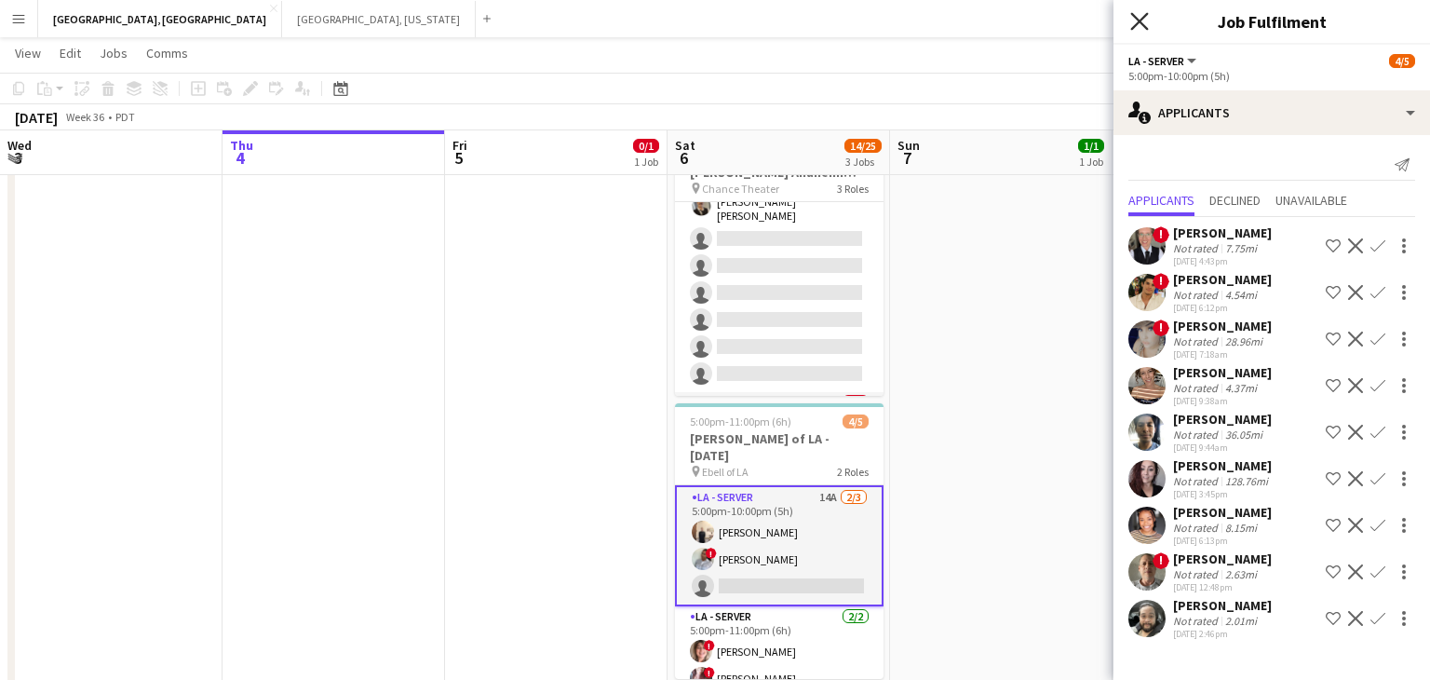
click at [1141, 20] on icon at bounding box center [1139, 21] width 18 height 18
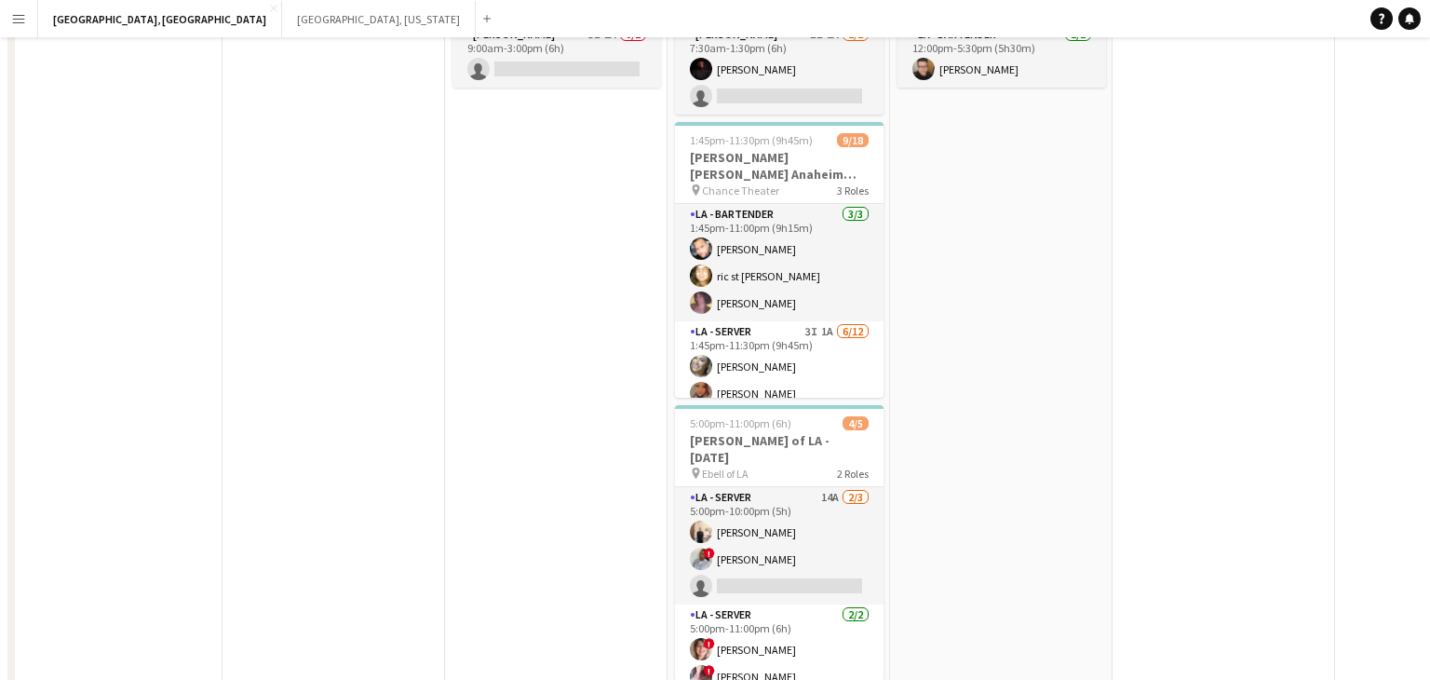
scroll to position [0, 0]
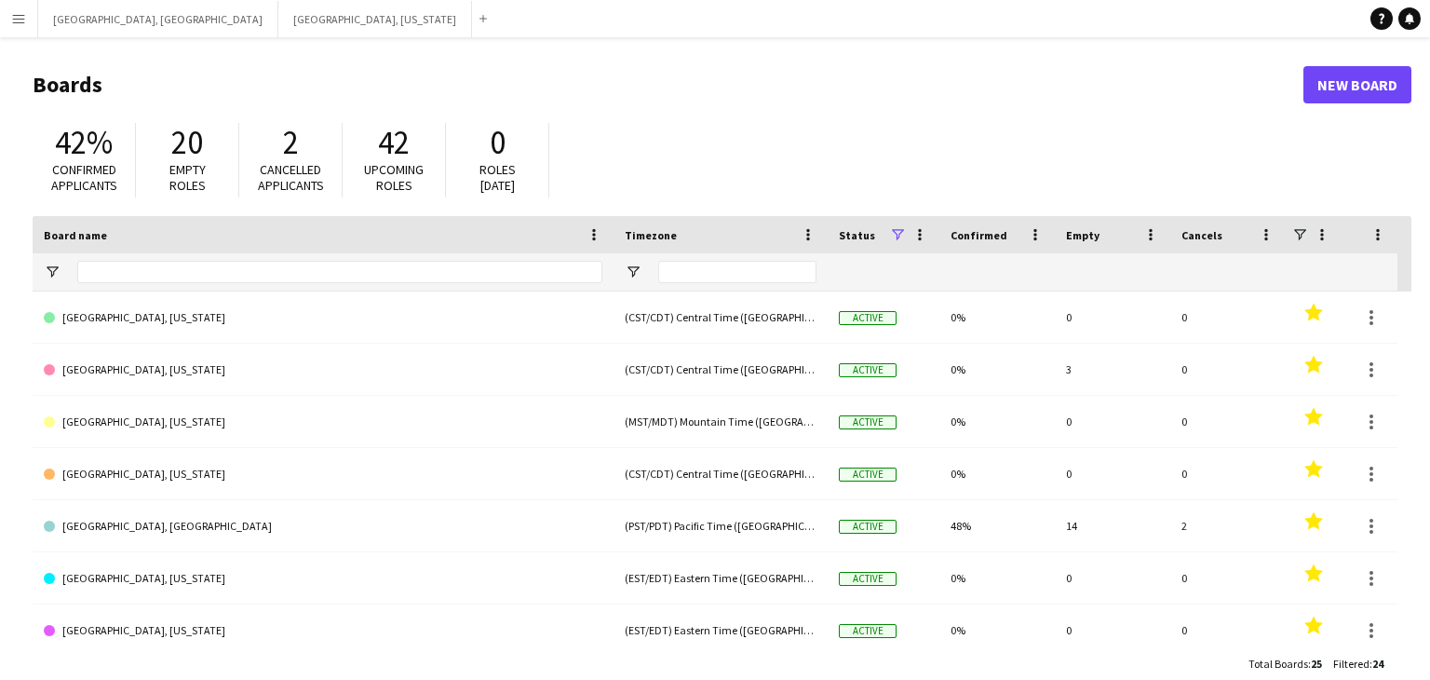
click at [4, 21] on button "Menu" at bounding box center [18, 18] width 37 height 37
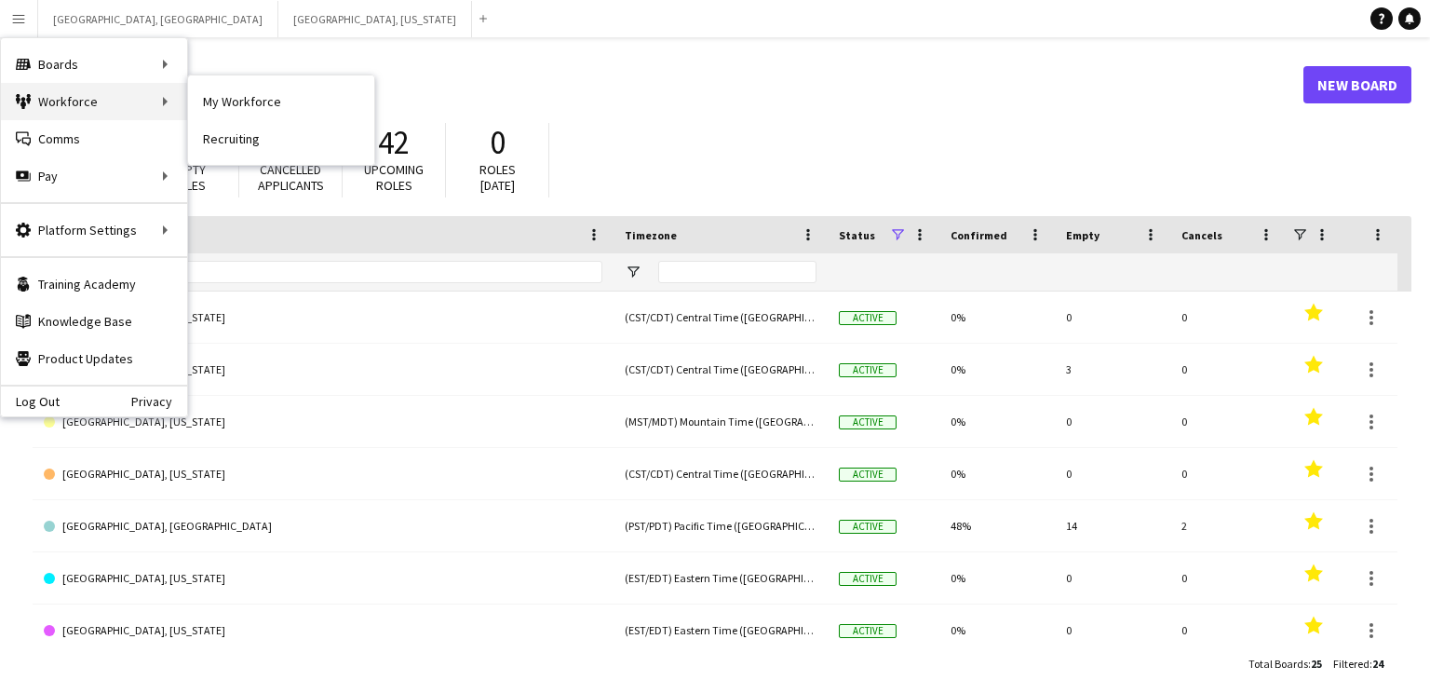
click at [113, 103] on div "Workforce Workforce" at bounding box center [94, 101] width 186 height 37
click at [280, 100] on link "My Workforce" at bounding box center [281, 101] width 186 height 37
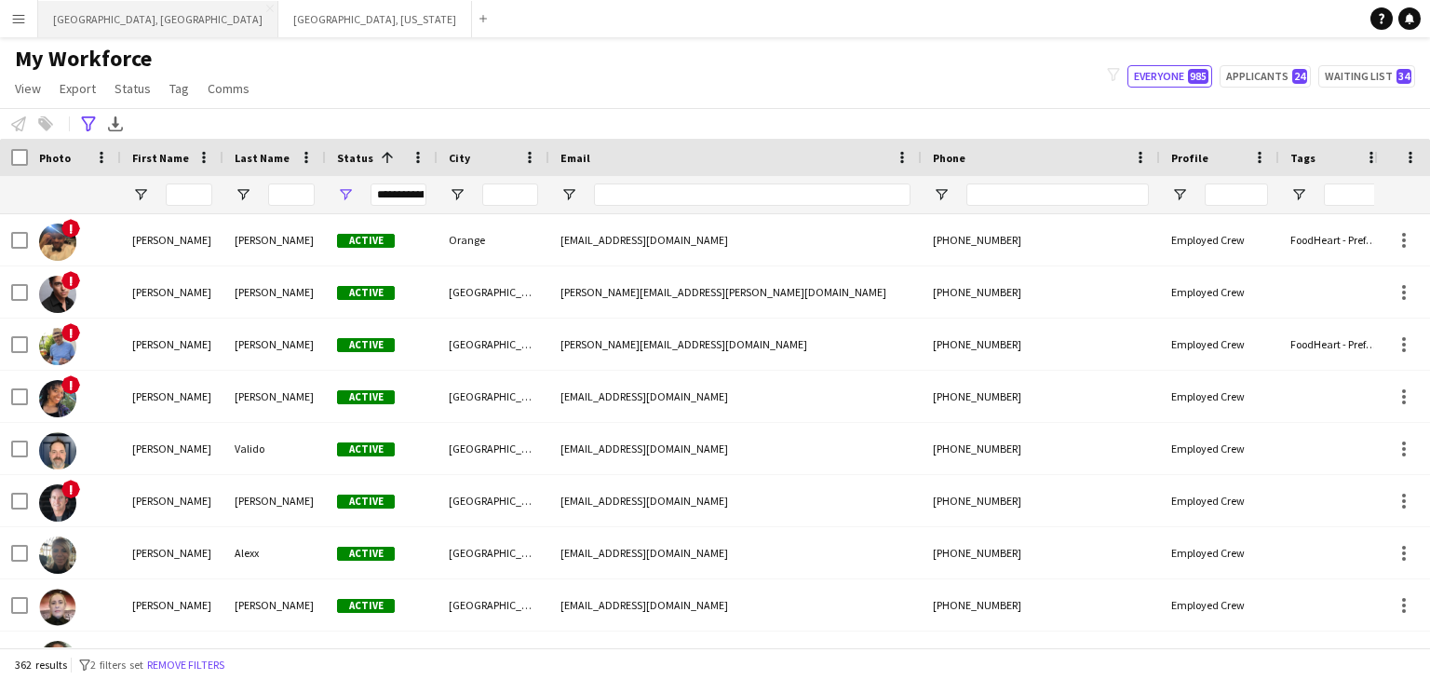
click at [66, 29] on button "[GEOGRAPHIC_DATA], [GEOGRAPHIC_DATA] Close" at bounding box center [158, 19] width 240 height 36
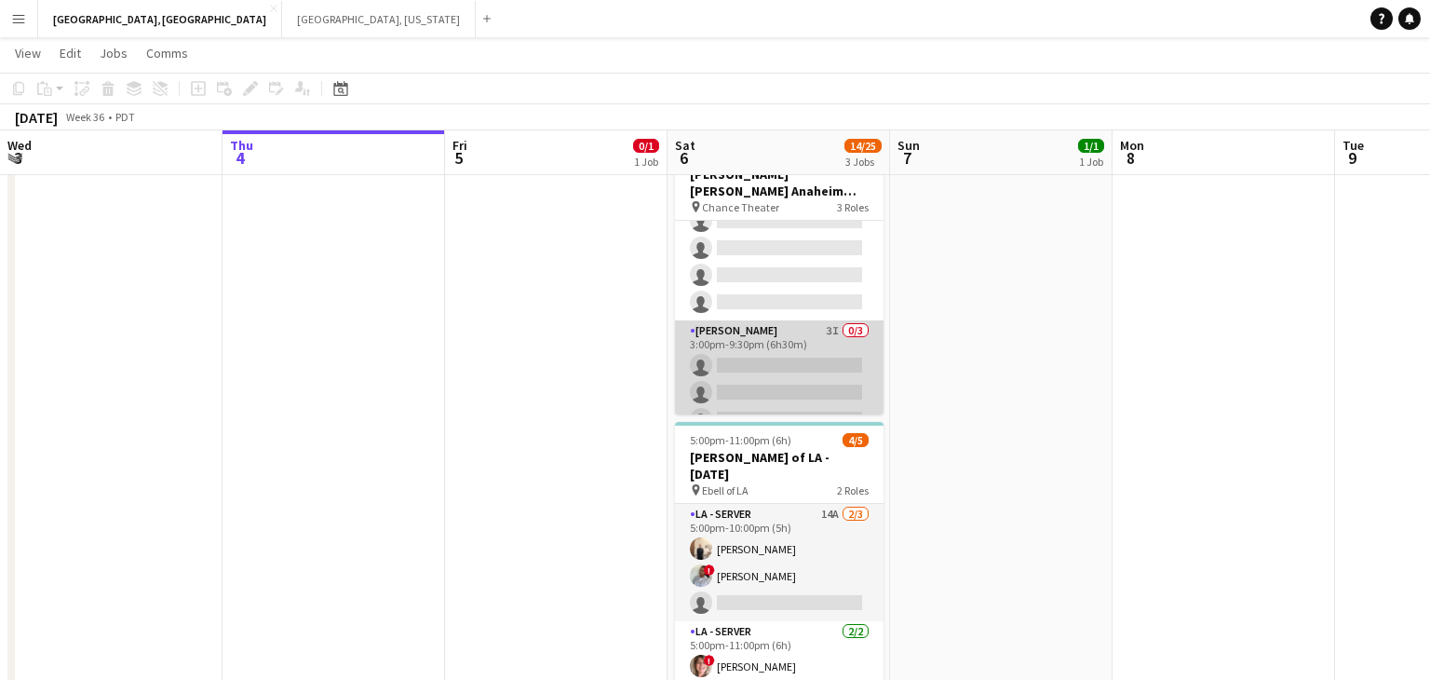
scroll to position [0, 444]
click at [820, 349] on app-card-role "[PERSON_NAME] 3I 0/3 3:00pm-9:30pm (6h30m) single-neutral-actions single-neutra…" at bounding box center [780, 378] width 209 height 117
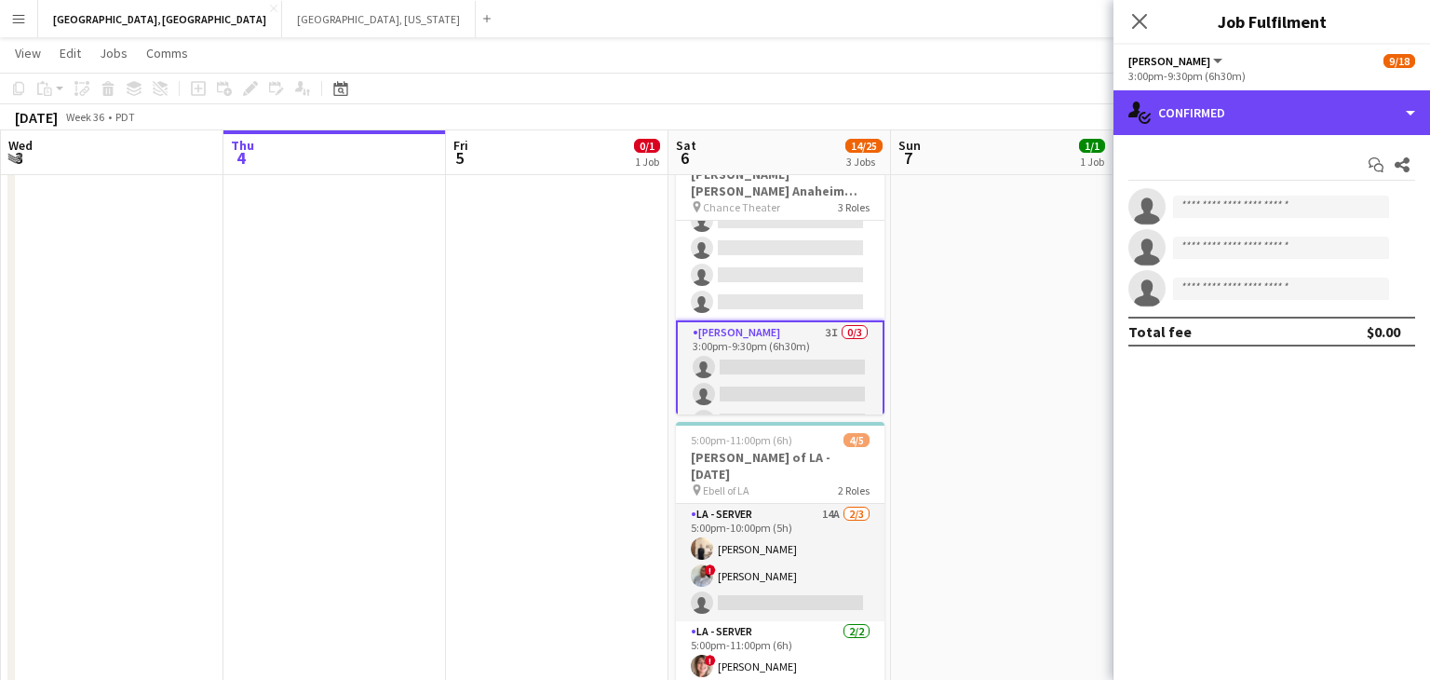
drag, startPoint x: 1413, startPoint y: 116, endPoint x: 1399, endPoint y: 144, distance: 31.2
click at [1412, 116] on div "single-neutral-actions-check-2 Confirmed" at bounding box center [1271, 112] width 317 height 45
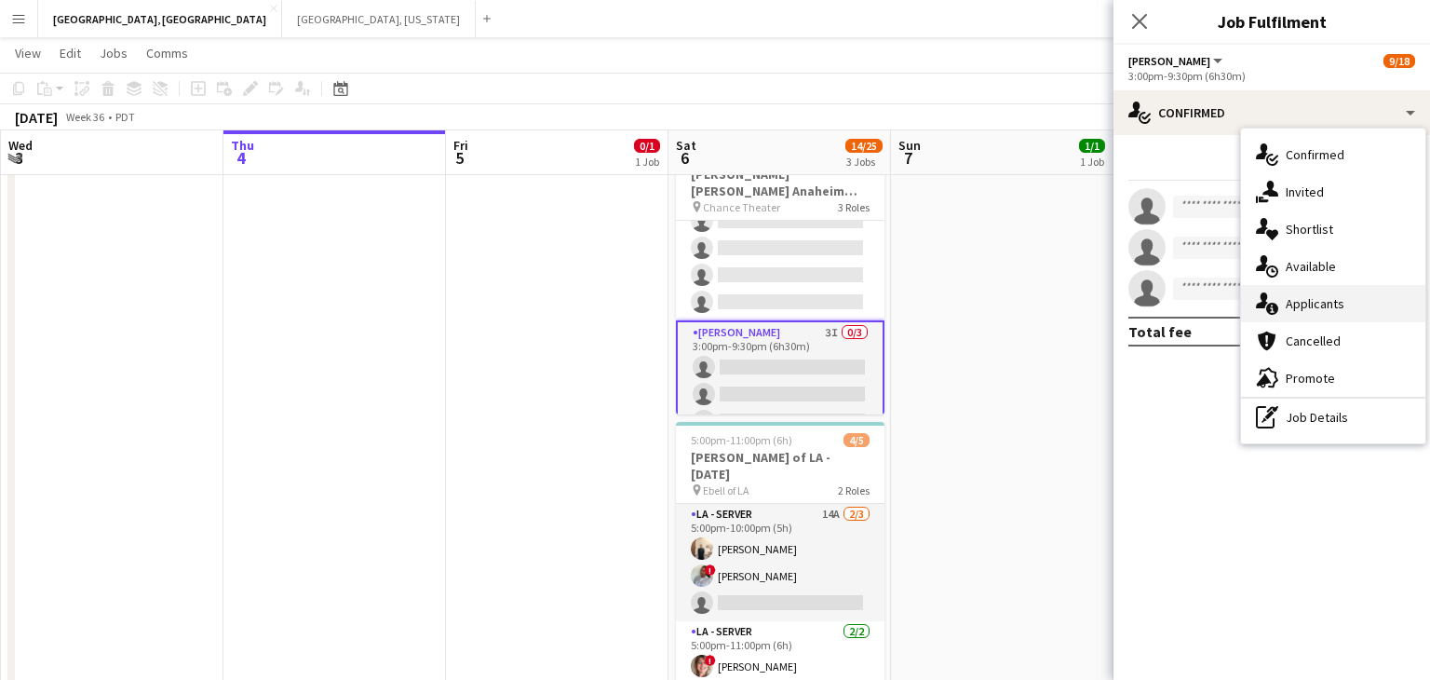
click at [1334, 299] on span "Applicants" at bounding box center [1315, 303] width 59 height 17
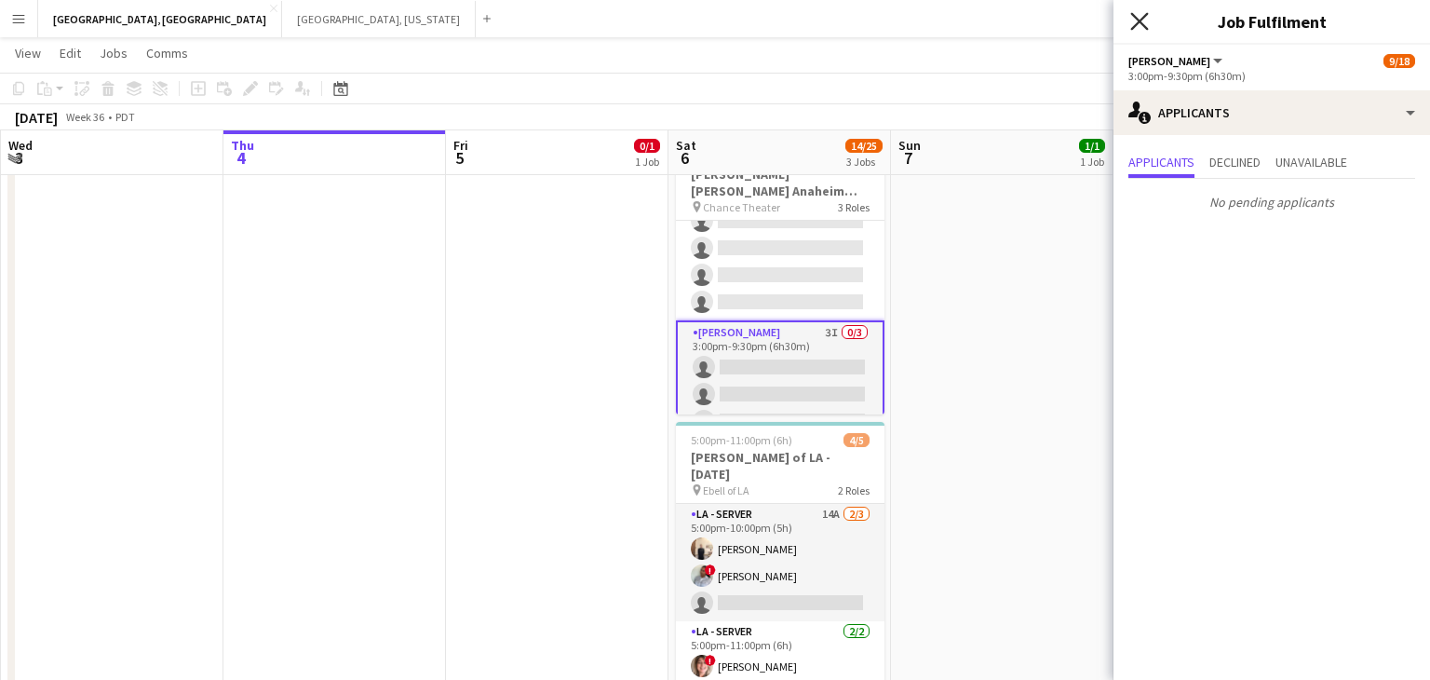
click at [1141, 22] on icon at bounding box center [1139, 21] width 18 height 18
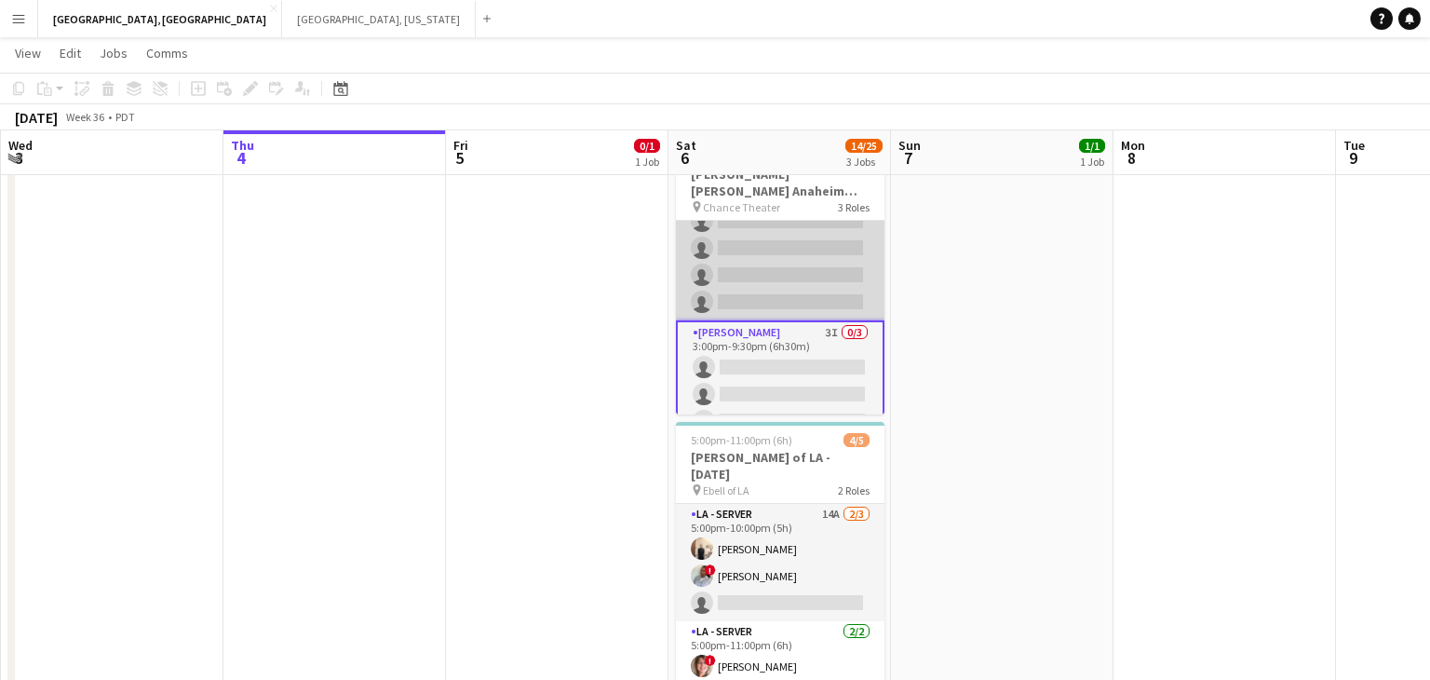
click at [804, 236] on app-card-role "LA - Server 3I 1A [DATE] 1:45pm-11:30pm (9h45m) [PERSON_NAME] [PERSON_NAME] [PE…" at bounding box center [780, 137] width 209 height 366
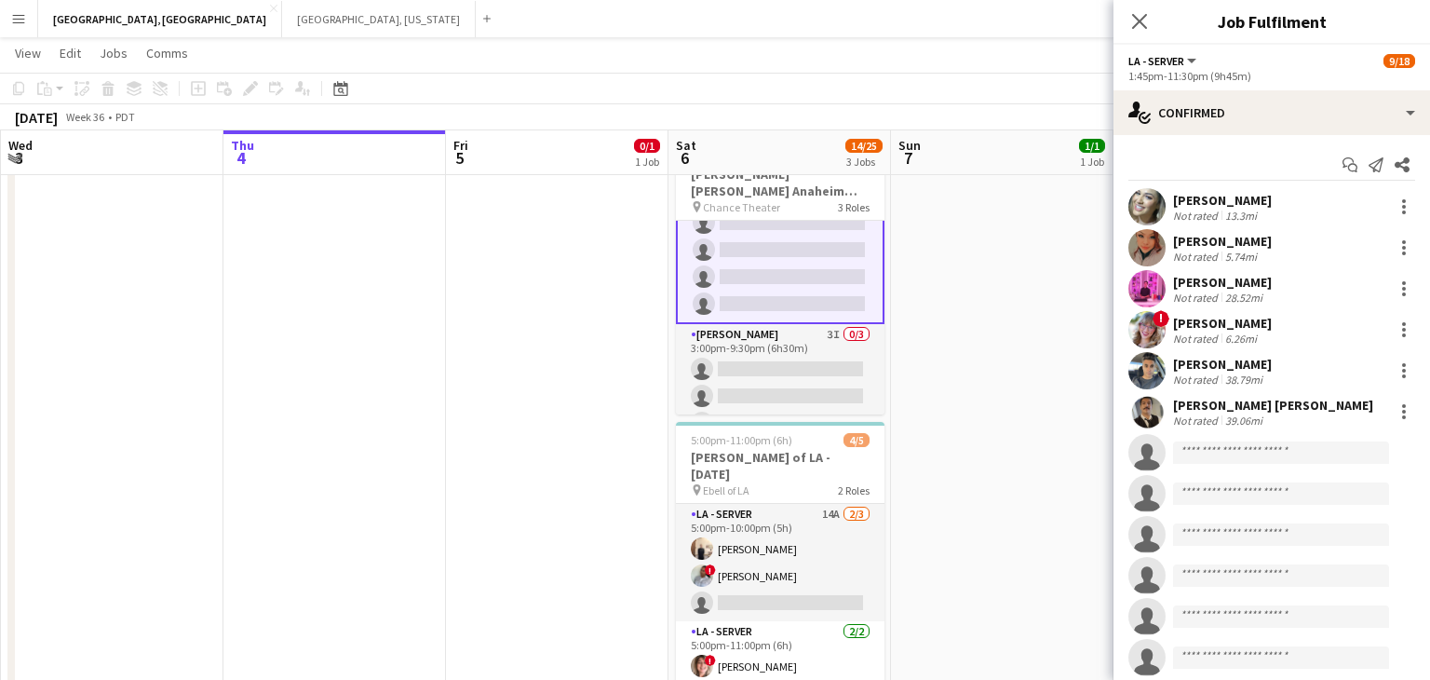
scroll to position [385, 0]
click at [1127, 25] on div "Close pop-in" at bounding box center [1139, 21] width 52 height 43
click at [1146, 14] on icon at bounding box center [1139, 21] width 18 height 18
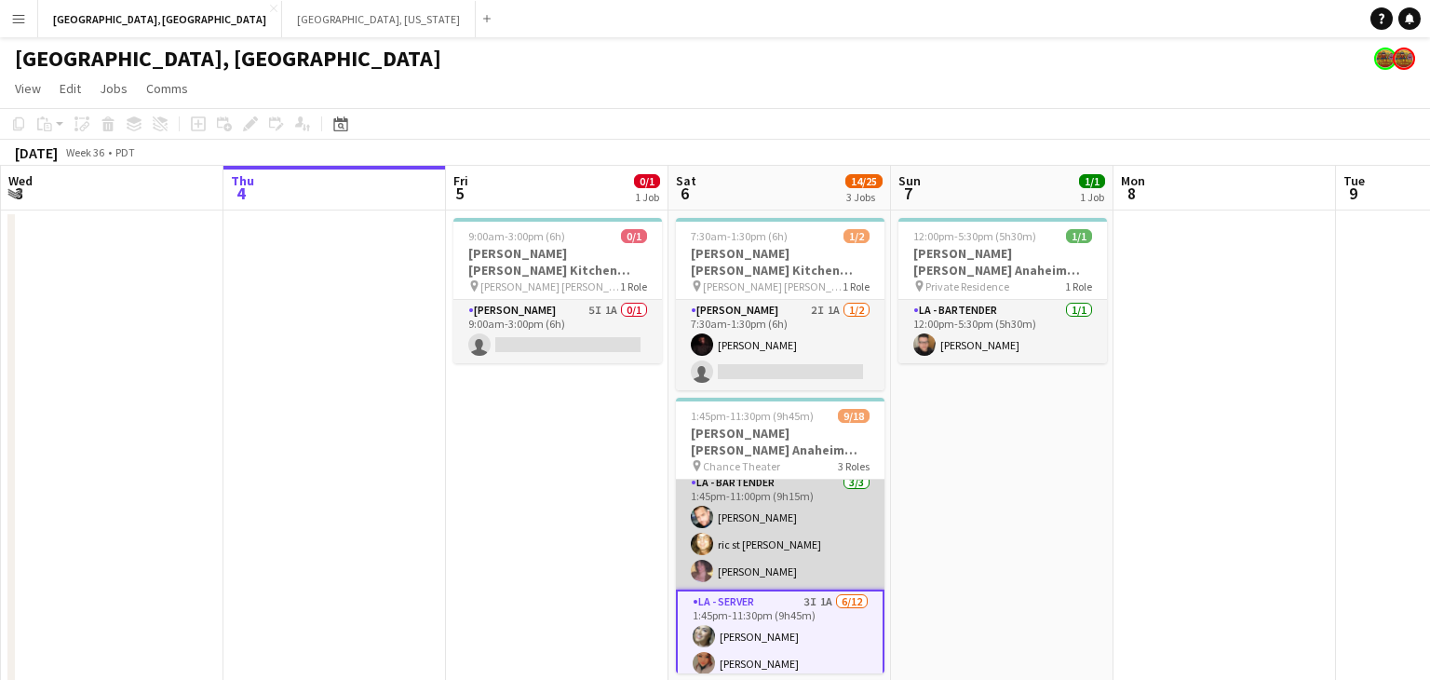
scroll to position [0, 0]
